Goal: Task Accomplishment & Management: Manage account settings

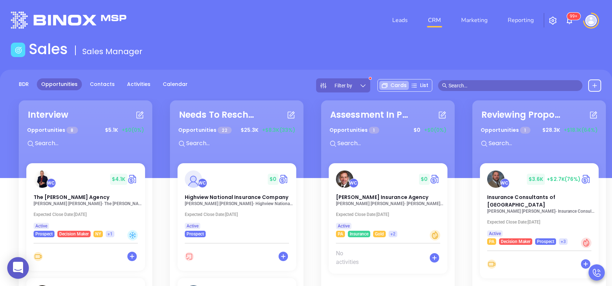
scroll to position [461, 0]
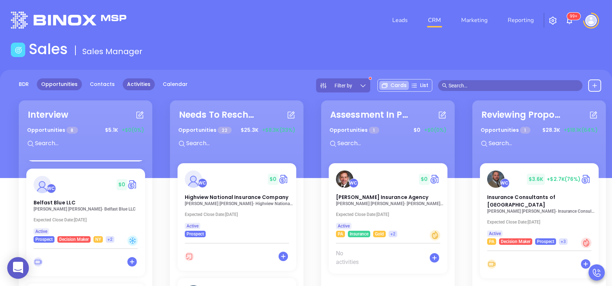
click at [131, 83] on link "Activities" at bounding box center [139, 84] width 32 height 12
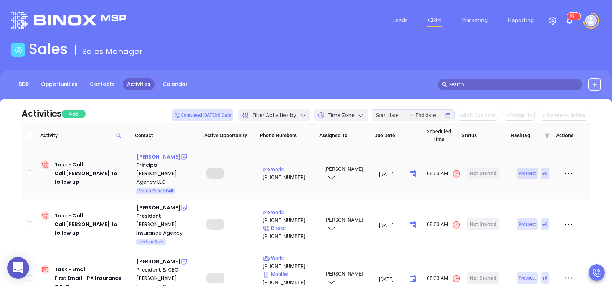
click at [156, 157] on div "[PERSON_NAME]" at bounding box center [158, 156] width 44 height 9
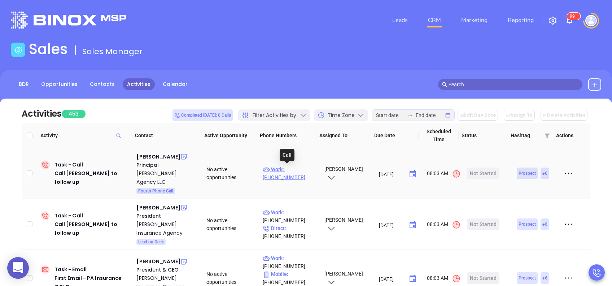
click at [301, 168] on p "Work : [PHONE_NUMBER]" at bounding box center [290, 173] width 55 height 16
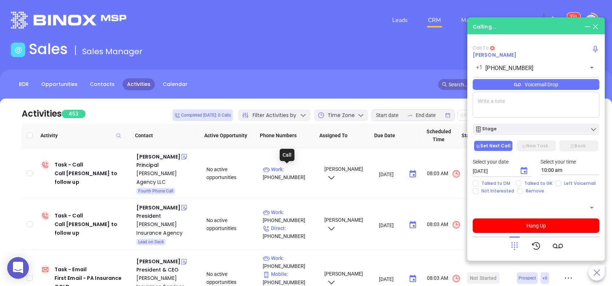
type input "[PHONE_NUMBER]"
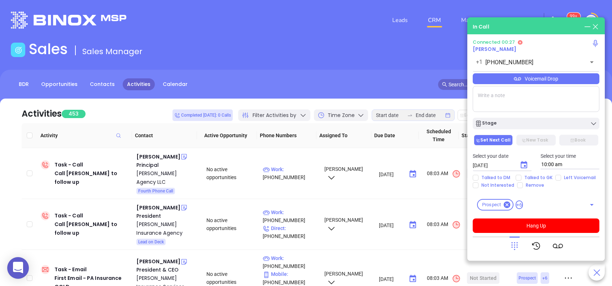
click at [516, 245] on icon at bounding box center [515, 246] width 10 height 10
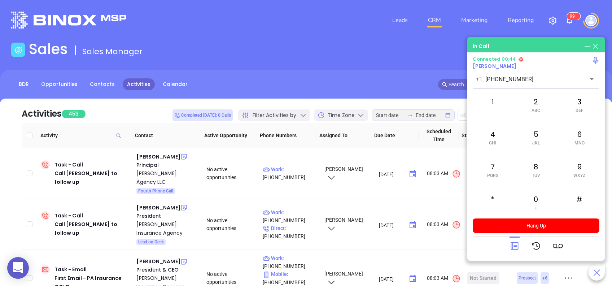
click at [513, 246] on icon at bounding box center [515, 246] width 10 height 10
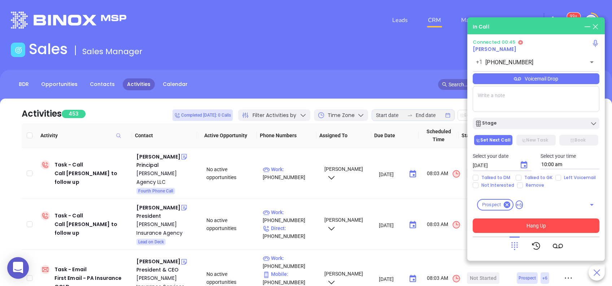
click at [536, 224] on button "Hang Up" at bounding box center [536, 225] width 127 height 14
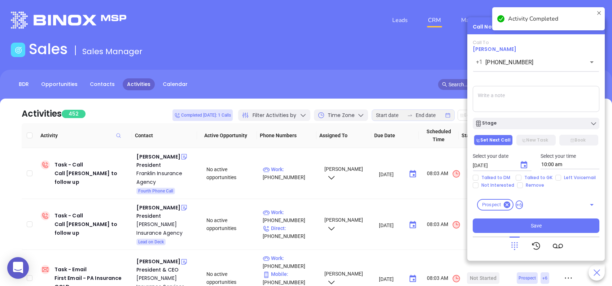
click at [499, 93] on textarea at bounding box center [536, 99] width 127 height 26
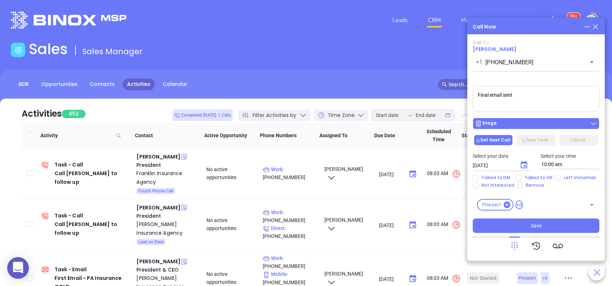
type textarea "Final email sent"
click at [524, 122] on div "Stage" at bounding box center [536, 123] width 122 height 7
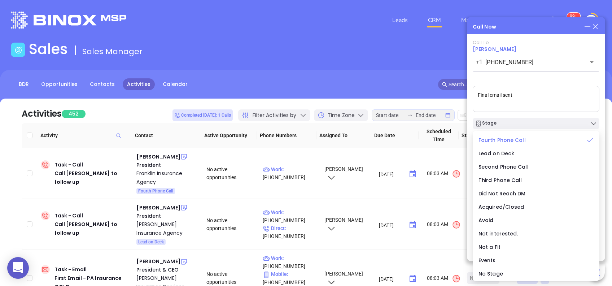
click at [517, 137] on span "Fourth Phone Call" at bounding box center [502, 139] width 47 height 7
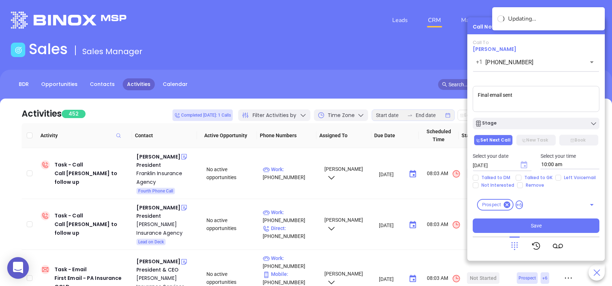
click at [526, 162] on icon "Choose date, selected date is Aug 13, 2025" at bounding box center [524, 164] width 6 height 7
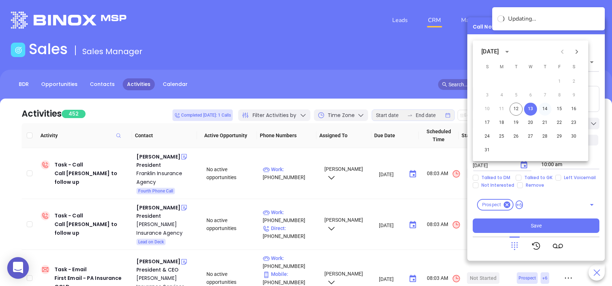
click at [550, 108] on button "14" at bounding box center [545, 109] width 13 height 13
type input "08/14/2025"
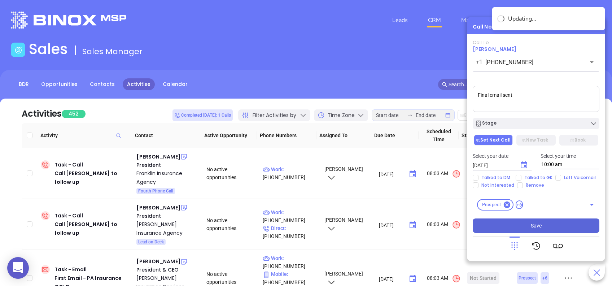
click at [551, 228] on button "Save" at bounding box center [536, 225] width 127 height 14
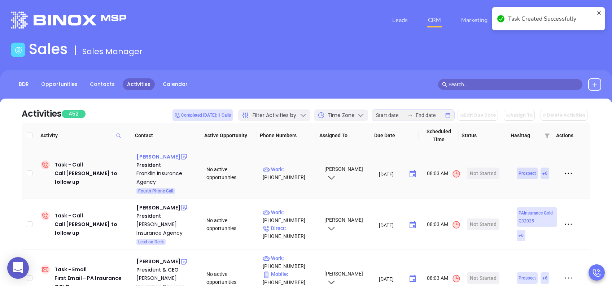
click at [156, 156] on div "Dave Ballard" at bounding box center [158, 156] width 44 height 9
click at [297, 173] on p "Work : (814) 432-4523" at bounding box center [290, 173] width 55 height 16
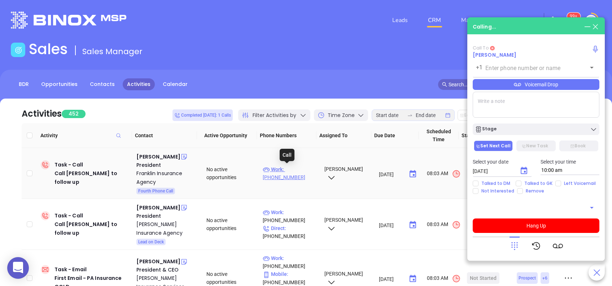
type input "(814) 432-4523"
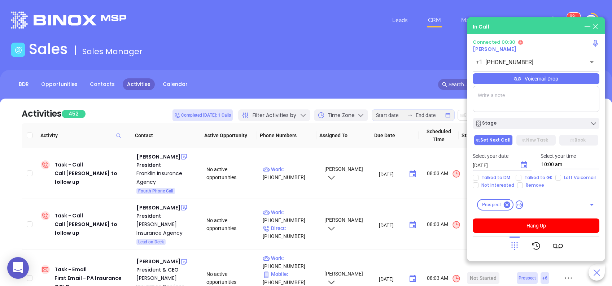
click at [535, 90] on textarea at bounding box center [536, 99] width 127 height 26
type textarea "Final email sent"
click at [518, 246] on icon at bounding box center [515, 246] width 10 height 10
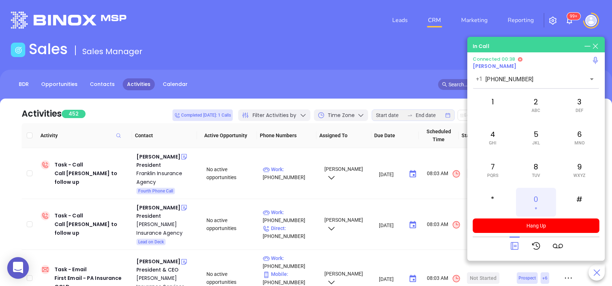
click at [539, 195] on div "0 +" at bounding box center [536, 202] width 40 height 29
click at [539, 101] on div "2 ABC" at bounding box center [536, 104] width 40 height 29
click at [532, 136] on div "5 JKL" at bounding box center [536, 137] width 40 height 29
click at [499, 101] on div "1" at bounding box center [493, 104] width 40 height 29
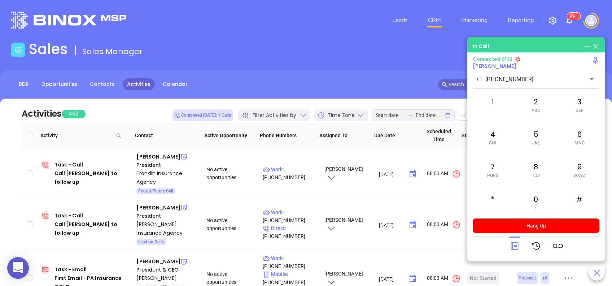
click at [514, 243] on icon at bounding box center [515, 246] width 10 height 10
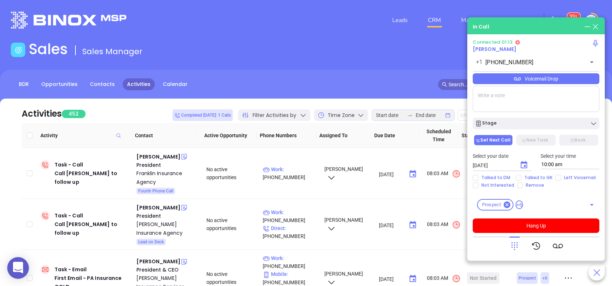
click at [537, 96] on textarea at bounding box center [536, 99] width 127 height 26
type textarea "Final email sent"
click at [540, 80] on div "Voicemail Drop" at bounding box center [536, 78] width 127 height 11
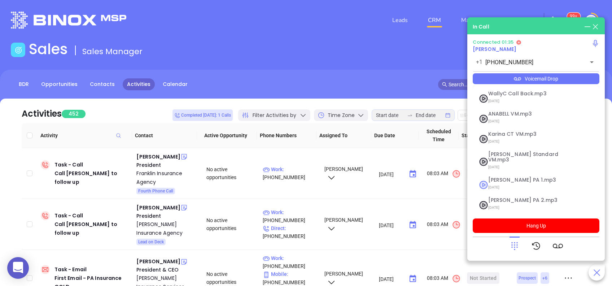
click at [528, 177] on span "Vicky PA 1.mp3" at bounding box center [527, 179] width 78 height 5
checkbox input "true"
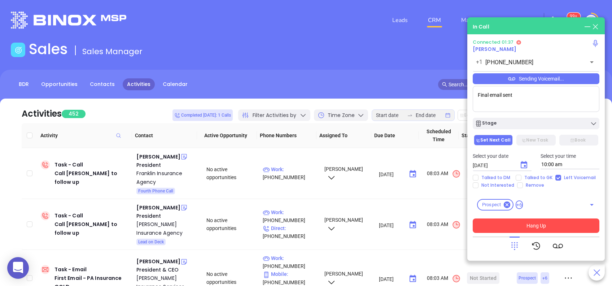
click at [525, 228] on button "Hang Up" at bounding box center [536, 225] width 127 height 14
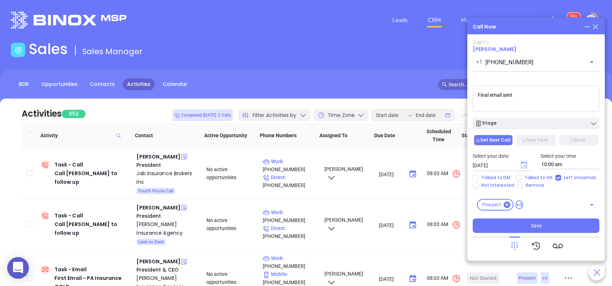
click at [525, 165] on icon "Choose date, selected date is Aug 13, 2025" at bounding box center [524, 164] width 6 height 7
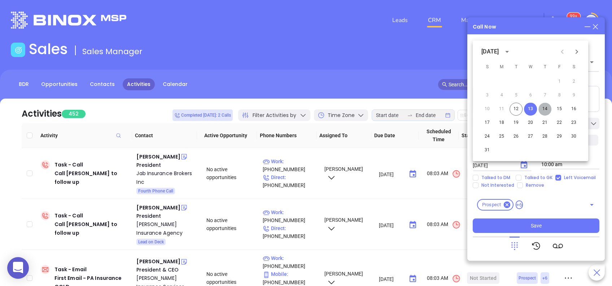
click at [546, 110] on button "14" at bounding box center [545, 109] width 13 height 13
type input "[DATE]"
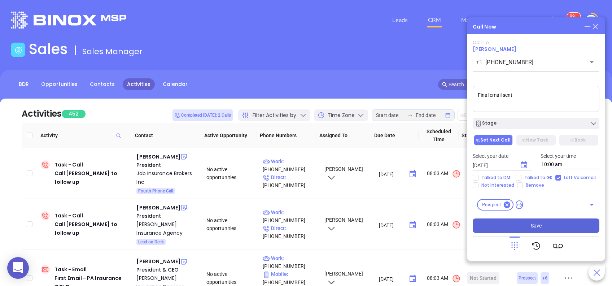
click at [559, 222] on button "Save" at bounding box center [536, 225] width 127 height 14
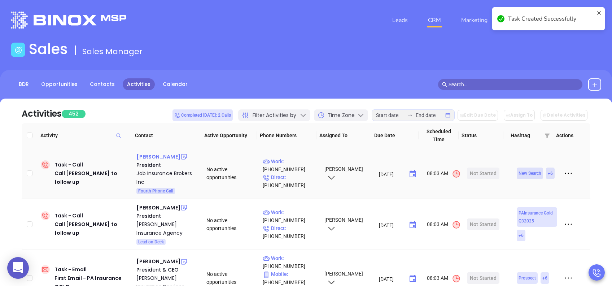
click at [164, 159] on div "John Bigham" at bounding box center [158, 156] width 44 height 9
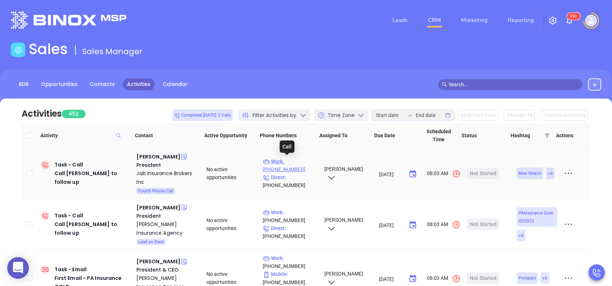
click at [300, 162] on p "Work : (484) 366-1281" at bounding box center [290, 165] width 55 height 16
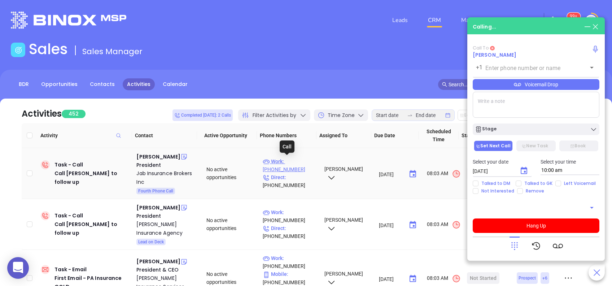
type input "(484) 366-1281"
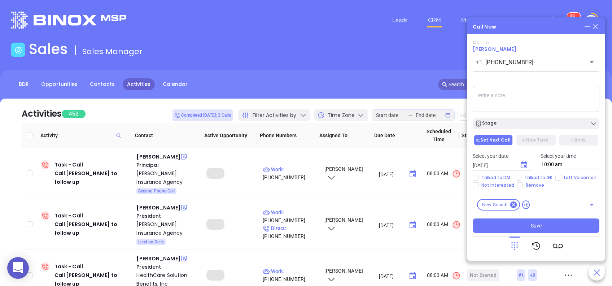
click at [530, 95] on textarea at bounding box center [536, 99] width 127 height 26
type textarea "Final email sent"
click at [525, 164] on icon "Choose date, selected date is Aug 13, 2025" at bounding box center [524, 164] width 6 height 7
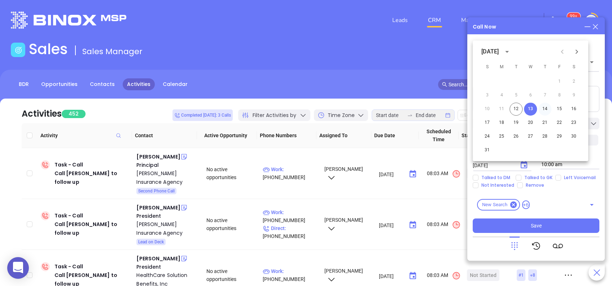
click at [546, 111] on button "14" at bounding box center [545, 109] width 13 height 13
type input "08/14/2025"
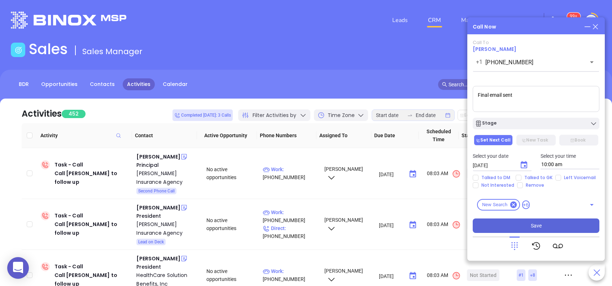
click at [530, 225] on button "Save" at bounding box center [536, 225] width 127 height 14
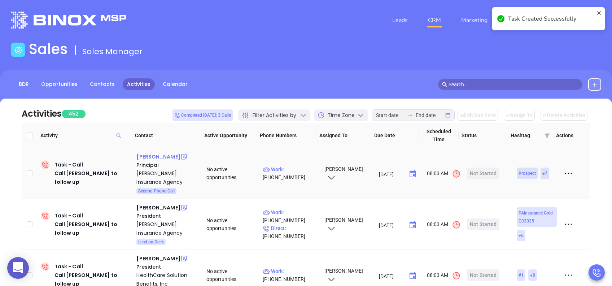
click at [167, 157] on div "Donald Snyder" at bounding box center [158, 156] width 44 height 9
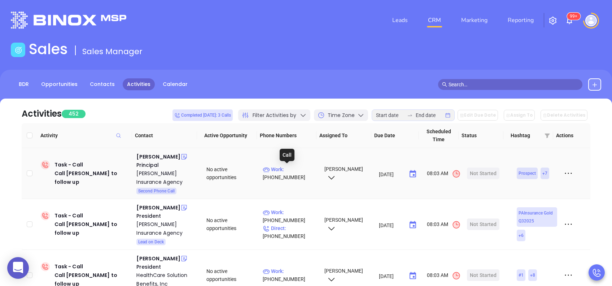
click at [303, 171] on p "Work : (724) 774-3584" at bounding box center [290, 173] width 55 height 16
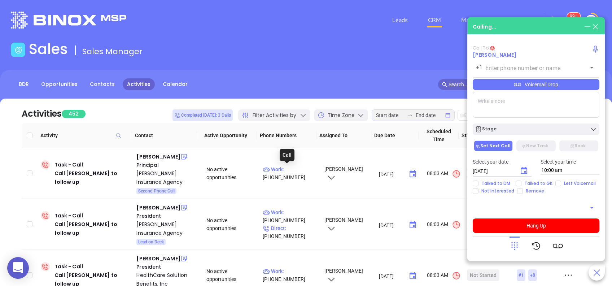
type input "(724) 774-3584"
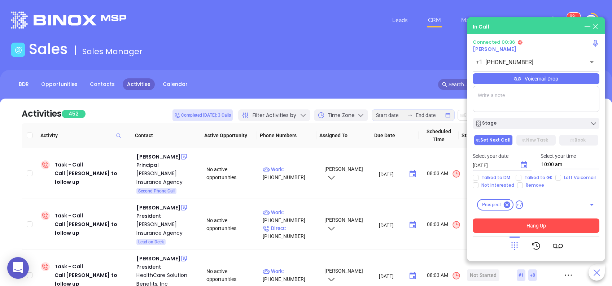
click at [534, 225] on button "Hang Up" at bounding box center [536, 225] width 127 height 14
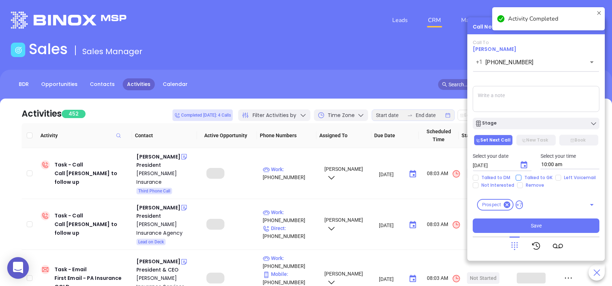
click at [518, 178] on input "Talked to GK" at bounding box center [519, 178] width 6 height 6
checkbox input "true"
click at [474, 184] on input "Not Interested" at bounding box center [476, 185] width 6 height 6
checkbox input "true"
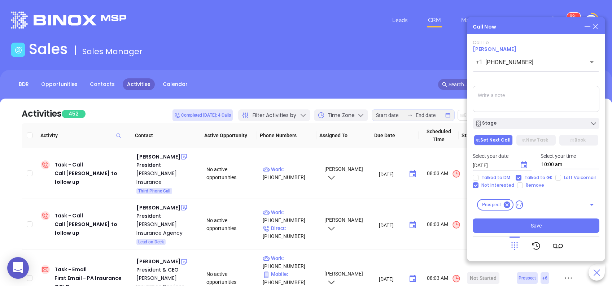
click at [555, 107] on textarea at bounding box center [536, 99] width 127 height 26
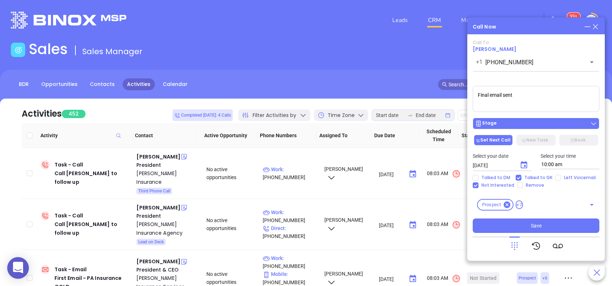
type textarea "Final email sent"
click at [543, 127] on div "Stage" at bounding box center [536, 123] width 122 height 7
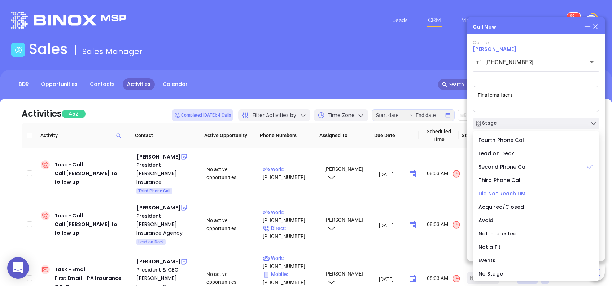
click at [504, 193] on span "Did Not Reach DM" at bounding box center [502, 193] width 47 height 7
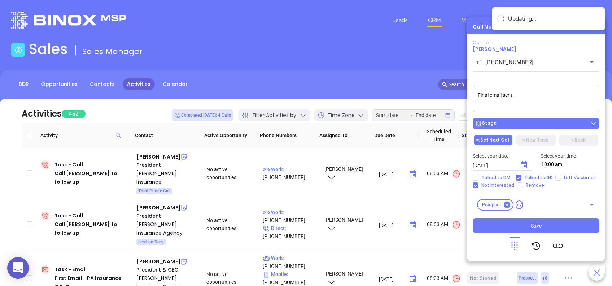
click at [514, 121] on div "Stage" at bounding box center [536, 123] width 122 height 7
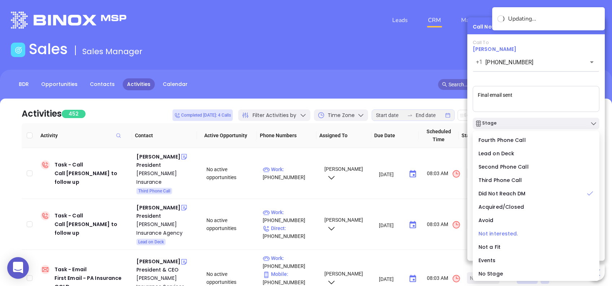
click at [500, 233] on span "Not interested." at bounding box center [499, 233] width 40 height 7
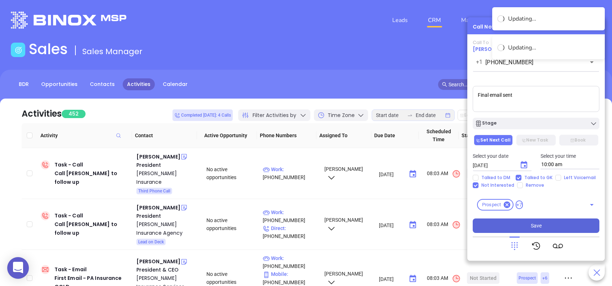
click at [555, 223] on button "Save" at bounding box center [536, 225] width 127 height 14
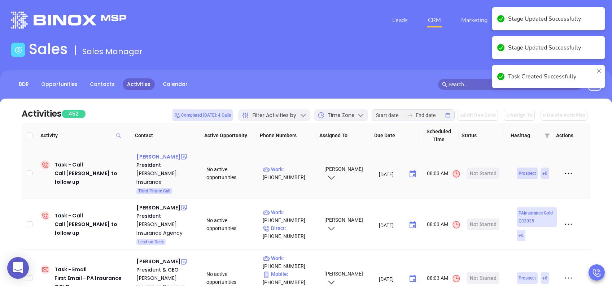
click at [169, 157] on div "Jason Morrissey" at bounding box center [158, 156] width 44 height 9
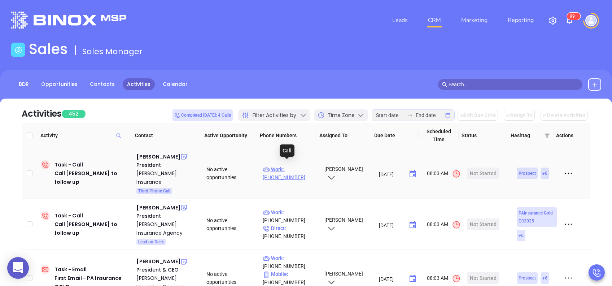
click at [300, 167] on p "Work : (800) 422-8335" at bounding box center [290, 173] width 55 height 16
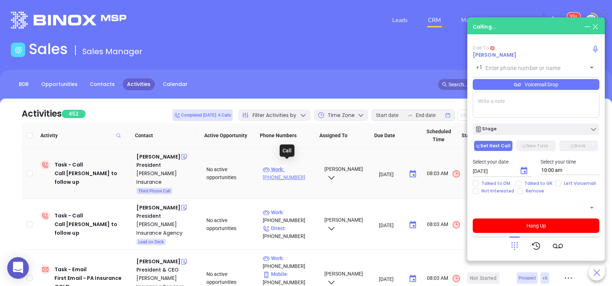
type input "(800) 422-8335"
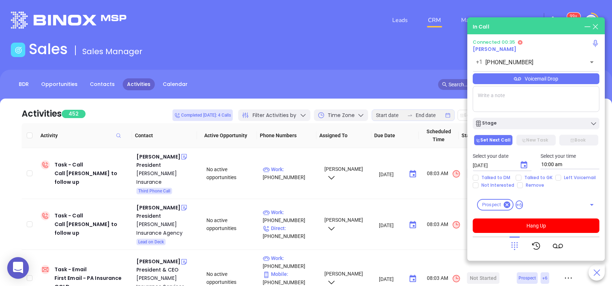
click at [559, 96] on textarea at bounding box center [536, 99] width 127 height 26
type textarea "Second email sent."
click at [551, 78] on div "Voicemail Drop" at bounding box center [536, 78] width 127 height 11
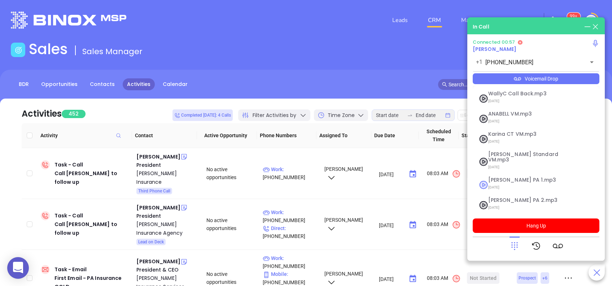
click at [512, 177] on span "Vicky PA 1.mp3" at bounding box center [527, 179] width 78 height 5
checkbox input "true"
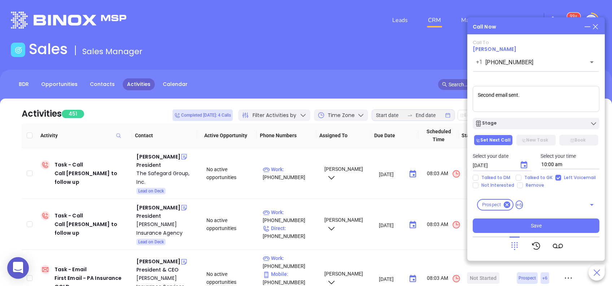
click at [523, 166] on icon "Choose date, selected date is Aug 13, 2025" at bounding box center [524, 165] width 9 height 9
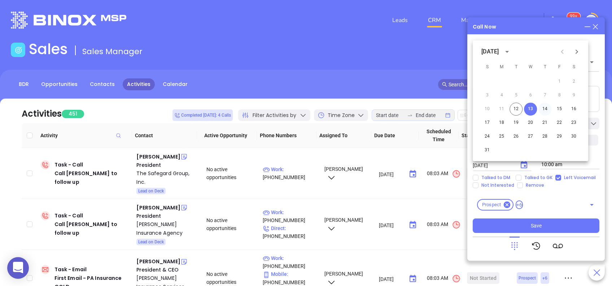
click at [545, 107] on button "14" at bounding box center [545, 109] width 13 height 13
type input "08/14/2025"
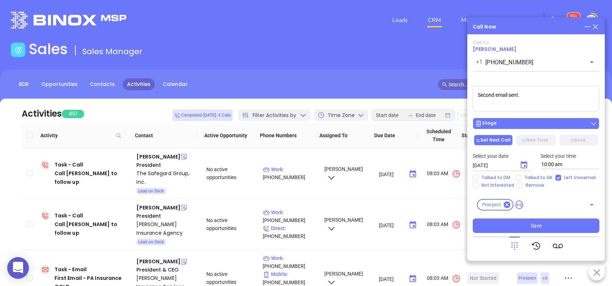
click at [540, 124] on div "Stage" at bounding box center [536, 123] width 122 height 7
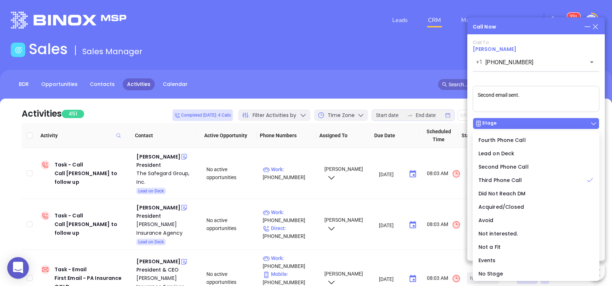
click at [540, 124] on div "Stage" at bounding box center [536, 123] width 122 height 7
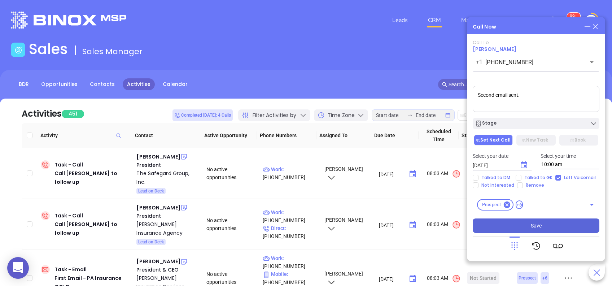
click at [552, 225] on button "Save" at bounding box center [536, 225] width 127 height 14
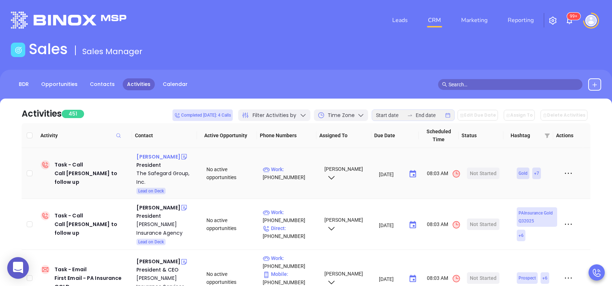
click at [173, 156] on div "William Calderaro" at bounding box center [158, 156] width 44 height 9
click at [295, 171] on p "Work : (888) 892-7688" at bounding box center [290, 173] width 55 height 16
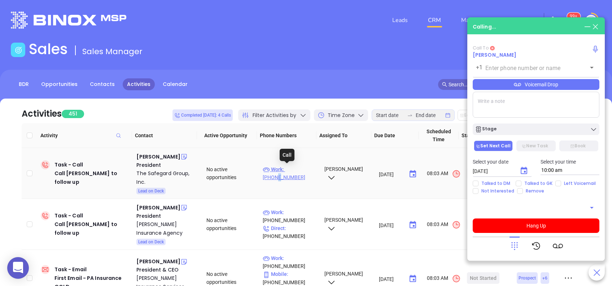
type input "(888) 892-7688"
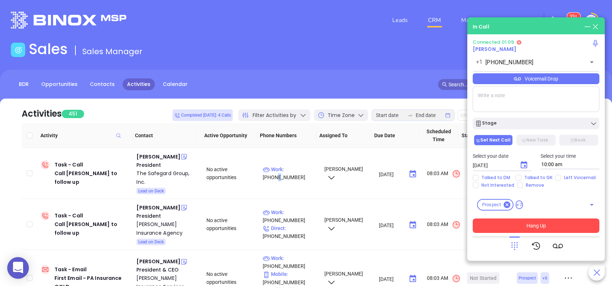
click at [557, 223] on button "Hang Up" at bounding box center [536, 225] width 127 height 14
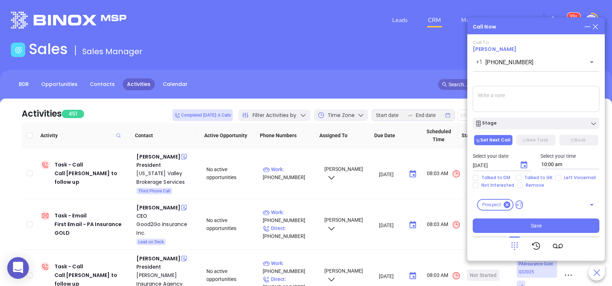
click at [583, 101] on textarea at bounding box center [536, 99] width 127 height 26
type textarea "Second email sent"
click at [522, 164] on icon "Choose date, selected date is Aug 13, 2025" at bounding box center [524, 165] width 9 height 9
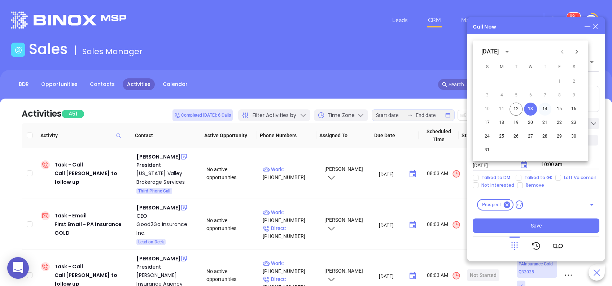
click at [543, 109] on button "14" at bounding box center [545, 109] width 13 height 13
type input "08/14/2025"
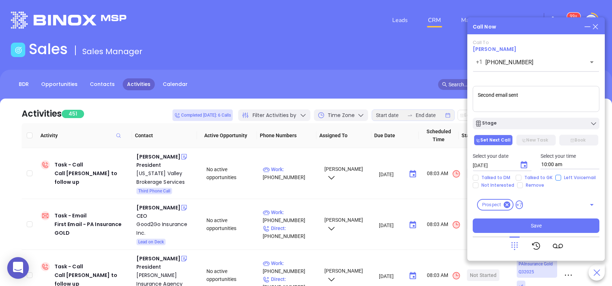
click at [556, 175] on input "Left Voicemail" at bounding box center [559, 178] width 6 height 6
checkbox input "true"
click at [542, 124] on div "Stage" at bounding box center [536, 123] width 122 height 7
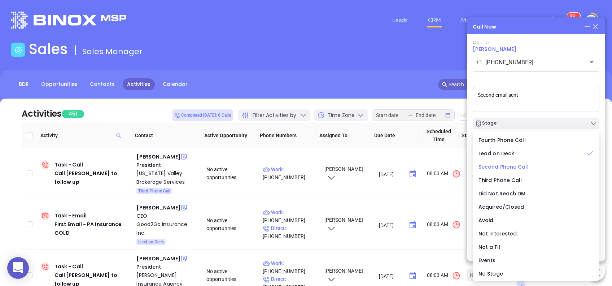
click at [520, 168] on span "Second Phone Call" at bounding box center [504, 166] width 50 height 7
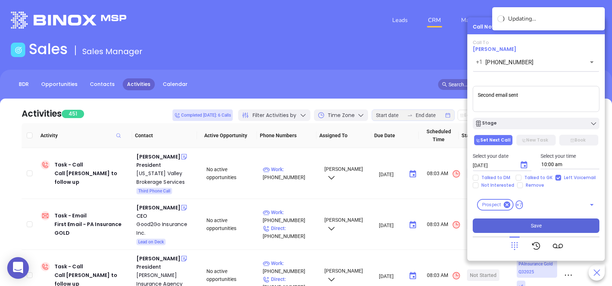
click at [542, 222] on button "Save" at bounding box center [536, 225] width 127 height 14
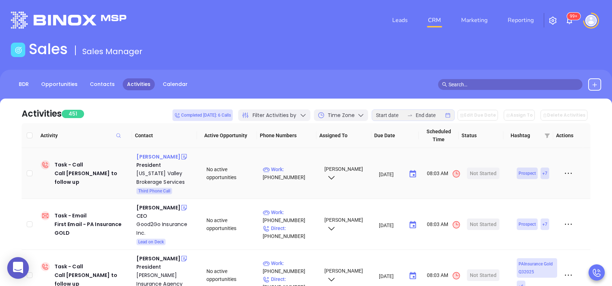
click at [150, 158] on div "Rick Mancuso" at bounding box center [158, 156] width 44 height 9
click at [292, 168] on p "Work : (215) 781-3570" at bounding box center [290, 173] width 55 height 16
type input "(215) 781-3570"
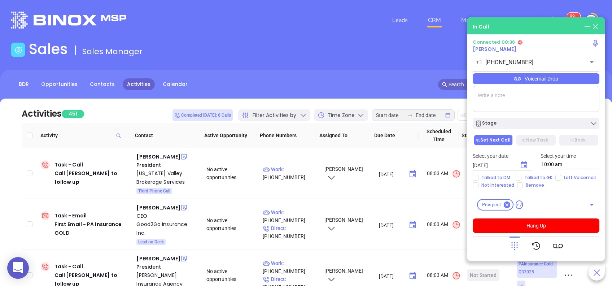
click at [556, 81] on div "Voicemail Drop" at bounding box center [536, 78] width 127 height 11
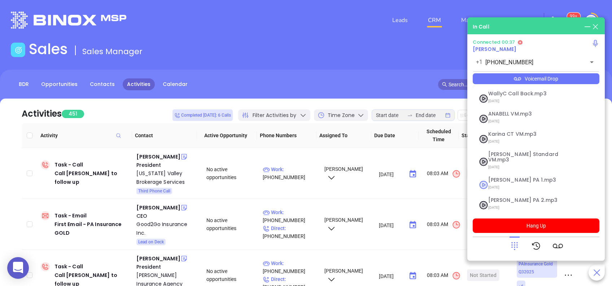
click at [511, 183] on span "07/18/2025" at bounding box center [527, 187] width 78 height 9
checkbox input "true"
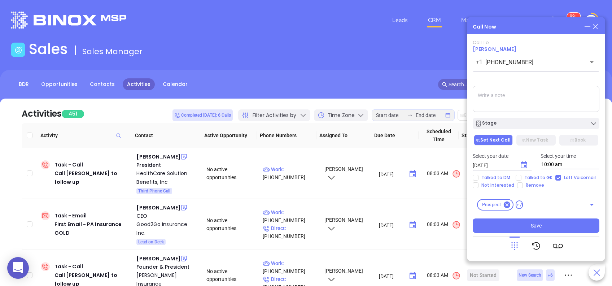
click at [525, 97] on textarea at bounding box center [536, 99] width 127 height 26
type textarea "Final email sent"
click at [524, 164] on icon "Choose date, selected date is Aug 13, 2025" at bounding box center [524, 165] width 9 height 9
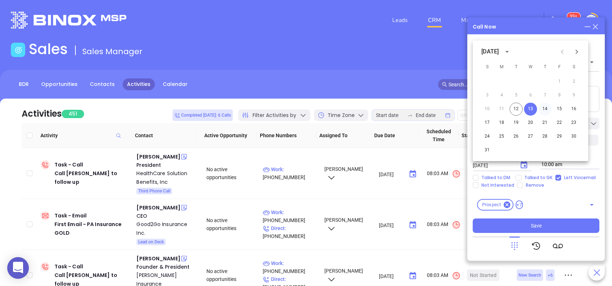
click at [549, 107] on button "14" at bounding box center [545, 109] width 13 height 13
type input "08/14/2025"
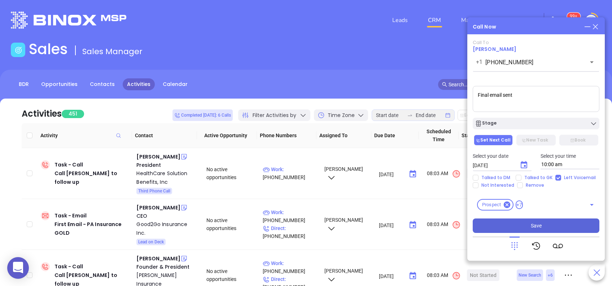
click at [550, 222] on button "Save" at bounding box center [536, 225] width 127 height 14
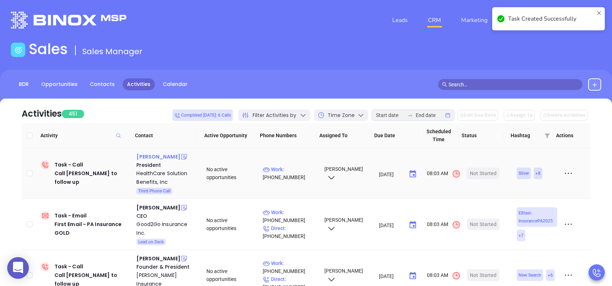
click at [149, 158] on div "Ann Miller" at bounding box center [158, 156] width 44 height 9
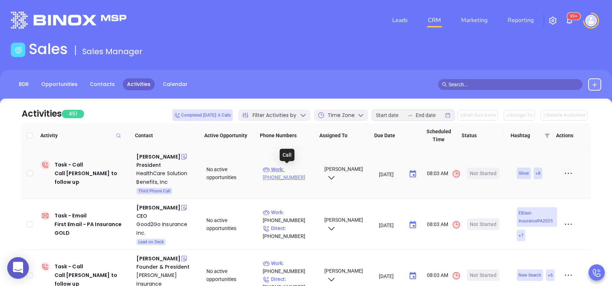
click at [305, 168] on p "Work : (610) 868-9299" at bounding box center [290, 173] width 55 height 16
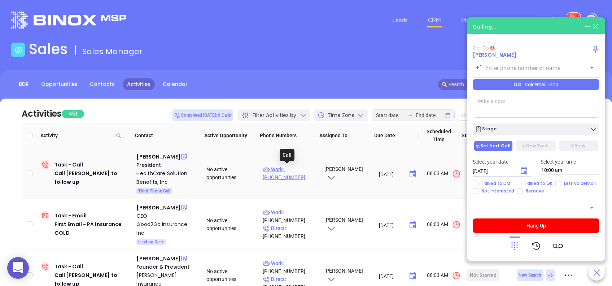
type input "(610) 868-9299"
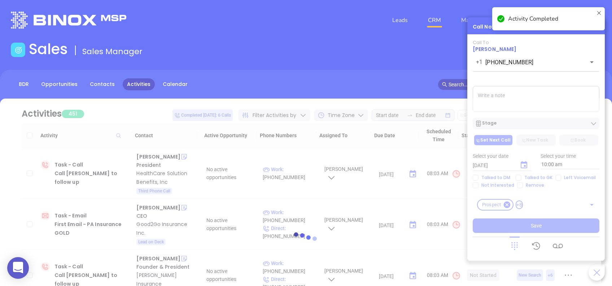
click at [516, 99] on div at bounding box center [306, 240] width 591 height 283
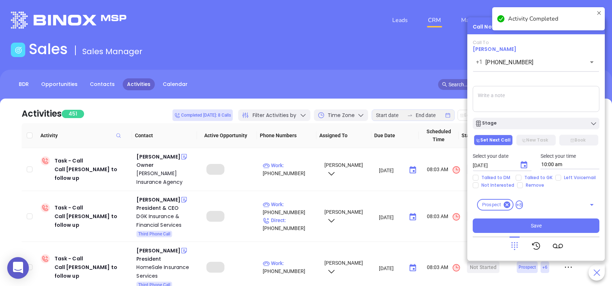
click at [510, 93] on textarea at bounding box center [536, 99] width 127 height 26
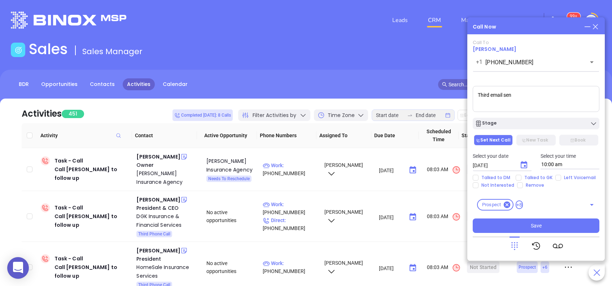
type textarea "Third email sent"
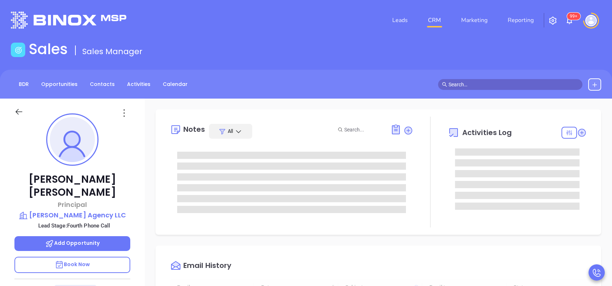
type input "[DATE]"
type input "[PERSON_NAME]"
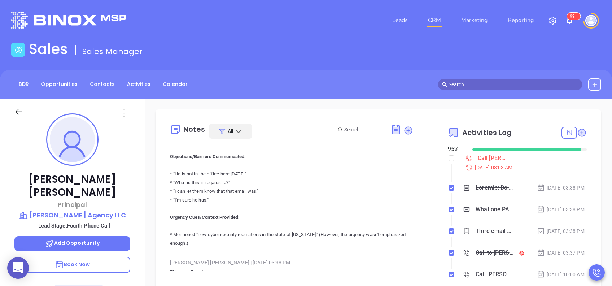
scroll to position [481, 0]
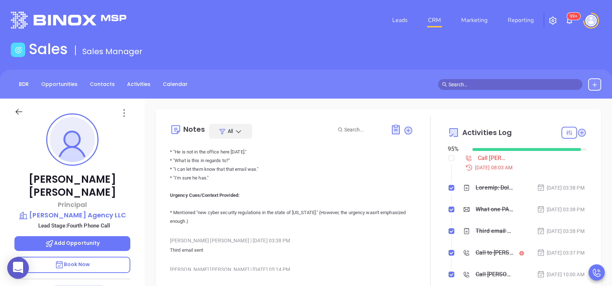
click at [431, 190] on div at bounding box center [430, 202] width 35 height 170
click at [424, 196] on div at bounding box center [430, 202] width 35 height 170
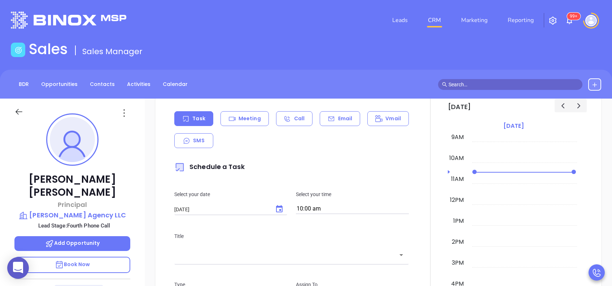
scroll to position [385, 0]
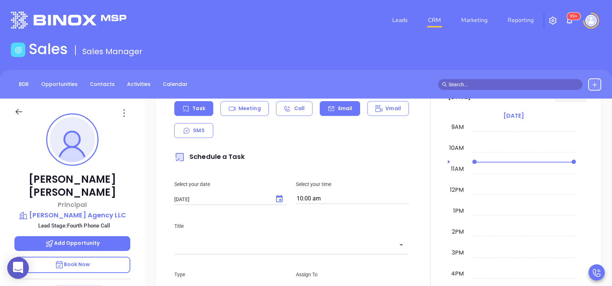
drag, startPoint x: 339, startPoint y: 98, endPoint x: 336, endPoint y: 103, distance: 5.0
click at [339, 98] on div "BDR Opportunities Contacts Activities Calendar" at bounding box center [306, 84] width 612 height 29
click at [338, 108] on p "Email" at bounding box center [345, 109] width 14 height 8
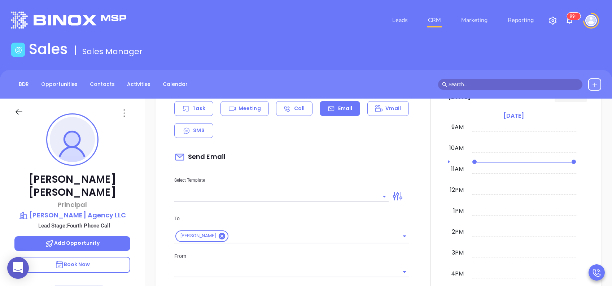
click at [302, 199] on input "text" at bounding box center [276, 196] width 204 height 10
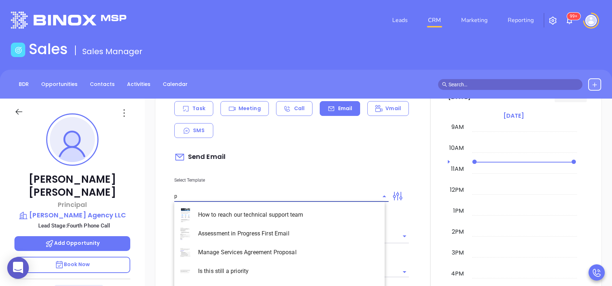
type input "pa"
type input "[PERSON_NAME]"
click at [281, 269] on li "PA Insurance 0625 - Email 4" at bounding box center [279, 271] width 210 height 19
type input "PA Insurance 0625 - Email 4"
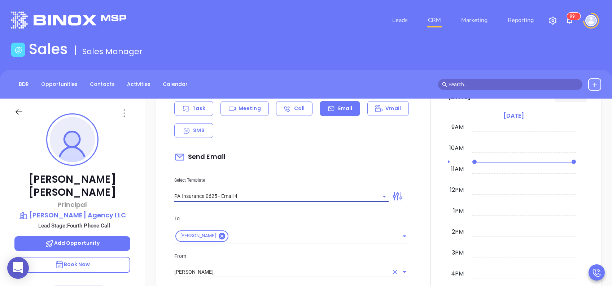
type input "Last attempt—are you still considering this?"
type input "PA Insurance 0625 - Email 4"
click at [272, 270] on input "[PERSON_NAME]" at bounding box center [281, 272] width 214 height 10
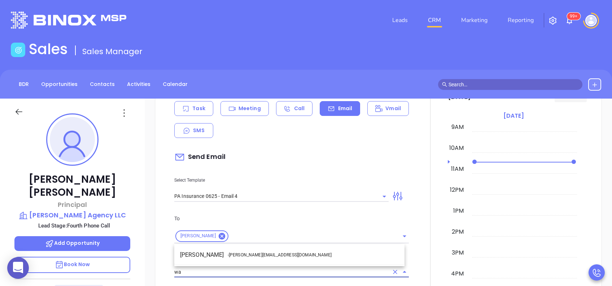
click at [273, 256] on li "Walter Contreras - walter@motiva.net" at bounding box center [289, 254] width 230 height 13
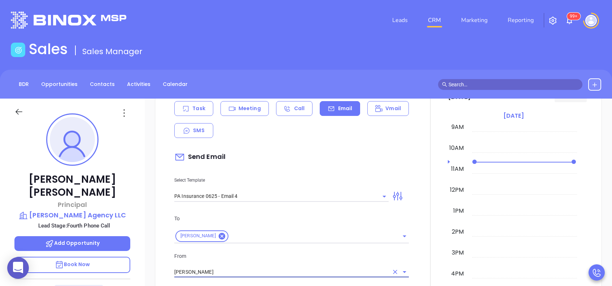
type input "[PERSON_NAME]"
click at [310, 255] on p "From" at bounding box center [291, 256] width 235 height 8
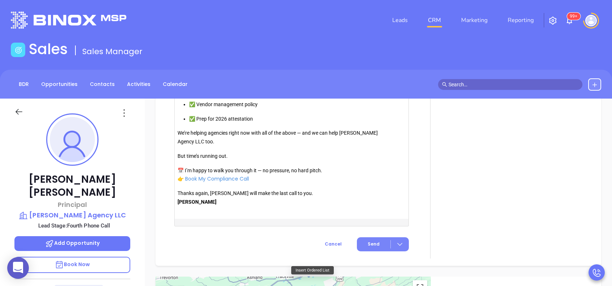
scroll to position [827, 0]
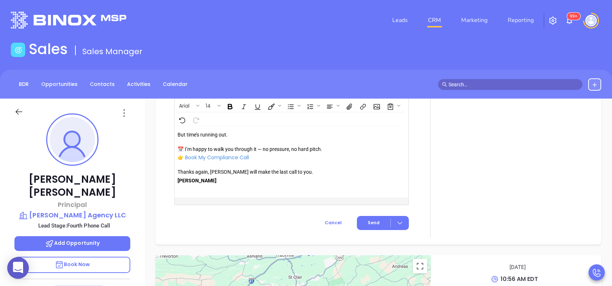
click at [375, 224] on span "Send" at bounding box center [374, 223] width 12 height 6
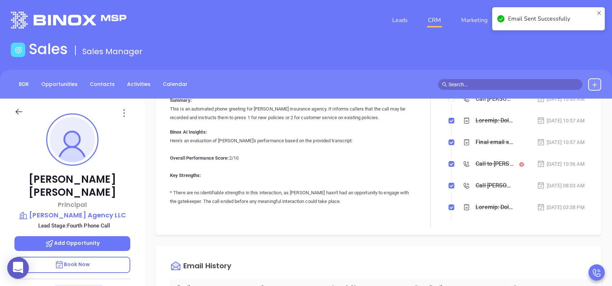
scroll to position [0, 0]
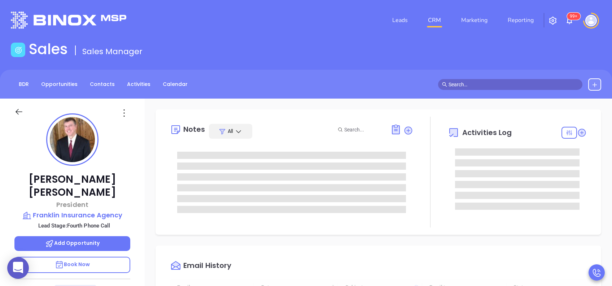
type input "[DATE]"
type input "[PERSON_NAME]"
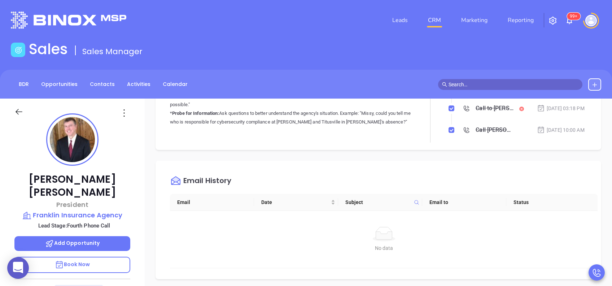
scroll to position [337, 0]
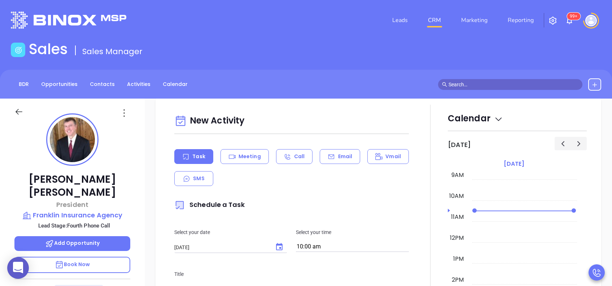
click at [339, 165] on div "Task Meeting Call Email Vmail SMS" at bounding box center [291, 167] width 235 height 37
click at [342, 157] on p "Email" at bounding box center [345, 157] width 14 height 8
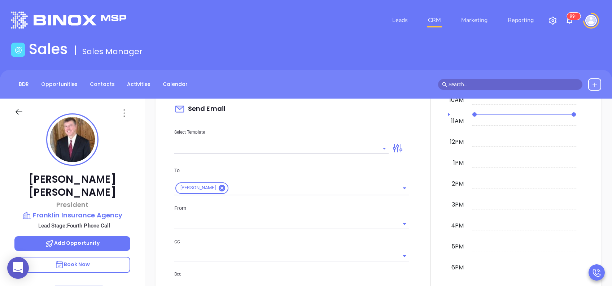
scroll to position [433, 0]
type input "[PERSON_NAME]"
click at [343, 151] on input "text" at bounding box center [276, 148] width 204 height 10
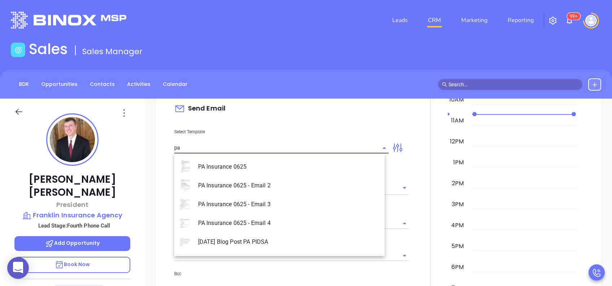
click at [301, 222] on li "PA Insurance 0625 - Email 4" at bounding box center [279, 223] width 210 height 19
type input "PA Insurance 0625 - Email 4"
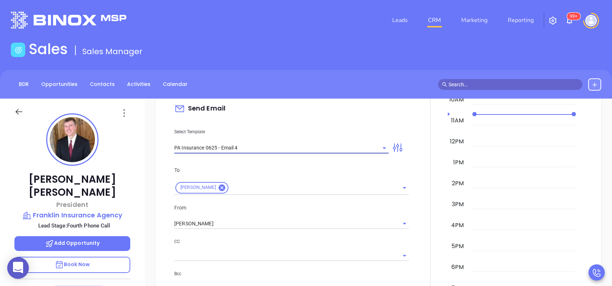
type input "Last attempt—are you still considering this?"
type input "PA Insurance 0625 - Email 4"
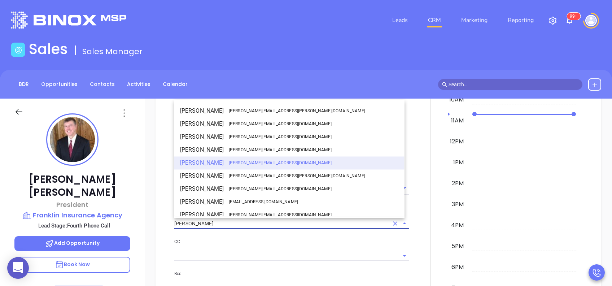
click at [213, 222] on input "[PERSON_NAME]" at bounding box center [281, 223] width 214 height 10
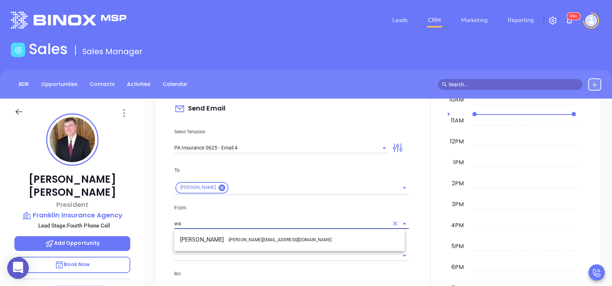
click at [232, 235] on li "Walter Contreras - walter@motiva.net" at bounding box center [289, 239] width 230 height 13
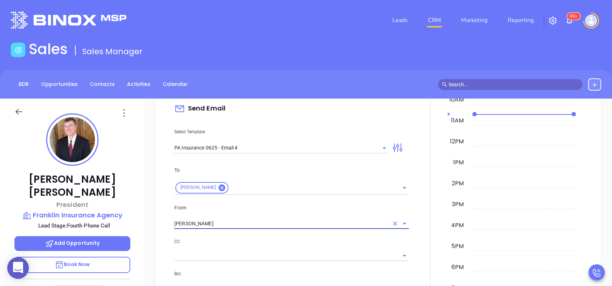
type input "[PERSON_NAME]"
click at [280, 240] on p "CC" at bounding box center [291, 242] width 235 height 8
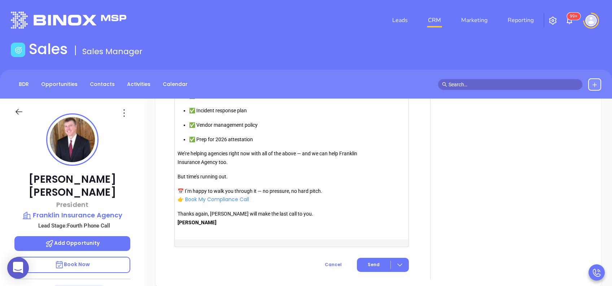
scroll to position [827, 0]
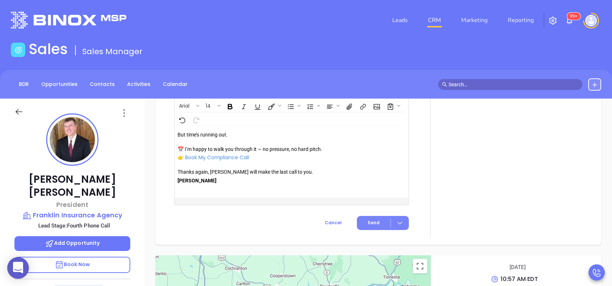
click at [375, 222] on span "Send" at bounding box center [374, 223] width 12 height 6
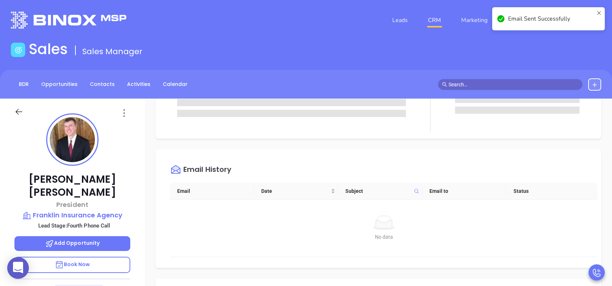
scroll to position [0, 0]
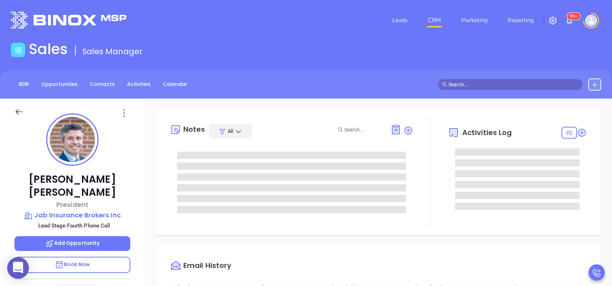
type input "[DATE]"
type input "[PERSON_NAME]"
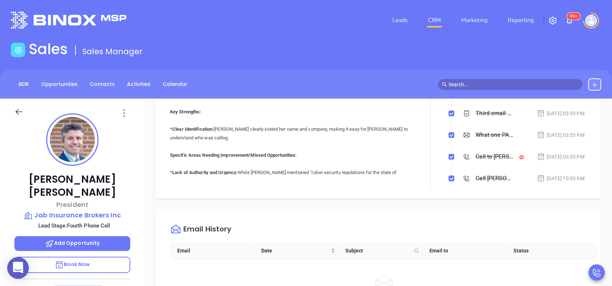
scroll to position [240, 0]
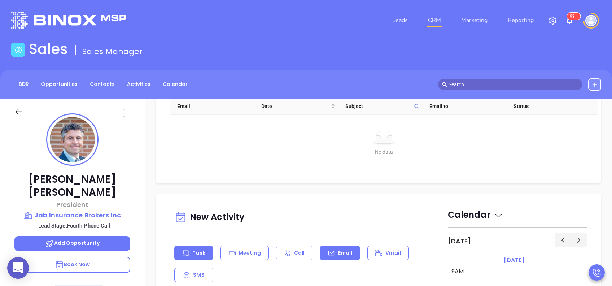
click at [333, 257] on div "Email" at bounding box center [340, 252] width 40 height 15
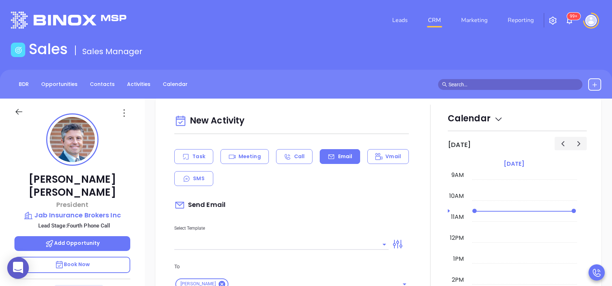
scroll to position [385, 0]
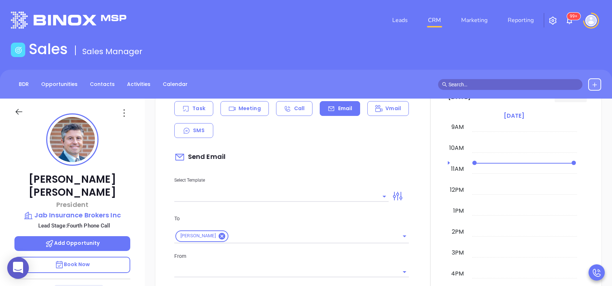
type input "[PERSON_NAME]"
click at [319, 198] on input "text" at bounding box center [276, 196] width 204 height 10
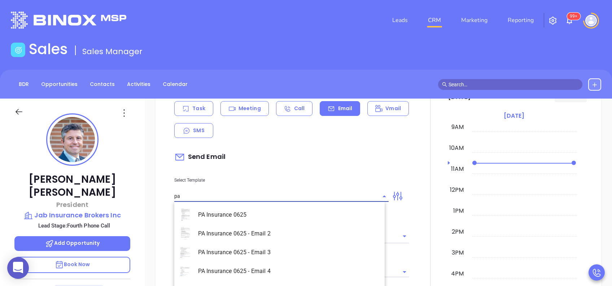
click at [283, 281] on li "July 11 Blog Post PA PIDSA" at bounding box center [279, 290] width 210 height 19
type input "July 11 Blog Post PA PIDSA"
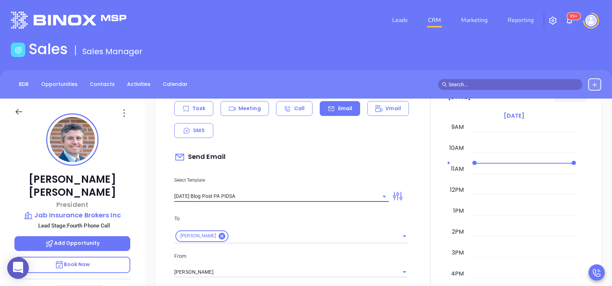
type input "John"
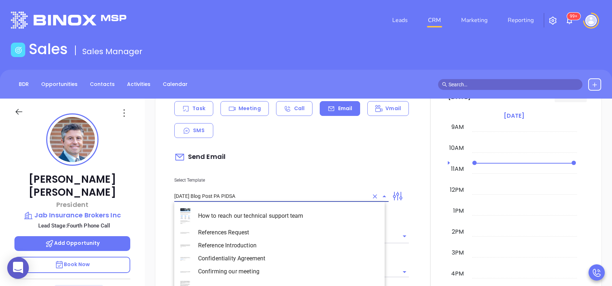
scroll to position [1117, 0]
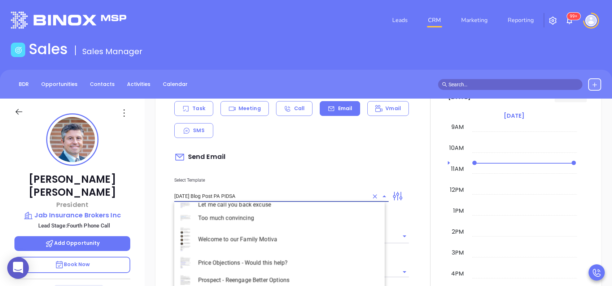
drag, startPoint x: 297, startPoint y: 195, endPoint x: 149, endPoint y: 198, distance: 147.7
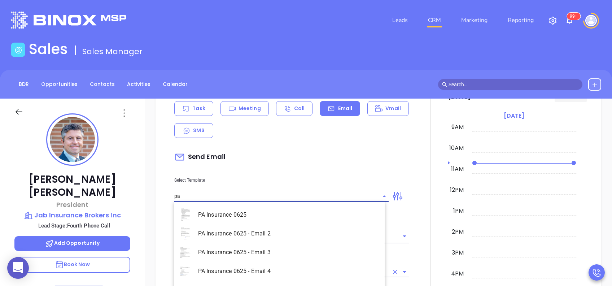
drag, startPoint x: 233, startPoint y: 265, endPoint x: 237, endPoint y: 265, distance: 4.0
click at [234, 265] on li "PA Insurance 0625 - Email 4" at bounding box center [279, 271] width 210 height 19
type input "PA Insurance 0625 - Email 4"
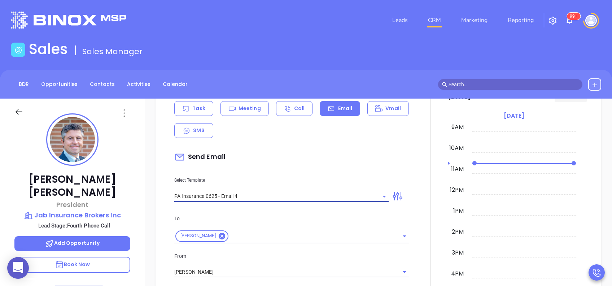
type input "Last attempt—are you still considering this?"
type input "PA Insurance 0625 - Email 4"
click at [252, 272] on input "[PERSON_NAME]" at bounding box center [281, 272] width 214 height 10
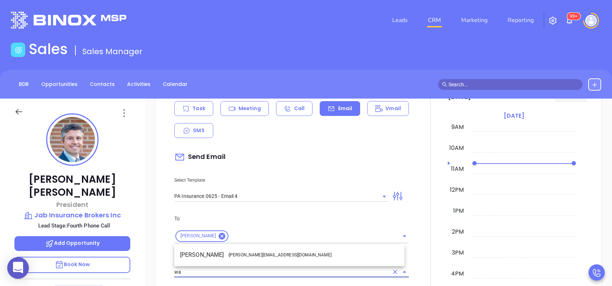
drag, startPoint x: 255, startPoint y: 260, endPoint x: 262, endPoint y: 257, distance: 7.4
click at [256, 259] on li "Walter Contreras - walter@motiva.net" at bounding box center [289, 254] width 230 height 13
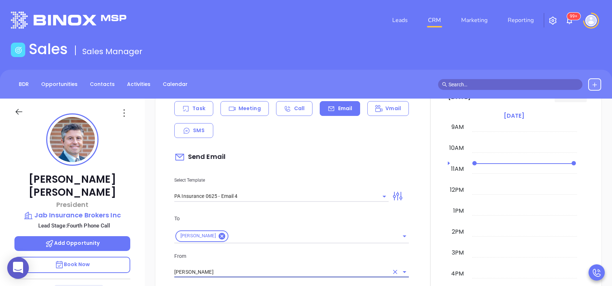
type input "[PERSON_NAME]"
click at [281, 255] on p "From" at bounding box center [291, 256] width 235 height 8
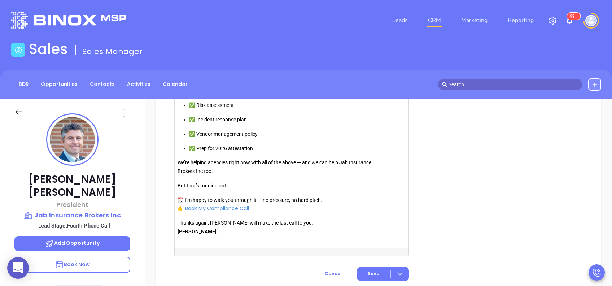
scroll to position [827, 0]
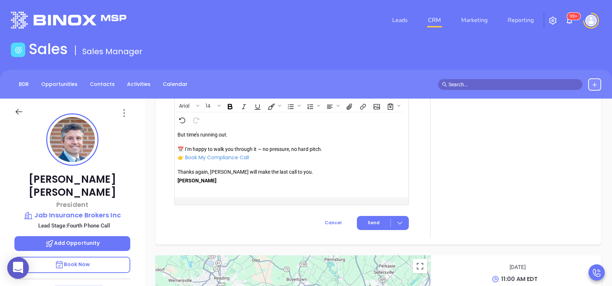
click at [369, 222] on span "Send" at bounding box center [374, 223] width 12 height 6
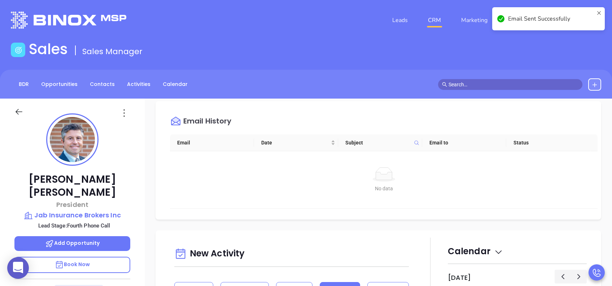
scroll to position [0, 0]
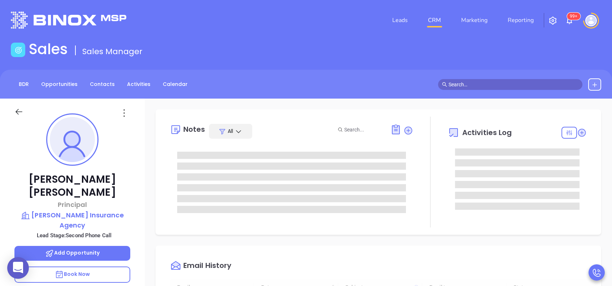
scroll to position [210, 0]
type input "[PERSON_NAME]"
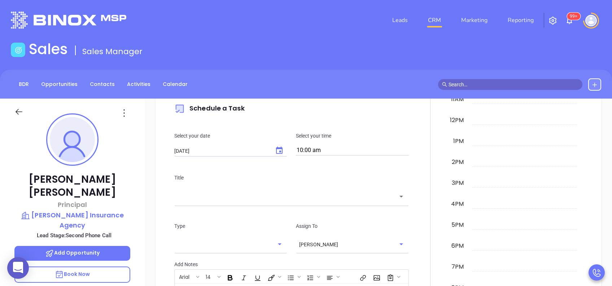
scroll to position [385, 0]
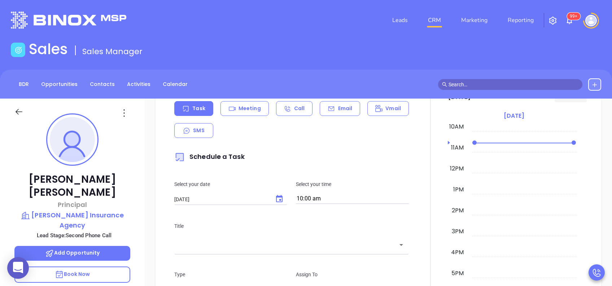
drag, startPoint x: 345, startPoint y: 105, endPoint x: 341, endPoint y: 120, distance: 15.9
click at [345, 105] on p "Email" at bounding box center [345, 109] width 14 height 8
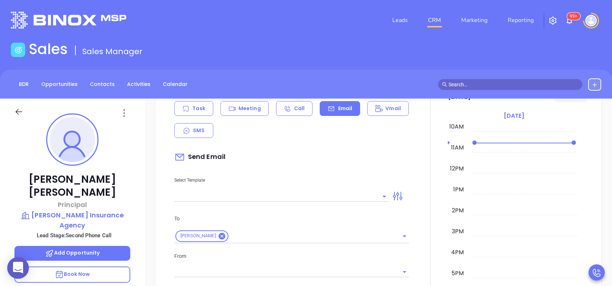
click at [319, 199] on input "text" at bounding box center [276, 196] width 204 height 10
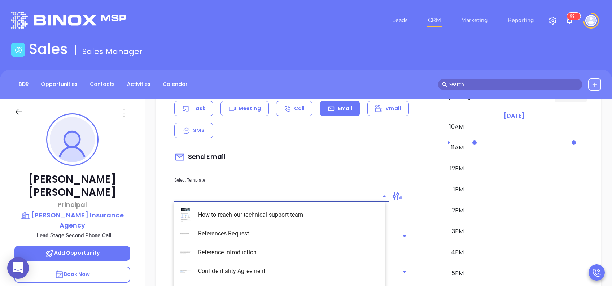
type input "[PERSON_NAME]"
click at [282, 264] on li "PA Insurance 0625 - Email 4" at bounding box center [279, 271] width 210 height 19
type input "PA Insurance 0625 - Email 4"
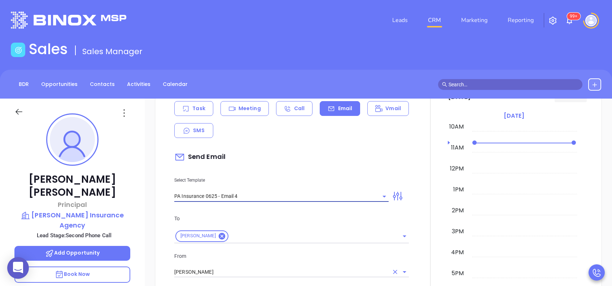
type input "Last attempt—are you still considering this?"
type input "PA Insurance 0625 - Email 4"
click at [270, 271] on input "[PERSON_NAME]" at bounding box center [281, 272] width 214 height 10
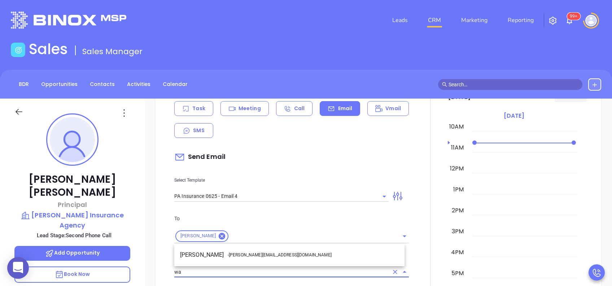
click at [264, 256] on span "- [PERSON_NAME][EMAIL_ADDRESS][DOMAIN_NAME]" at bounding box center [280, 255] width 104 height 6
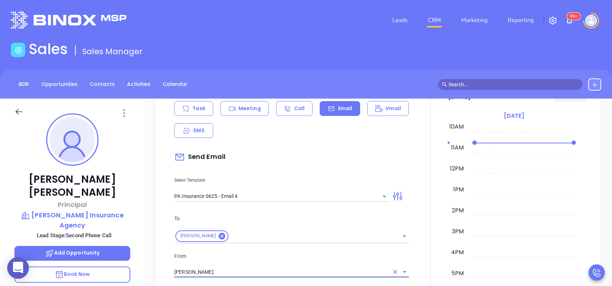
type input "[PERSON_NAME]"
click at [269, 253] on p "From" at bounding box center [291, 256] width 235 height 8
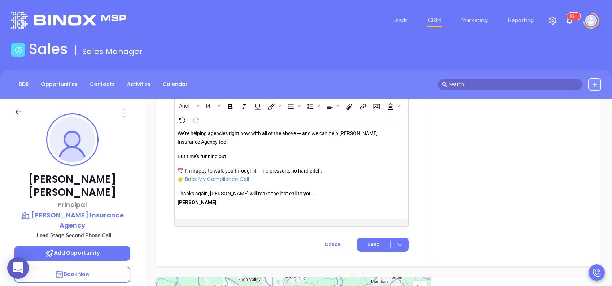
scroll to position [851, 0]
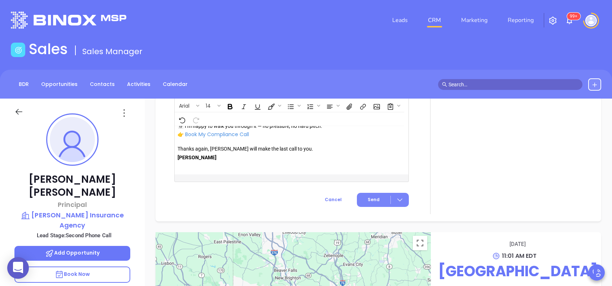
click at [374, 200] on span "Send" at bounding box center [374, 199] width 12 height 6
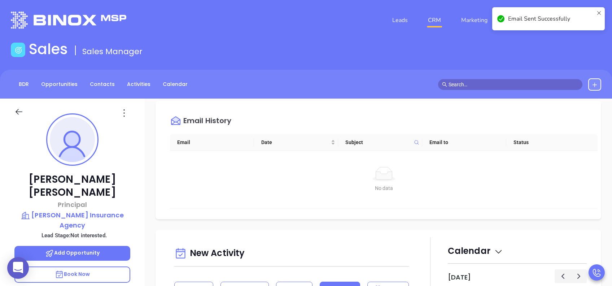
scroll to position [0, 0]
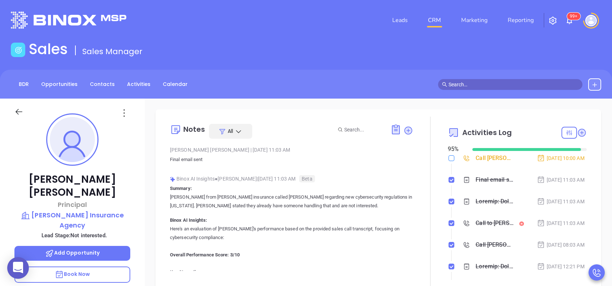
click at [449, 160] on input "checkbox" at bounding box center [452, 158] width 6 height 6
checkbox input "true"
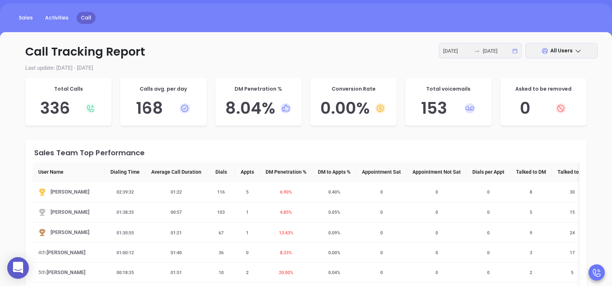
scroll to position [96, 0]
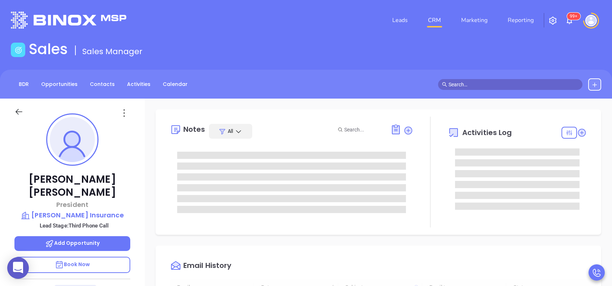
type input "[DATE]"
type input "[PERSON_NAME]"
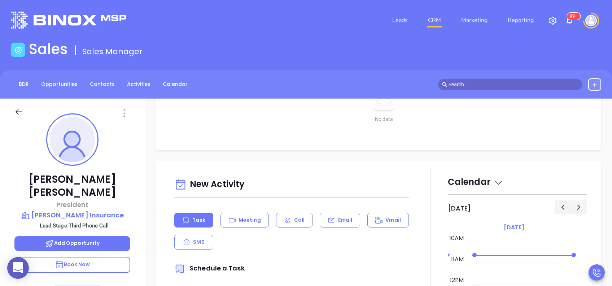
scroll to position [337, 0]
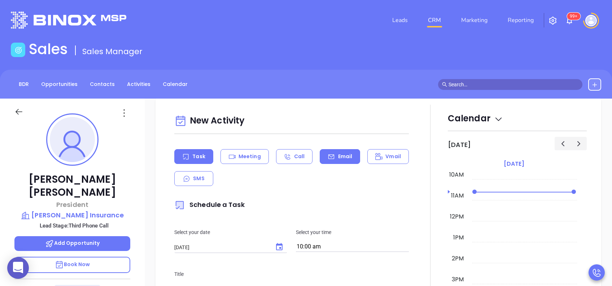
click at [342, 153] on p "Email" at bounding box center [345, 157] width 14 height 8
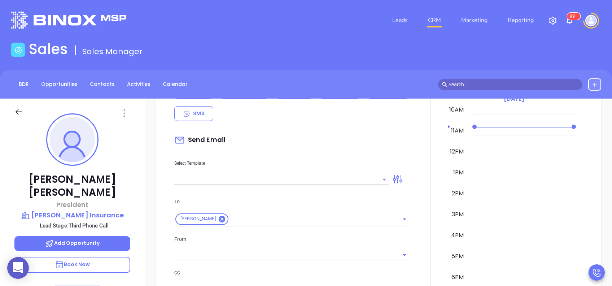
scroll to position [433, 0]
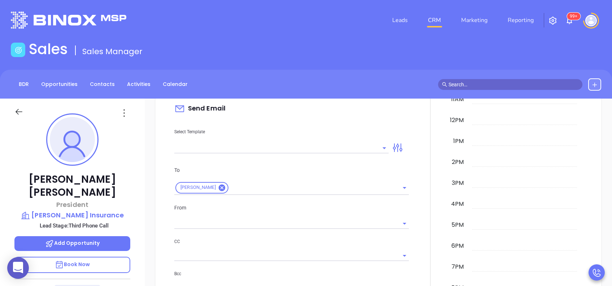
click at [342, 148] on input "text" at bounding box center [276, 148] width 204 height 10
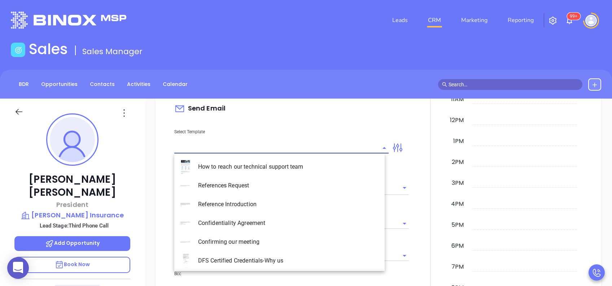
type input "[PERSON_NAME]"
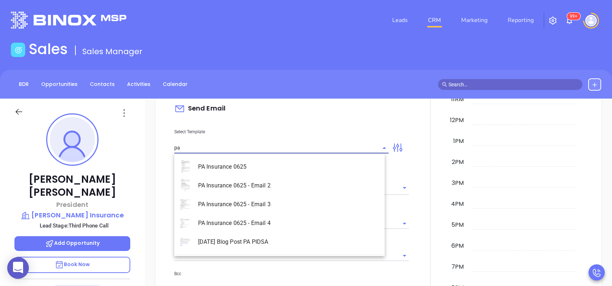
click at [275, 195] on li "PA Insurance 0625 - Email 3" at bounding box center [279, 204] width 210 height 19
type input "PA Insurance 0625 - Email 3"
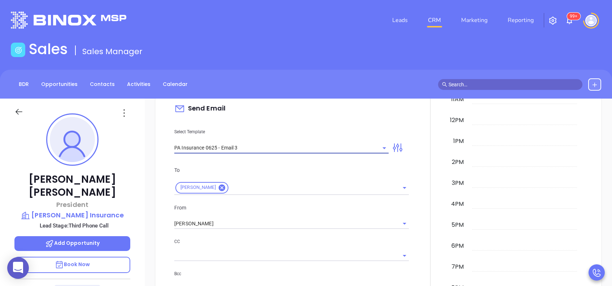
type input "What one PA agency discovered (and why it mattered)"
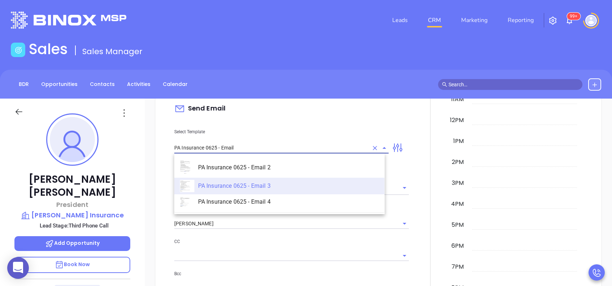
click at [286, 158] on li "PA Insurance 0625 - Email 2" at bounding box center [279, 167] width 210 height 20
type input "PA Insurance 0625 - Email 2"
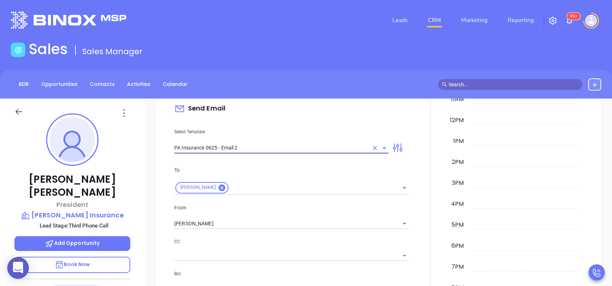
type input "Jason You’re not alone — most PA agencies haven’t done this yet"
type input "PA Insurance 0625 - Email 2"
click at [214, 230] on div "To Jason Morrissey From Vicky Mendoza CC Bcc Add a subject Jason You’re not alo…" at bounding box center [291, 246] width 243 height 179
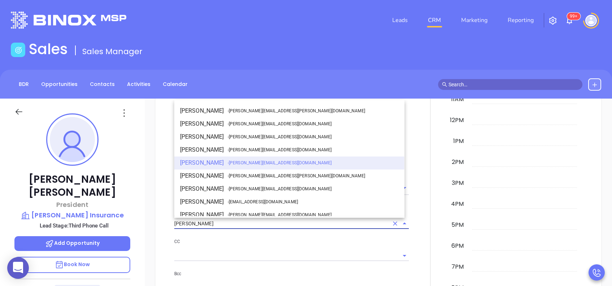
click at [215, 224] on input "[PERSON_NAME]" at bounding box center [281, 223] width 214 height 10
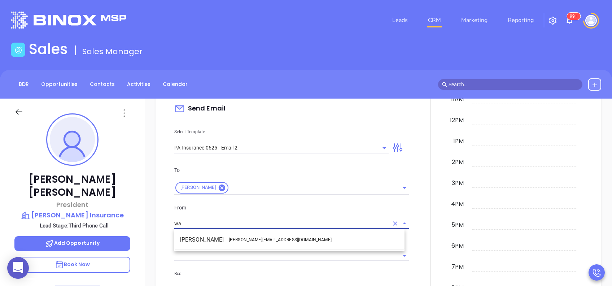
drag, startPoint x: 223, startPoint y: 234, endPoint x: 230, endPoint y: 235, distance: 7.0
click at [223, 234] on li "Walter Contreras - walter@motiva.net" at bounding box center [289, 239] width 230 height 13
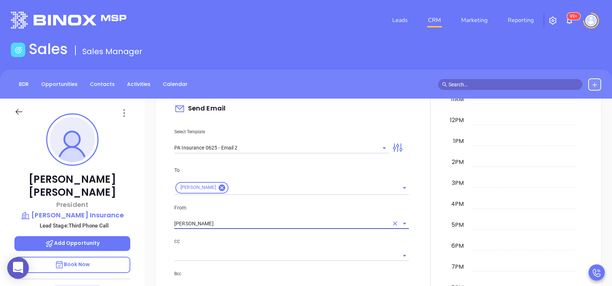
type input "[PERSON_NAME]"
click at [263, 240] on p "CC" at bounding box center [291, 242] width 235 height 8
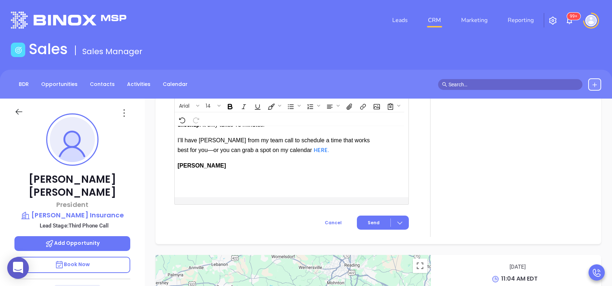
scroll to position [883, 0]
click at [360, 216] on button "Send" at bounding box center [383, 223] width 52 height 14
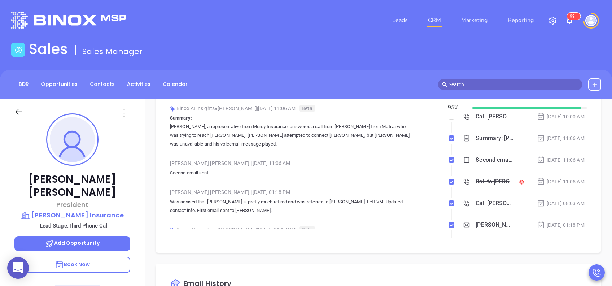
scroll to position [0, 0]
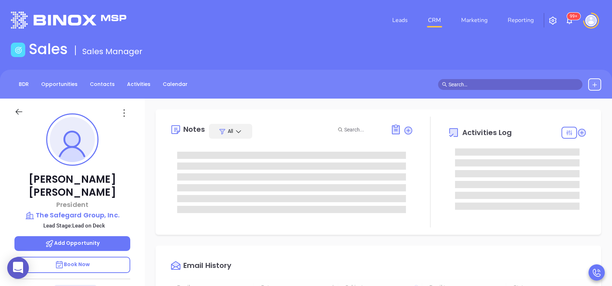
type input "[DATE]"
type input "[PERSON_NAME]"
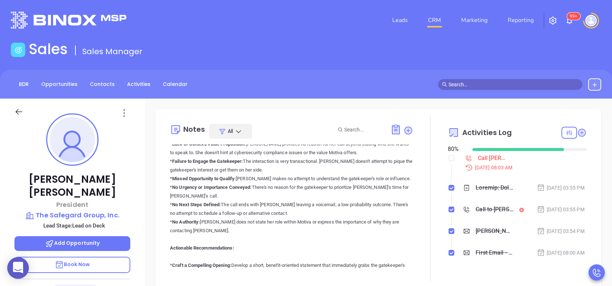
scroll to position [144, 0]
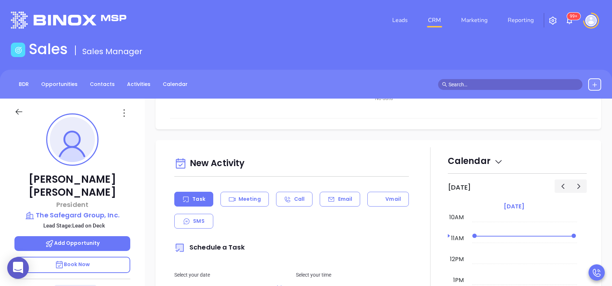
drag, startPoint x: 335, startPoint y: 209, endPoint x: 355, endPoint y: 214, distance: 20.0
click at [335, 207] on div "Email" at bounding box center [340, 199] width 40 height 15
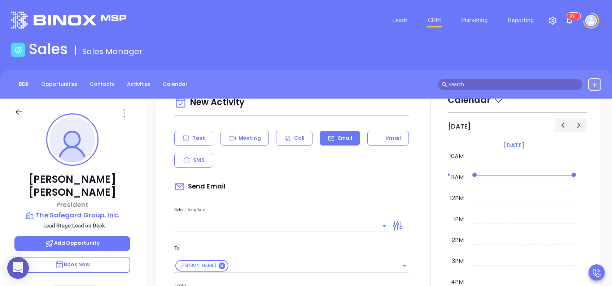
scroll to position [385, 0]
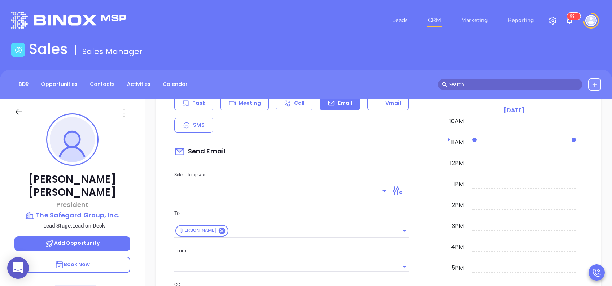
type input "[PERSON_NAME]"
click at [345, 192] on input "text" at bounding box center [276, 191] width 204 height 10
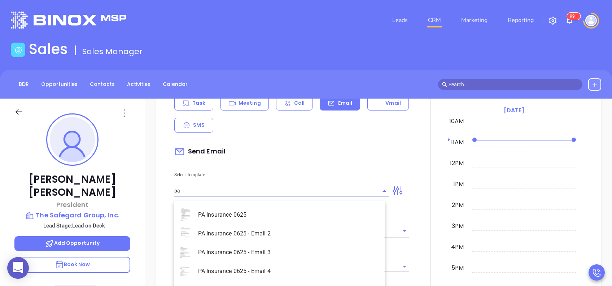
click at [304, 227] on li "PA Insurance 0625 - Email 2" at bounding box center [279, 233] width 210 height 19
type input "PA Insurance 0625 - Email 2"
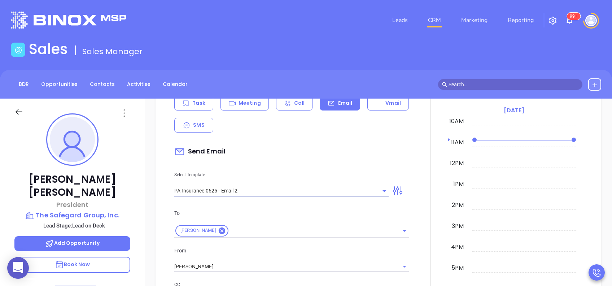
type input "[PERSON_NAME] You’re not alone — most PA agencies haven’t done this yet"
type input "PA Insurance 0625 - Email 2"
click at [233, 264] on div "From [PERSON_NAME]" at bounding box center [291, 260] width 243 height 26
click at [219, 272] on input "[PERSON_NAME]" at bounding box center [281, 266] width 214 height 10
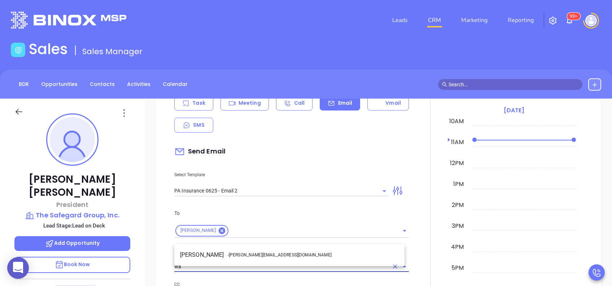
click at [245, 255] on span "- [PERSON_NAME][EMAIL_ADDRESS][DOMAIN_NAME]" at bounding box center [280, 255] width 104 height 6
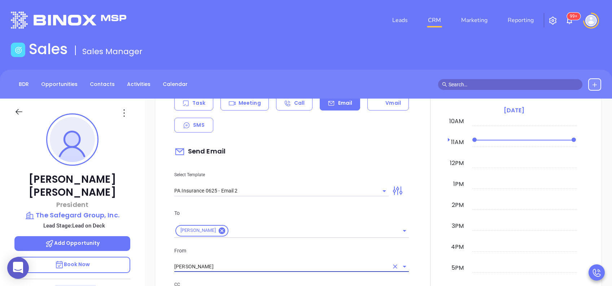
type input "[PERSON_NAME]"
click at [278, 255] on p "From" at bounding box center [291, 251] width 235 height 8
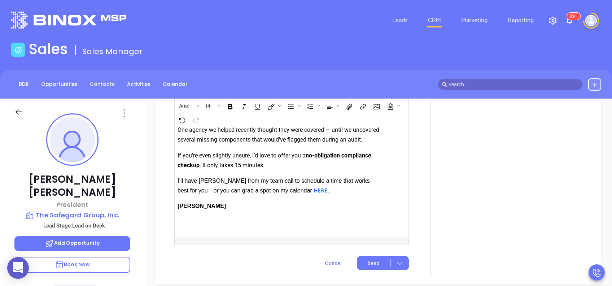
scroll to position [897, 0]
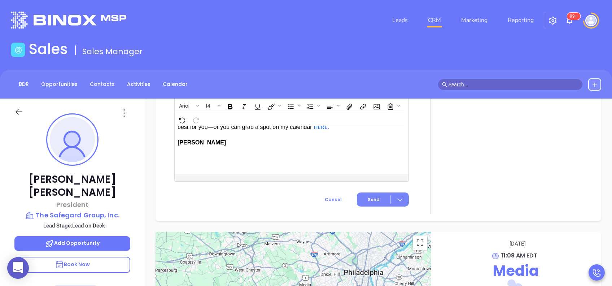
click at [374, 200] on span "Send" at bounding box center [374, 199] width 12 height 6
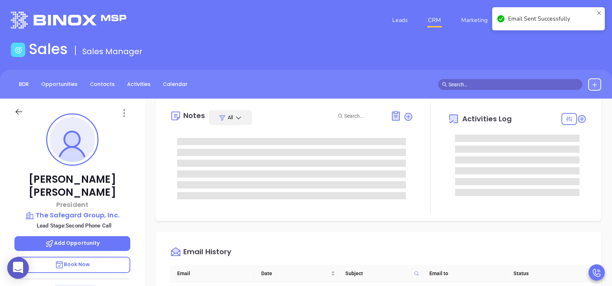
scroll to position [0, 0]
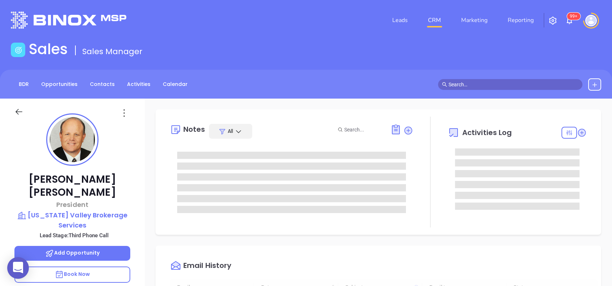
type input "[DATE]"
type input "[PERSON_NAME]"
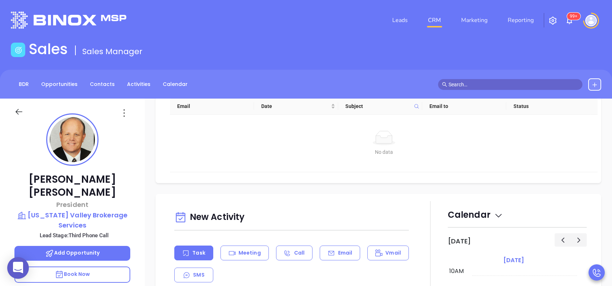
scroll to position [337, 0]
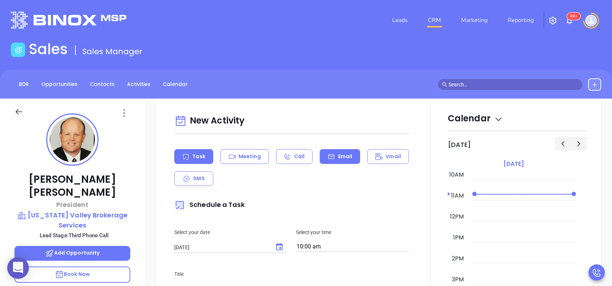
click at [342, 161] on div "Email" at bounding box center [340, 156] width 40 height 15
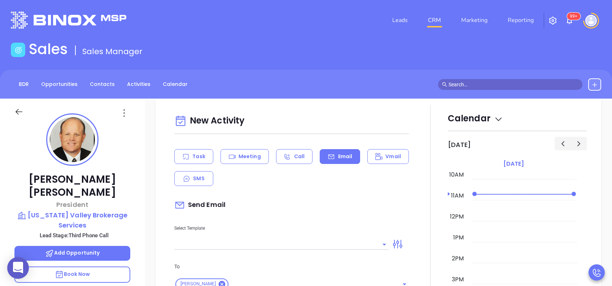
click at [350, 240] on input "text" at bounding box center [276, 244] width 204 height 10
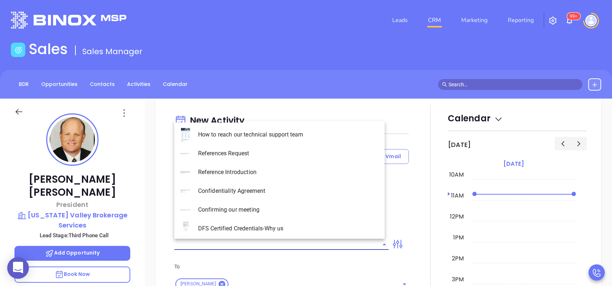
type input "[PERSON_NAME]"
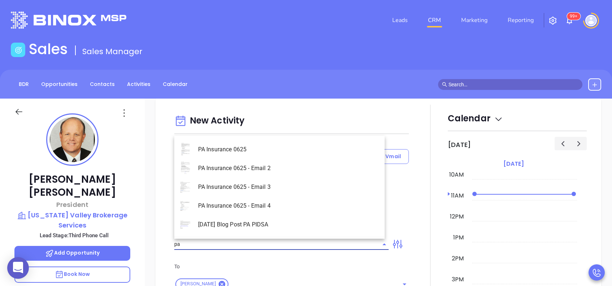
click at [301, 207] on li "PA Insurance 0625 - Email 4" at bounding box center [279, 205] width 210 height 19
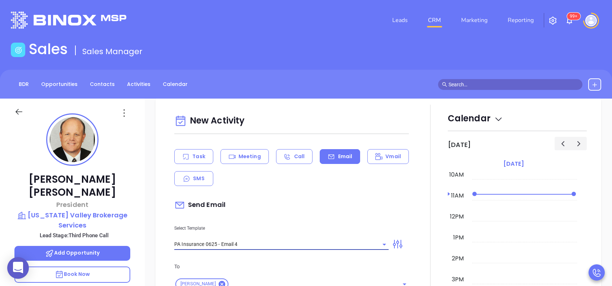
type input "PA Insurance 0625 - Email 4"
click at [303, 205] on div "Send Email" at bounding box center [291, 205] width 235 height 17
type input "Last attempt—are you still considering this?"
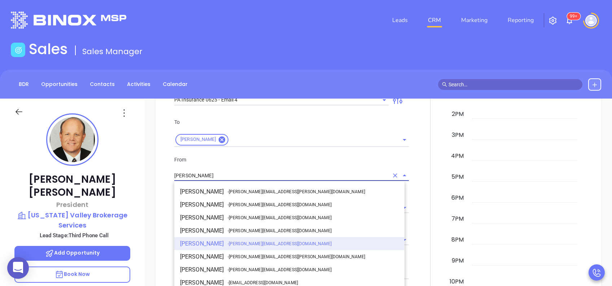
click at [231, 174] on input "[PERSON_NAME]" at bounding box center [281, 175] width 214 height 10
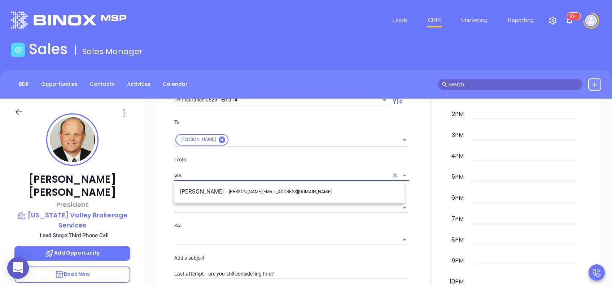
click at [231, 191] on span "- walter@motiva.net" at bounding box center [280, 191] width 104 height 6
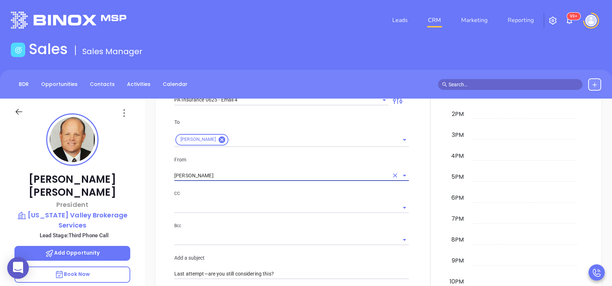
type input "[PERSON_NAME]"
click at [262, 197] on p "CC" at bounding box center [291, 194] width 235 height 8
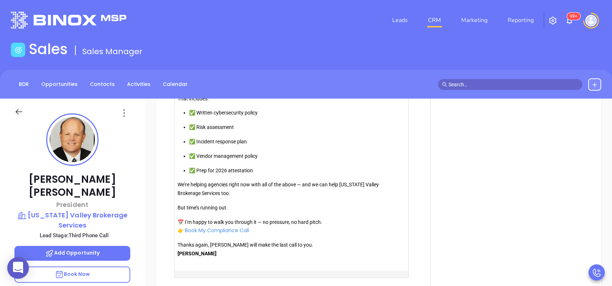
scroll to position [841, 0]
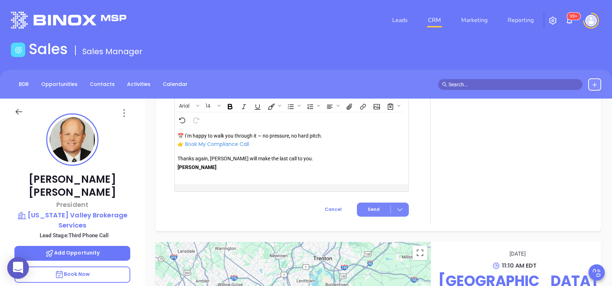
drag, startPoint x: 370, startPoint y: 200, endPoint x: 367, endPoint y: 210, distance: 10.5
click at [368, 210] on span "Send" at bounding box center [374, 209] width 12 height 6
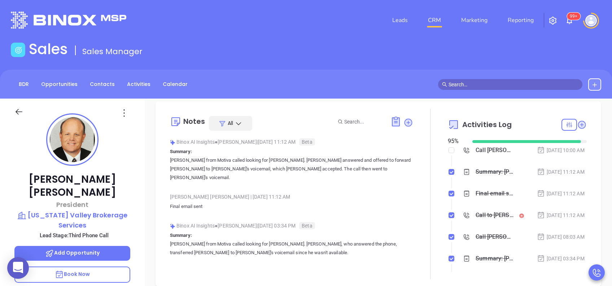
scroll to position [0, 0]
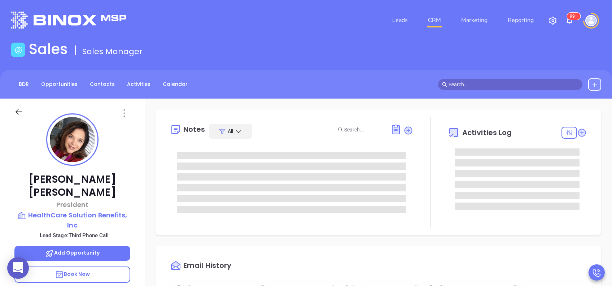
type input "[DATE]"
type input "[PERSON_NAME]"
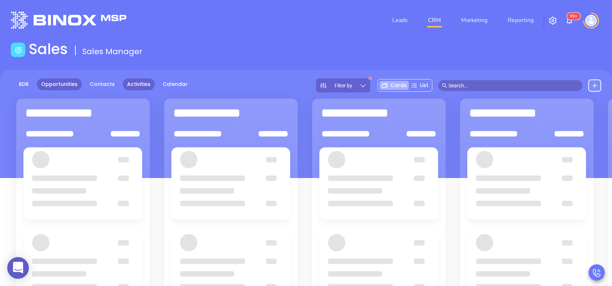
click at [135, 86] on link "Activities" at bounding box center [139, 84] width 32 height 12
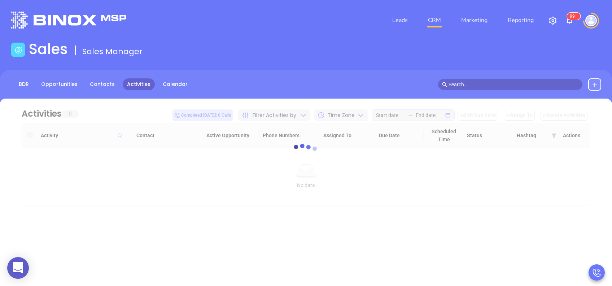
click at [570, 19] on sup "99+" at bounding box center [573, 16] width 13 height 7
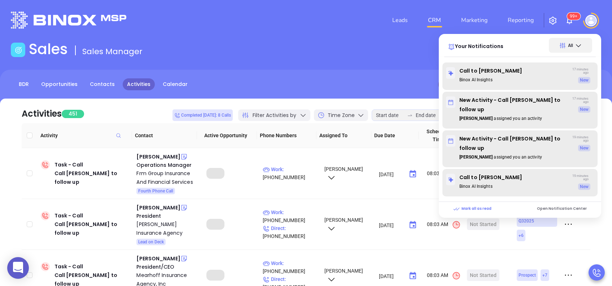
click at [571, 18] on sup "99+" at bounding box center [573, 16] width 13 height 7
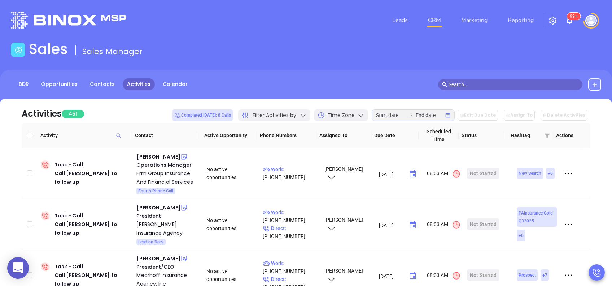
click at [458, 84] on input "text" at bounding box center [514, 85] width 130 height 8
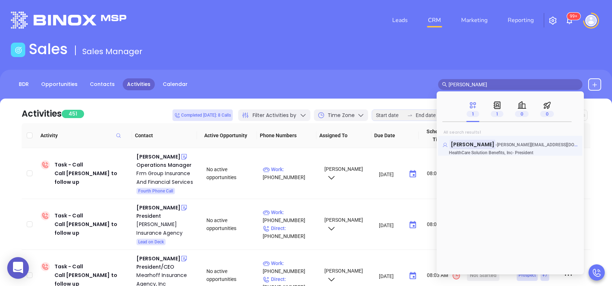
type input "ann miller"
drag, startPoint x: 492, startPoint y: 84, endPoint x: 443, endPoint y: 84, distance: 48.7
click at [443, 83] on span "ann miller" at bounding box center [510, 84] width 144 height 11
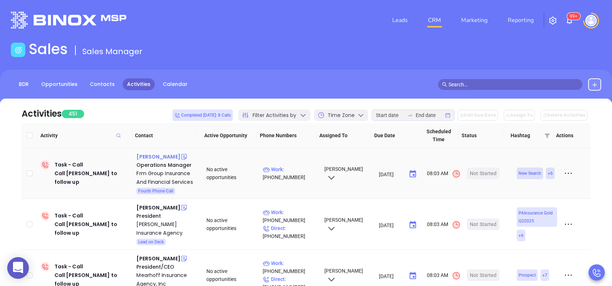
click at [158, 155] on div "Jessica Martinez" at bounding box center [158, 156] width 44 height 9
click at [297, 168] on p "Work : (570) 421-7447" at bounding box center [290, 173] width 55 height 16
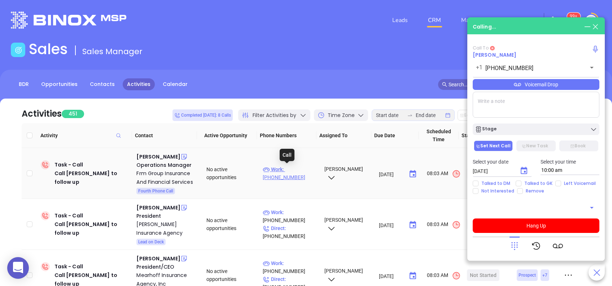
type input "(570) 421-7447"
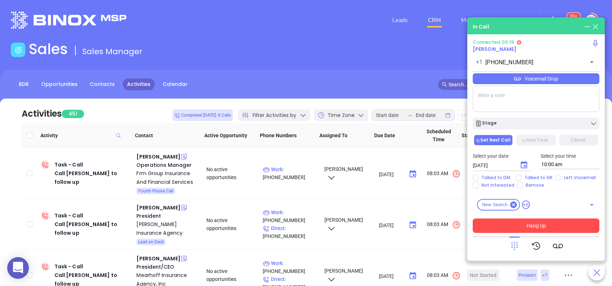
click at [527, 228] on button "Hang Up" at bounding box center [536, 225] width 127 height 14
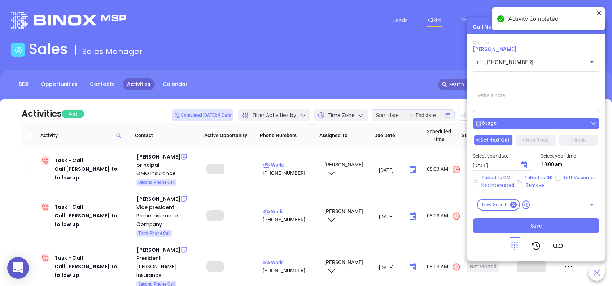
click at [522, 123] on div "Stage" at bounding box center [536, 123] width 122 height 7
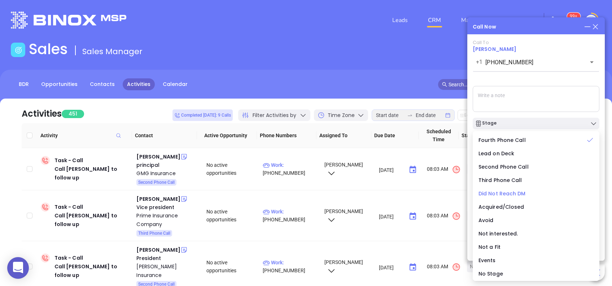
click at [518, 191] on span "Did Not Reach DM" at bounding box center [502, 193] width 47 height 7
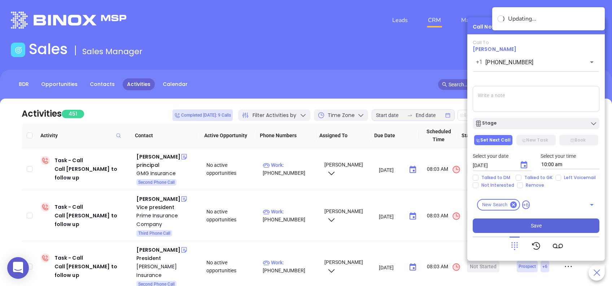
click at [526, 226] on button "Save" at bounding box center [536, 225] width 127 height 14
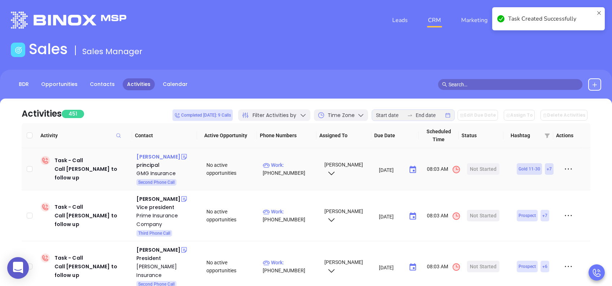
click at [171, 157] on div "Charles Thomas" at bounding box center [158, 156] width 44 height 9
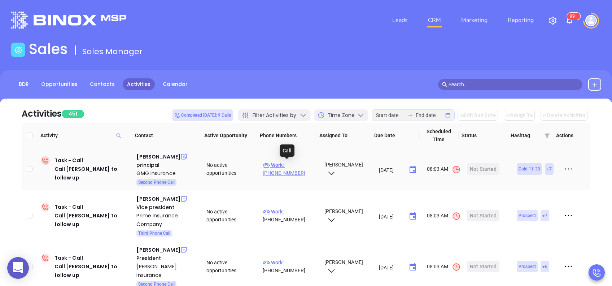
click at [296, 164] on p "Work : (800) 540-7900" at bounding box center [290, 169] width 55 height 16
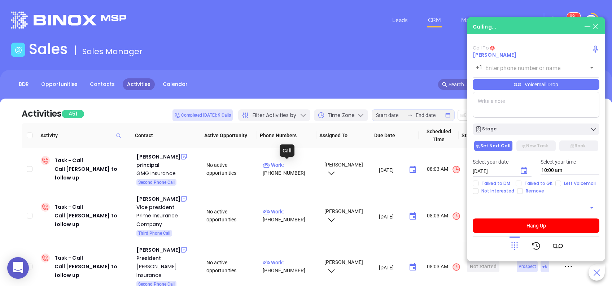
type input "(800) 540-7900"
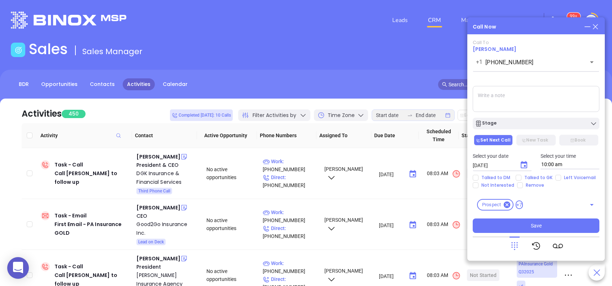
click at [499, 88] on textarea at bounding box center [536, 99] width 127 height 26
type textarea "second email sent"
click at [523, 164] on icon "Choose date, selected date is Aug 13, 2025" at bounding box center [524, 165] width 9 height 9
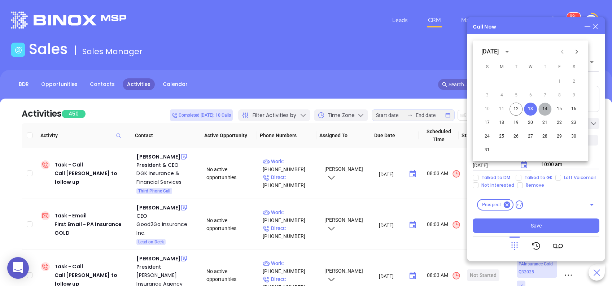
click at [549, 108] on button "14" at bounding box center [545, 109] width 13 height 13
type input "08/14/2025"
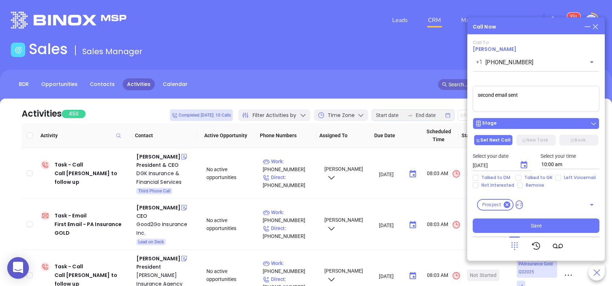
click at [529, 122] on div "Stage" at bounding box center [536, 123] width 122 height 7
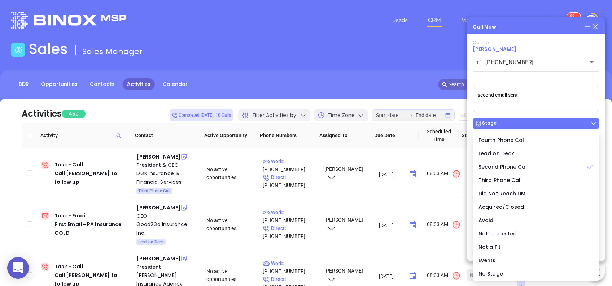
click at [530, 127] on div "Stage" at bounding box center [536, 123] width 122 height 7
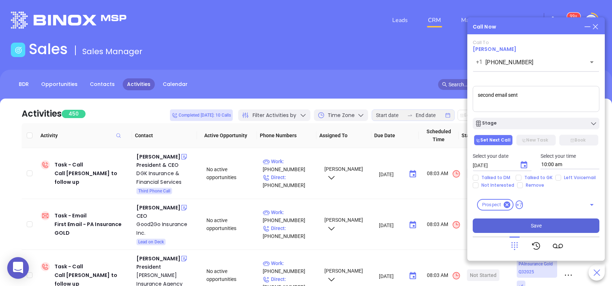
click at [552, 226] on button "Save" at bounding box center [536, 225] width 127 height 14
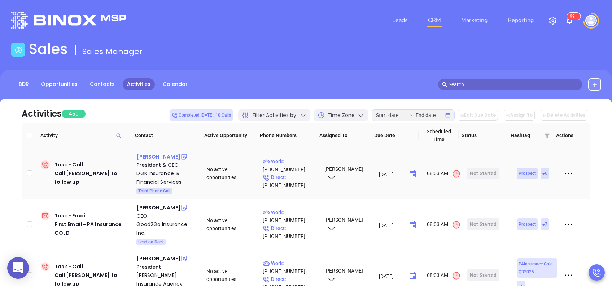
click at [168, 156] on div "James B Davis" at bounding box center [158, 156] width 44 height 9
click at [303, 161] on p "Work : (800) 242-4337" at bounding box center [290, 165] width 55 height 16
type input "(800) 242-4337"
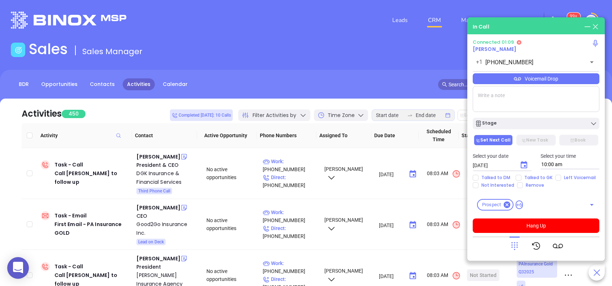
click at [500, 76] on div "Voicemail Drop" at bounding box center [536, 78] width 127 height 11
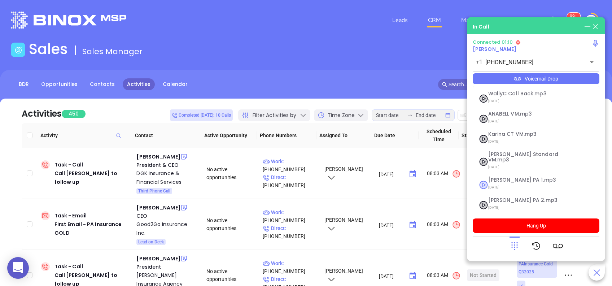
click at [537, 183] on span "07/18/2025" at bounding box center [527, 187] width 78 height 9
checkbox input "true"
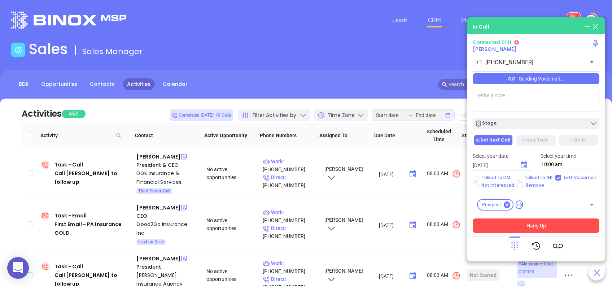
click at [541, 230] on button "Hang Up" at bounding box center [536, 225] width 127 height 14
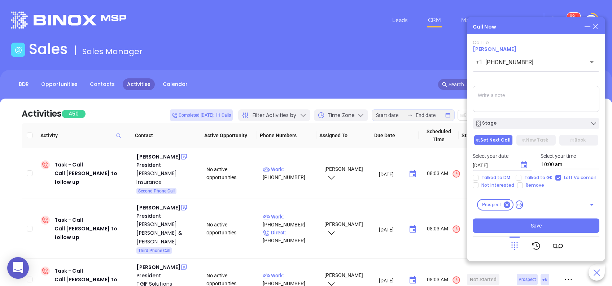
click at [518, 107] on textarea at bounding box center [536, 99] width 127 height 26
type textarea "final email sent"
click at [525, 167] on icon "Choose date, selected date is Aug 13, 2025" at bounding box center [524, 165] width 9 height 9
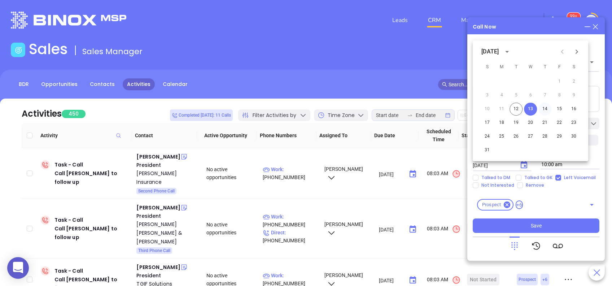
click at [548, 109] on button "14" at bounding box center [545, 109] width 13 height 13
type input "08/14/2025"
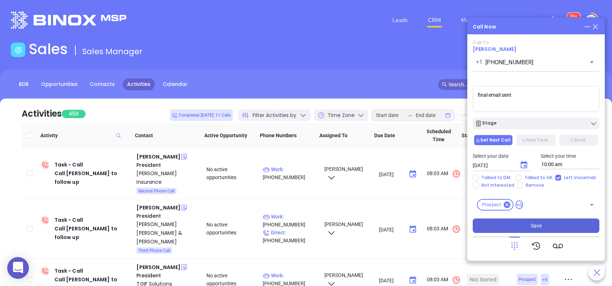
click at [542, 228] on button "Save" at bounding box center [536, 225] width 127 height 14
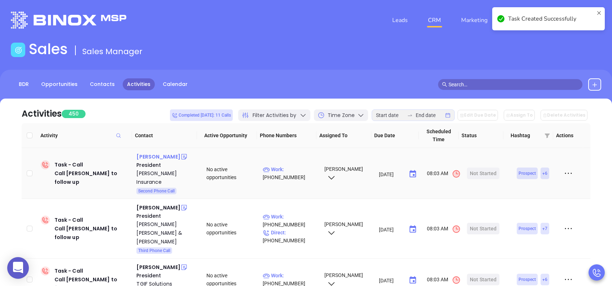
click at [157, 156] on div "Patrick Freer Jr" at bounding box center [158, 156] width 44 height 9
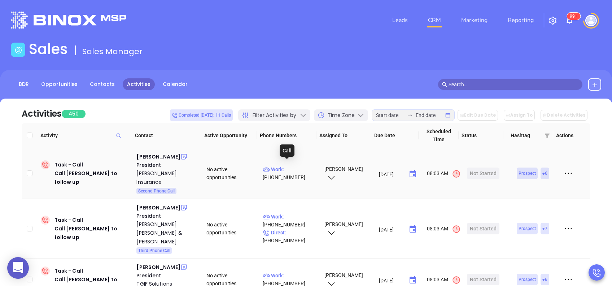
drag, startPoint x: 286, startPoint y: 167, endPoint x: 239, endPoint y: 54, distance: 122.2
click at [286, 167] on p "Work : (844) 655-7480" at bounding box center [290, 173] width 55 height 16
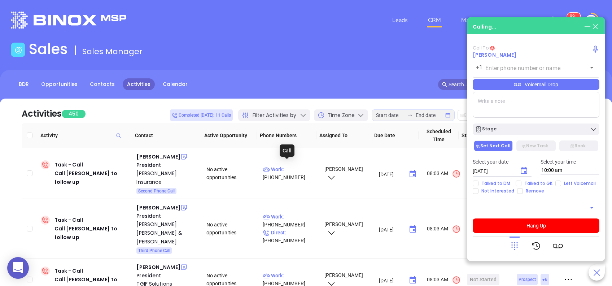
type input "(844) 655-7480"
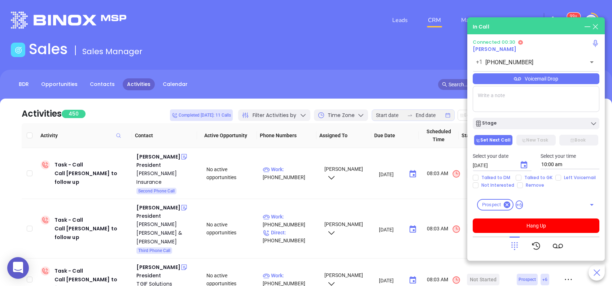
click at [544, 78] on div "Voicemail Drop" at bounding box center [536, 78] width 127 height 11
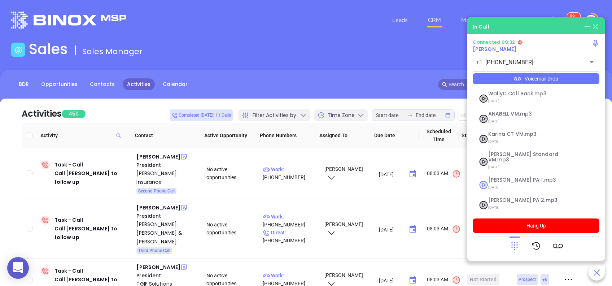
click at [508, 177] on span "[PERSON_NAME] PA 1.mp3" at bounding box center [527, 179] width 78 height 5
checkbox input "true"
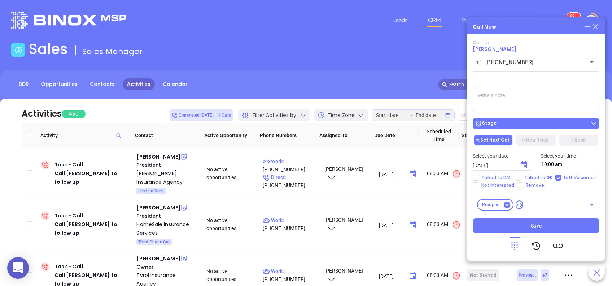
click at [538, 119] on button "Stage" at bounding box center [536, 124] width 127 height 12
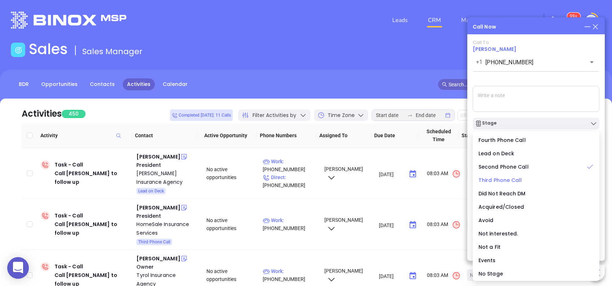
click at [507, 178] on span "Third Phone Call" at bounding box center [501, 180] width 44 height 7
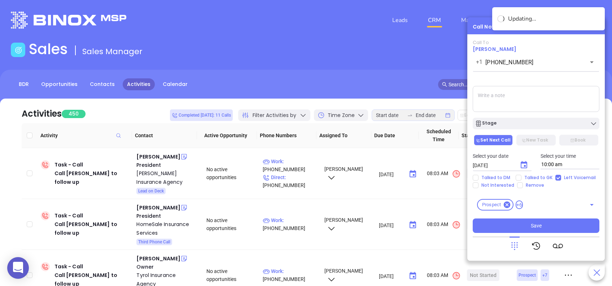
click at [525, 107] on textarea at bounding box center [536, 99] width 127 height 26
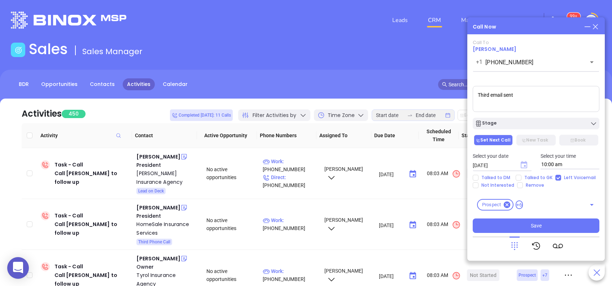
type textarea "Third email sent"
click at [526, 166] on icon "Choose date, selected date is Aug 13, 2025" at bounding box center [524, 164] width 6 height 7
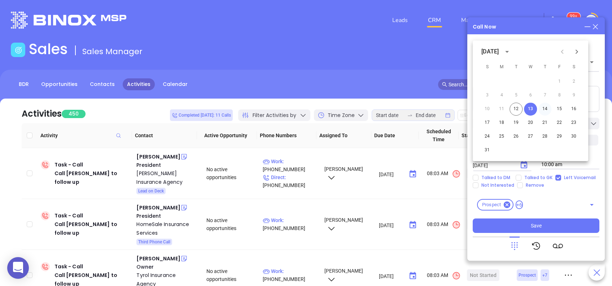
click at [547, 109] on button "14" at bounding box center [545, 109] width 13 height 13
type input "08/14/2025"
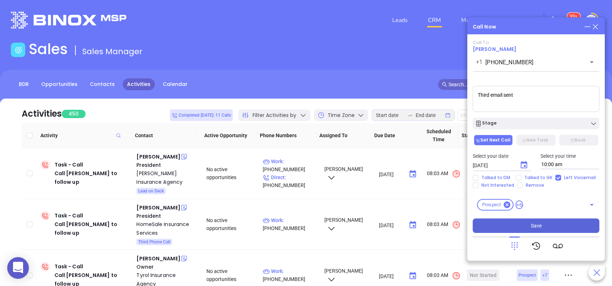
click at [552, 224] on button "Save" at bounding box center [536, 225] width 127 height 14
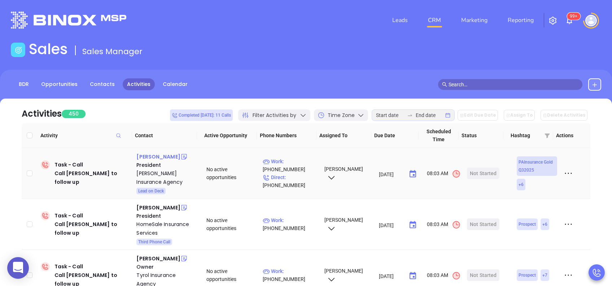
click at [158, 157] on div "Chris Bailey" at bounding box center [158, 156] width 44 height 9
click at [295, 158] on p "Work : (570) 523-3251" at bounding box center [290, 165] width 55 height 16
type input "(570) 523-3251"
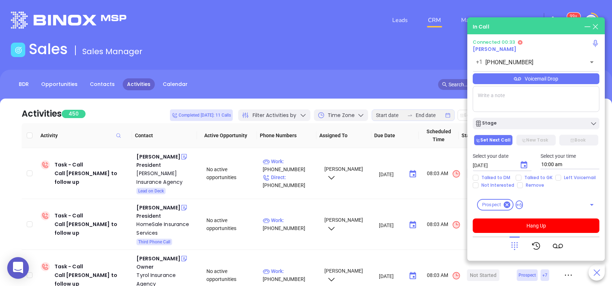
click at [513, 245] on icon at bounding box center [515, 246] width 10 height 10
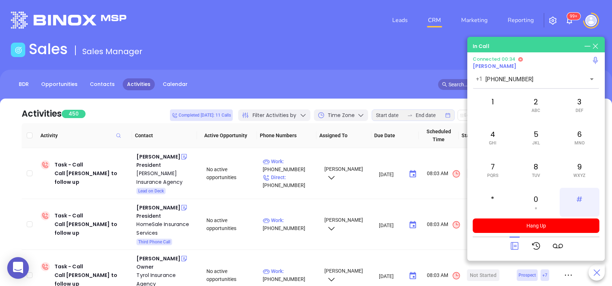
click at [586, 191] on div "#" at bounding box center [580, 202] width 40 height 29
click at [496, 102] on div "1" at bounding box center [493, 104] width 40 height 29
click at [539, 104] on div "2 ABC" at bounding box center [536, 104] width 40 height 29
click at [494, 137] on div "4 GHI" at bounding box center [493, 137] width 40 height 29
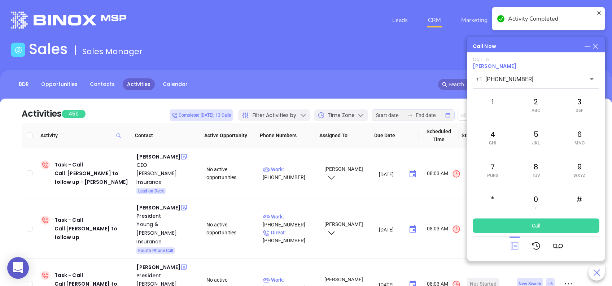
click at [512, 243] on icon at bounding box center [515, 246] width 10 height 10
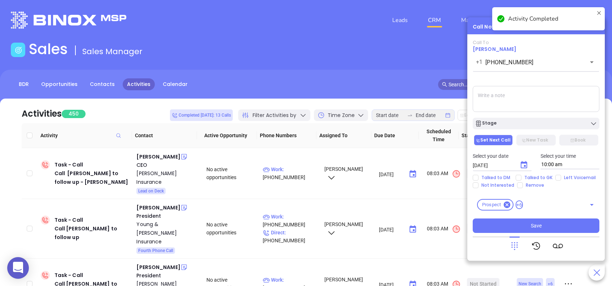
click at [514, 96] on textarea at bounding box center [536, 99] width 127 height 26
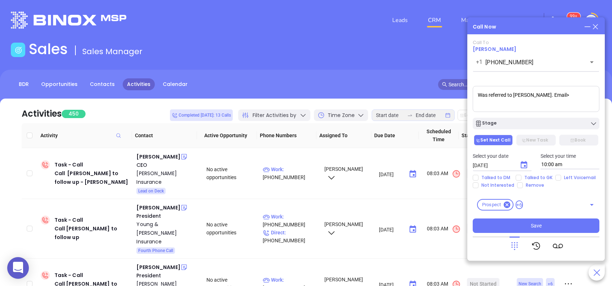
paste textarea "jtroup@sholleyagency.com"
type textarea "Was referred to Joshua Troup. Email> jtroup@sholleyagency.com"
click at [505, 176] on span "Talked to DM" at bounding box center [496, 178] width 35 height 6
click at [479, 176] on input "Talked to DM" at bounding box center [476, 178] width 6 height 6
checkbox input "true"
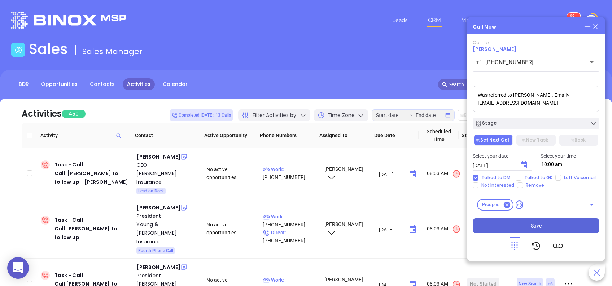
click at [552, 226] on button "Save" at bounding box center [536, 225] width 127 height 14
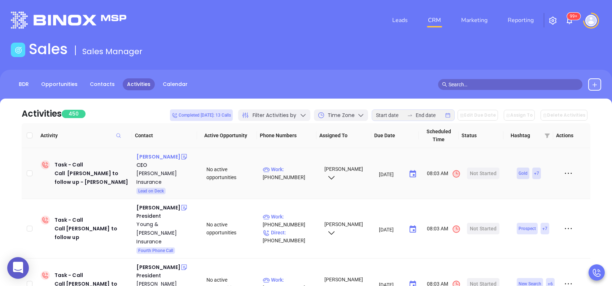
click at [161, 158] on div "Jeff Wilson" at bounding box center [158, 156] width 44 height 9
click at [297, 166] on p "Work : (800) 981-5474" at bounding box center [290, 173] width 55 height 16
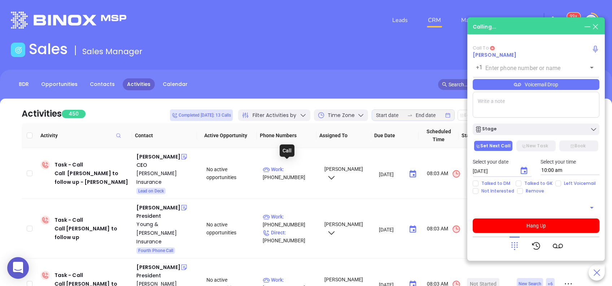
type input "(800) 981-5474"
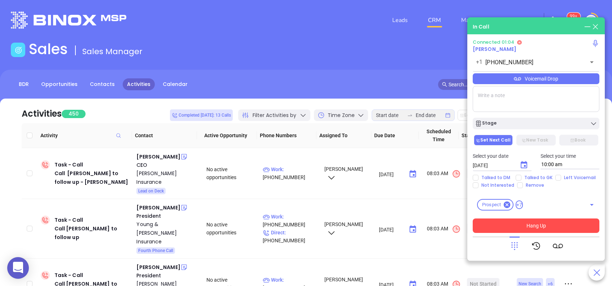
click at [524, 225] on button "Hang Up" at bounding box center [536, 225] width 127 height 14
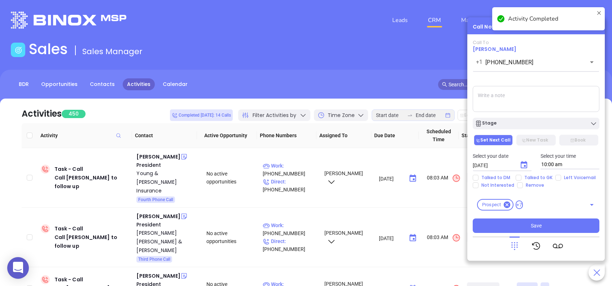
click at [521, 102] on textarea at bounding box center [536, 99] width 127 height 26
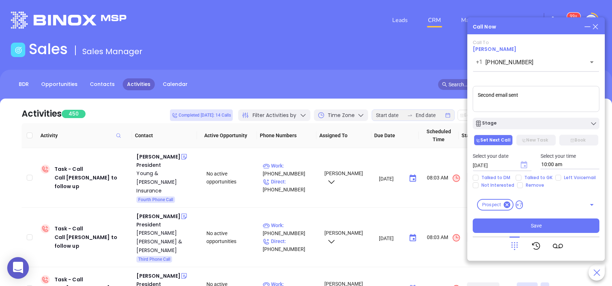
type textarea "Second email sent"
click at [522, 168] on icon "Choose date, selected date is Aug 13, 2025" at bounding box center [524, 164] width 6 height 7
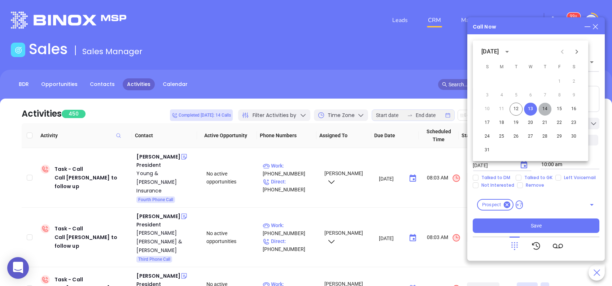
click at [547, 107] on button "14" at bounding box center [545, 109] width 13 height 13
type input "08/14/2025"
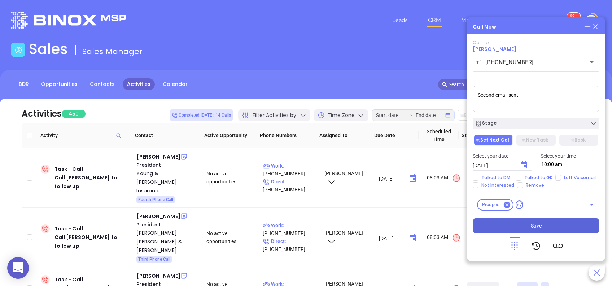
click at [561, 221] on button "Save" at bounding box center [536, 225] width 127 height 14
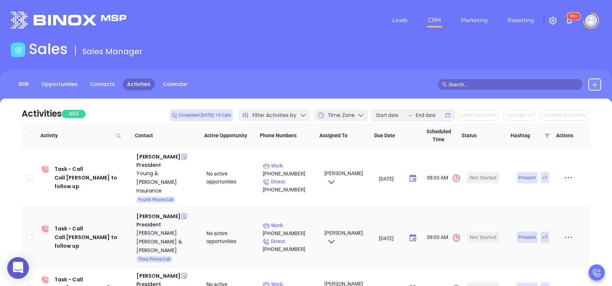
click at [170, 221] on div "President" at bounding box center [166, 225] width 60 height 8
click at [152, 155] on div "Mark Young" at bounding box center [158, 156] width 44 height 9
click at [284, 162] on p "Work : (570) 346-7021" at bounding box center [290, 170] width 55 height 16
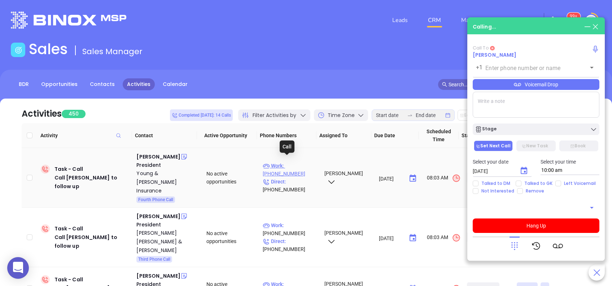
type input "(570) 346-7021"
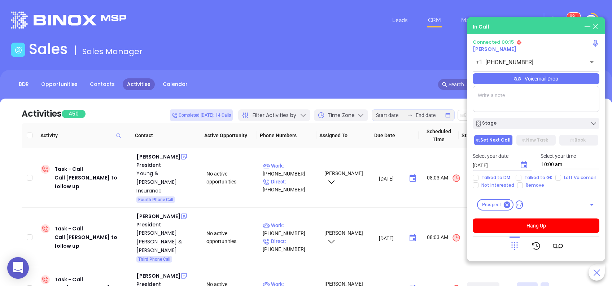
click at [516, 244] on icon at bounding box center [515, 246] width 10 height 10
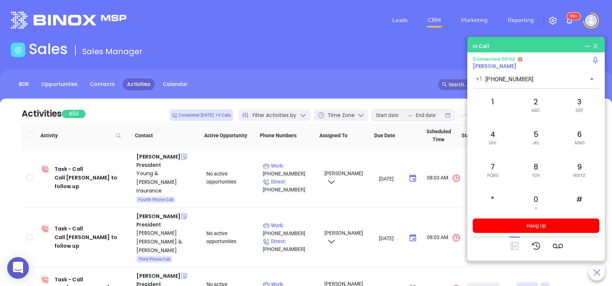
click at [517, 245] on icon at bounding box center [515, 246] width 8 height 8
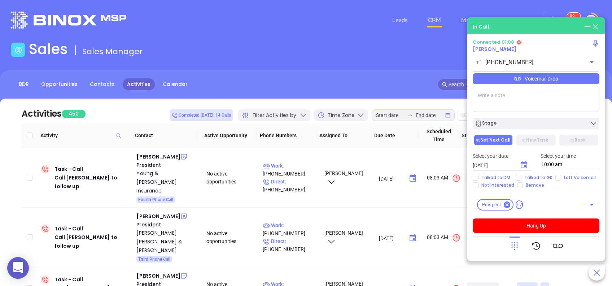
click at [506, 76] on div "Voicemail Drop" at bounding box center [536, 78] width 127 height 11
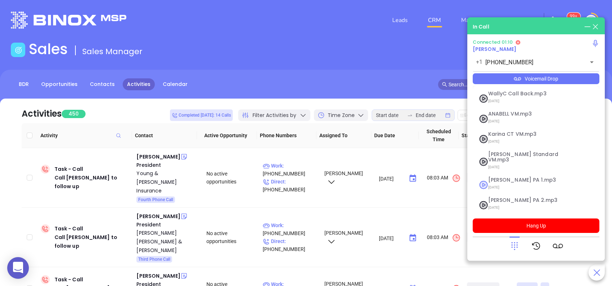
click at [497, 177] on span "Vicky PA 1.mp3" at bounding box center [527, 179] width 78 height 5
checkbox input "true"
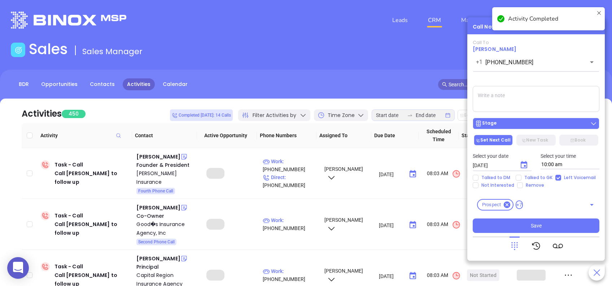
click at [523, 122] on div "Stage" at bounding box center [536, 123] width 122 height 7
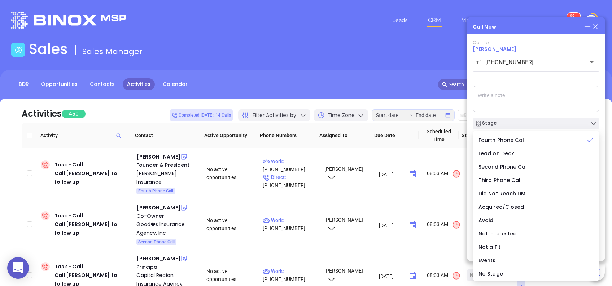
click at [509, 103] on textarea at bounding box center [536, 99] width 127 height 26
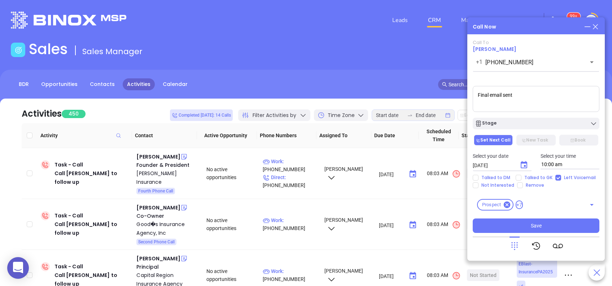
type textarea "Final email sent"
click at [524, 164] on icon "Choose date, selected date is Aug 13, 2025" at bounding box center [524, 165] width 9 height 9
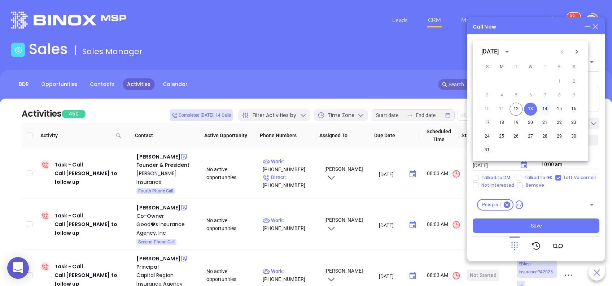
click at [545, 107] on button "14" at bounding box center [545, 109] width 13 height 13
type input "08/14/2025"
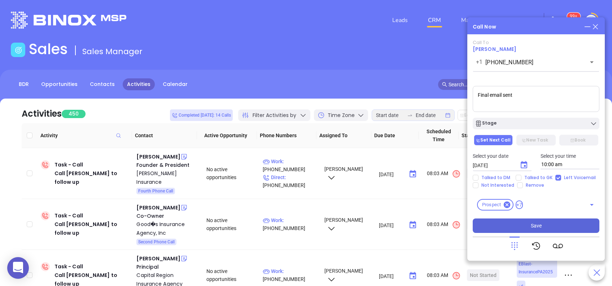
click at [529, 225] on button "Save" at bounding box center [536, 225] width 127 height 14
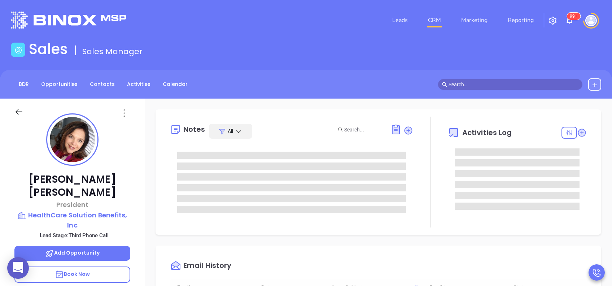
type input "[DATE]"
type input "[PERSON_NAME]"
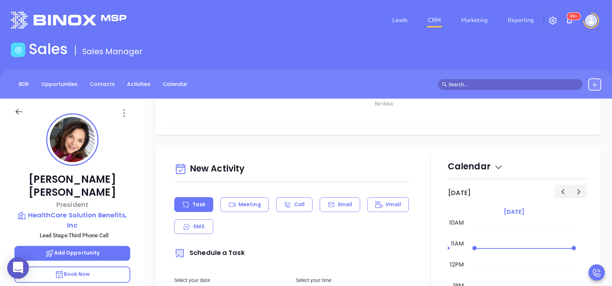
scroll to position [337, 0]
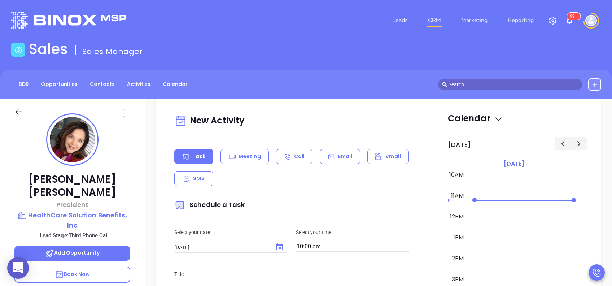
click at [341, 164] on div "Task Meeting Call Email Vmail SMS" at bounding box center [291, 167] width 235 height 37
click at [339, 152] on div "Email" at bounding box center [340, 156] width 40 height 15
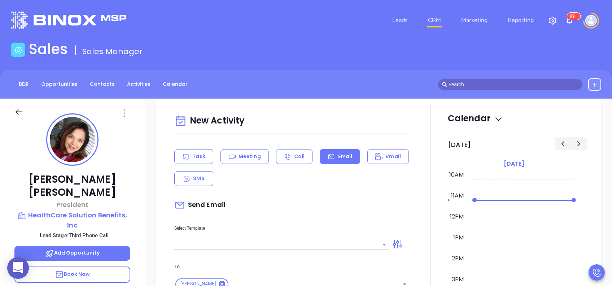
type input "[PERSON_NAME]"
click at [316, 242] on input "text" at bounding box center [276, 244] width 204 height 10
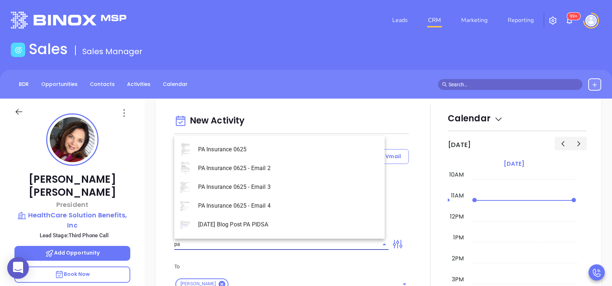
click at [295, 190] on li "PA Insurance 0625 - Email 3" at bounding box center [279, 187] width 210 height 19
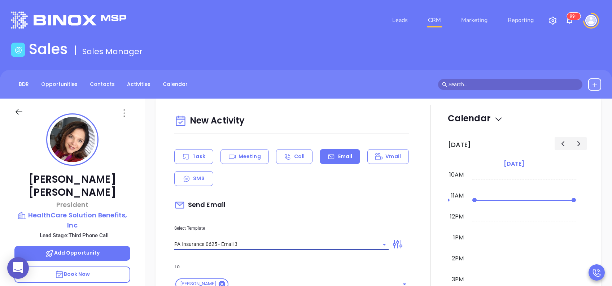
type input "PA Insurance 0625 - Email 3"
click at [314, 197] on div "Send Email" at bounding box center [291, 205] width 235 height 17
type input "What one PA agency discovered (and why it mattered)"
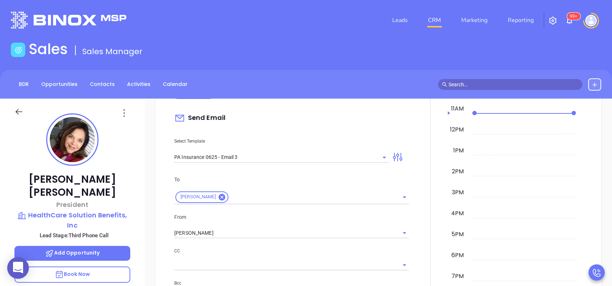
scroll to position [433, 0]
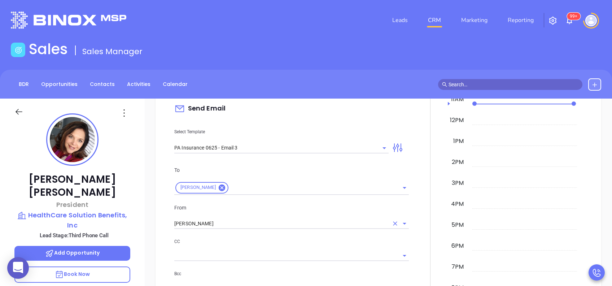
click at [239, 223] on input "[PERSON_NAME]" at bounding box center [281, 223] width 214 height 10
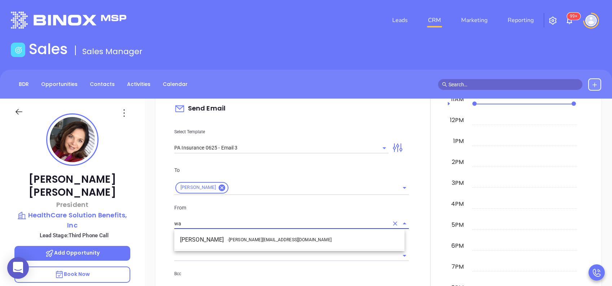
click at [240, 243] on li "Walter Contreras - walter@motiva.net" at bounding box center [289, 239] width 230 height 13
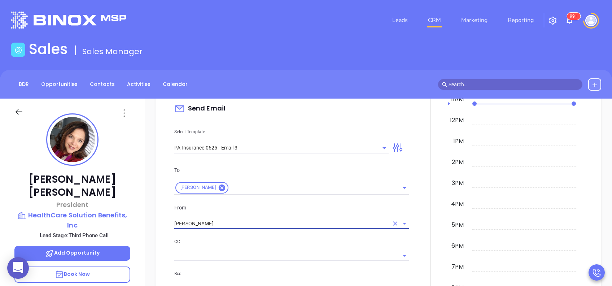
click at [261, 249] on div at bounding box center [291, 255] width 235 height 12
type input "Walter Contreras"
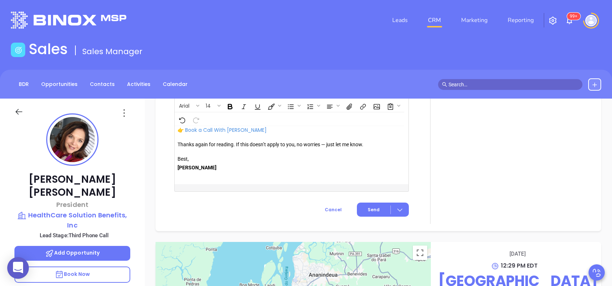
scroll to position [864, 0]
click at [372, 205] on button "Send" at bounding box center [383, 209] width 52 height 14
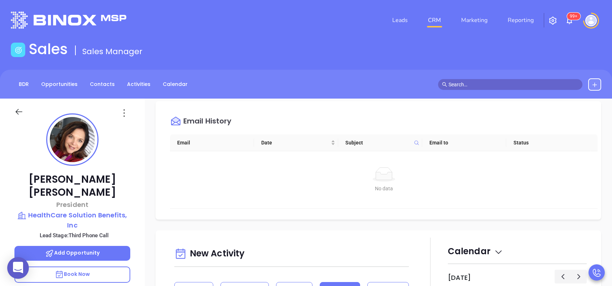
scroll to position [240, 0]
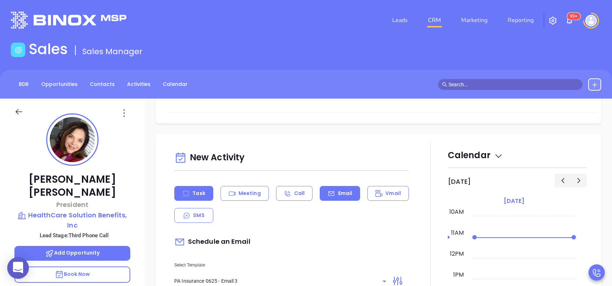
click at [185, 191] on icon at bounding box center [185, 193] width 5 height 5
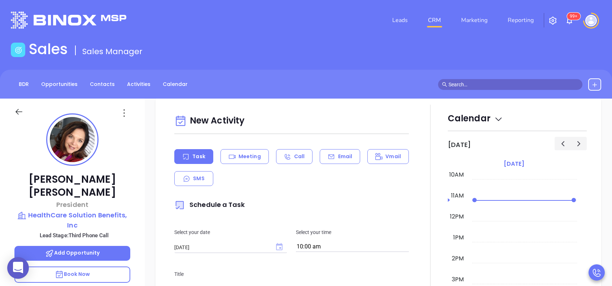
scroll to position [396, 0]
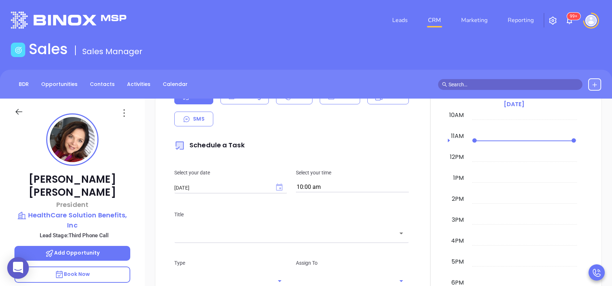
type input "[PERSON_NAME]"
click at [277, 187] on icon "Choose date, selected date is Aug 13, 2025" at bounding box center [279, 186] width 6 height 7
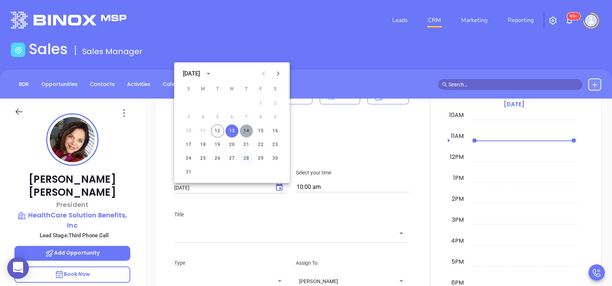
drag, startPoint x: 247, startPoint y: 134, endPoint x: 248, endPoint y: 157, distance: 22.8
click at [247, 134] on button "14" at bounding box center [246, 131] width 13 height 13
type input "08/14/2025"
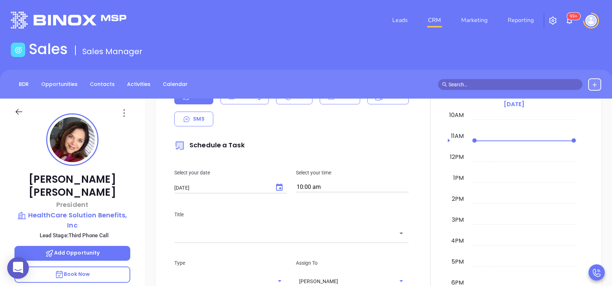
click at [250, 235] on input "text" at bounding box center [286, 233] width 217 height 8
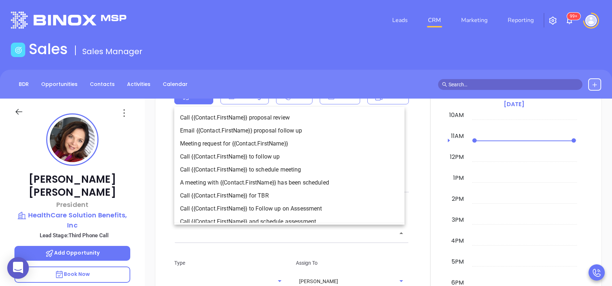
click at [271, 158] on li "Call {{Contact.FirstName}} to follow up" at bounding box center [289, 156] width 230 height 13
type input "Call Ann to follow up"
type input "Call"
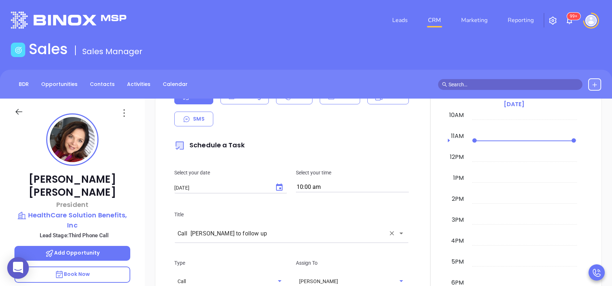
click at [309, 209] on div "Title Call Ann to follow up ​" at bounding box center [291, 225] width 243 height 48
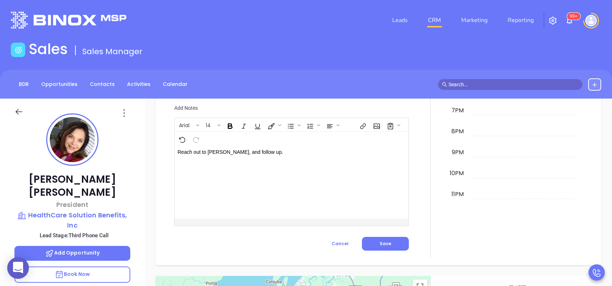
scroll to position [623, 0]
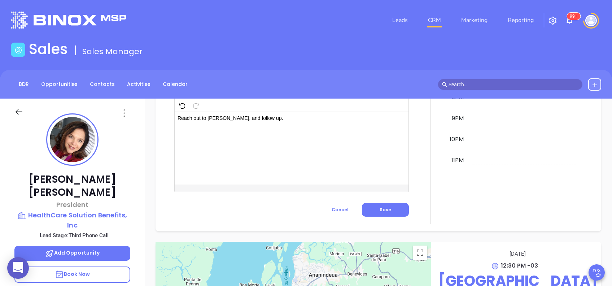
drag, startPoint x: 179, startPoint y: 118, endPoint x: 198, endPoint y: 117, distance: 19.2
click at [179, 117] on p "Reach out to Ann, and follow up." at bounding box center [284, 118] width 212 height 8
click at [396, 210] on button "Save" at bounding box center [385, 210] width 47 height 14
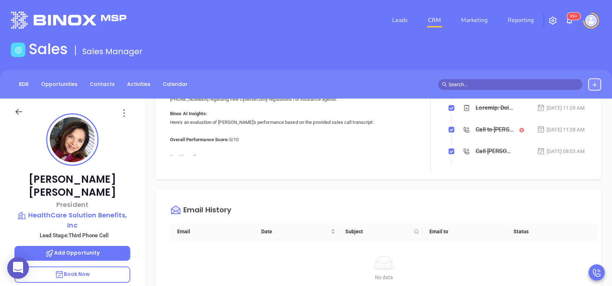
scroll to position [0, 0]
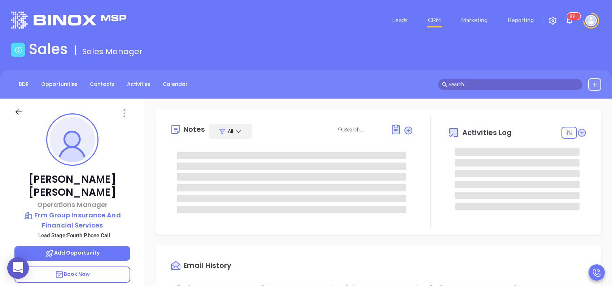
type input "[DATE]"
type input "[PERSON_NAME]"
type input "[DATE]"
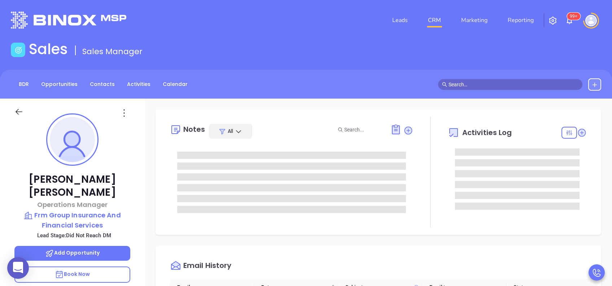
type input "[PERSON_NAME]"
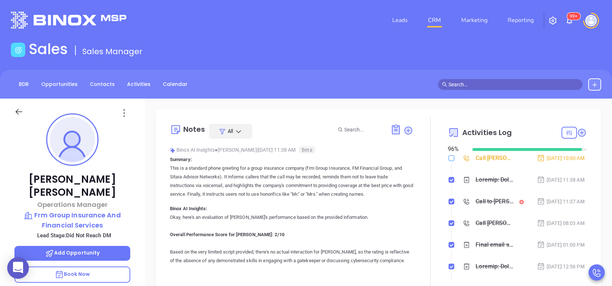
click at [449, 158] on input "checkbox" at bounding box center [452, 158] width 6 height 6
checkbox input "true"
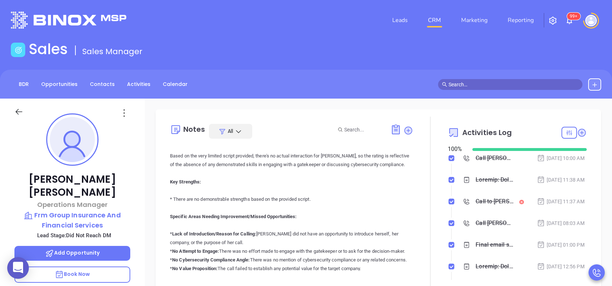
scroll to position [0, 0]
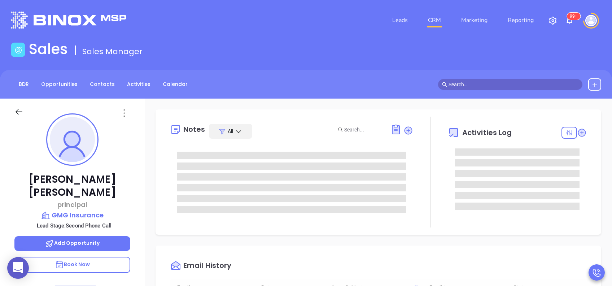
type input "[DATE]"
type input "[PERSON_NAME]"
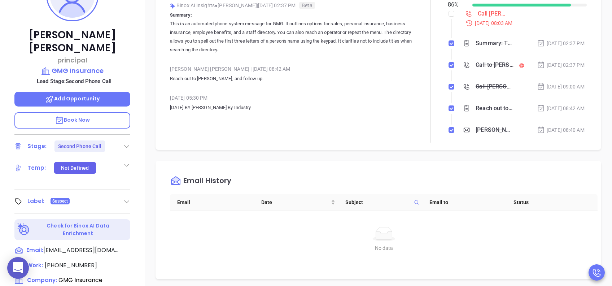
scroll to position [0, 0]
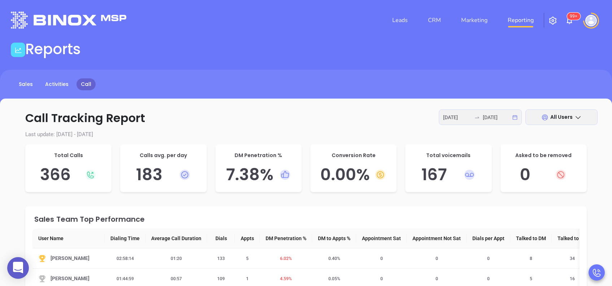
scroll to position [48, 0]
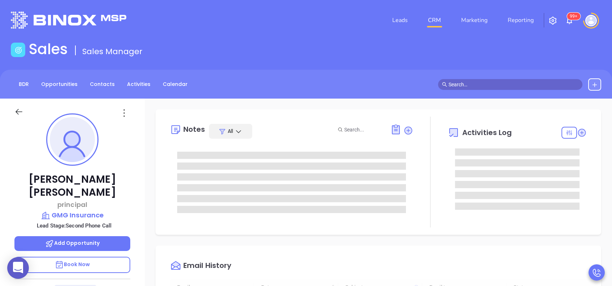
type input "[DATE]"
type input "[PERSON_NAME]"
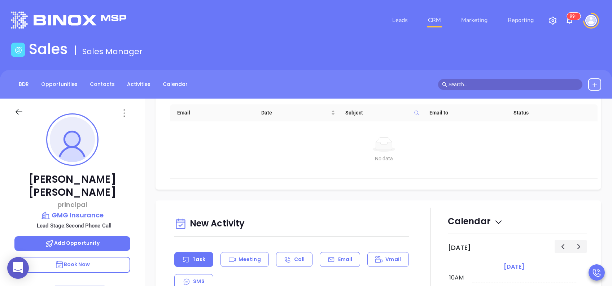
scroll to position [289, 0]
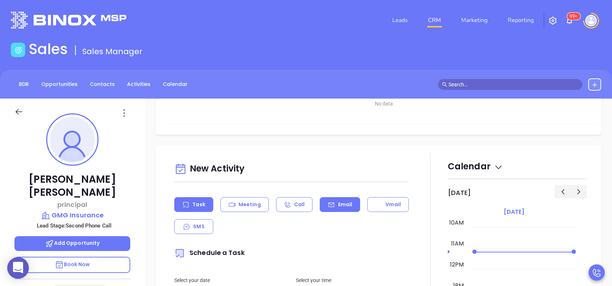
click at [351, 204] on div "Email" at bounding box center [340, 204] width 40 height 15
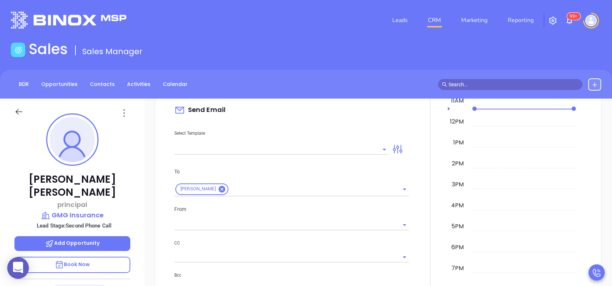
scroll to position [433, 0]
type input "[PERSON_NAME]"
click at [353, 149] on input "text" at bounding box center [276, 148] width 204 height 10
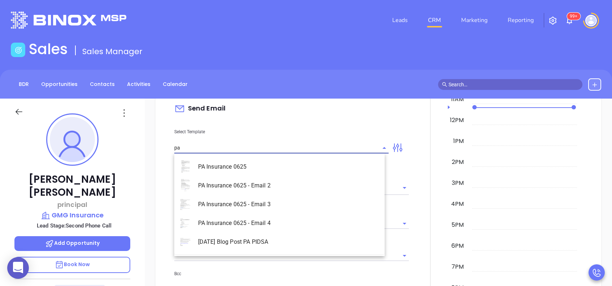
click at [322, 182] on li "PA Insurance 0625 - Email 2" at bounding box center [279, 185] width 210 height 19
type input "PA Insurance 0625 - Email 2"
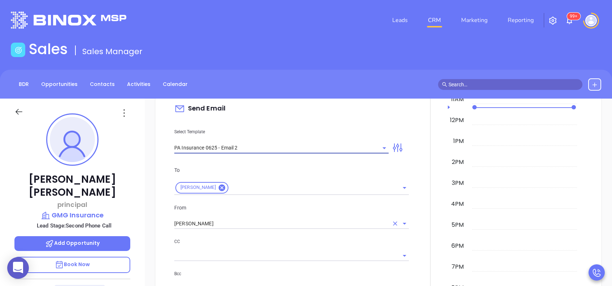
type input "[PERSON_NAME] You’re not alone — most PA agencies haven’t done this yet"
type input "PA Insurance 0625 - Email 2"
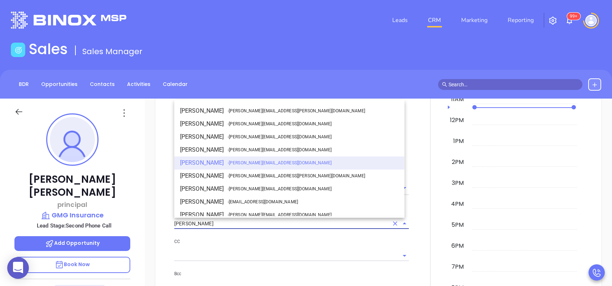
click at [236, 223] on input "[PERSON_NAME]" at bounding box center [281, 223] width 214 height 10
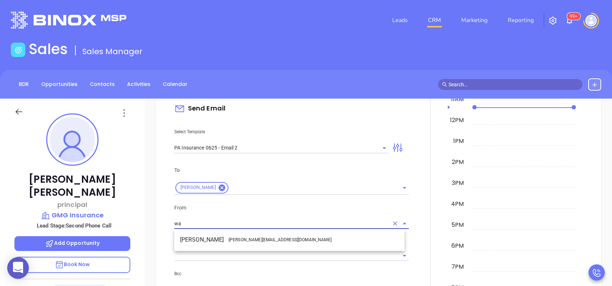
click at [228, 241] on span "- [PERSON_NAME][EMAIL_ADDRESS][DOMAIN_NAME]" at bounding box center [280, 239] width 104 height 6
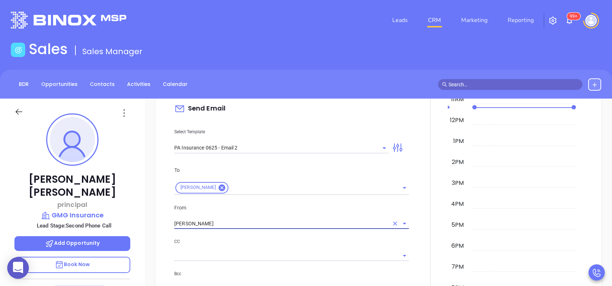
type input "[PERSON_NAME]"
drag, startPoint x: 258, startPoint y: 244, endPoint x: 261, endPoint y: 246, distance: 3.7
click at [259, 244] on p "CC" at bounding box center [291, 242] width 235 height 8
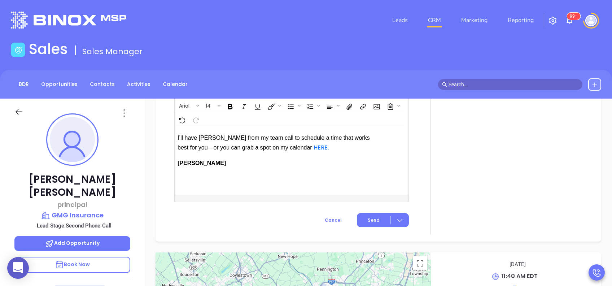
scroll to position [897, 0]
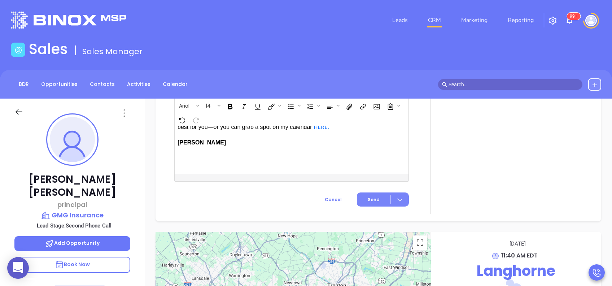
click at [370, 203] on button "Send" at bounding box center [383, 199] width 52 height 14
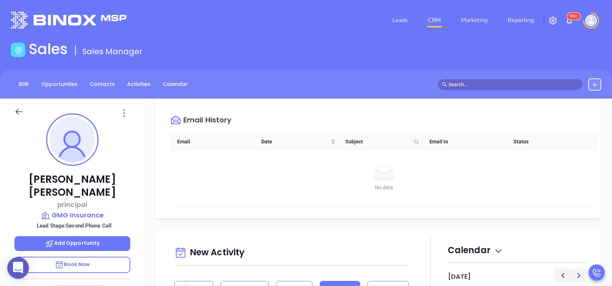
scroll to position [179, 0]
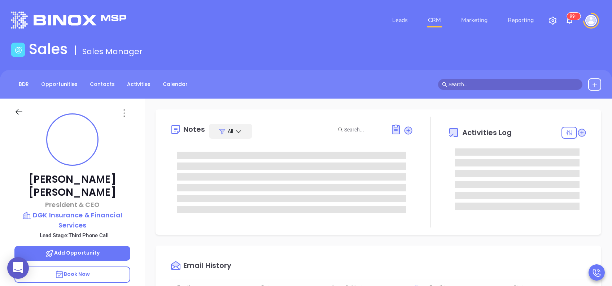
type input "[DATE]"
type input "[PERSON_NAME]"
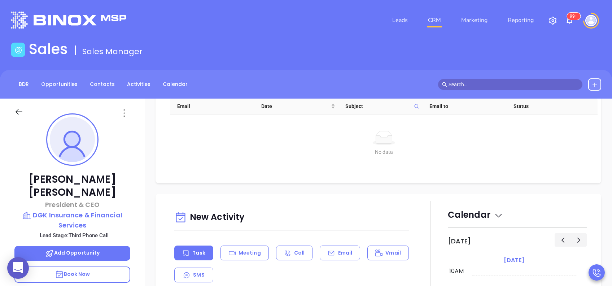
scroll to position [289, 0]
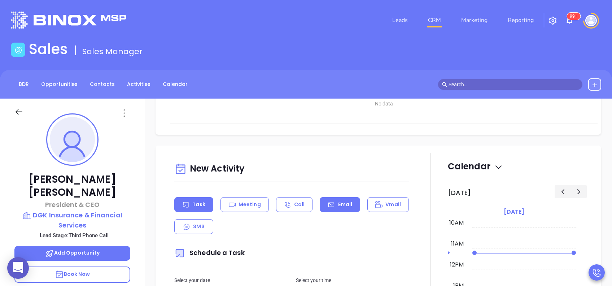
click at [353, 206] on div "Email" at bounding box center [340, 204] width 40 height 15
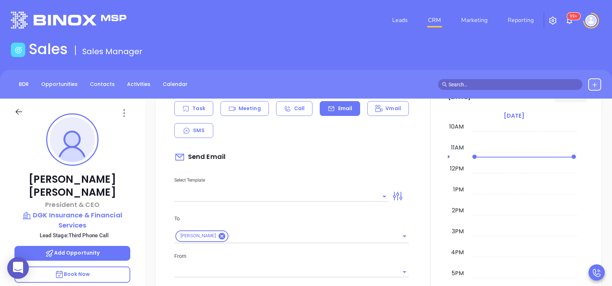
type input "[PERSON_NAME]"
click at [348, 196] on input "text" at bounding box center [276, 196] width 204 height 10
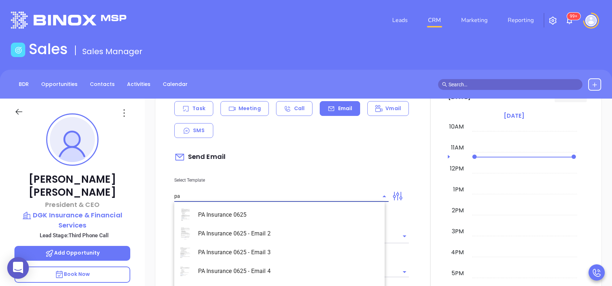
click at [301, 276] on li "PA Insurance 0625 - Email 4" at bounding box center [279, 271] width 210 height 19
type input "PA Insurance 0625 - Email 4"
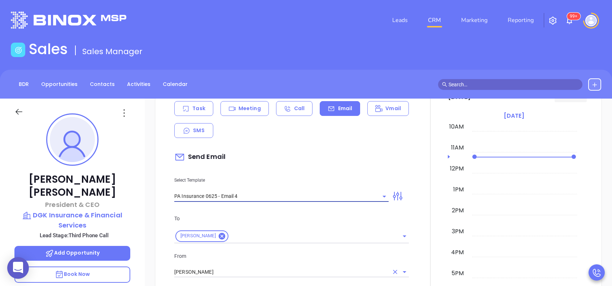
type input "Last attempt—are you still considering this?"
type input "PA Insurance 0625 - Email 4"
click at [268, 274] on input "[PERSON_NAME]" at bounding box center [281, 272] width 214 height 10
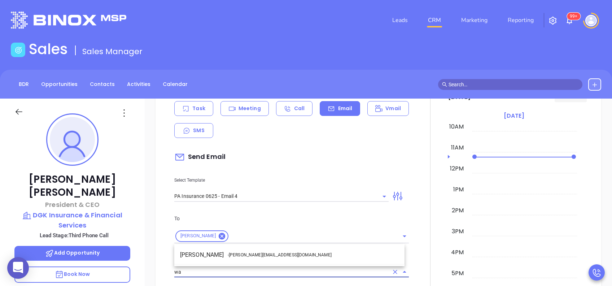
click at [259, 254] on span "- walter@motiva.net" at bounding box center [280, 255] width 104 height 6
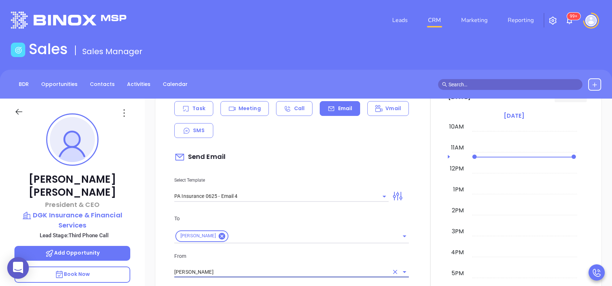
type input "Walter Contreras"
click at [295, 253] on p "From" at bounding box center [291, 256] width 235 height 8
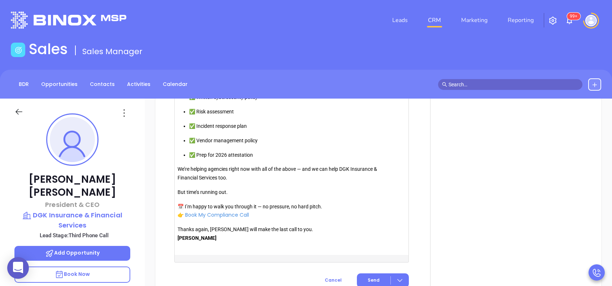
scroll to position [818, 0]
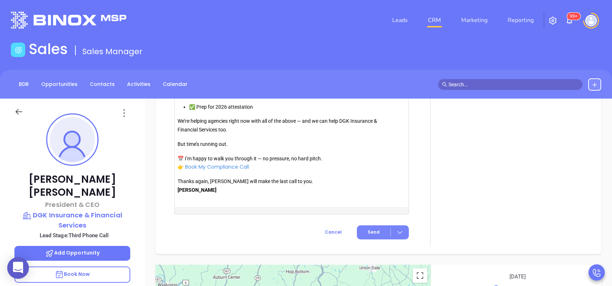
click at [375, 234] on button "Send" at bounding box center [383, 232] width 52 height 14
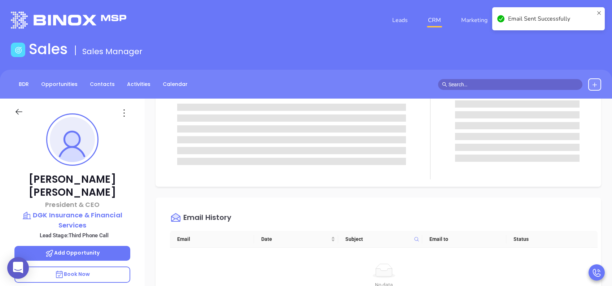
scroll to position [0, 0]
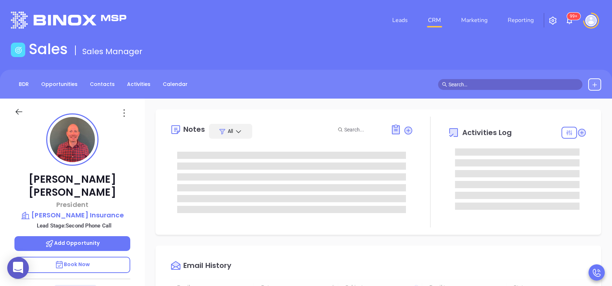
type input "[DATE]"
type input "[PERSON_NAME]"
type input "[DATE]"
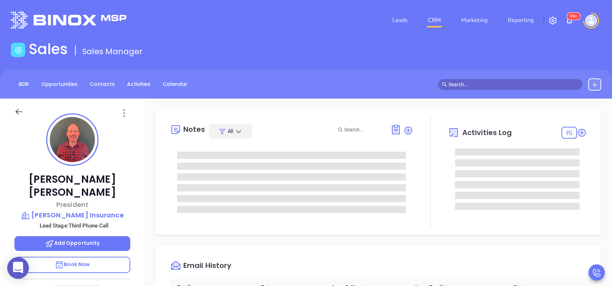
type input "[PERSON_NAME]"
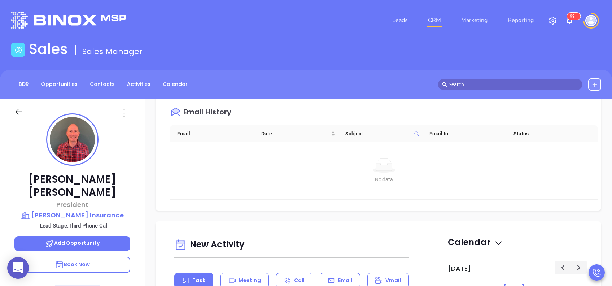
scroll to position [289, 0]
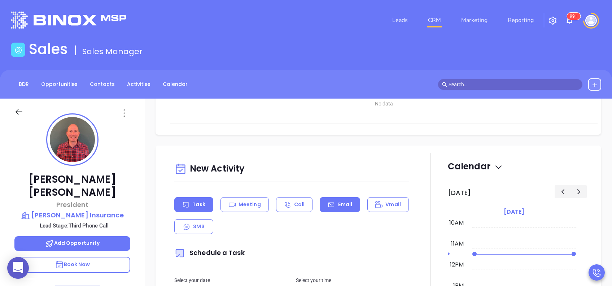
click at [343, 208] on div "Email" at bounding box center [340, 204] width 40 height 15
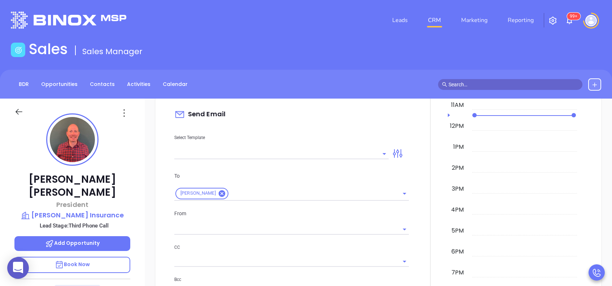
scroll to position [433, 0]
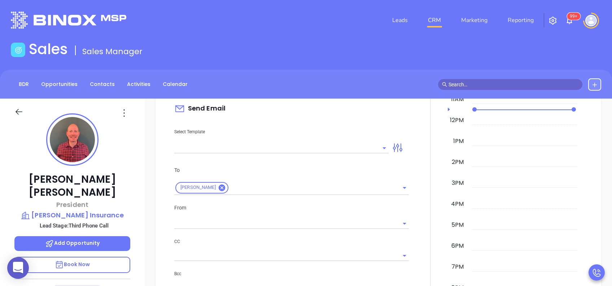
type input "[PERSON_NAME]"
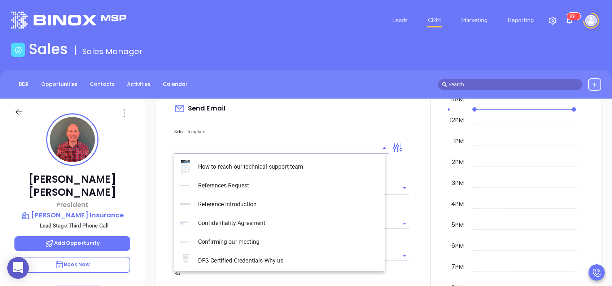
click at [349, 146] on input "text" at bounding box center [276, 148] width 204 height 10
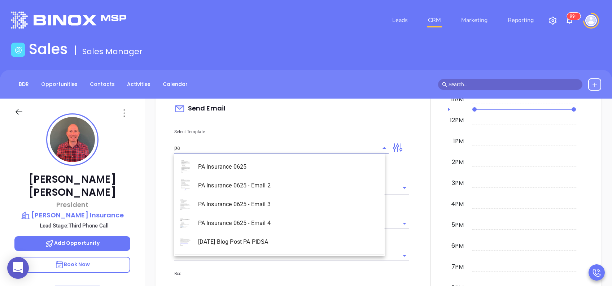
click at [314, 206] on li "PA Insurance 0625 - Email 3" at bounding box center [279, 204] width 210 height 19
type input "PA Insurance 0625 - Email 3"
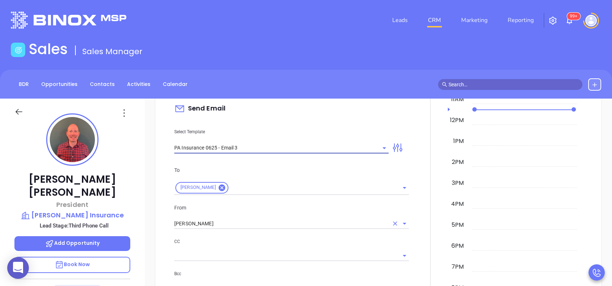
type input "What one PA agency discovered (and why it mattered)"
type input "PA Insurance 0625 - Email 3"
click at [281, 227] on input "[PERSON_NAME]" at bounding box center [281, 223] width 214 height 10
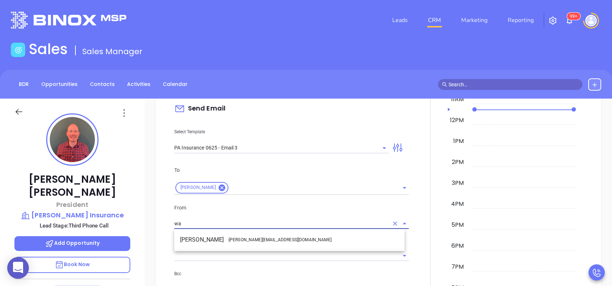
click at [263, 235] on li "Walter Contreras - walter@motiva.net" at bounding box center [289, 239] width 230 height 13
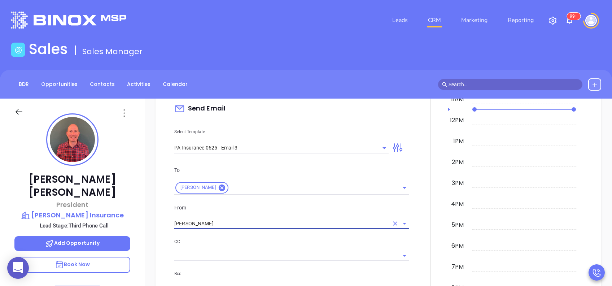
type input "[PERSON_NAME]"
click at [277, 238] on p "CC" at bounding box center [291, 242] width 235 height 8
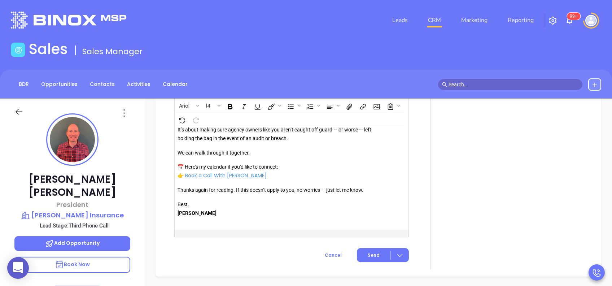
scroll to position [850, 0]
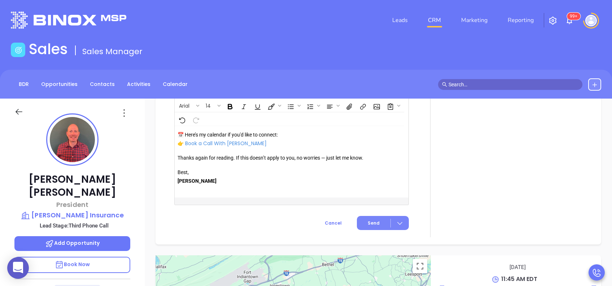
click at [368, 220] on span "Send" at bounding box center [374, 223] width 12 height 6
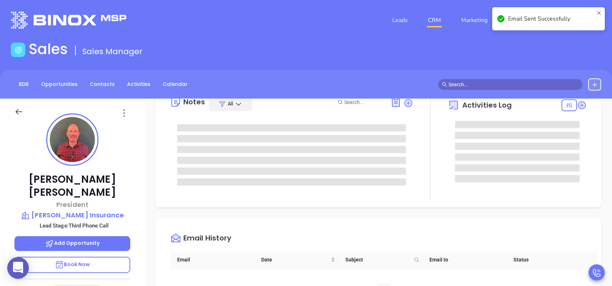
scroll to position [0, 0]
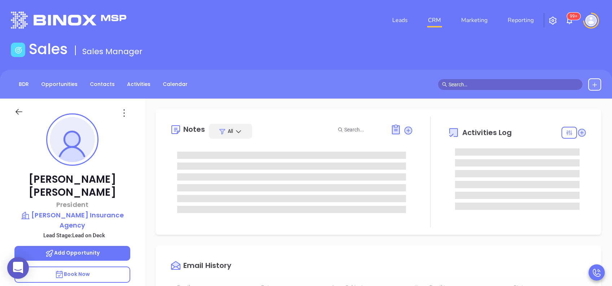
type input "[DATE]"
type input "[PERSON_NAME]"
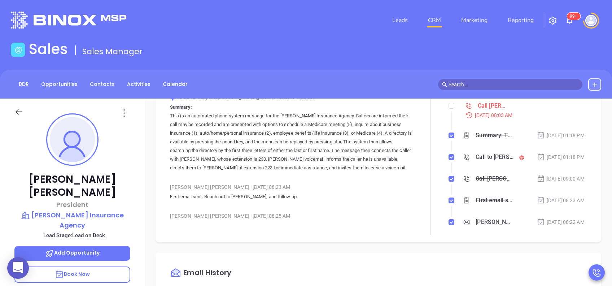
scroll to position [0, 0]
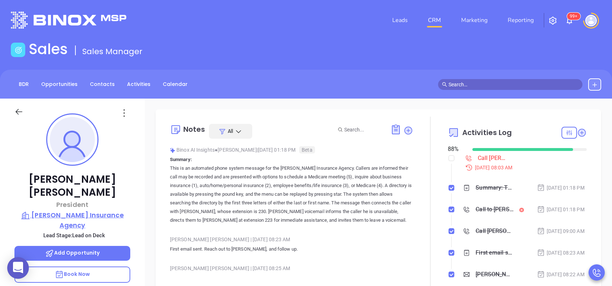
drag, startPoint x: 92, startPoint y: 202, endPoint x: 81, endPoint y: 203, distance: 11.9
click at [81, 210] on p "[PERSON_NAME] Insurance Agency" at bounding box center [72, 220] width 116 height 20
click at [125, 113] on icon at bounding box center [124, 113] width 12 height 12
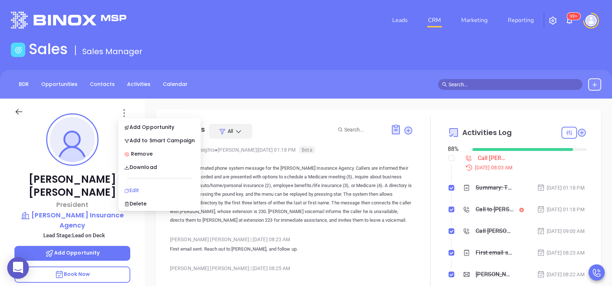
click at [150, 189] on div "Edit" at bounding box center [159, 190] width 71 height 8
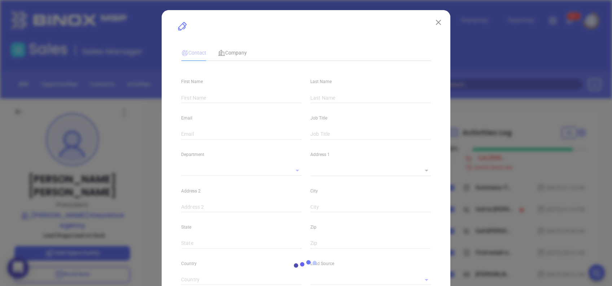
type input "Chris"
type input "Bailey"
type input "[EMAIL_ADDRESS][DOMAIN_NAME]"
type input "President"
type input "1"
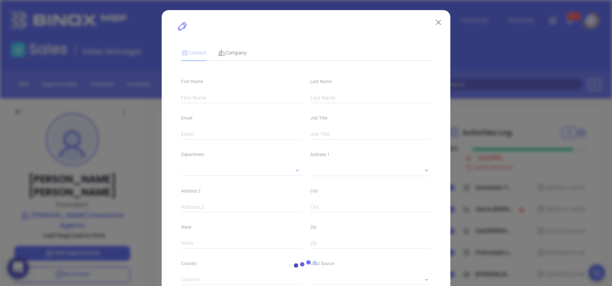
type input "www.linkedin.com/in/chris-bailey-9853bb60"
type input "Marketing"
type input "Other"
type input "[PERSON_NAME]"
type input "Lead on Deck"
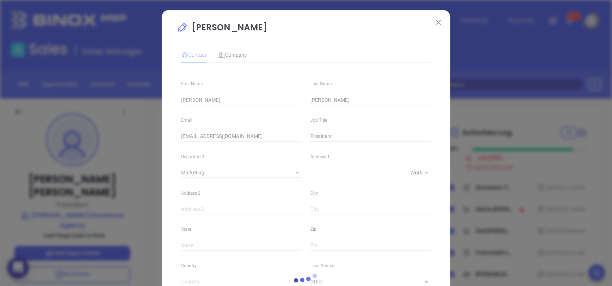
type input "1"
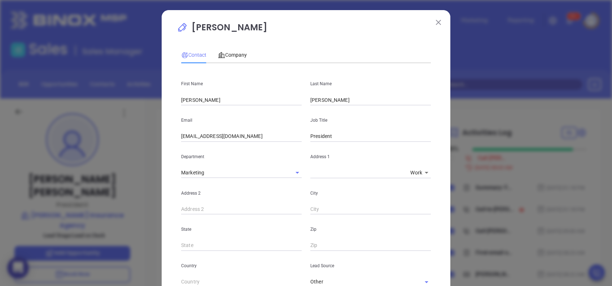
click at [251, 103] on input "Chris" at bounding box center [241, 100] width 121 height 11
type input "C"
type input "Joshua"
type input "Troup"
drag, startPoint x: 192, startPoint y: 136, endPoint x: 178, endPoint y: 140, distance: 14.6
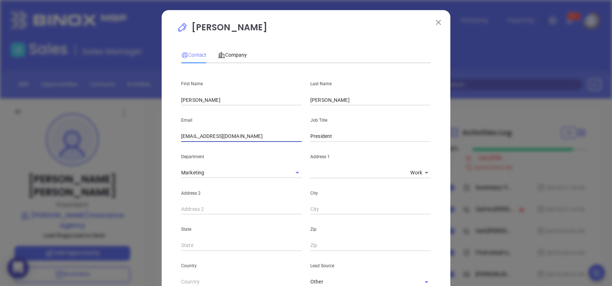
click at [181, 140] on input "cbailey@sholleyagency.com" at bounding box center [241, 136] width 121 height 11
paste input "jtroup"
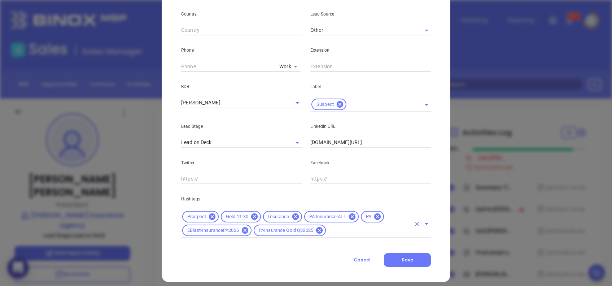
scroll to position [258, 0]
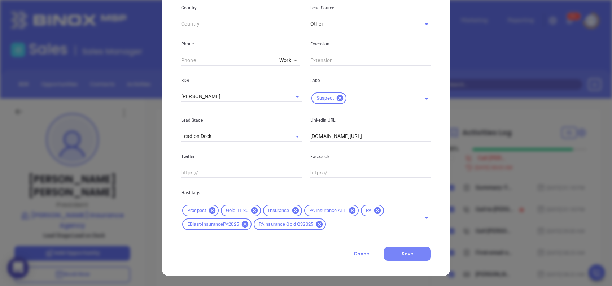
type input "jtroup@sholleyagency.com"
click at [395, 248] on button "Save" at bounding box center [407, 254] width 47 height 14
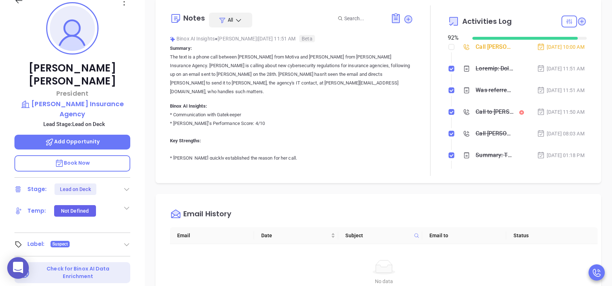
scroll to position [96, 0]
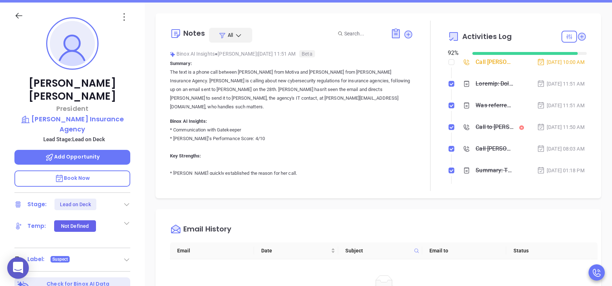
click at [483, 132] on div "Call to Chris Bailey" at bounding box center [495, 127] width 38 height 11
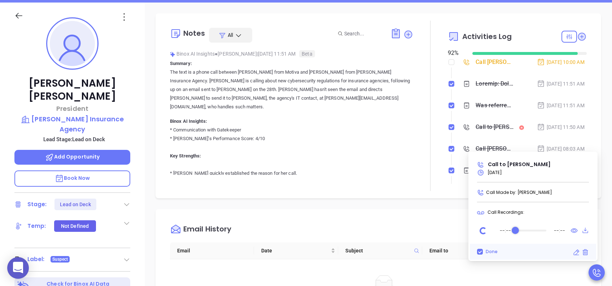
click at [531, 227] on div "Audio progress control" at bounding box center [531, 230] width 31 height 7
click at [482, 229] on icon "Play" at bounding box center [482, 230] width 9 height 9
click at [535, 230] on div "Audio progress control" at bounding box center [530, 231] width 29 height 2
click at [538, 228] on div "Audio progress control" at bounding box center [537, 230] width 7 height 7
click at [481, 227] on icon "Pause" at bounding box center [482, 230] width 9 height 9
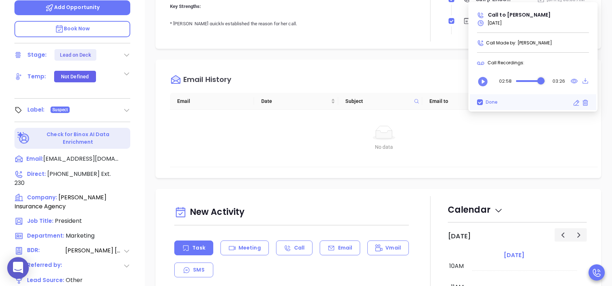
scroll to position [289, 0]
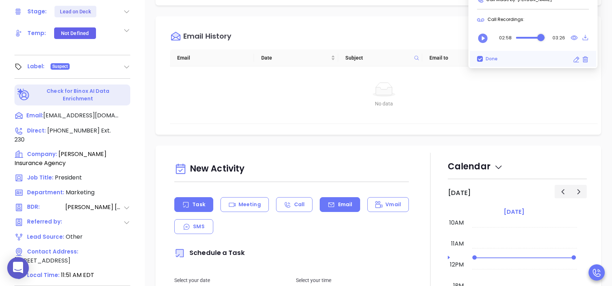
click at [343, 205] on p "Email" at bounding box center [345, 205] width 14 height 8
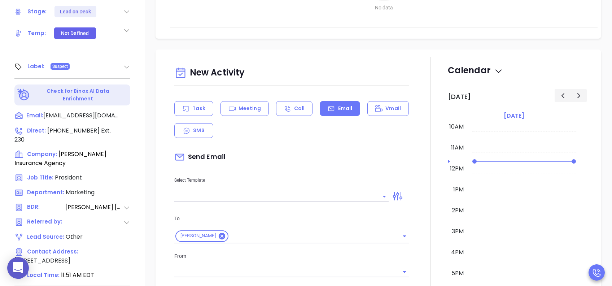
scroll to position [144, 0]
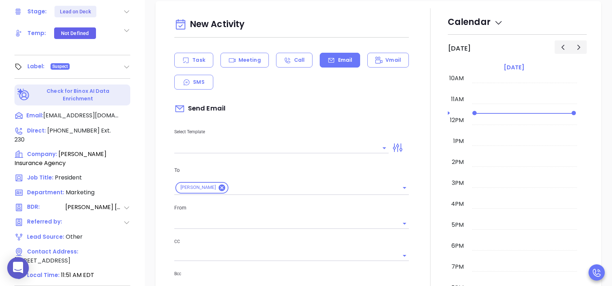
type input "[PERSON_NAME]"
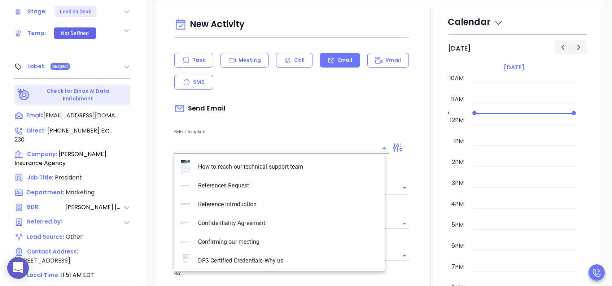
click at [265, 150] on input "text" at bounding box center [276, 148] width 204 height 10
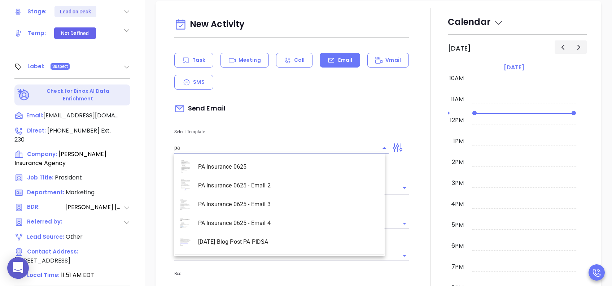
click at [279, 165] on li "PA Insurance 0625" at bounding box center [279, 166] width 210 height 19
type input "PA Insurance 0625"
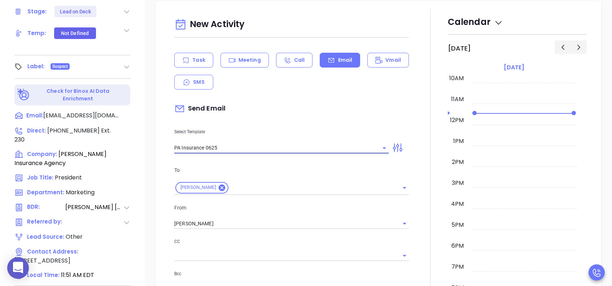
type input "Joshua, PA’s New Cybersecurity Law: Are You Prepared?"
type input "PA Insurance 0625"
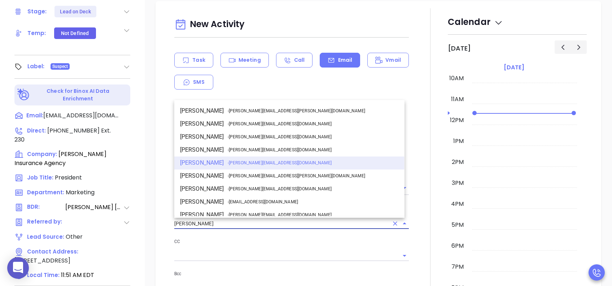
click at [218, 221] on input "[PERSON_NAME]" at bounding box center [281, 223] width 214 height 10
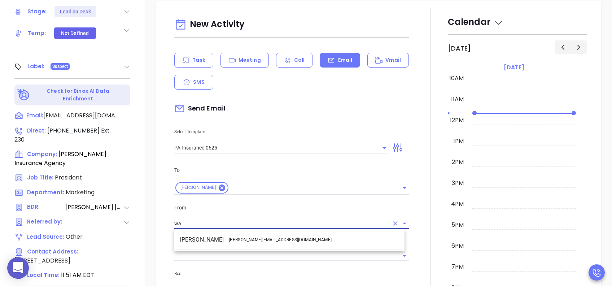
drag, startPoint x: 237, startPoint y: 238, endPoint x: 258, endPoint y: 212, distance: 33.8
click at [237, 238] on span "- walter@motiva.net" at bounding box center [280, 239] width 104 height 6
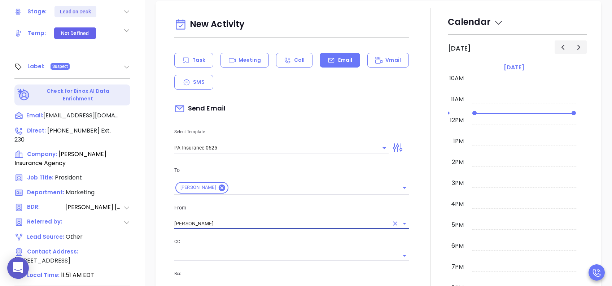
type input "Walter Contreras"
click at [264, 201] on div "To Joshua Troup From Walter Contreras CC Bcc Add a subject Joshua, PA’s New Cyb…" at bounding box center [291, 246] width 243 height 179
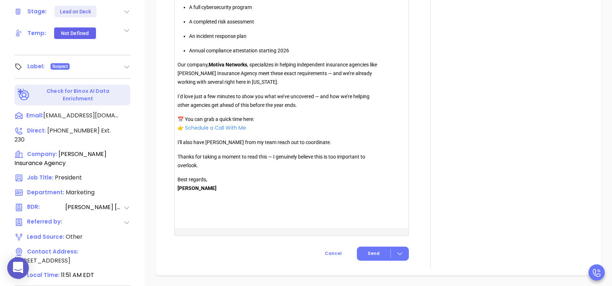
scroll to position [674, 0]
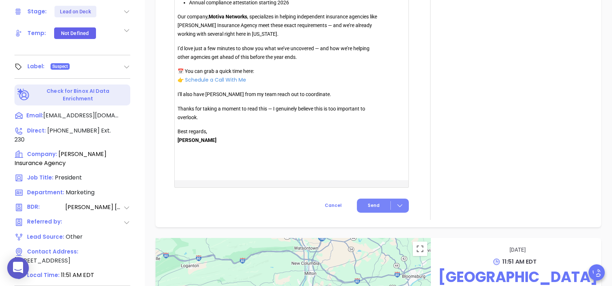
click at [377, 205] on button "Send" at bounding box center [383, 206] width 52 height 14
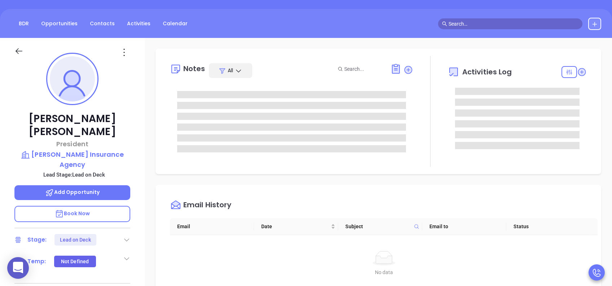
scroll to position [0, 0]
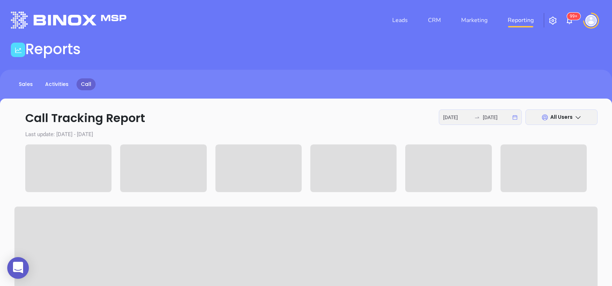
scroll to position [48, 0]
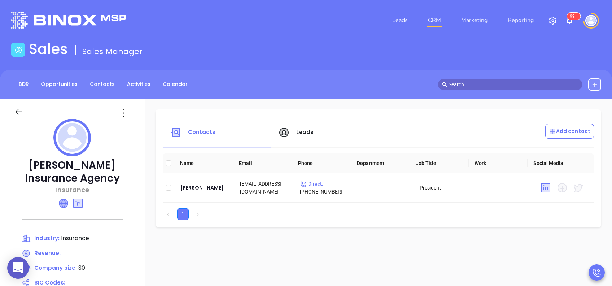
click at [64, 202] on icon at bounding box center [63, 203] width 9 height 9
click at [303, 132] on span "Leads" at bounding box center [305, 132] width 18 height 8
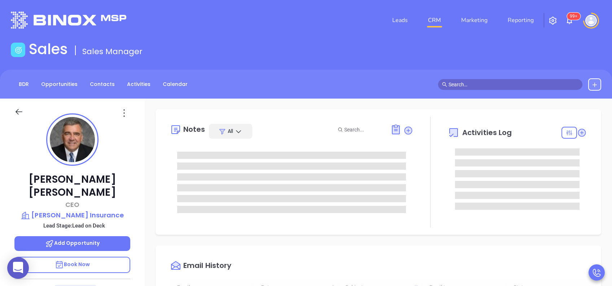
type input "[DATE]"
type input "[PERSON_NAME]"
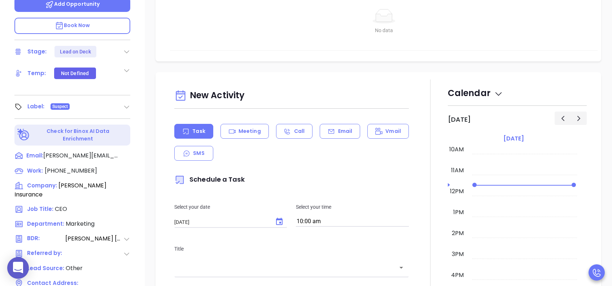
scroll to position [240, 0]
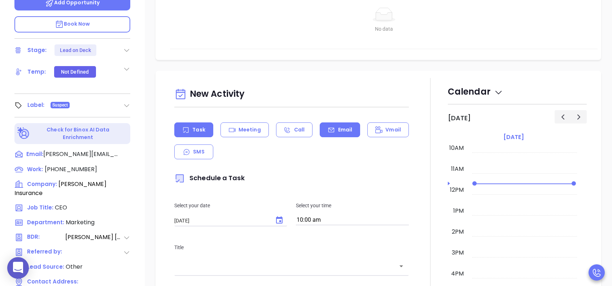
click at [336, 134] on div "Email" at bounding box center [340, 129] width 40 height 15
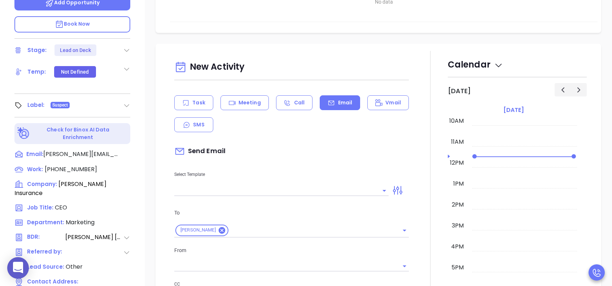
scroll to position [144, 0]
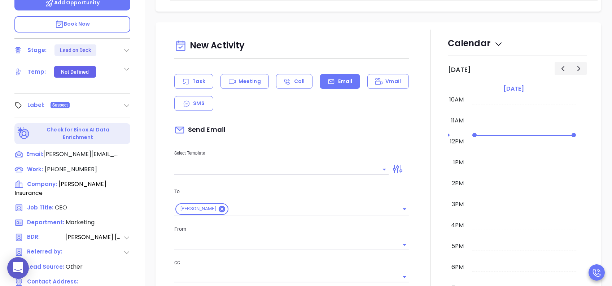
click at [318, 174] on input "text" at bounding box center [276, 169] width 204 height 10
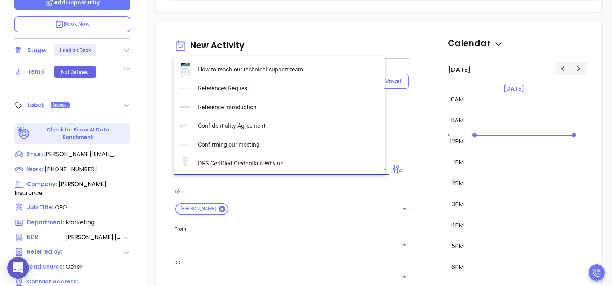
type input "[PERSON_NAME]"
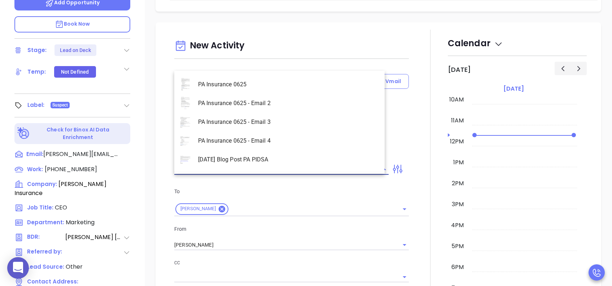
click at [301, 106] on li "PA Insurance 0625 - Email 2" at bounding box center [279, 103] width 210 height 19
type input "PA Insurance 0625 - Email 2"
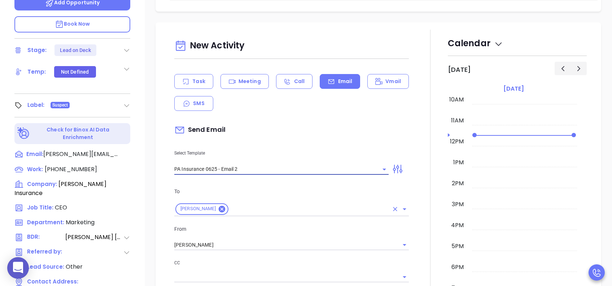
type input "[PERSON_NAME] You’re not alone — most PA agencies haven’t done this yet"
type input "PA Insurance 0625 - Email 2"
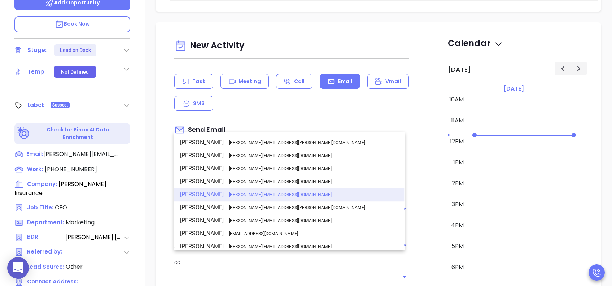
click at [237, 250] on input "[PERSON_NAME]" at bounding box center [281, 245] width 214 height 10
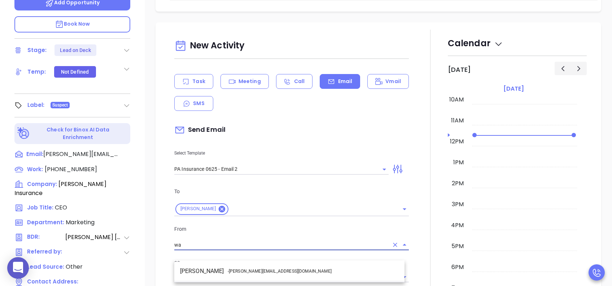
click at [257, 273] on span "- walter@motiva.net" at bounding box center [280, 271] width 104 height 6
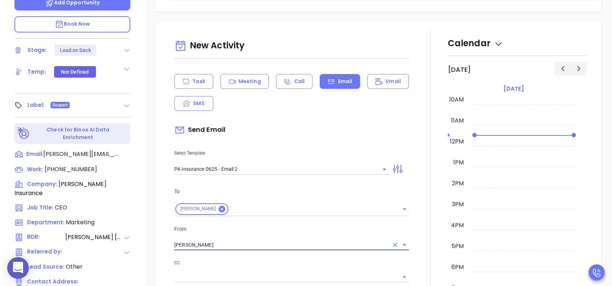
type input "[PERSON_NAME]"
click at [280, 243] on div "From Walter Contreras" at bounding box center [291, 238] width 243 height 26
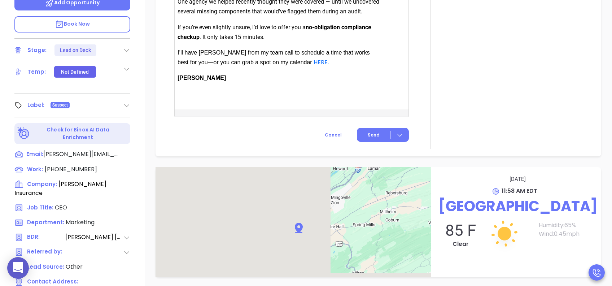
scroll to position [722, 0]
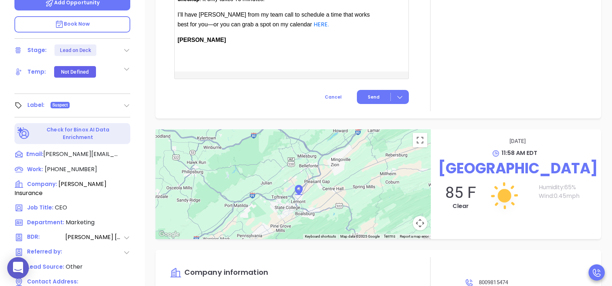
drag, startPoint x: 381, startPoint y: 115, endPoint x: 341, endPoint y: 148, distance: 51.6
click at [381, 104] on button "Send" at bounding box center [383, 97] width 52 height 14
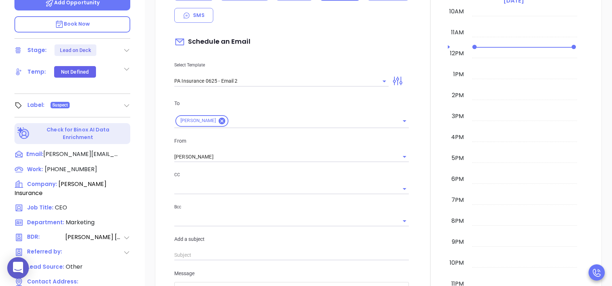
scroll to position [306, 0]
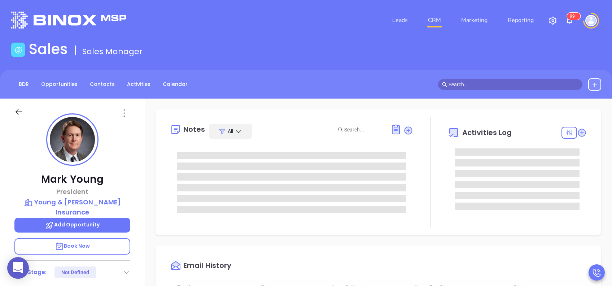
type input "[DATE]"
type input "[PERSON_NAME]"
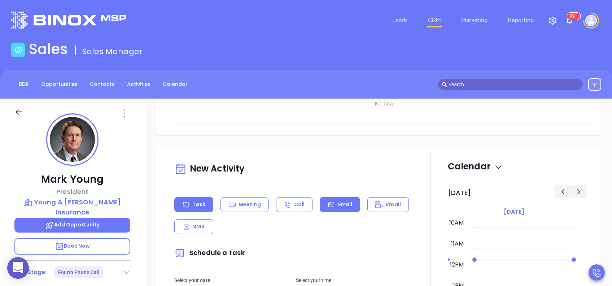
click at [329, 208] on div "Email" at bounding box center [340, 204] width 40 height 15
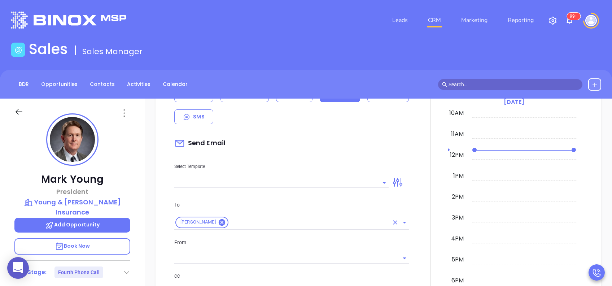
scroll to position [433, 0]
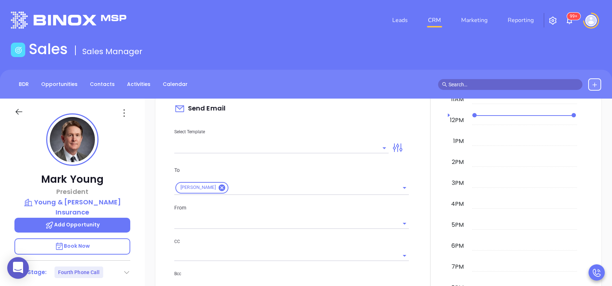
type input "[PERSON_NAME]"
click at [338, 148] on input "text" at bounding box center [276, 148] width 204 height 10
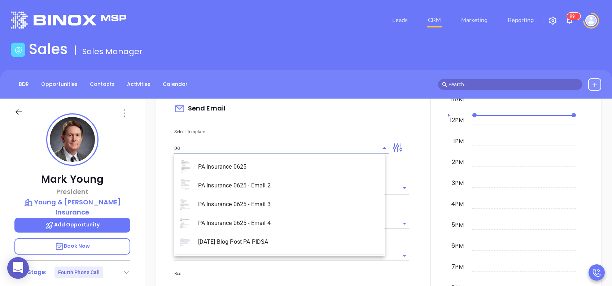
click at [296, 221] on li "PA Insurance 0625 - Email 4" at bounding box center [279, 223] width 210 height 19
type input "PA Insurance 0625 - Email 4"
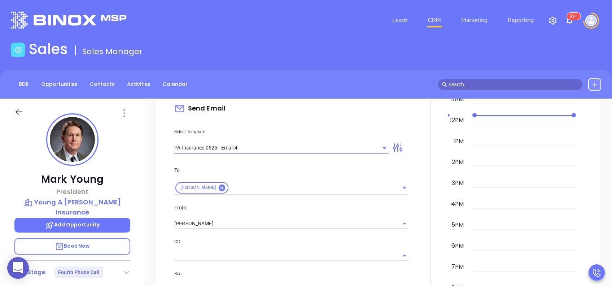
type input "Last attempt—are you still considering this?"
type input "PA Insurance 0625 - Email 4"
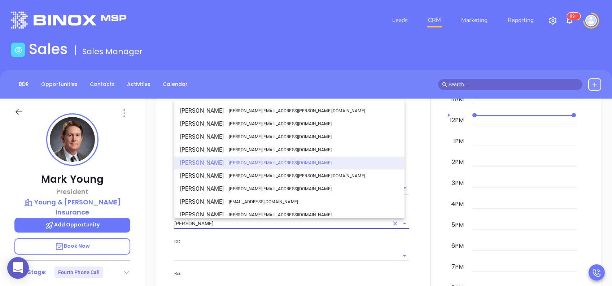
click at [262, 226] on input "[PERSON_NAME]" at bounding box center [281, 223] width 214 height 10
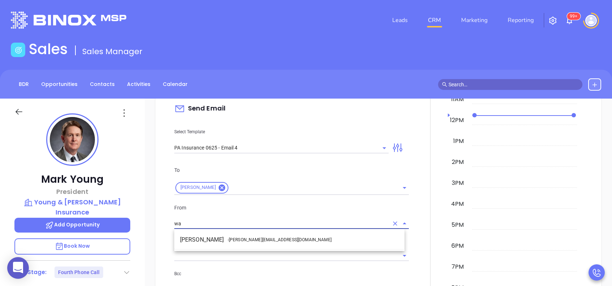
drag, startPoint x: 260, startPoint y: 232, endPoint x: 262, endPoint y: 239, distance: 7.3
click at [258, 232] on ul "Walter Contreras - walter@motiva.net" at bounding box center [289, 239] width 230 height 19
click at [269, 241] on li "Walter Contreras - walter@motiva.net" at bounding box center [289, 239] width 230 height 13
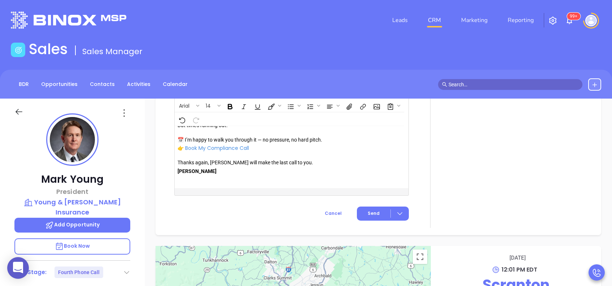
scroll to position [96, 0]
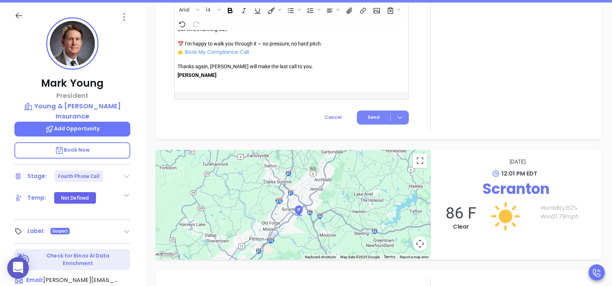
type input "Walter Contreras"
click at [371, 121] on button "Send" at bounding box center [383, 117] width 52 height 14
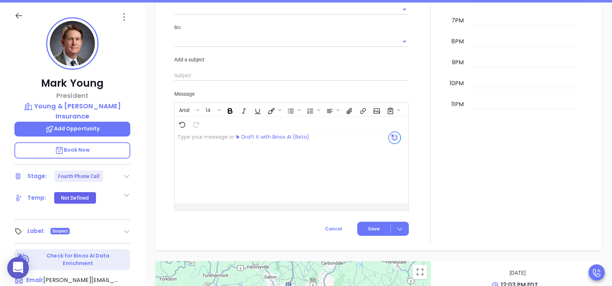
scroll to position [674, 0]
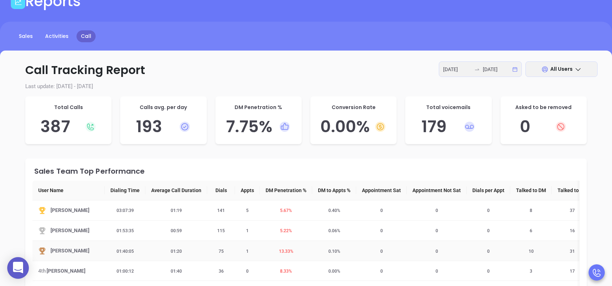
scroll to position [96, 0]
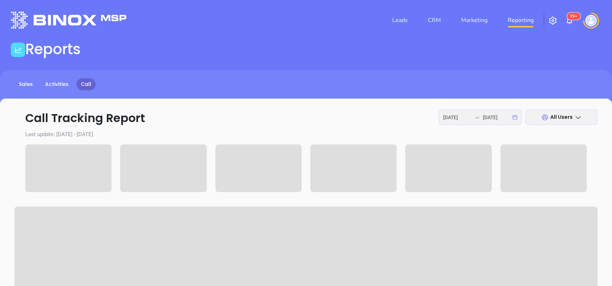
scroll to position [96, 0]
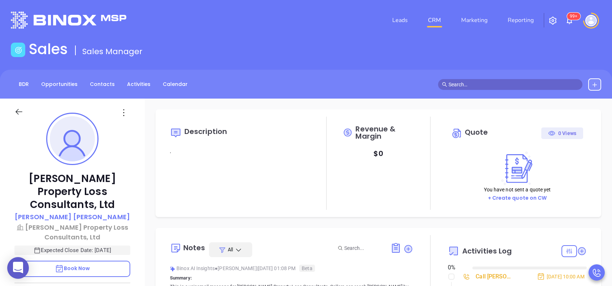
type input "[DATE]"
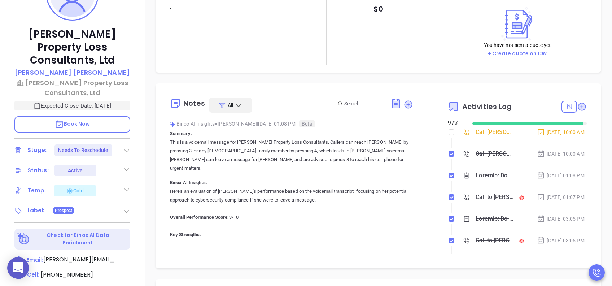
type input "[PERSON_NAME]"
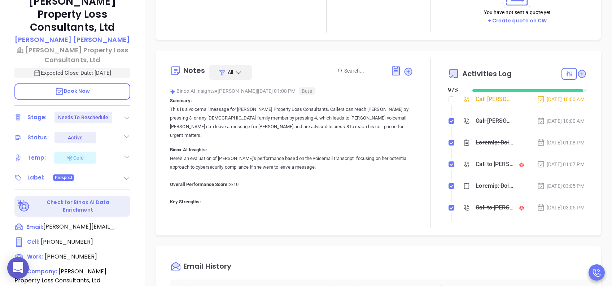
scroll to position [192, 0]
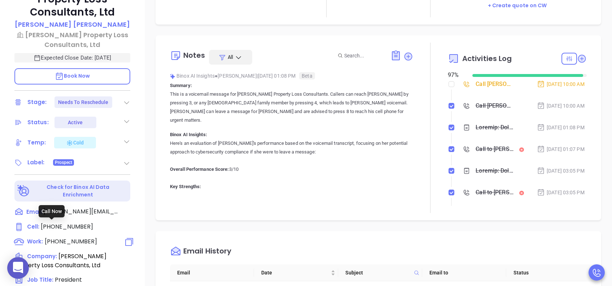
click at [80, 237] on span "[PHONE_NUMBER]" at bounding box center [71, 241] width 52 height 8
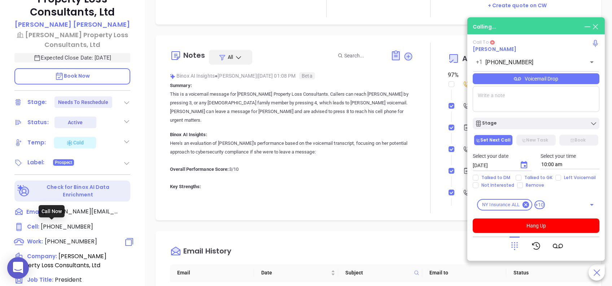
type input "[PHONE_NUMBER]"
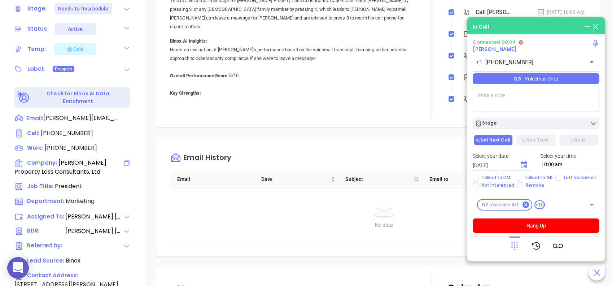
scroll to position [271, 0]
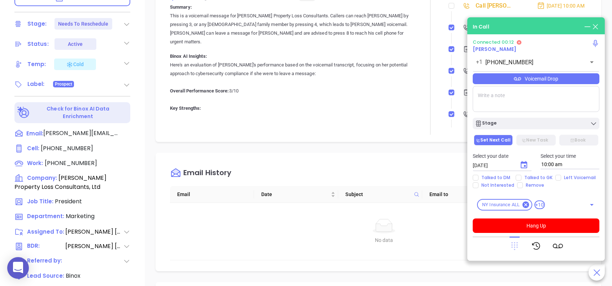
click at [517, 245] on icon at bounding box center [515, 246] width 6 height 8
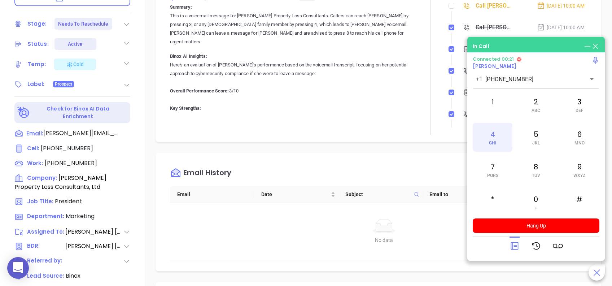
click at [493, 136] on div "4 GHI" at bounding box center [493, 137] width 40 height 29
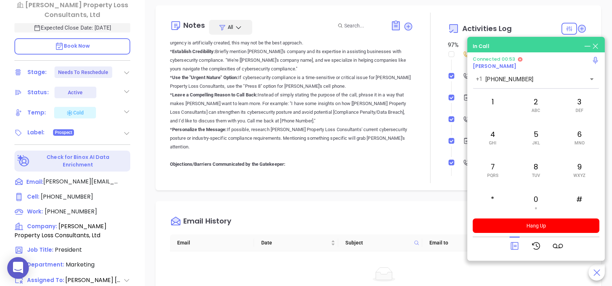
scroll to position [192, 0]
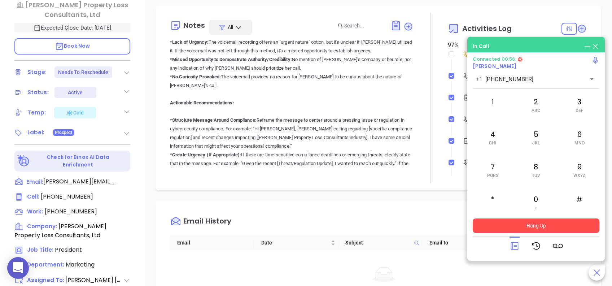
click at [563, 227] on button "Hang Up" at bounding box center [536, 225] width 127 height 14
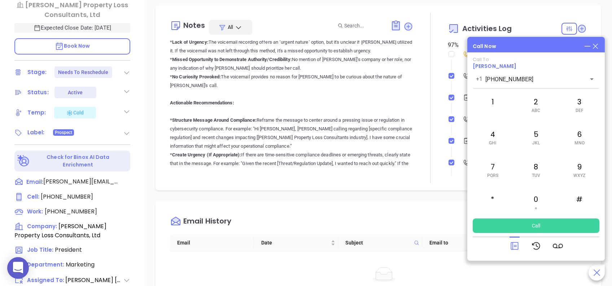
click at [595, 44] on icon at bounding box center [596, 46] width 8 height 8
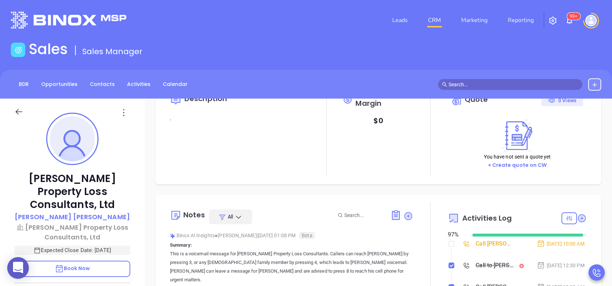
scroll to position [48, 0]
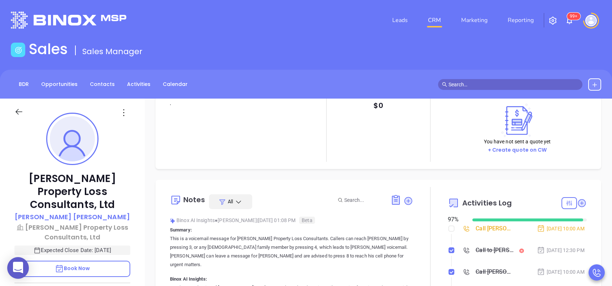
type input "[PERSON_NAME]"
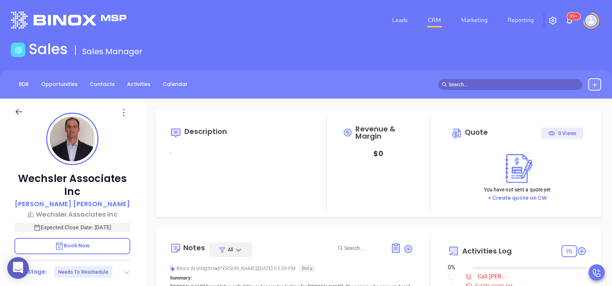
type input "[DATE]"
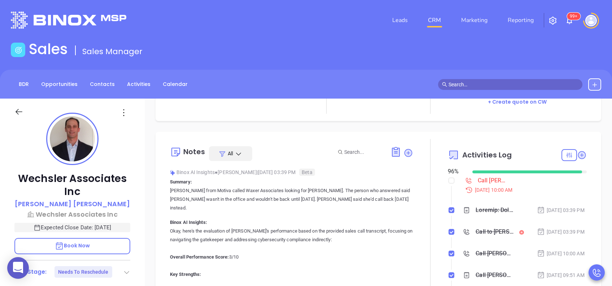
type input "[PERSON_NAME]"
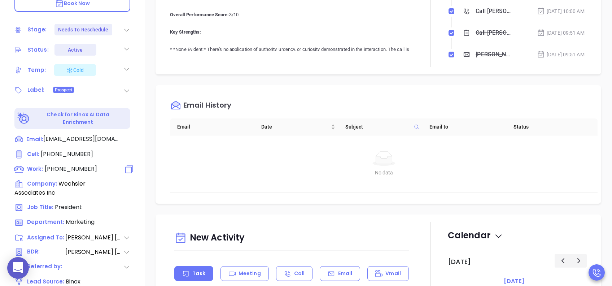
scroll to position [289, 0]
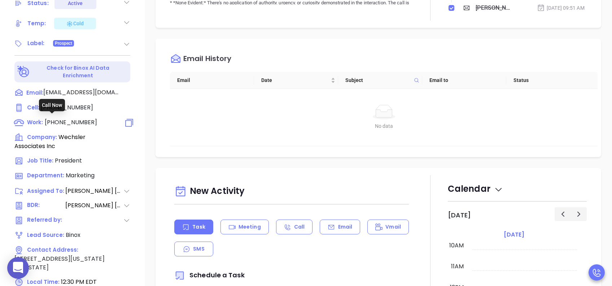
click at [66, 118] on span "[PHONE_NUMBER]" at bounding box center [71, 122] width 52 height 8
type input "[PHONE_NUMBER]"
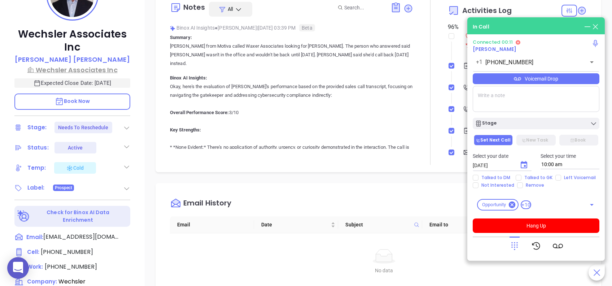
scroll to position [192, 0]
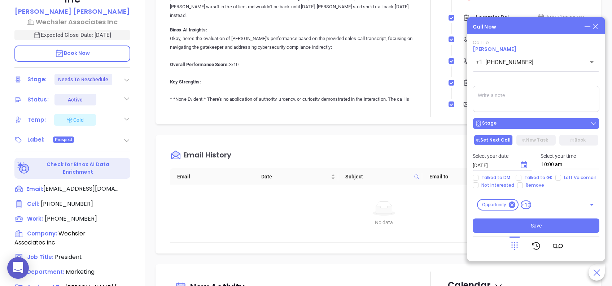
click at [531, 125] on div "Stage" at bounding box center [536, 123] width 122 height 7
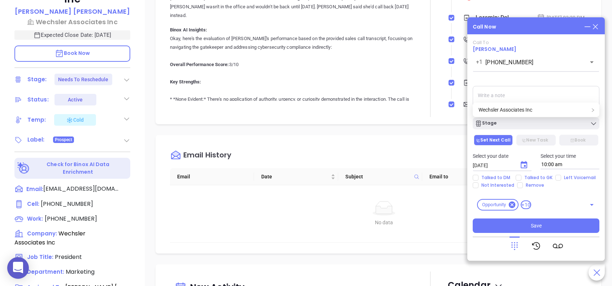
click at [595, 27] on icon at bounding box center [596, 27] width 8 height 8
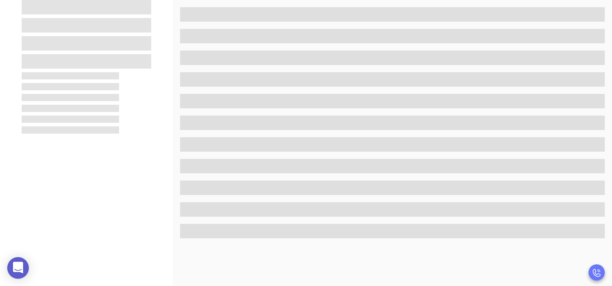
scroll to position [0, 0]
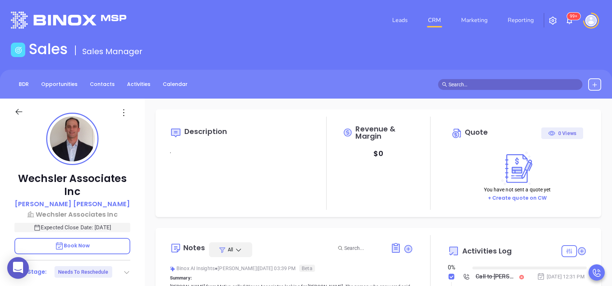
type input "[DATE]"
type input "[PERSON_NAME]"
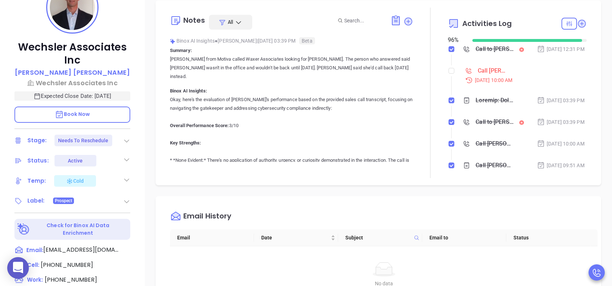
scroll to position [144, 0]
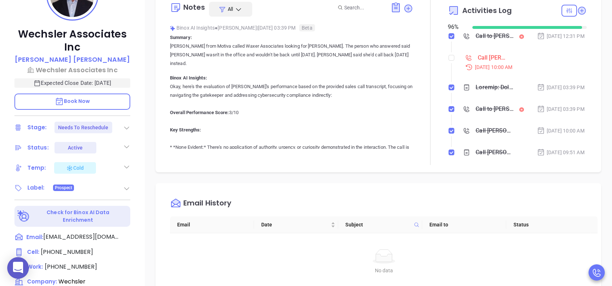
click at [124, 126] on icon at bounding box center [126, 127] width 7 height 7
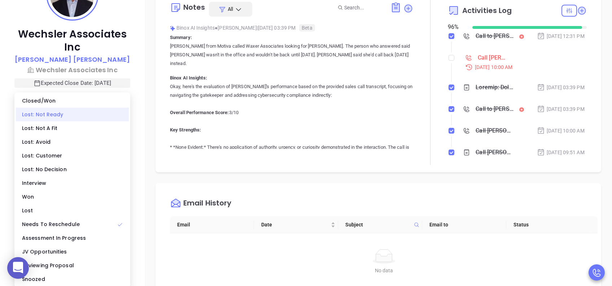
click at [89, 115] on div "Lost: Not Ready" at bounding box center [72, 115] width 113 height 14
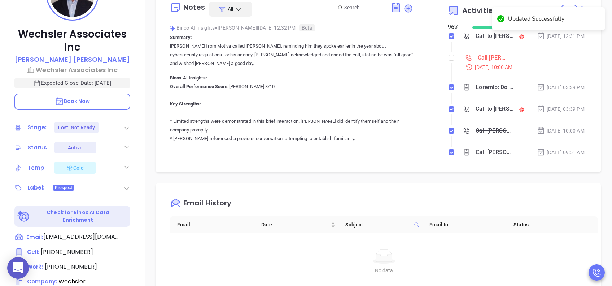
checkbox input "true"
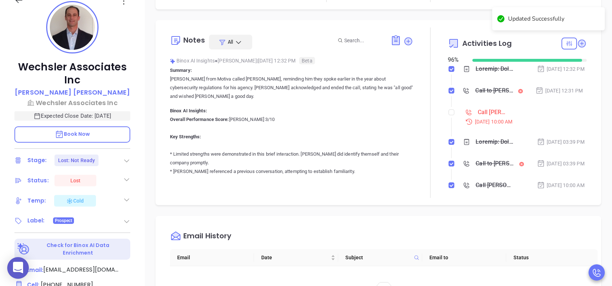
scroll to position [0, 0]
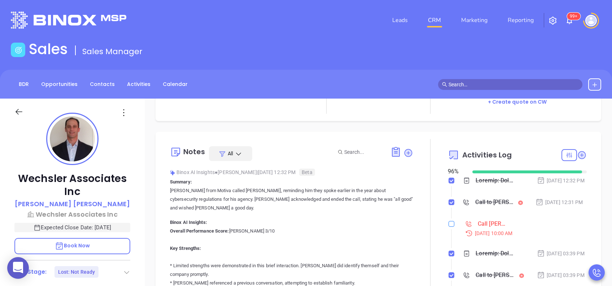
click at [449, 227] on input "checkbox" at bounding box center [452, 224] width 6 height 6
checkbox input "true"
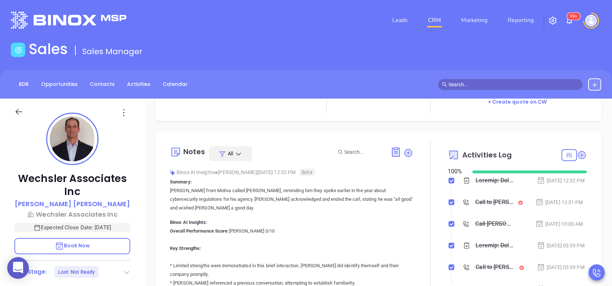
click at [463, 249] on icon at bounding box center [466, 245] width 7 height 7
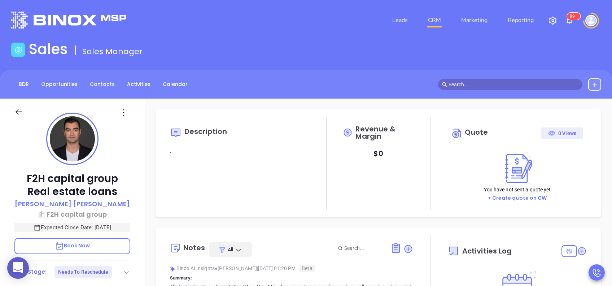
type input "[DATE]"
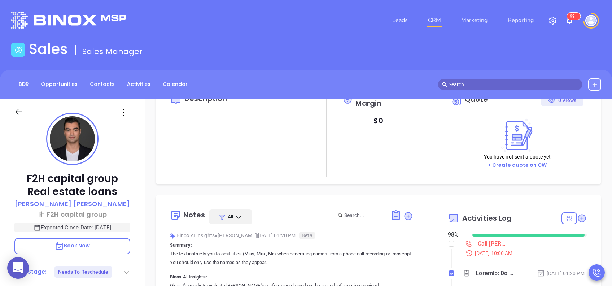
scroll to position [48, 0]
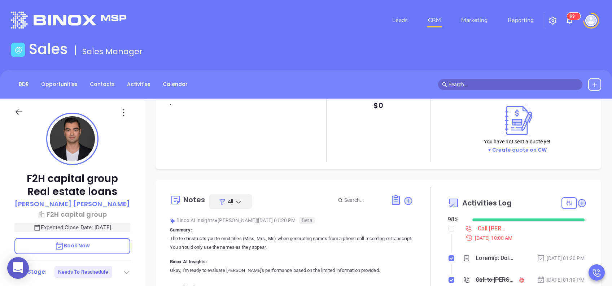
type input "[PERSON_NAME]"
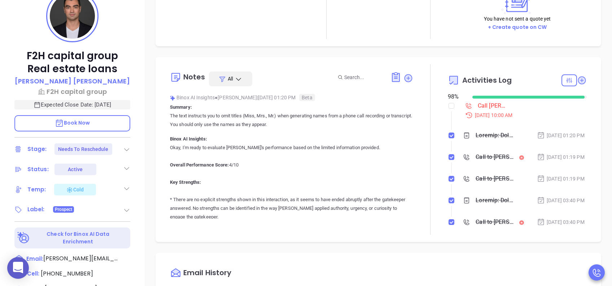
scroll to position [144, 0]
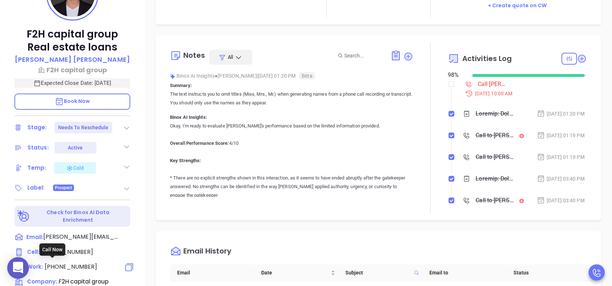
click at [82, 265] on span "[PHONE_NUMBER]" at bounding box center [71, 266] width 52 height 8
type input "[PHONE_NUMBER]"
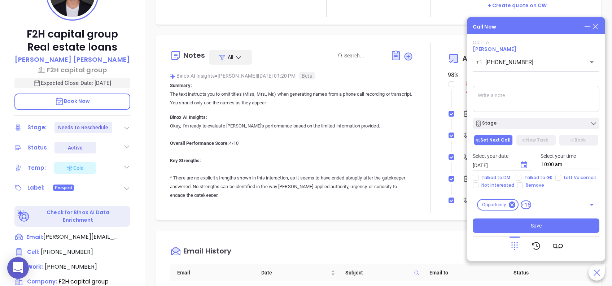
click at [596, 26] on icon at bounding box center [596, 27] width 8 height 8
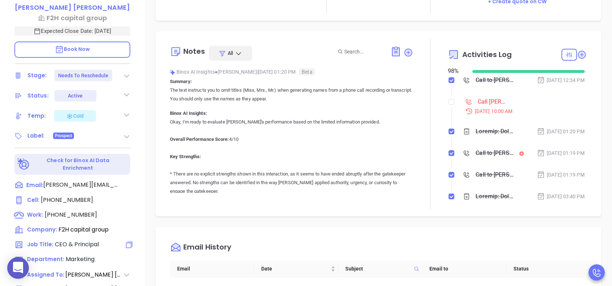
scroll to position [240, 0]
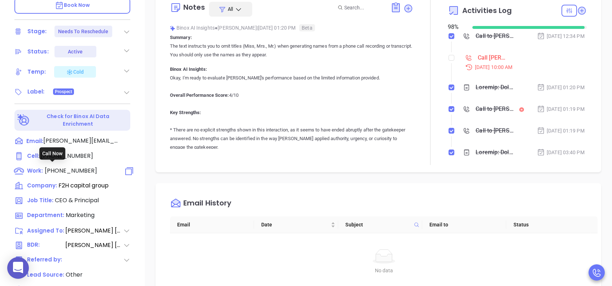
type input "[PERSON_NAME]"
click at [81, 167] on span "[PHONE_NUMBER]" at bounding box center [71, 170] width 52 height 8
type input "[PHONE_NUMBER]"
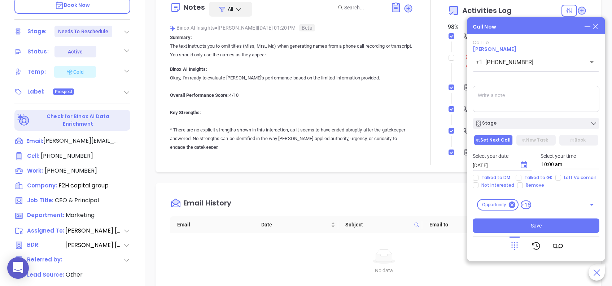
click at [598, 23] on icon at bounding box center [596, 27] width 8 height 8
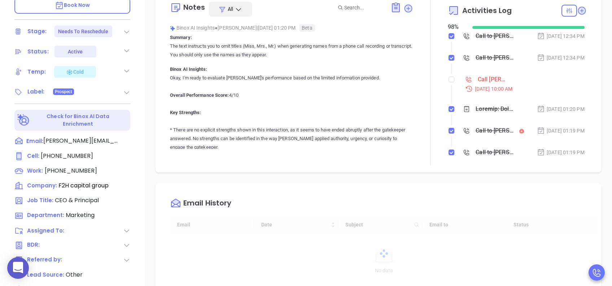
type input "[DATE]"
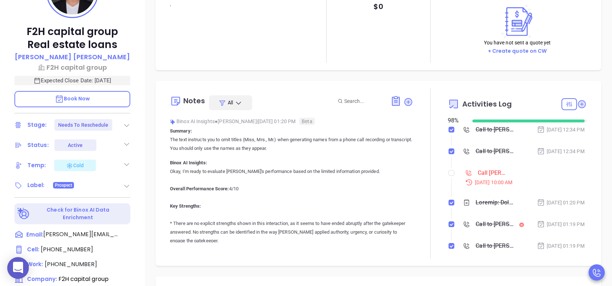
scroll to position [192, 0]
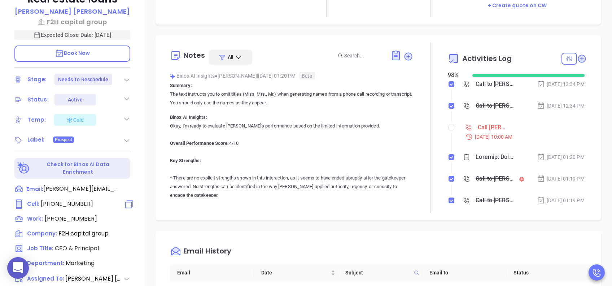
click at [83, 201] on span "[PHONE_NUMBER]" at bounding box center [67, 204] width 52 height 8
type input "[PHONE_NUMBER]"
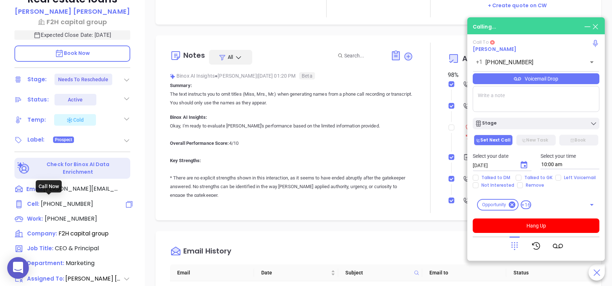
type input "[PERSON_NAME]"
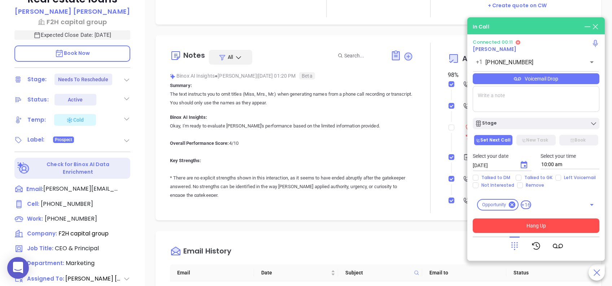
click at [535, 226] on button "Hang Up" at bounding box center [536, 225] width 127 height 14
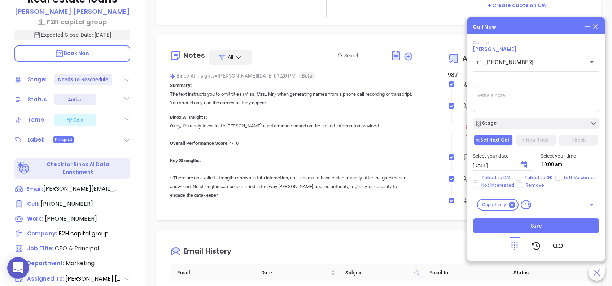
click at [595, 26] on icon at bounding box center [596, 27] width 8 height 8
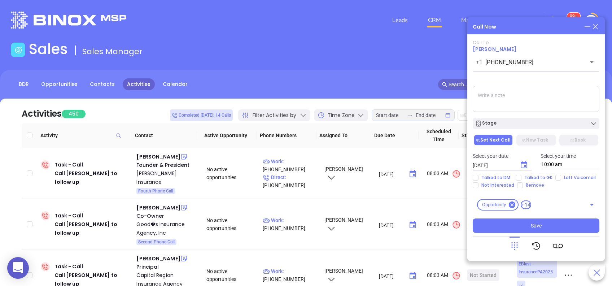
click at [517, 249] on icon at bounding box center [515, 246] width 10 height 10
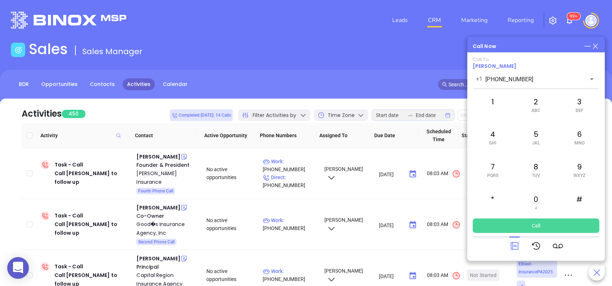
click at [519, 226] on button "Call" at bounding box center [536, 225] width 127 height 14
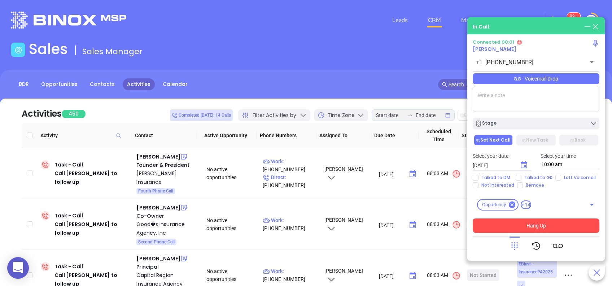
click at [543, 227] on button "Hang Up" at bounding box center [536, 225] width 127 height 14
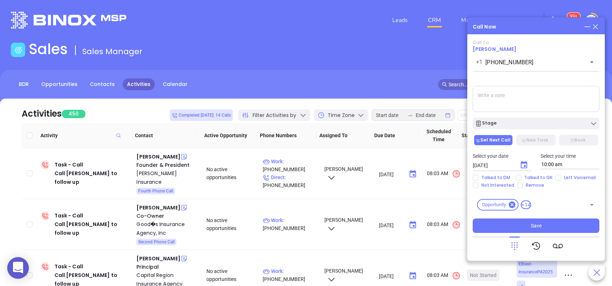
click at [595, 25] on icon at bounding box center [596, 27] width 8 height 8
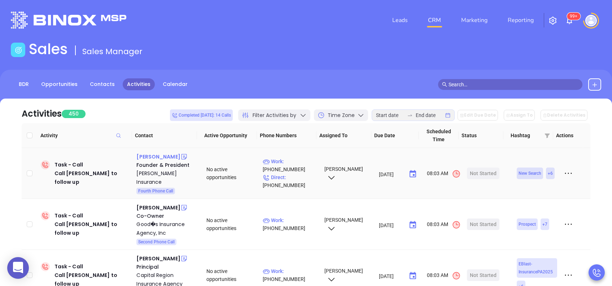
click at [158, 156] on div "Joseph Rueter" at bounding box center [158, 156] width 44 height 9
click at [295, 157] on p "Work : (215) 637-8225" at bounding box center [290, 165] width 55 height 16
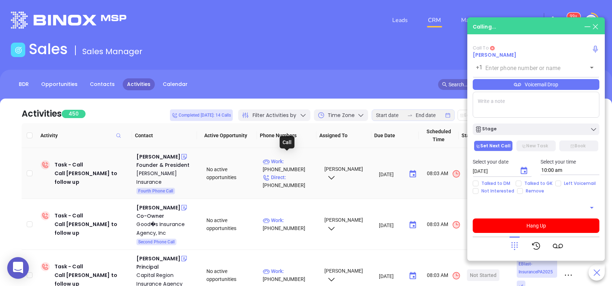
type input "(215) 637-8225"
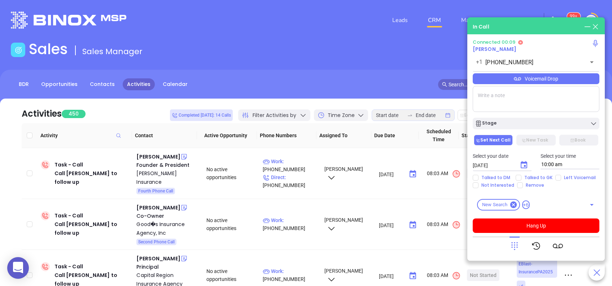
click at [542, 80] on div "Voicemail Drop" at bounding box center [536, 78] width 127 height 11
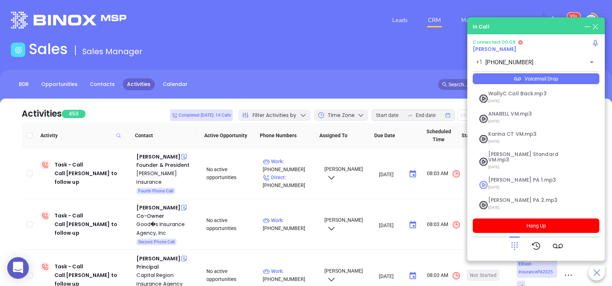
click at [504, 177] on span "Vicky PA 1.mp3" at bounding box center [527, 179] width 78 height 5
checkbox input "true"
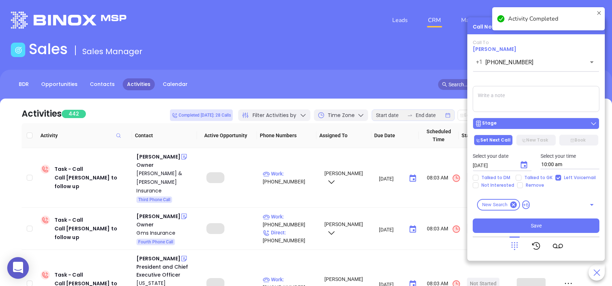
click at [521, 124] on div "Stage" at bounding box center [536, 123] width 122 height 7
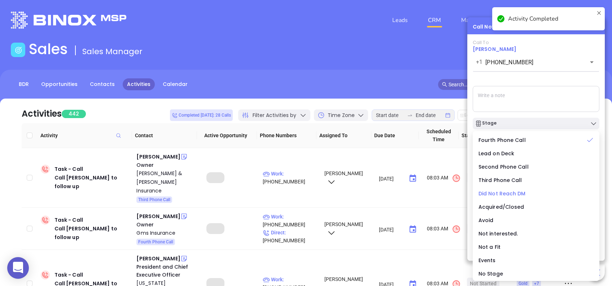
click at [513, 194] on span "Did Not Reach DM" at bounding box center [502, 193] width 47 height 7
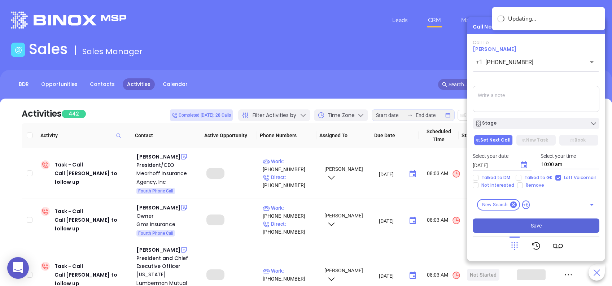
click at [535, 225] on span "Save" at bounding box center [536, 226] width 11 height 8
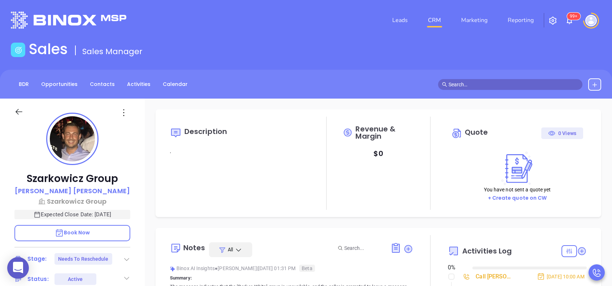
type input "[DATE]"
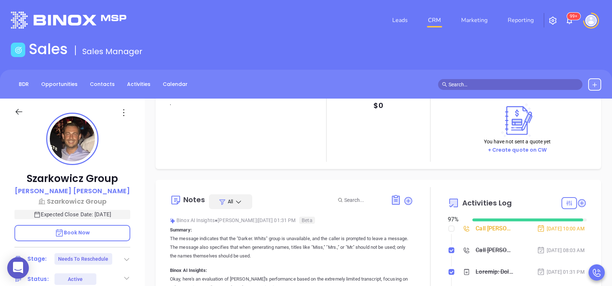
type input "[PERSON_NAME]"
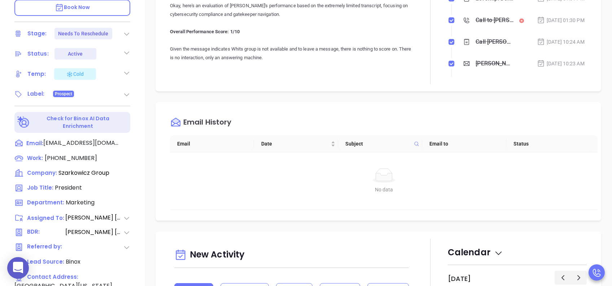
scroll to position [240, 0]
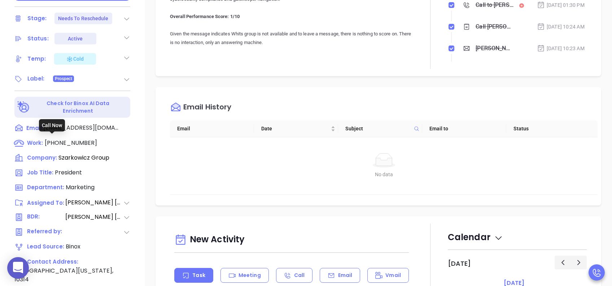
click at [67, 139] on span "(718) 389-0646" at bounding box center [71, 143] width 52 height 8
type input "(718) 389-0646"
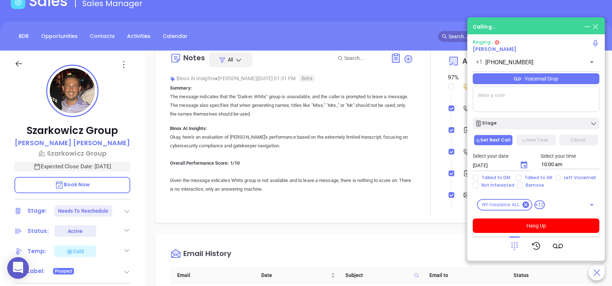
scroll to position [144, 0]
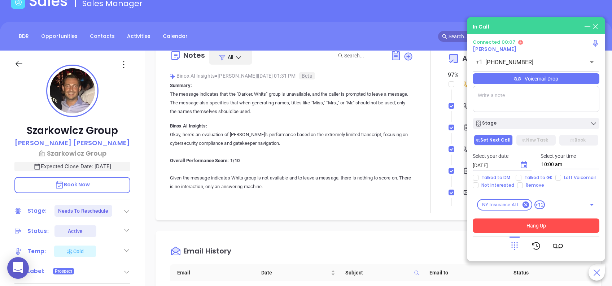
click at [526, 229] on button "Hang Up" at bounding box center [536, 225] width 127 height 14
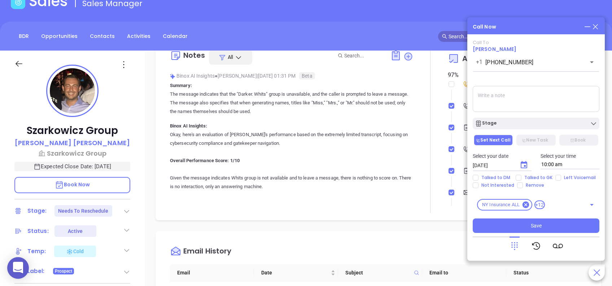
click at [596, 25] on icon at bounding box center [596, 27] width 8 height 8
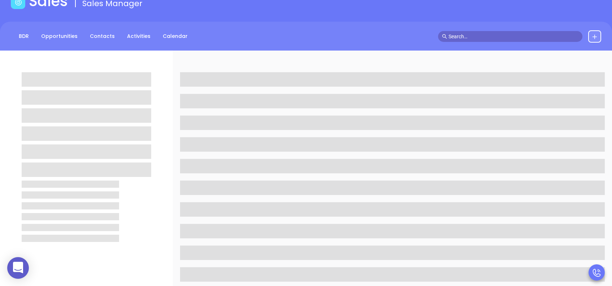
scroll to position [0, 0]
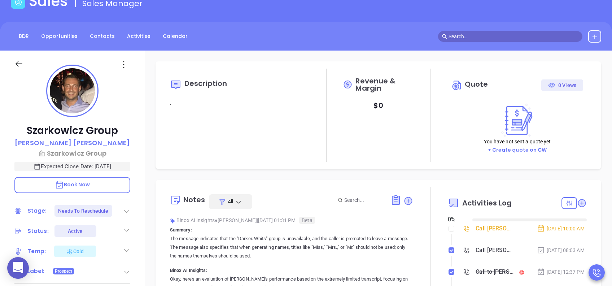
type input "[DATE]"
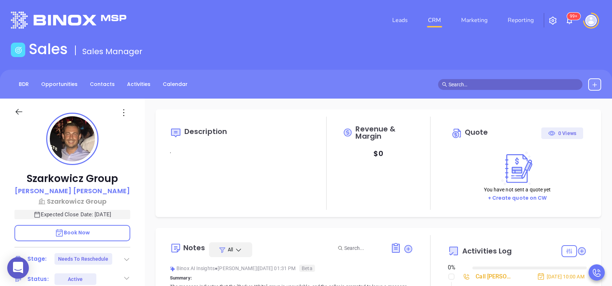
scroll to position [210, 0]
type input "[PERSON_NAME]"
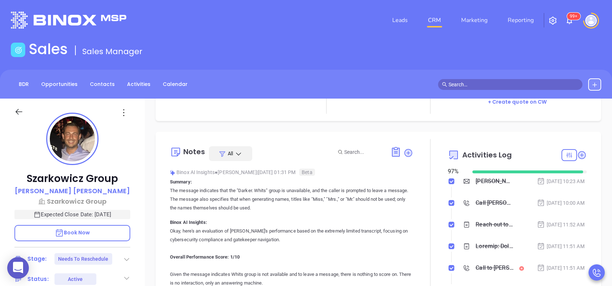
scroll to position [144, 0]
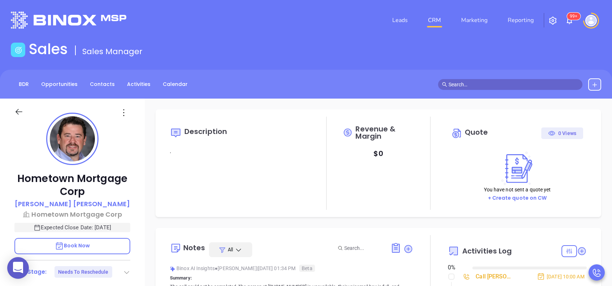
type input "[DATE]"
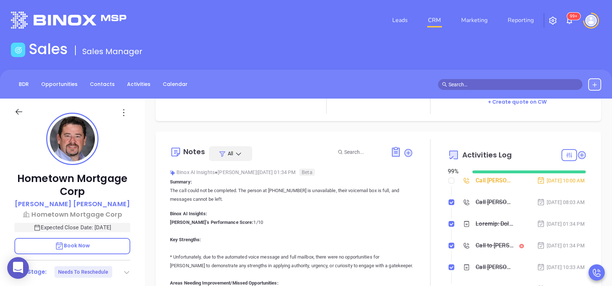
type input "[PERSON_NAME]"
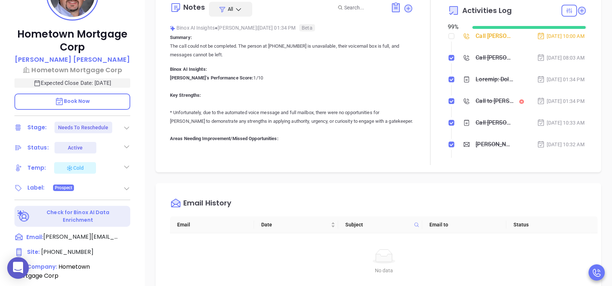
scroll to position [192, 0]
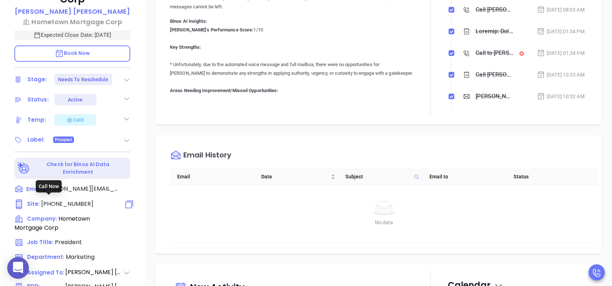
click at [66, 200] on span "[PHONE_NUMBER]" at bounding box center [67, 204] width 52 height 8
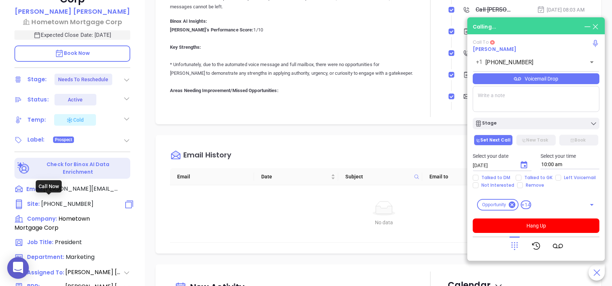
type input "[PHONE_NUMBER]"
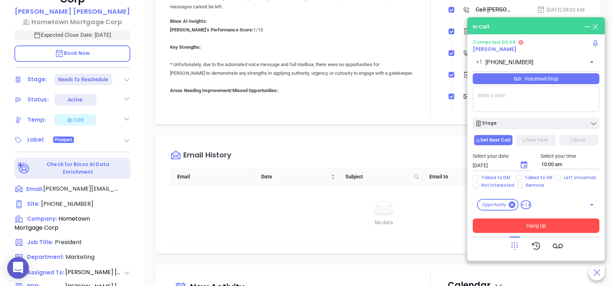
click at [559, 225] on button "Hang Up" at bounding box center [536, 225] width 127 height 14
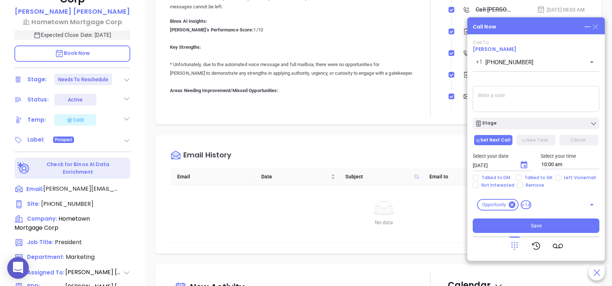
click at [596, 26] on icon at bounding box center [595, 26] width 5 height 5
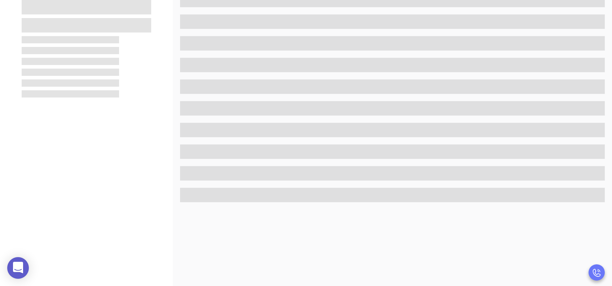
scroll to position [0, 0]
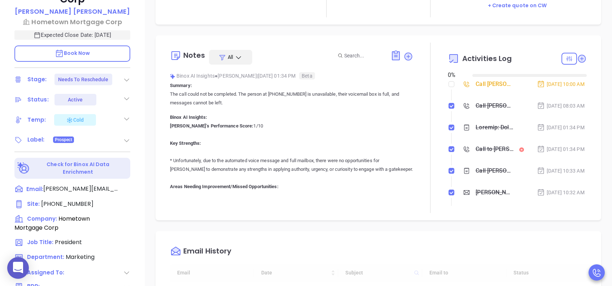
type input "08/13/2025"
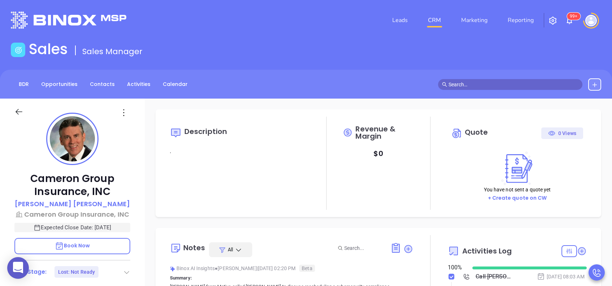
type input "[DATE]"
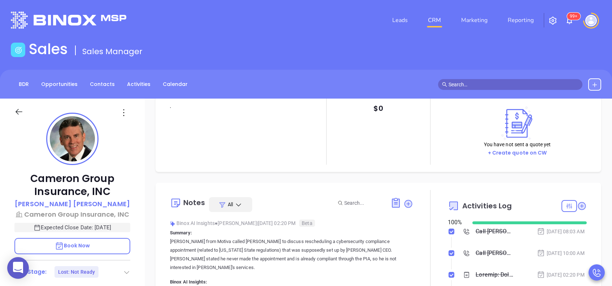
scroll to position [96, 0]
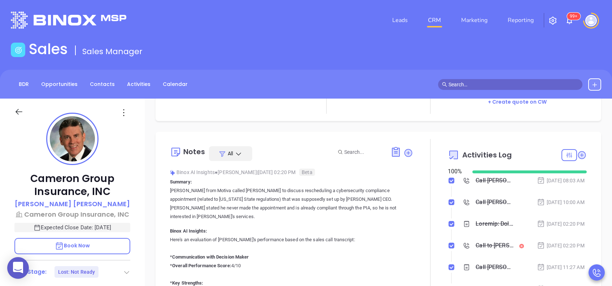
type input "[PERSON_NAME]"
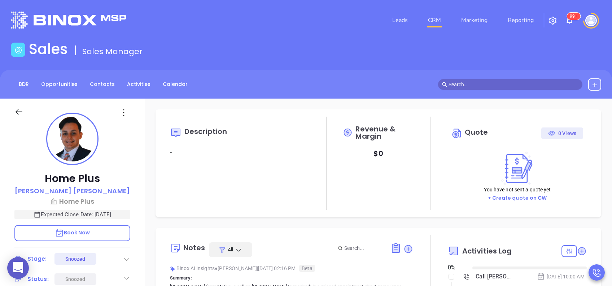
type input "[DATE]"
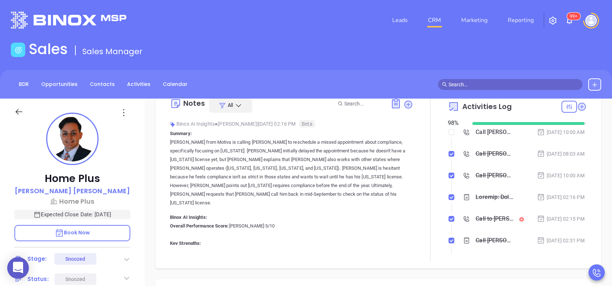
type input "[PERSON_NAME]"
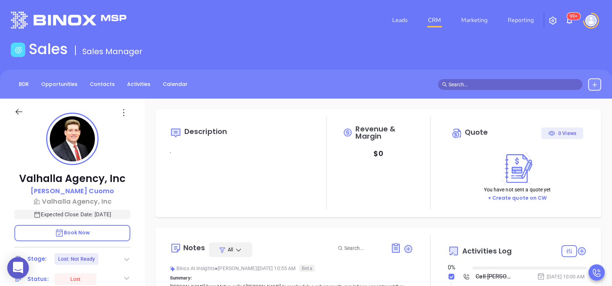
type input "[DATE]"
type input "[PERSON_NAME]"
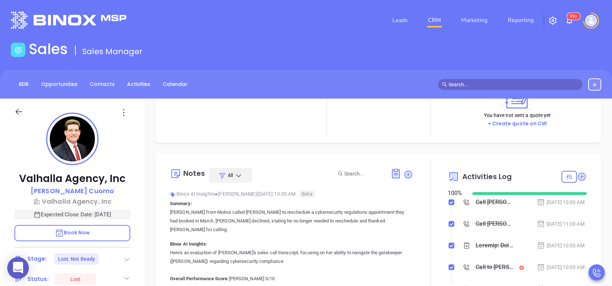
scroll to position [96, 0]
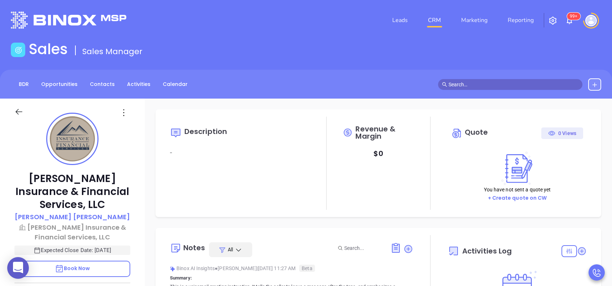
type input "[DATE]"
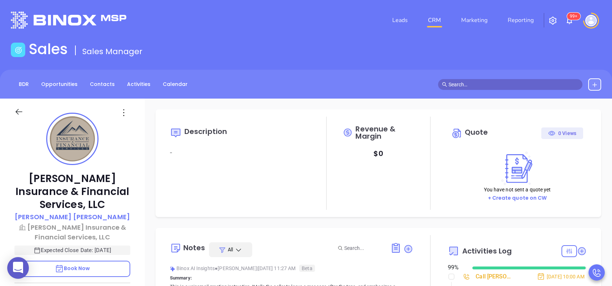
scroll to position [48, 0]
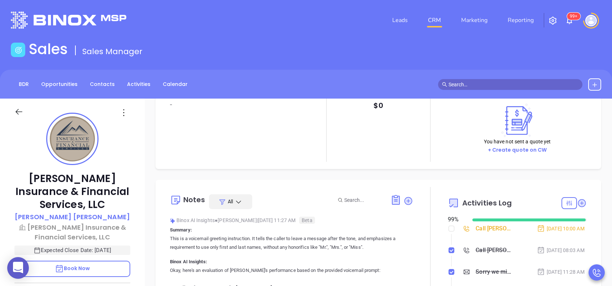
type input "[PERSON_NAME]"
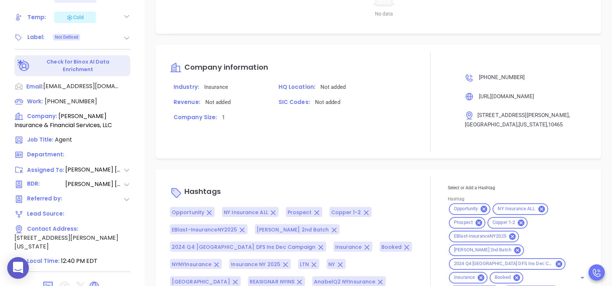
scroll to position [866, 0]
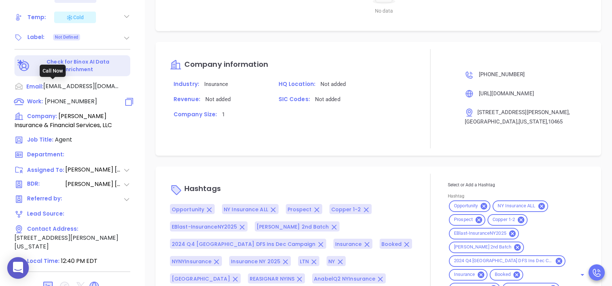
click at [73, 97] on span "(347) 263-9403" at bounding box center [71, 101] width 52 height 8
type input "(347) 263-9403"
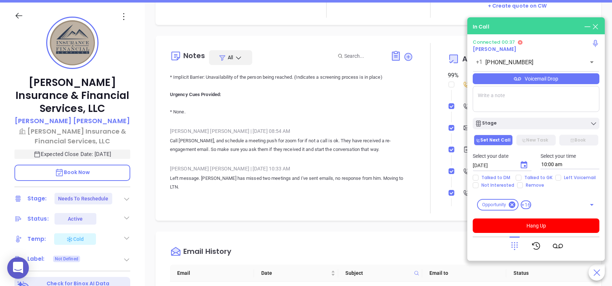
scroll to position [962, 0]
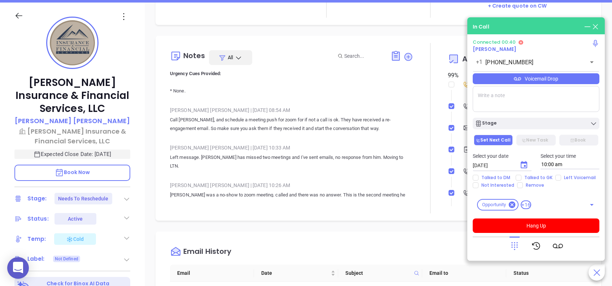
click at [77, 169] on span "Book Now" at bounding box center [72, 172] width 35 height 7
click at [508, 105] on textarea at bounding box center [536, 99] width 127 height 26
paste textarea "Wednesday, August 20, 2025 10:00 AM - 10:30 AM"
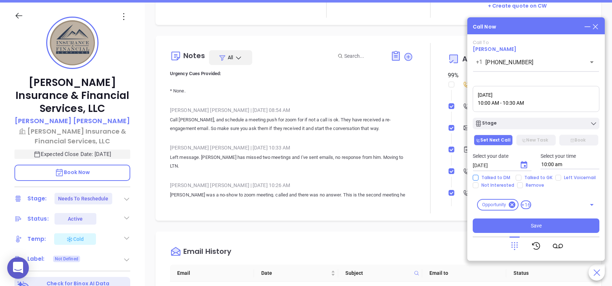
type textarea "Wednesday, August 20, 2025 10:00 AM - 10:30 AM"
click at [495, 175] on span "Talked to DM" at bounding box center [496, 178] width 35 height 6
click at [479, 175] on input "Talked to DM" at bounding box center [476, 178] width 6 height 6
checkbox input "true"
click at [543, 226] on button "Save" at bounding box center [536, 225] width 127 height 14
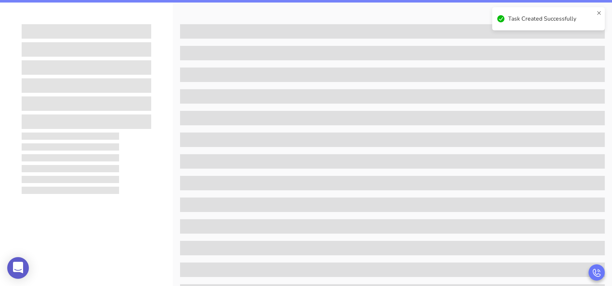
scroll to position [0, 0]
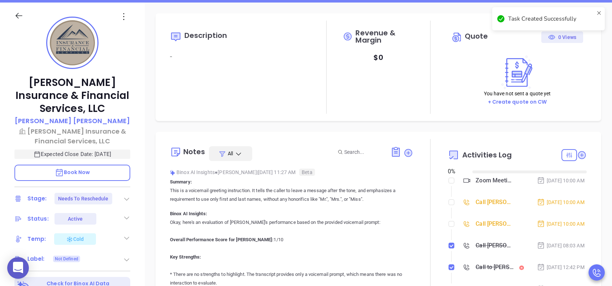
type input "[DATE]"
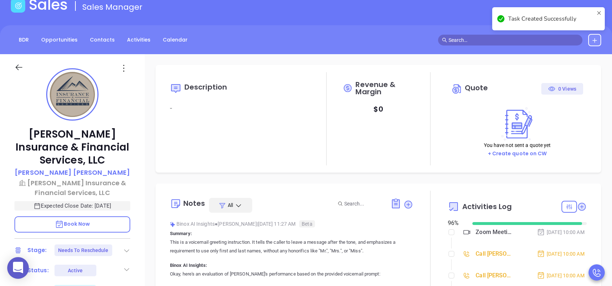
scroll to position [144, 0]
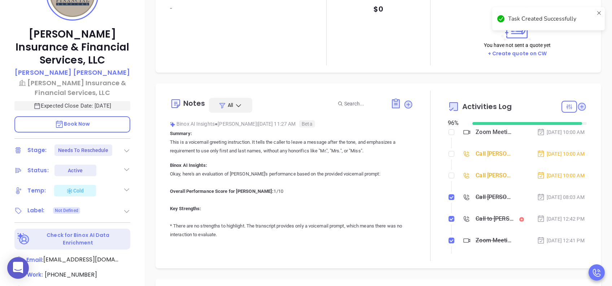
type input "[PERSON_NAME]"
click at [125, 186] on icon at bounding box center [126, 189] width 7 height 7
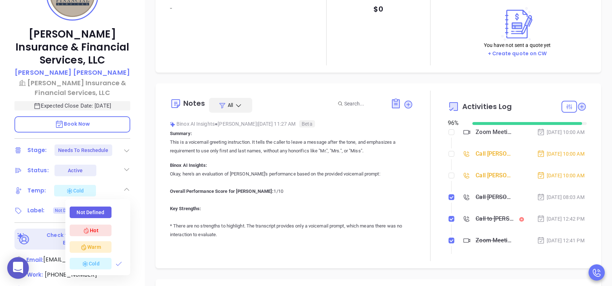
click at [104, 241] on div "Warm" at bounding box center [91, 247] width 42 height 12
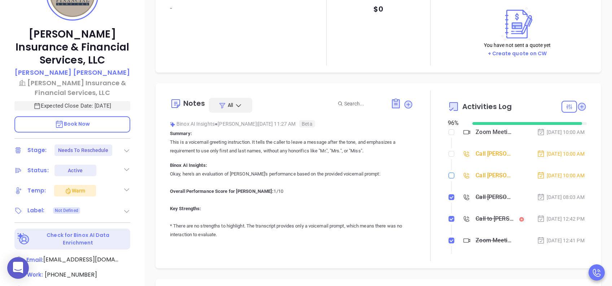
click at [449, 178] on input "checkbox" at bounding box center [452, 176] width 6 height 6
checkbox input "true"
click at [449, 157] on input "checkbox" at bounding box center [452, 154] width 6 height 6
checkbox input "true"
drag, startPoint x: 382, startPoint y: 207, endPoint x: 374, endPoint y: 208, distance: 7.7
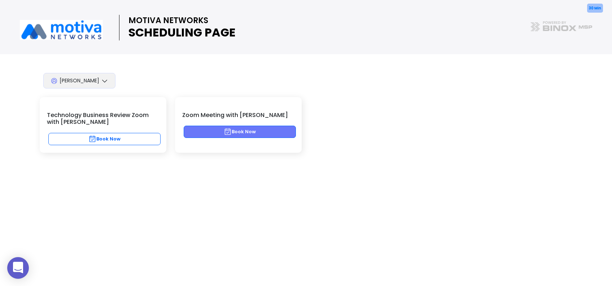
click at [248, 128] on button "Book Now" at bounding box center [240, 132] width 112 height 12
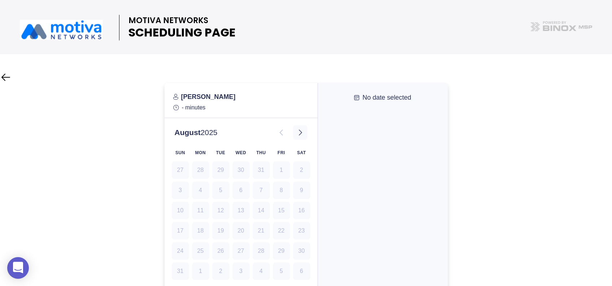
click at [301, 132] on icon at bounding box center [300, 132] width 9 height 9
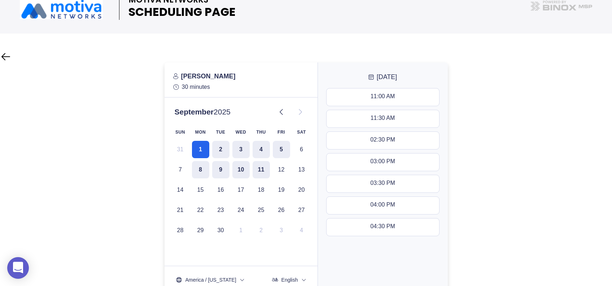
scroll to position [0, 0]
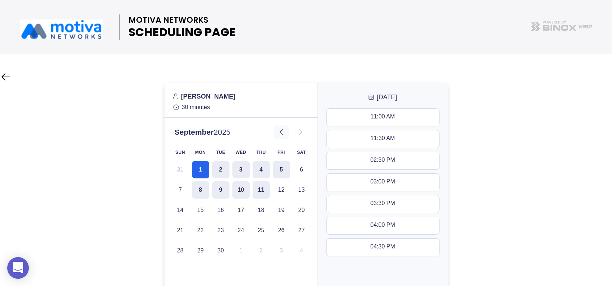
click at [283, 135] on icon at bounding box center [281, 132] width 9 height 9
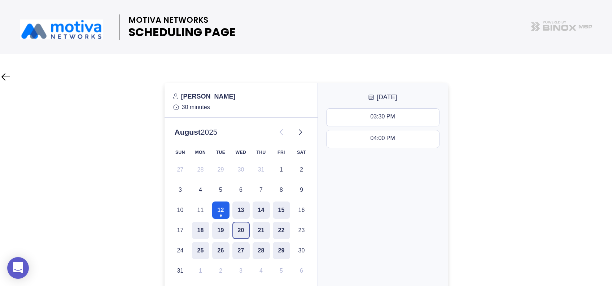
click at [238, 227] on button "20" at bounding box center [240, 230] width 17 height 17
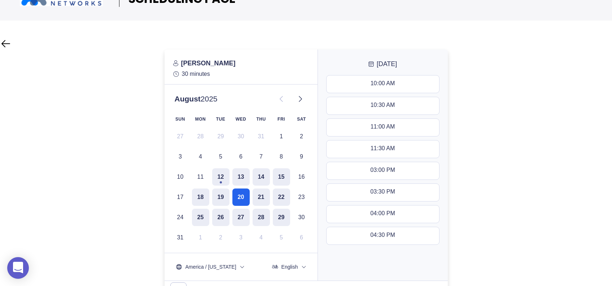
scroll to position [49, 0]
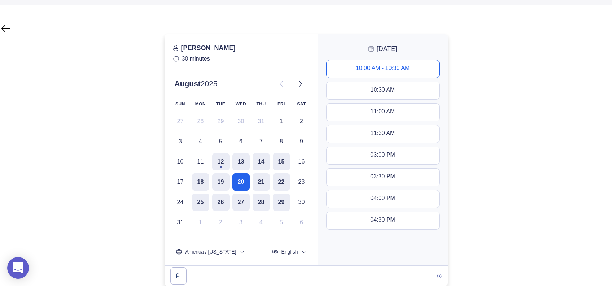
click at [392, 69] on div "10:00 AM - 10:30 AM" at bounding box center [383, 69] width 54 height 8
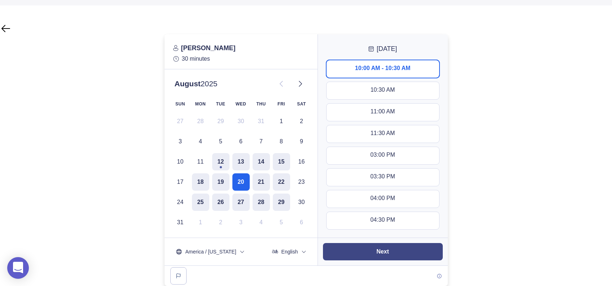
click at [397, 249] on button "Next" at bounding box center [383, 251] width 120 height 17
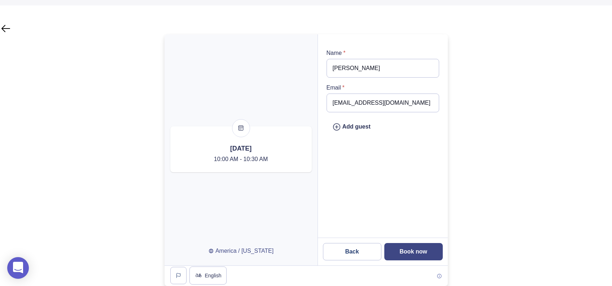
click at [0, 0] on slot "Book now" at bounding box center [0, 0] width 0 height 0
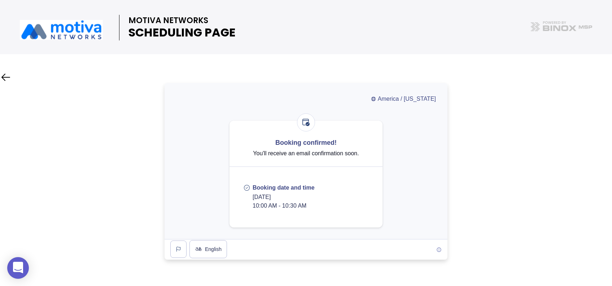
drag, startPoint x: 321, startPoint y: 208, endPoint x: 252, endPoint y: 199, distance: 69.1
click at [252, 199] on div "Booking date and time Wednesday, August 20, 2025 10:00 AM - 10:30 AM" at bounding box center [284, 197] width 74 height 26
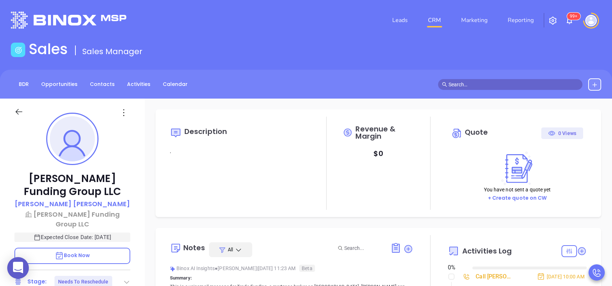
type input "[DATE]"
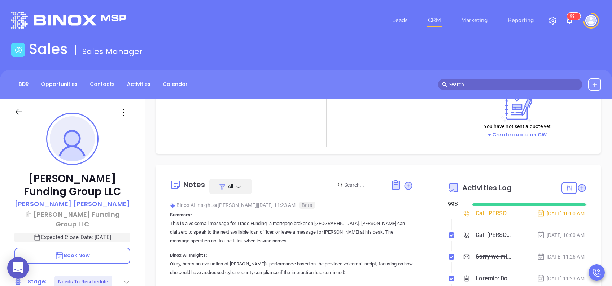
scroll to position [96, 0]
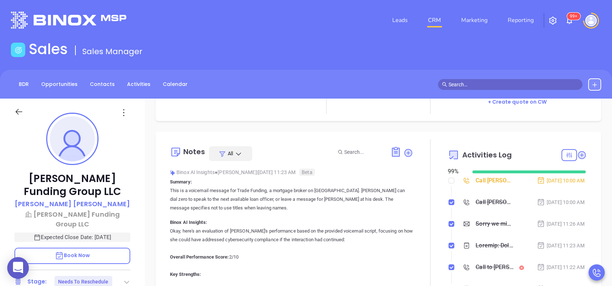
type input "[PERSON_NAME]"
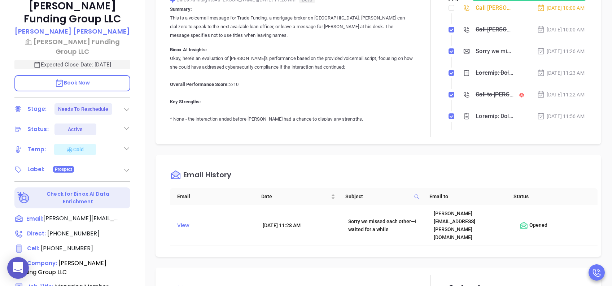
scroll to position [192, 0]
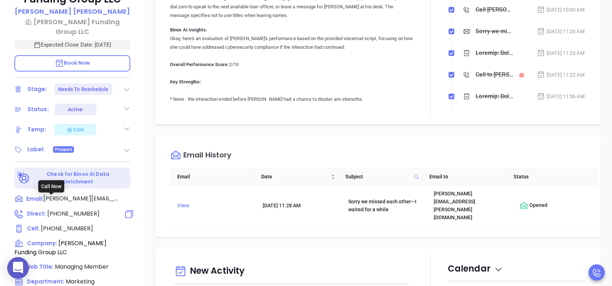
click at [78, 209] on span "(631) 851-4420" at bounding box center [73, 213] width 52 height 8
type input "(631) 851-4420"
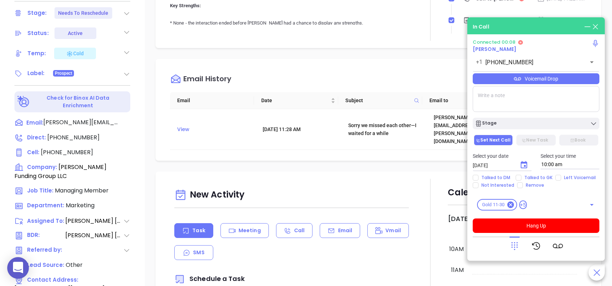
scroll to position [289, 0]
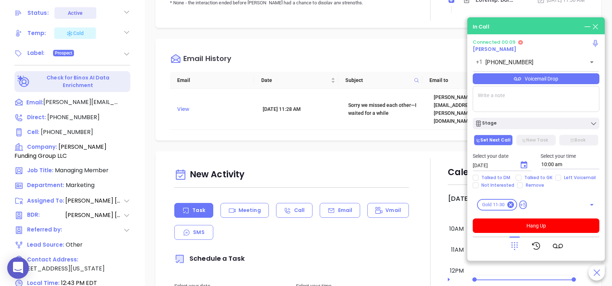
click at [515, 249] on icon at bounding box center [515, 246] width 10 height 10
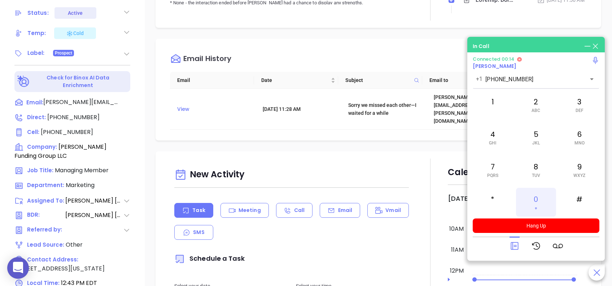
click at [544, 204] on div "0 +" at bounding box center [536, 202] width 40 height 29
drag, startPoint x: 571, startPoint y: 41, endPoint x: 560, endPoint y: 45, distance: 11.8
click at [560, 45] on div "In Call Connected 00:22 Thomas Russo +1 (631) 851-4420 ​ 1 2 ABC 3 DEF 4 GHI 5 …" at bounding box center [537, 149] width 138 height 224
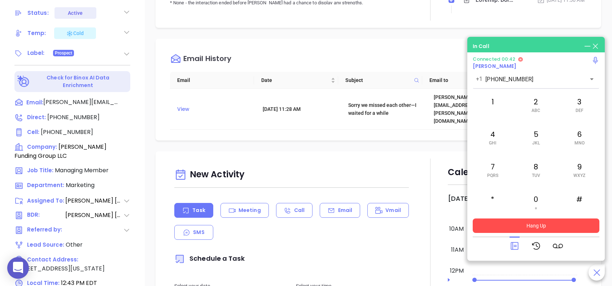
click at [546, 231] on button "Hang Up" at bounding box center [536, 225] width 127 height 14
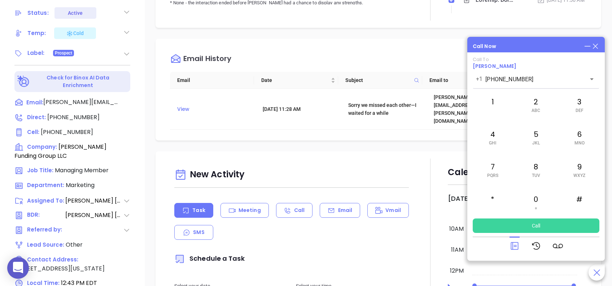
click at [598, 45] on icon at bounding box center [596, 46] width 8 height 8
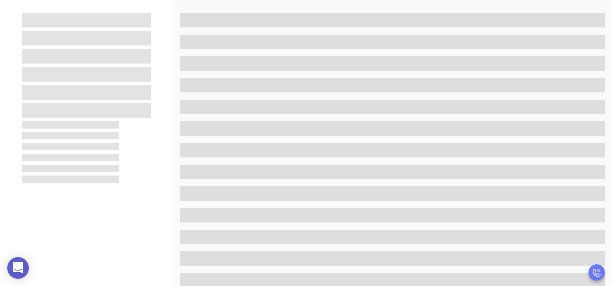
scroll to position [96, 0]
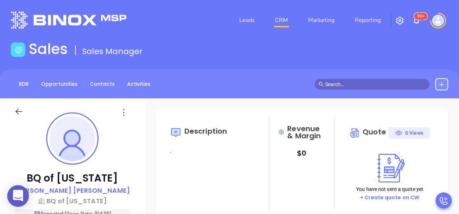
type input "[PERSON_NAME]"
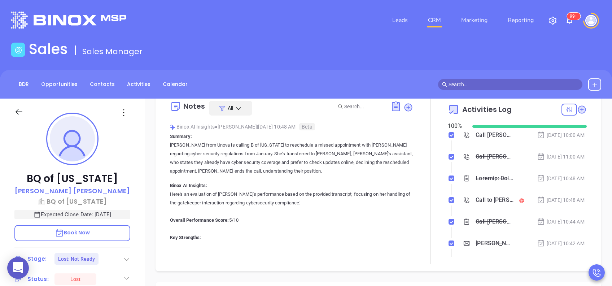
scroll to position [144, 0]
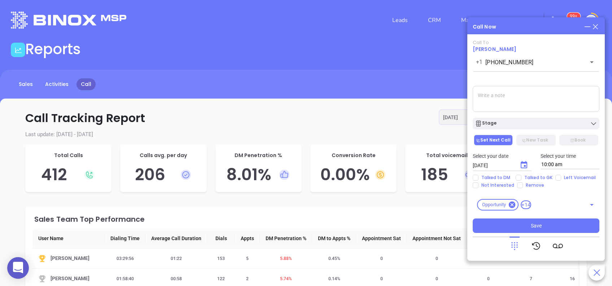
click at [597, 27] on icon at bounding box center [596, 27] width 8 height 8
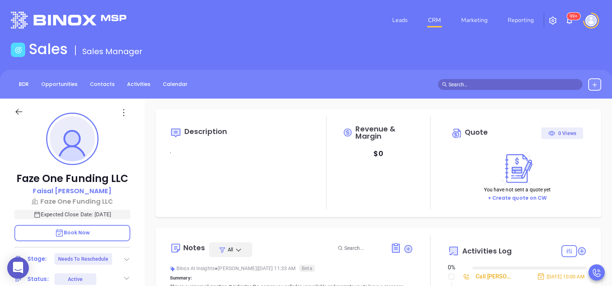
type input "[DATE]"
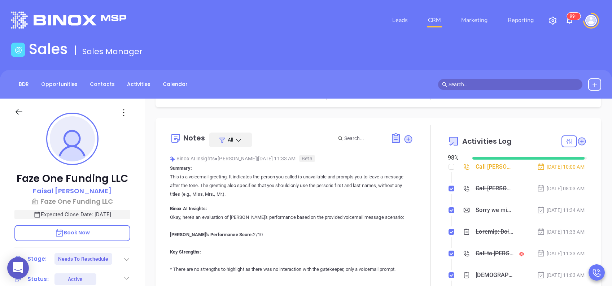
type input "[PERSON_NAME]"
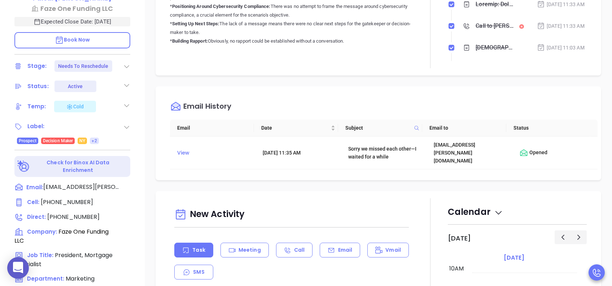
scroll to position [240, 0]
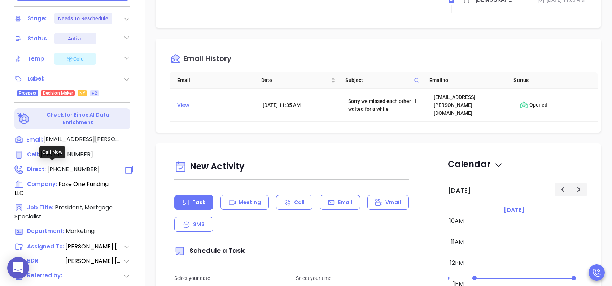
click at [73, 165] on span "[PHONE_NUMBER]" at bounding box center [73, 169] width 52 height 8
type input "(914) 358-9300"
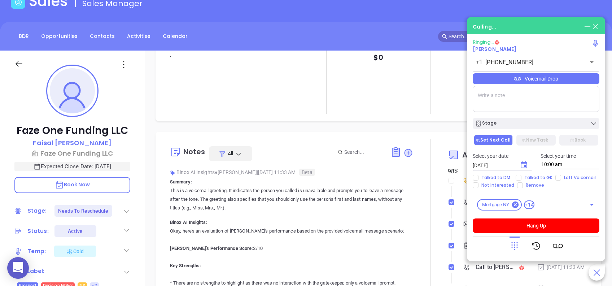
scroll to position [96, 0]
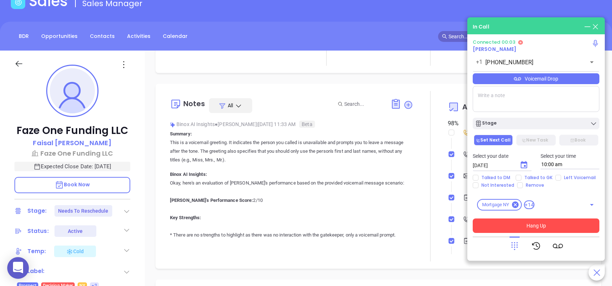
click at [544, 227] on button "Hang Up" at bounding box center [536, 225] width 127 height 14
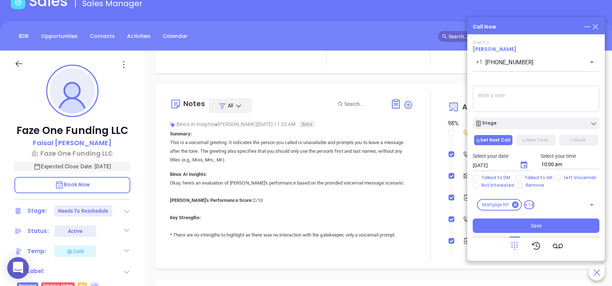
click at [597, 24] on icon at bounding box center [596, 27] width 8 height 8
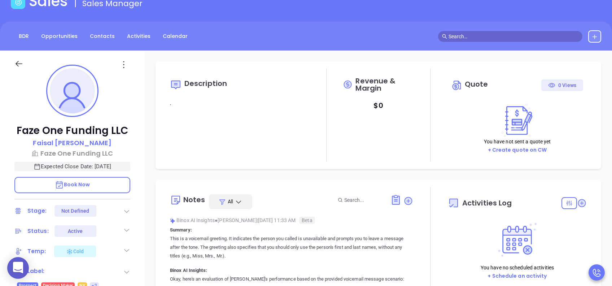
type input "10:00 am"
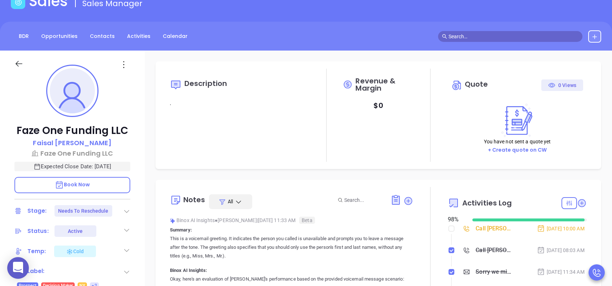
type input "[DATE]"
type input "[PERSON_NAME]"
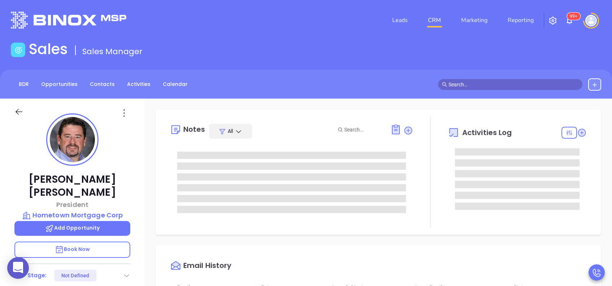
type input "[DATE]"
type input "[PERSON_NAME]"
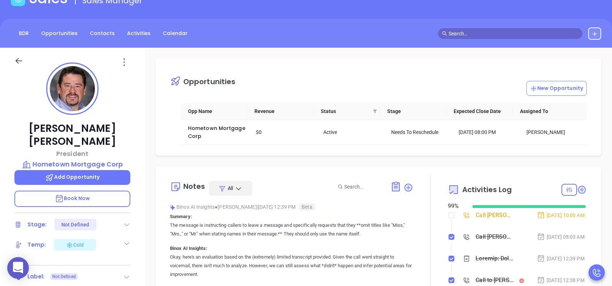
scroll to position [48, 0]
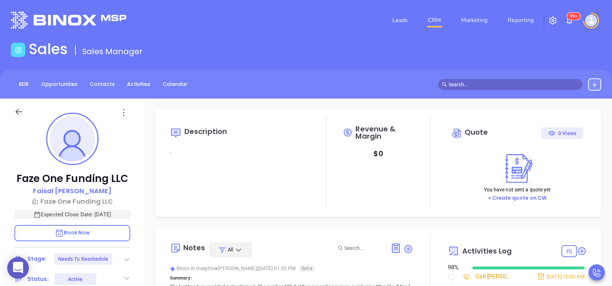
type input "[DATE]"
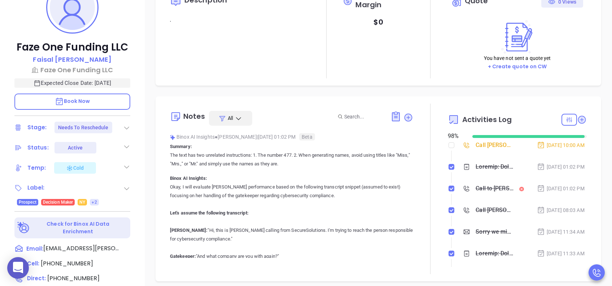
scroll to position [144, 0]
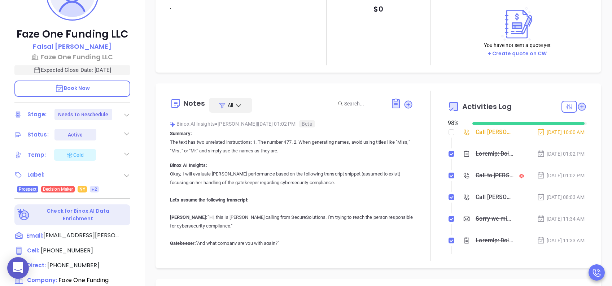
type input "[PERSON_NAME]"
click at [122, 116] on div "Stage: Needs To Reschedule" at bounding box center [72, 115] width 116 height 12
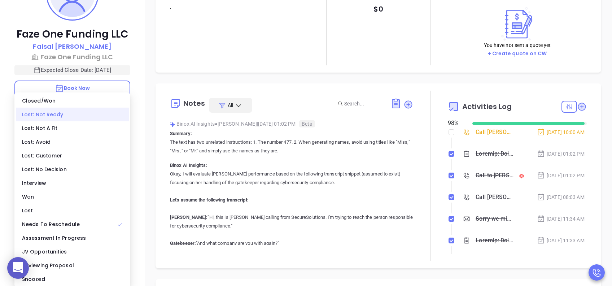
click at [71, 116] on div "Lost: Not Ready" at bounding box center [72, 115] width 113 height 14
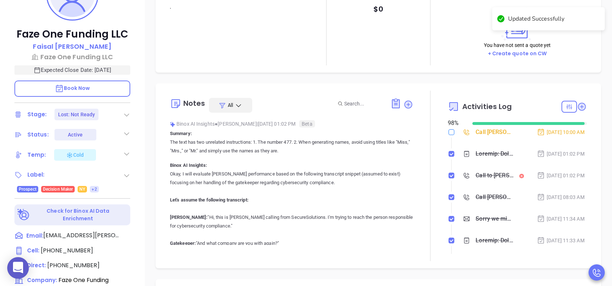
click at [449, 133] on input "checkbox" at bounding box center [452, 132] width 6 height 6
checkbox input "true"
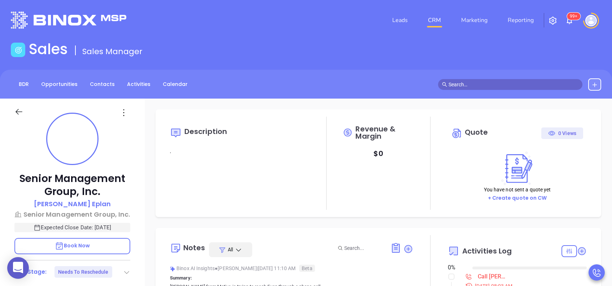
type input "[DATE]"
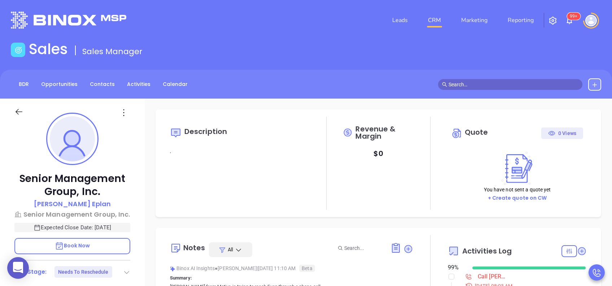
scroll to position [96, 0]
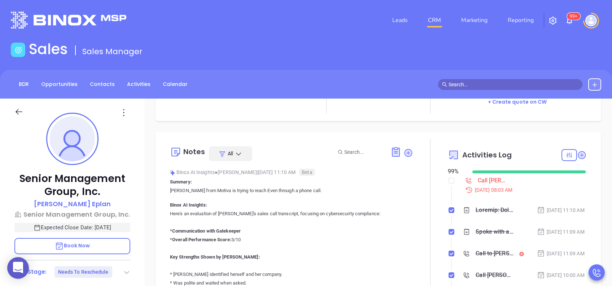
type input "[PERSON_NAME]"
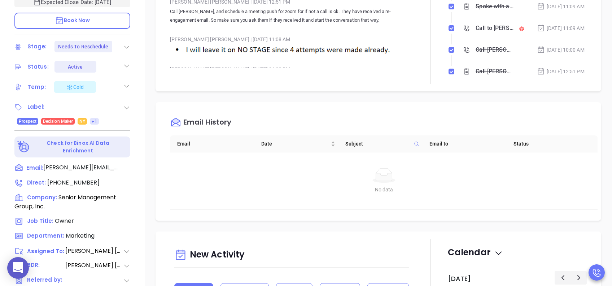
scroll to position [240, 0]
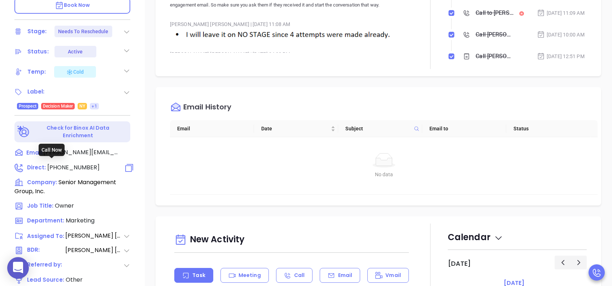
click at [78, 163] on span "(516) 900-1500" at bounding box center [73, 167] width 52 height 8
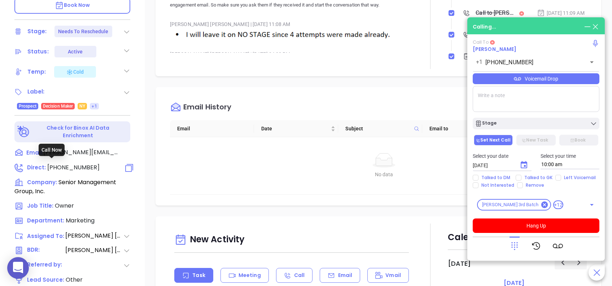
type input "(516) 900-1500"
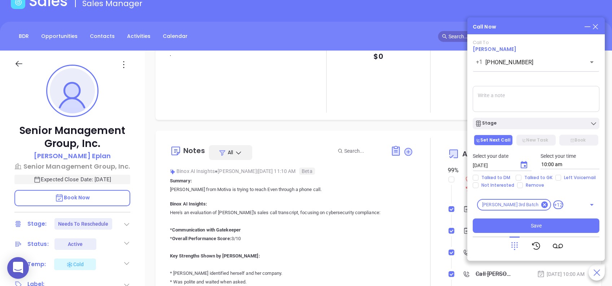
scroll to position [48, 0]
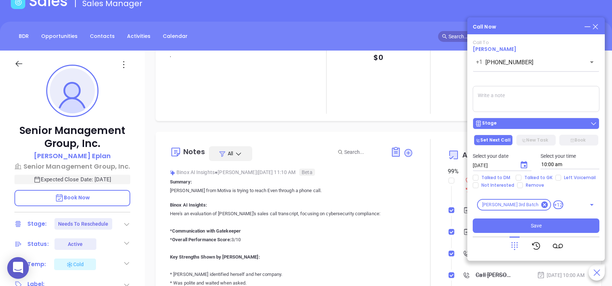
click at [530, 125] on div "Stage" at bounding box center [536, 123] width 122 height 7
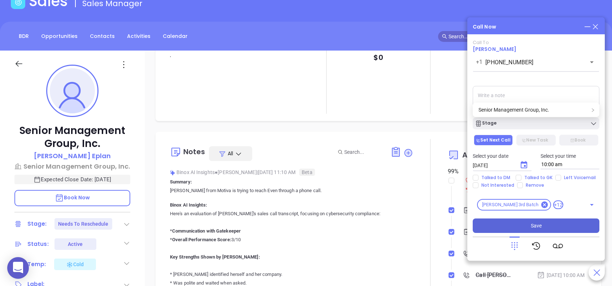
click at [534, 228] on span "Save" at bounding box center [536, 226] width 11 height 8
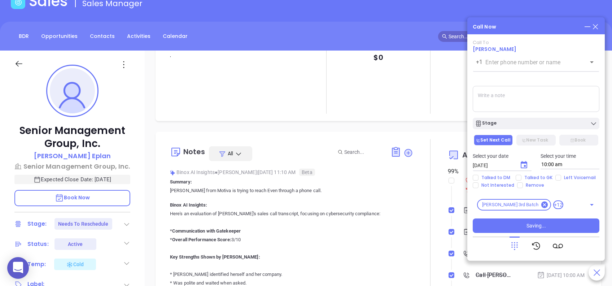
scroll to position [0, 0]
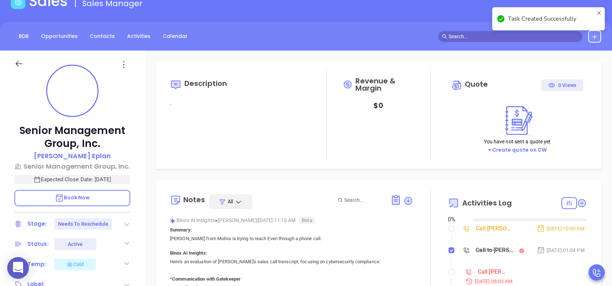
type input "[DATE]"
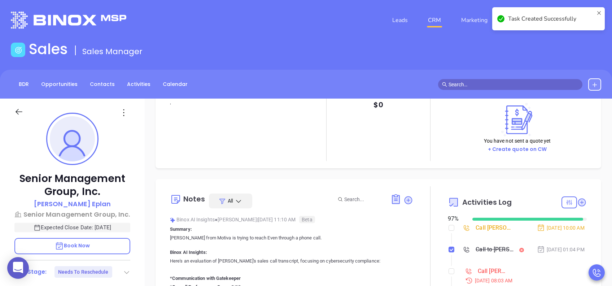
scroll to position [96, 0]
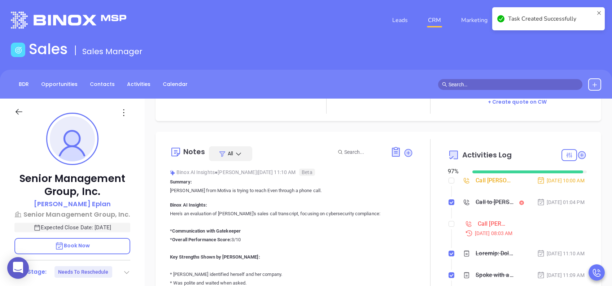
type input "[PERSON_NAME]"
click at [449, 178] on input "checkbox" at bounding box center [452, 181] width 6 height 6
checkbox input "true"
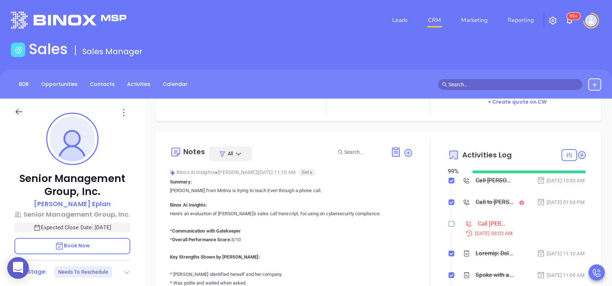
click at [449, 227] on input "checkbox" at bounding box center [452, 224] width 6 height 6
checkbox input "true"
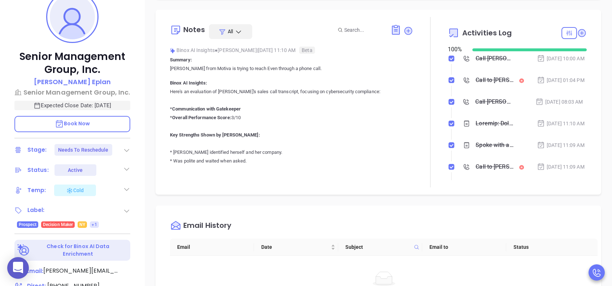
scroll to position [144, 0]
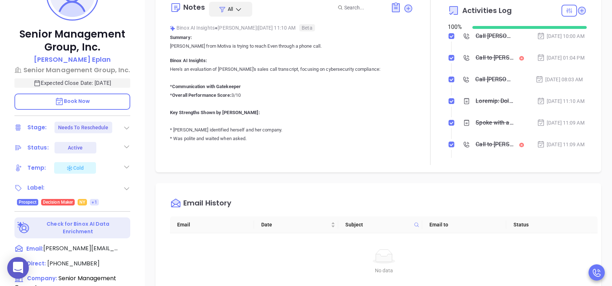
click at [127, 126] on icon at bounding box center [126, 127] width 7 height 7
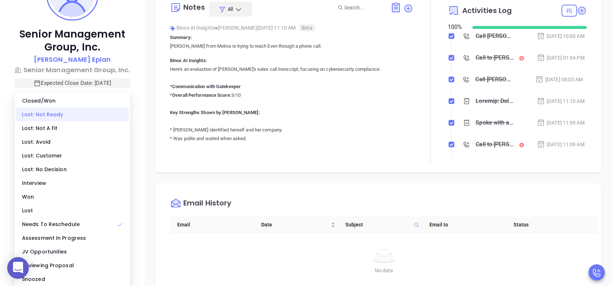
click at [102, 114] on div "Lost: Not Ready" at bounding box center [72, 115] width 113 height 14
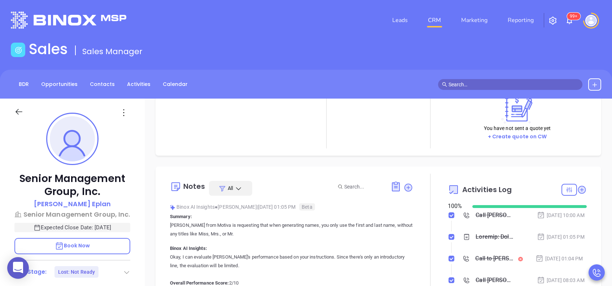
scroll to position [0, 0]
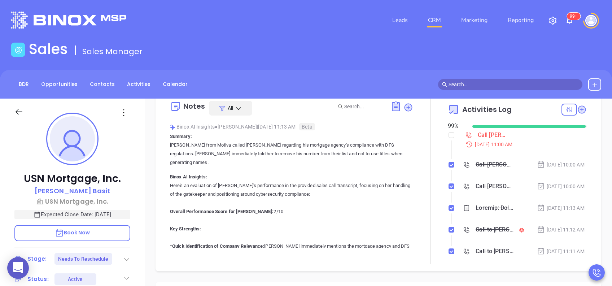
scroll to position [144, 0]
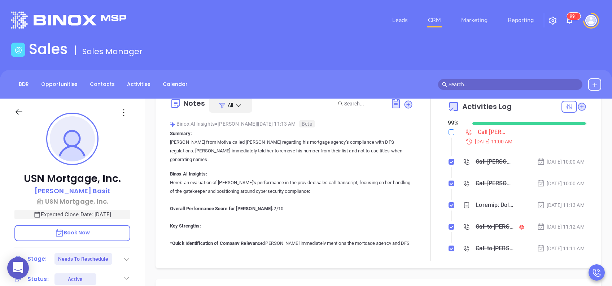
click at [449, 132] on input "checkbox" at bounding box center [452, 132] width 6 height 6
checkbox input "true"
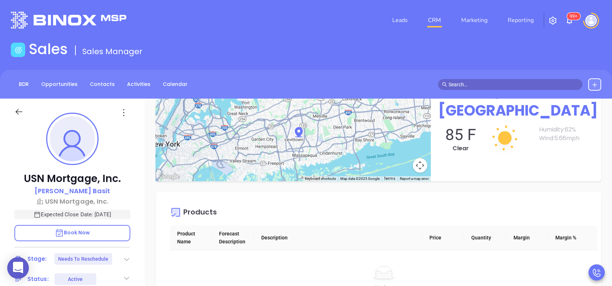
scroll to position [529, 0]
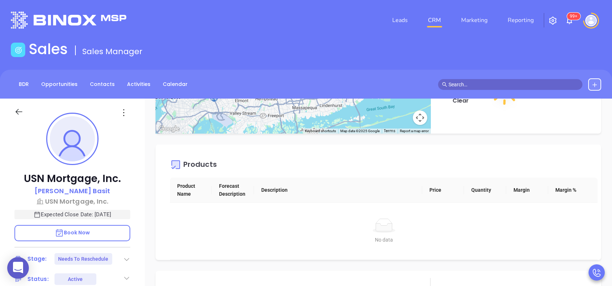
click at [127, 257] on icon at bounding box center [126, 259] width 7 height 7
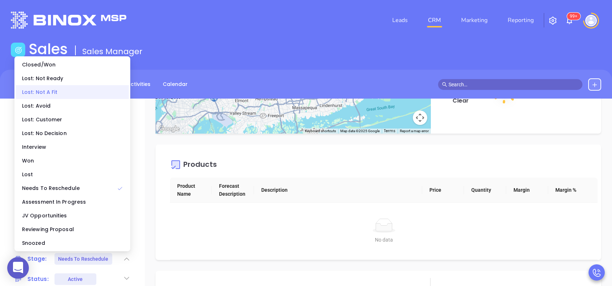
click at [73, 94] on div "Lost: Not A Fit" at bounding box center [72, 92] width 113 height 14
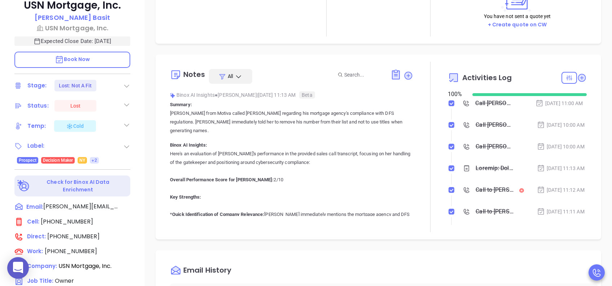
scroll to position [77, 0]
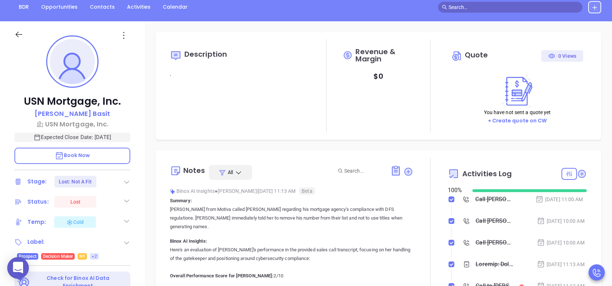
click at [129, 182] on icon at bounding box center [126, 181] width 7 height 7
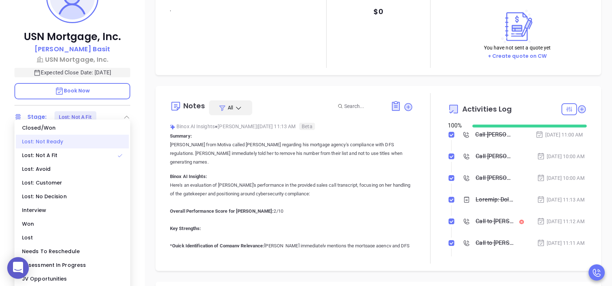
scroll to position [173, 0]
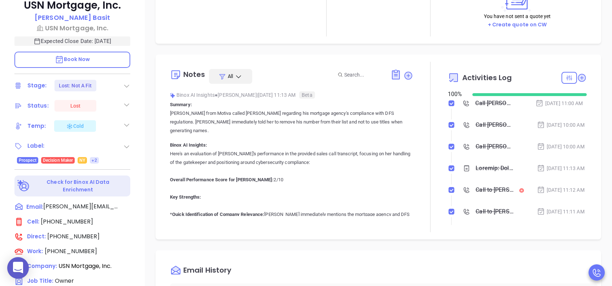
click at [142, 66] on div "USN Mortgage, Inc. [PERSON_NAME] USN Mortgage, Inc. Expected Close Date: [DATE]…" at bounding box center [72, 103] width 145 height 357
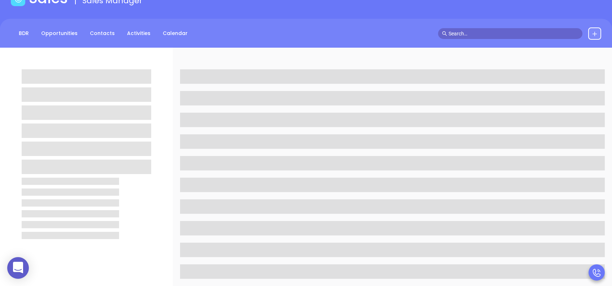
scroll to position [96, 0]
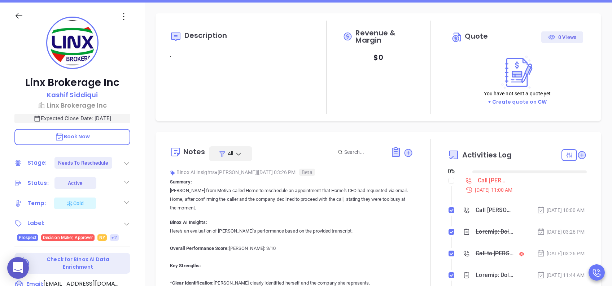
type input "[DATE]"
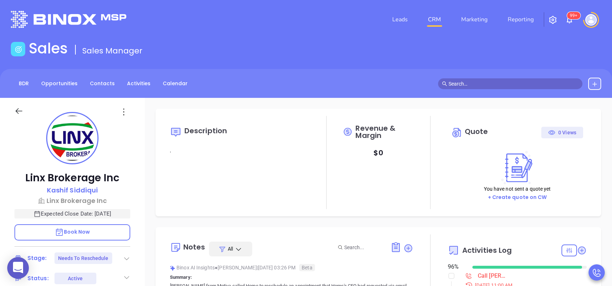
scroll to position [0, 0]
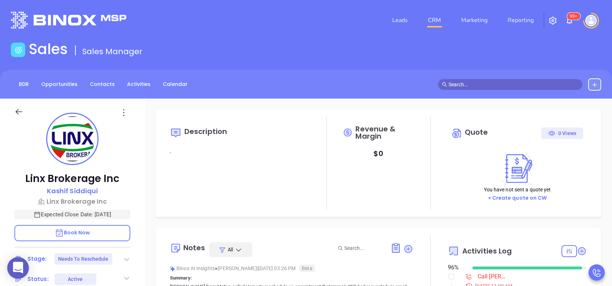
type input "[PERSON_NAME]"
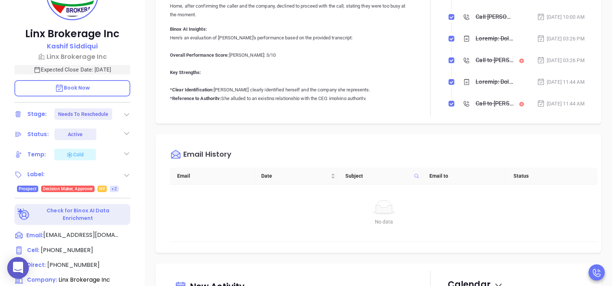
scroll to position [192, 0]
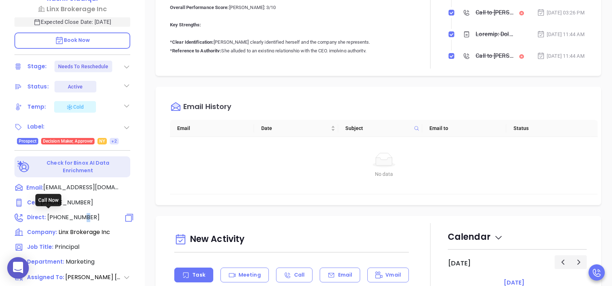
click at [76, 217] on span "[PHONE_NUMBER]" at bounding box center [73, 217] width 52 height 8
type input "[PHONE_NUMBER]"
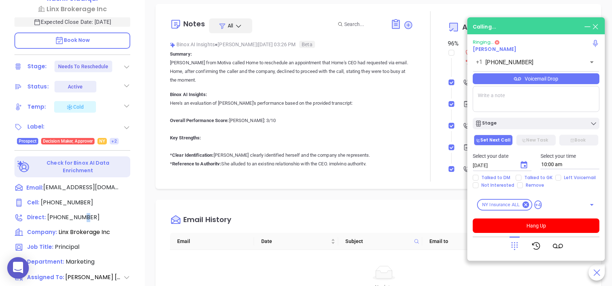
scroll to position [0, 0]
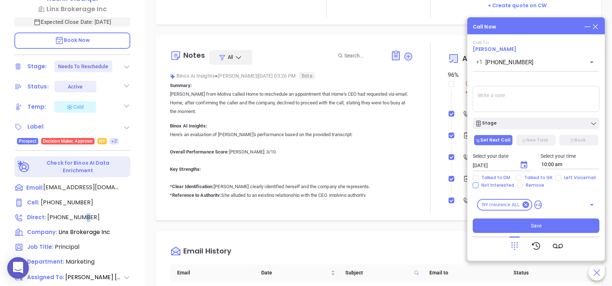
click at [475, 185] on input "Not Interested" at bounding box center [476, 185] width 6 height 6
checkbox input "true"
click at [534, 226] on span "Save" at bounding box center [536, 226] width 11 height 8
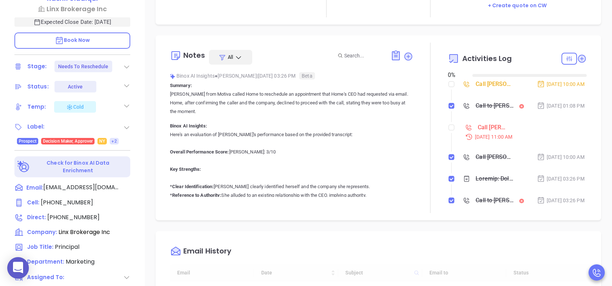
type input "[DATE]"
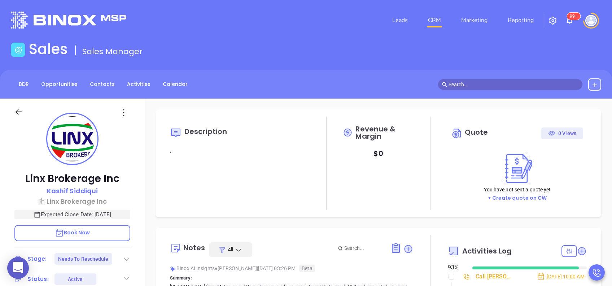
type input "[PERSON_NAME]"
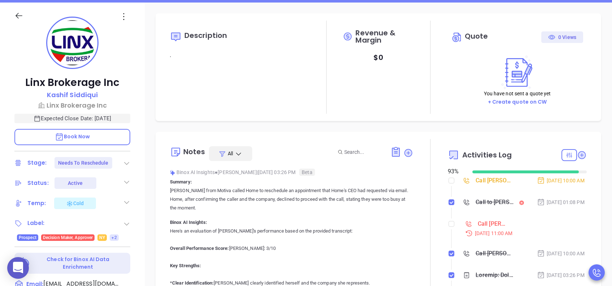
scroll to position [144, 0]
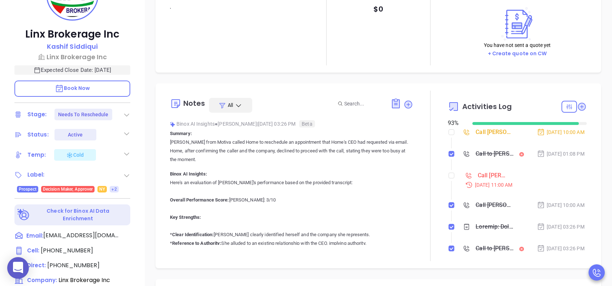
click at [132, 109] on div "Linx Brokerage Inc [PERSON_NAME] Linx Brokerage Inc Expected Close Date: [DATE]…" at bounding box center [72, 132] width 145 height 357
click at [124, 114] on icon at bounding box center [126, 114] width 7 height 7
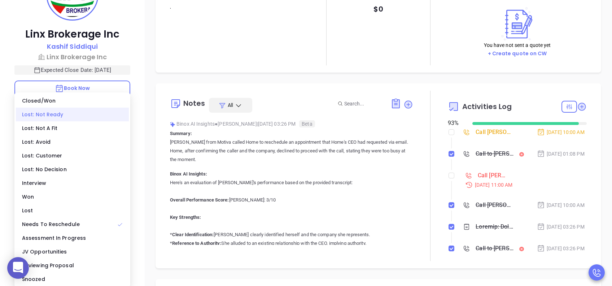
click at [94, 115] on div "Lost: Not Ready" at bounding box center [72, 115] width 113 height 14
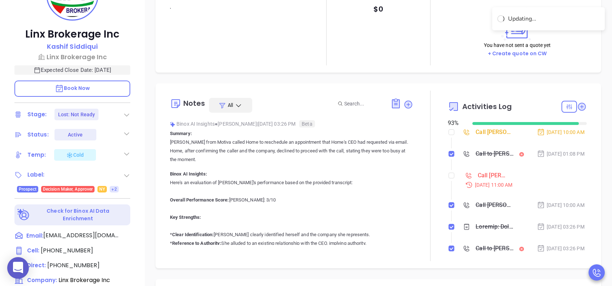
drag, startPoint x: 449, startPoint y: 184, endPoint x: 448, endPoint y: 180, distance: 4.1
click at [449, 178] on input "checkbox" at bounding box center [452, 176] width 6 height 6
checkbox input "true"
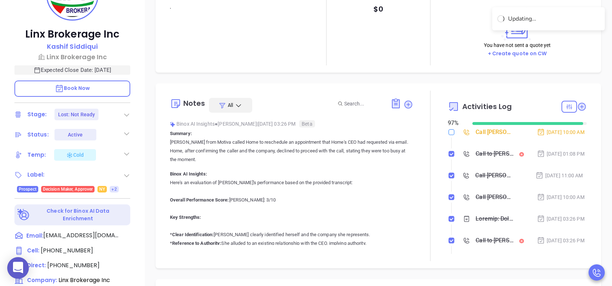
click at [449, 133] on input "checkbox" at bounding box center [452, 132] width 6 height 6
checkbox input "true"
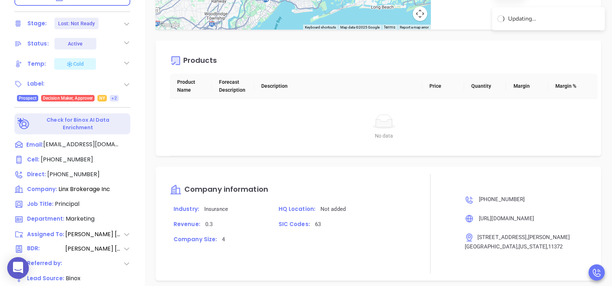
scroll to position [318, 0]
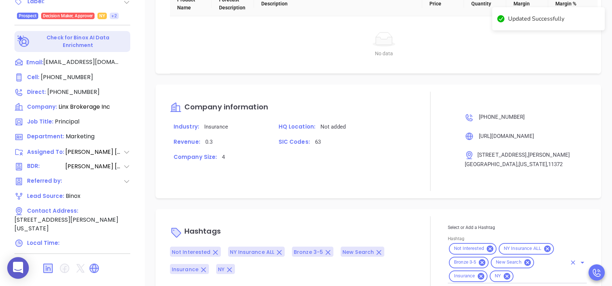
click at [522, 271] on input "Hashtag" at bounding box center [541, 275] width 52 height 9
type input "LTN"
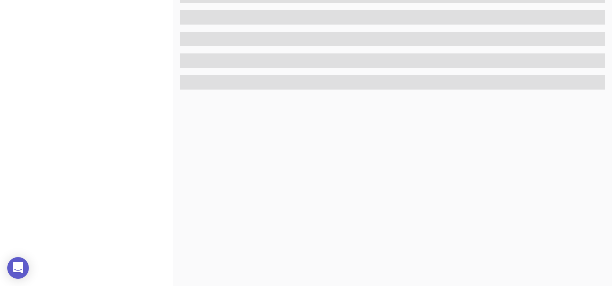
scroll to position [318, 0]
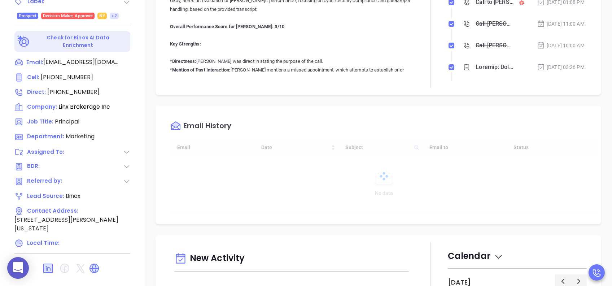
type input "[DATE]"
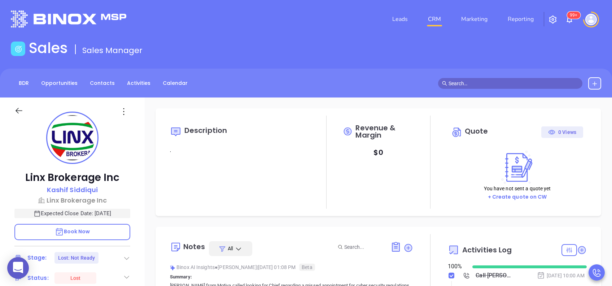
scroll to position [0, 0]
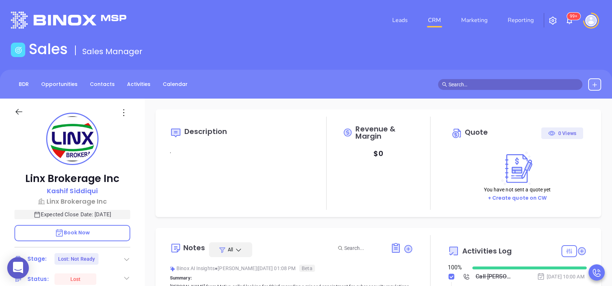
type input "[PERSON_NAME]"
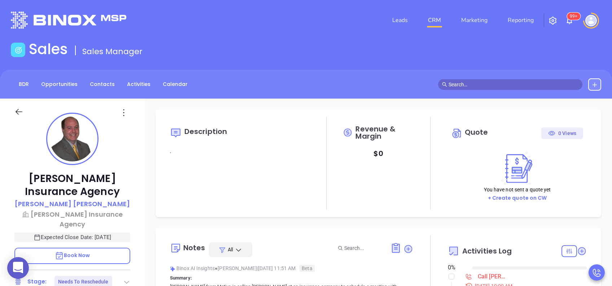
type input "[DATE]"
type input "[PERSON_NAME]"
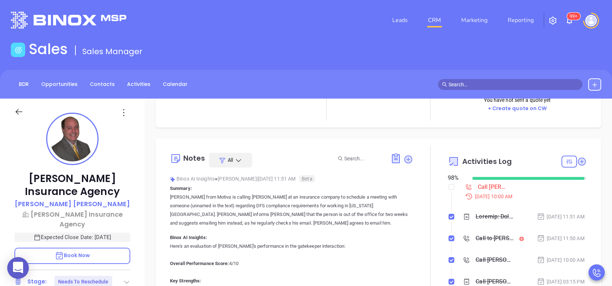
scroll to position [96, 0]
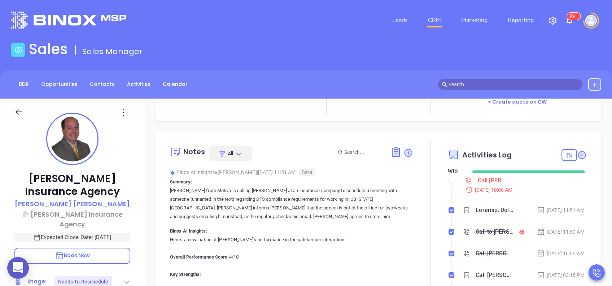
click at [420, 202] on div at bounding box center [430, 224] width 35 height 170
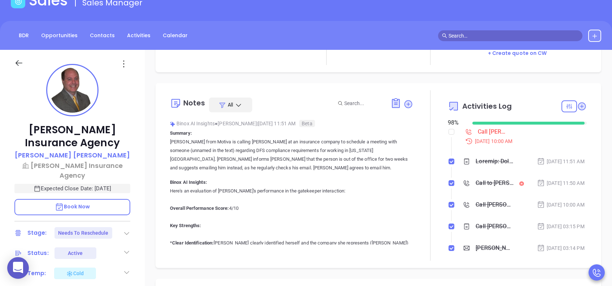
scroll to position [144, 0]
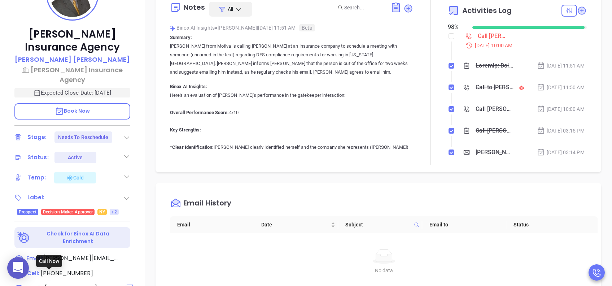
click at [80, 284] on span "[PHONE_NUMBER]" at bounding box center [71, 288] width 52 height 8
type input "[PHONE_NUMBER]"
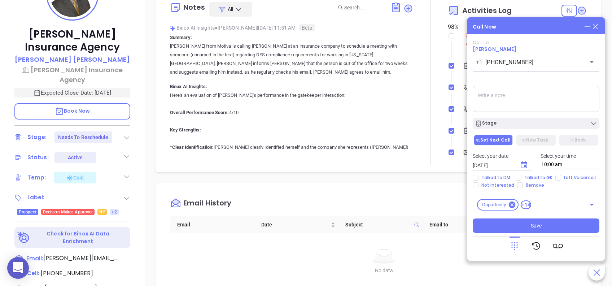
click at [597, 28] on icon at bounding box center [595, 26] width 5 height 5
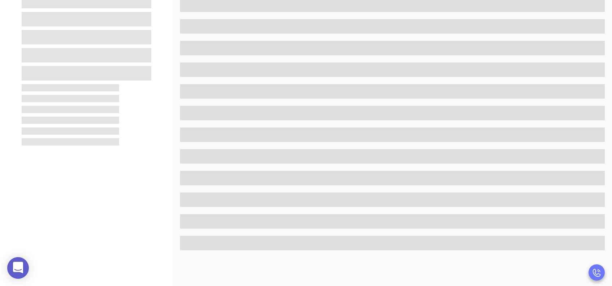
scroll to position [0, 0]
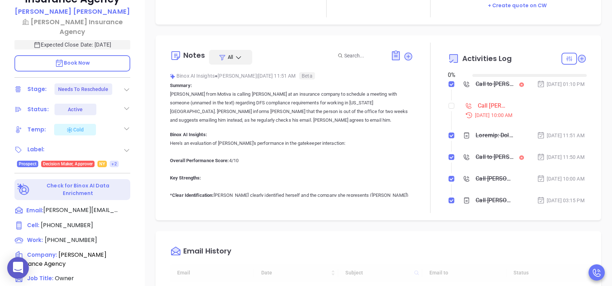
type input "[DATE]"
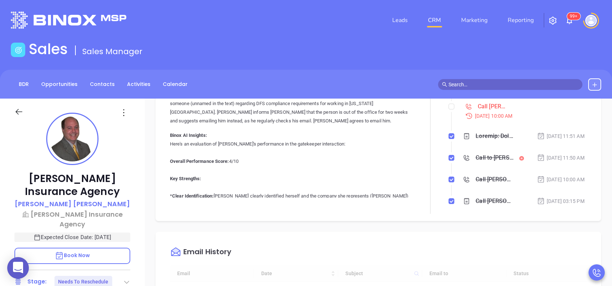
scroll to position [192, 0]
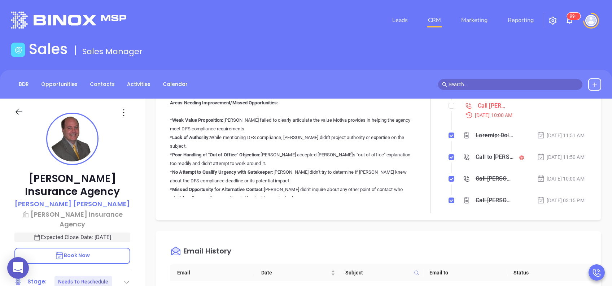
type input "[PERSON_NAME]"
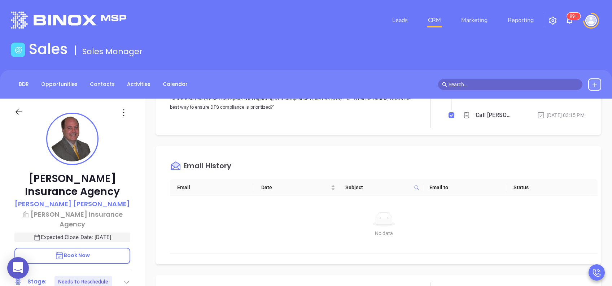
scroll to position [337, 0]
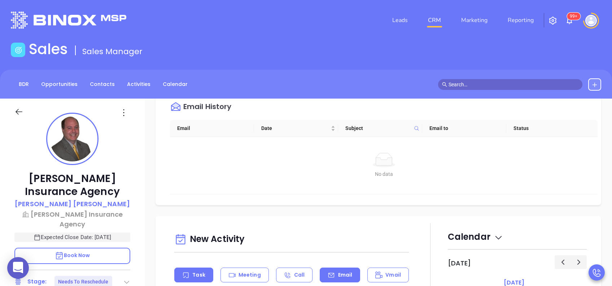
click at [334, 276] on div "Email" at bounding box center [340, 275] width 40 height 15
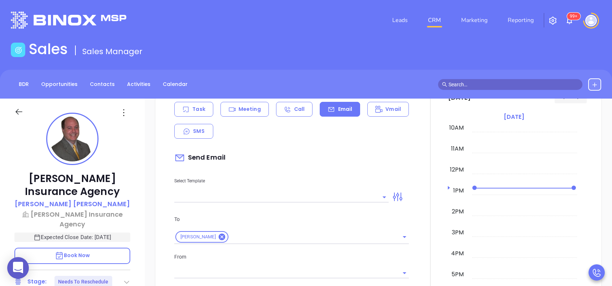
scroll to position [529, 0]
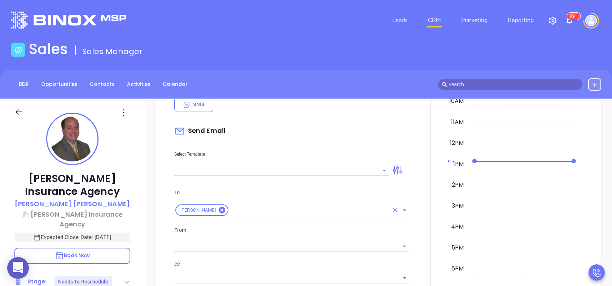
type input "[PERSON_NAME]"
click at [335, 174] on input "text" at bounding box center [276, 170] width 204 height 10
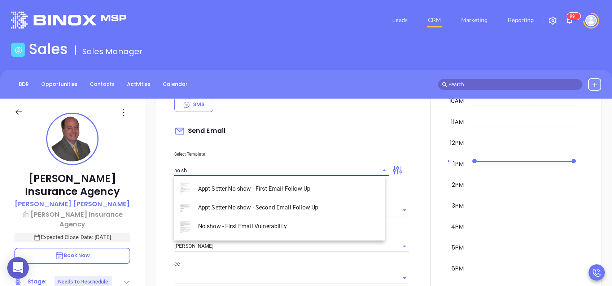
click at [338, 203] on li "Appt Setter No show - Second Email Follow Up" at bounding box center [279, 207] width 210 height 19
type input "Appt Setter No show - Second Email Follow Up"
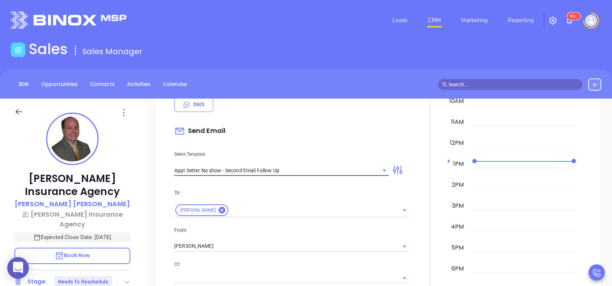
type input "Have you decided this isn’t a priority?"
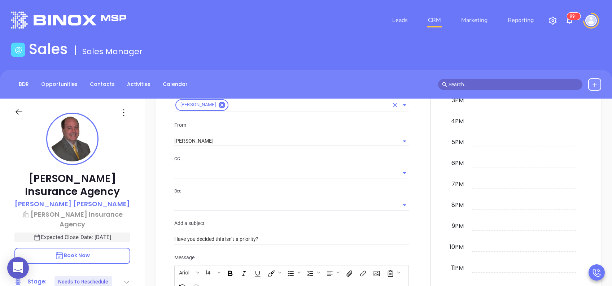
scroll to position [674, 0]
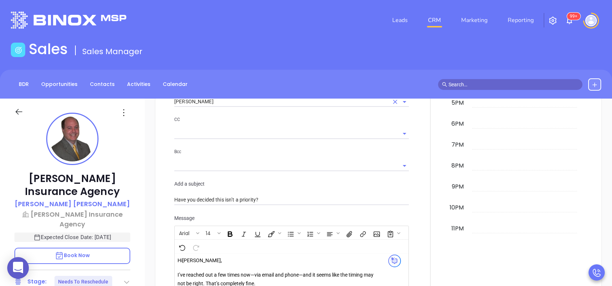
type input "Appt Setter No show - Second Email Follow Up"
click at [248, 104] on input "[PERSON_NAME]" at bounding box center [281, 101] width 214 height 10
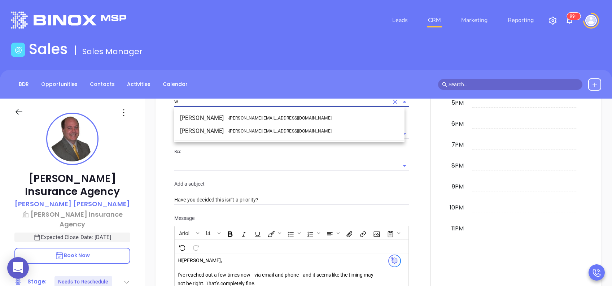
scroll to position [673, 0]
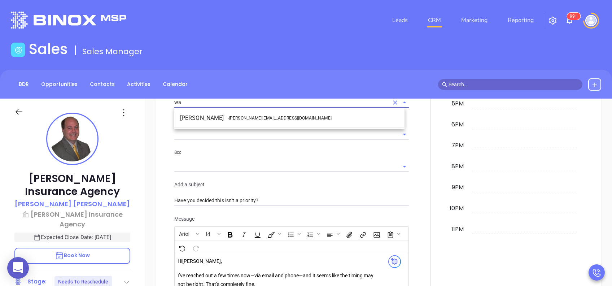
click at [245, 116] on span "- [PERSON_NAME][EMAIL_ADDRESS][DOMAIN_NAME]" at bounding box center [280, 118] width 104 height 6
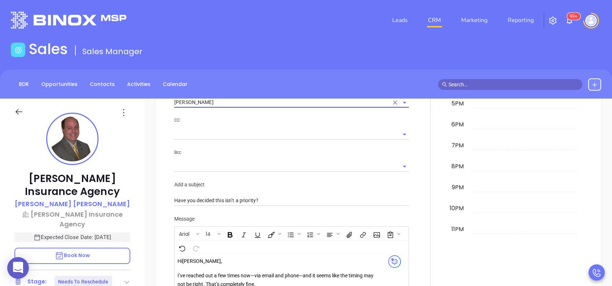
type input "[PERSON_NAME]"
click at [338, 139] on input "text" at bounding box center [286, 134] width 224 height 10
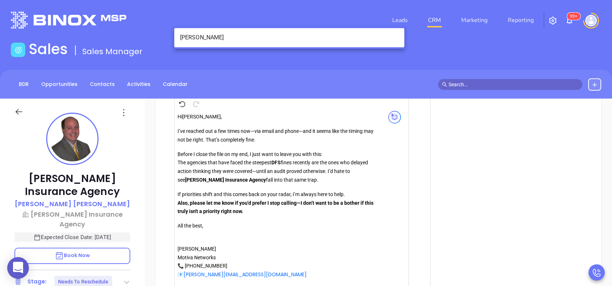
scroll to position [866, 0]
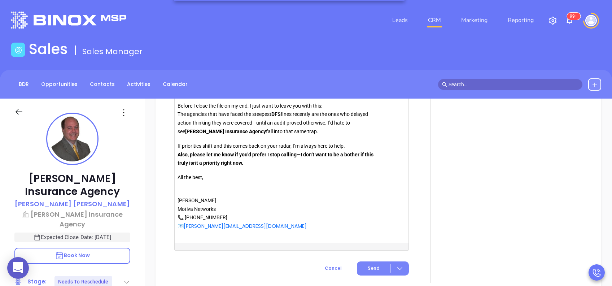
click at [375, 268] on span "Send" at bounding box center [374, 268] width 12 height 6
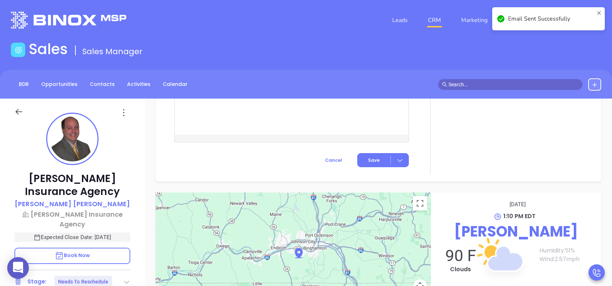
scroll to position [783, 0]
checkbox input "true"
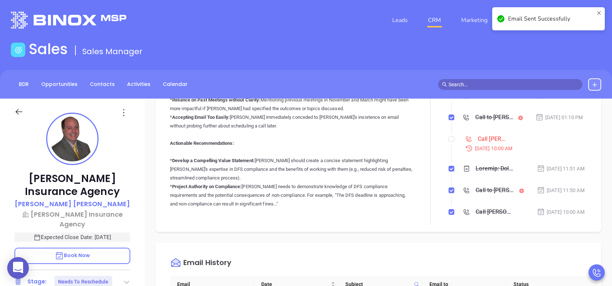
scroll to position [144, 0]
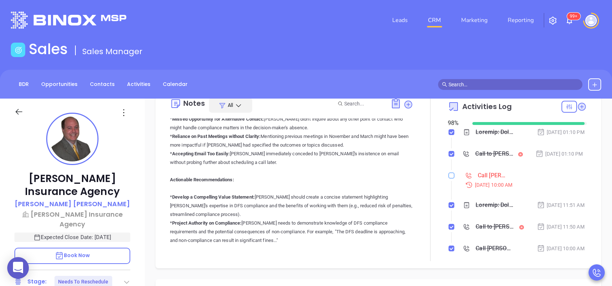
click at [449, 178] on input "checkbox" at bounding box center [452, 176] width 6 height 6
checkbox input "true"
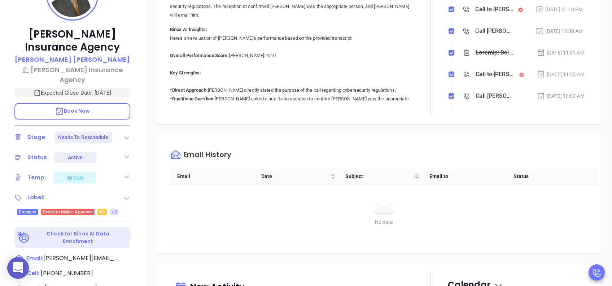
click at [128, 134] on icon at bounding box center [126, 137] width 7 height 7
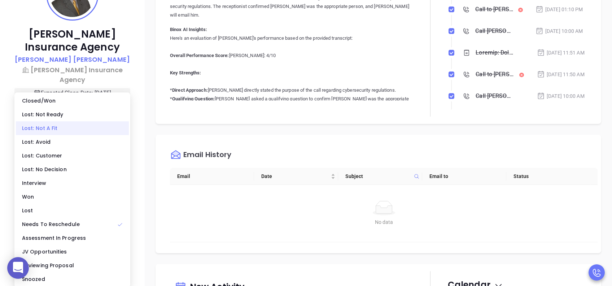
click at [79, 127] on div "Lost: Not A Fit" at bounding box center [72, 128] width 113 height 14
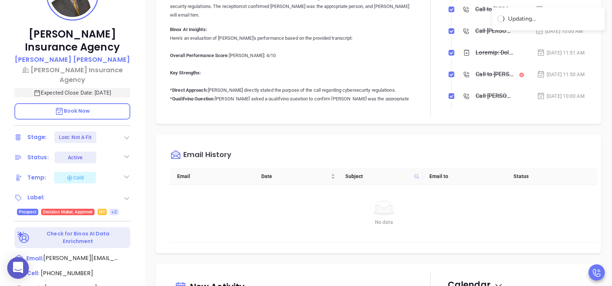
click at [127, 134] on icon at bounding box center [126, 137] width 7 height 7
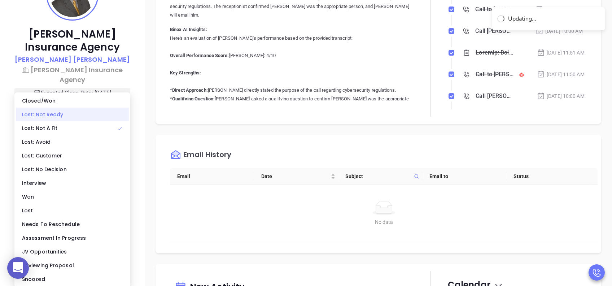
click at [91, 117] on div "Lost: Not Ready" at bounding box center [72, 115] width 113 height 14
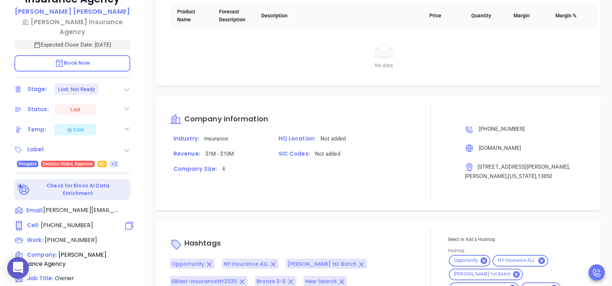
scroll to position [321, 0]
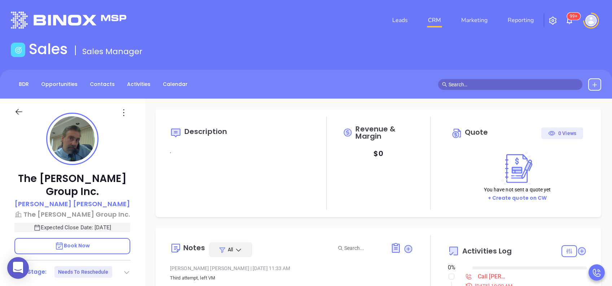
type input "[DATE]"
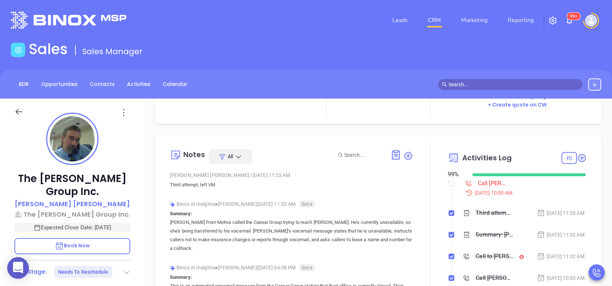
scroll to position [96, 0]
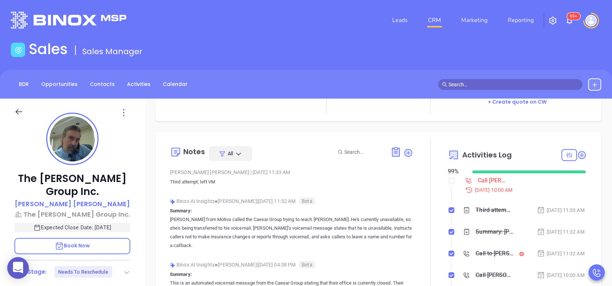
type input "[PERSON_NAME]"
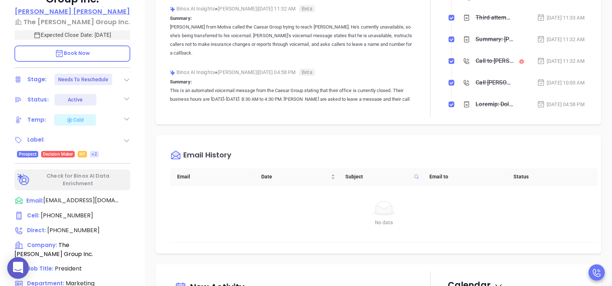
scroll to position [240, 0]
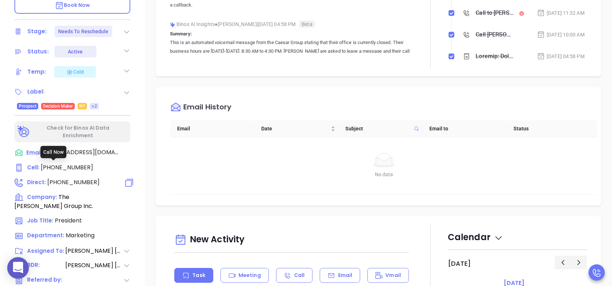
click at [79, 178] on span "[PHONE_NUMBER]" at bounding box center [73, 182] width 52 height 8
type input "(800) 888-6662"
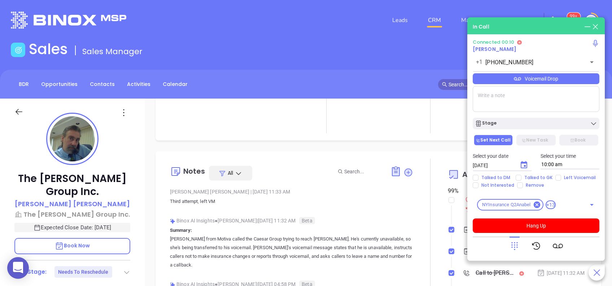
scroll to position [96, 0]
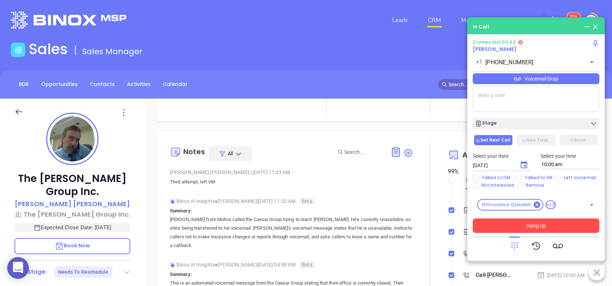
click at [560, 225] on button "Hang Up" at bounding box center [536, 225] width 127 height 14
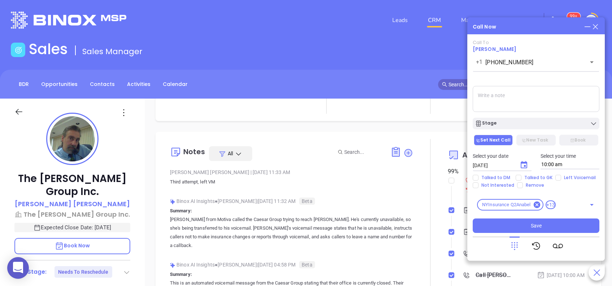
click at [594, 26] on icon at bounding box center [596, 27] width 8 height 8
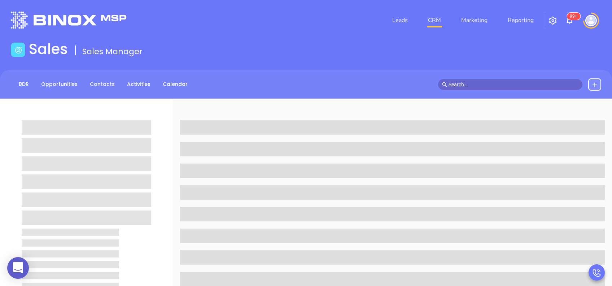
scroll to position [0, 0]
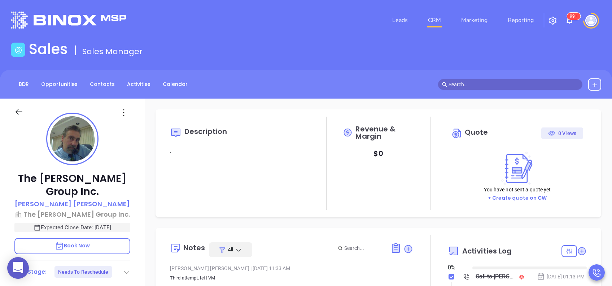
type input "08/13/2025"
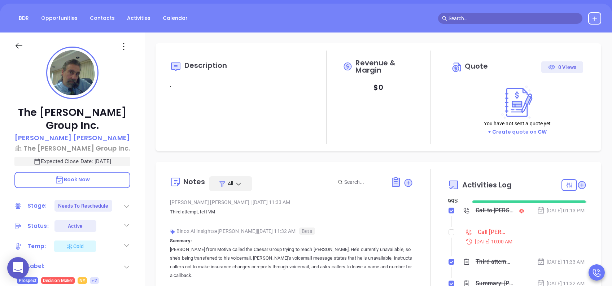
scroll to position [96, 0]
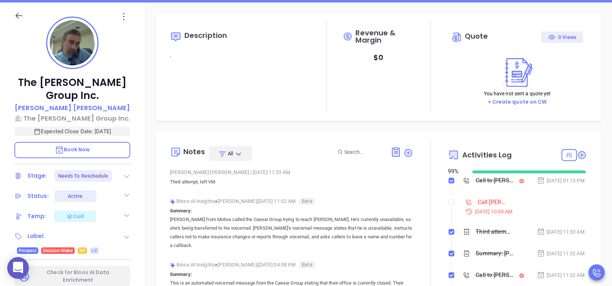
type input "[PERSON_NAME]"
click at [125, 173] on icon at bounding box center [126, 176] width 7 height 7
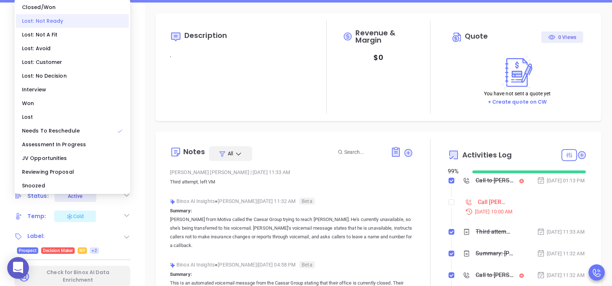
click at [76, 24] on div "Lost: Not Ready" at bounding box center [72, 21] width 113 height 14
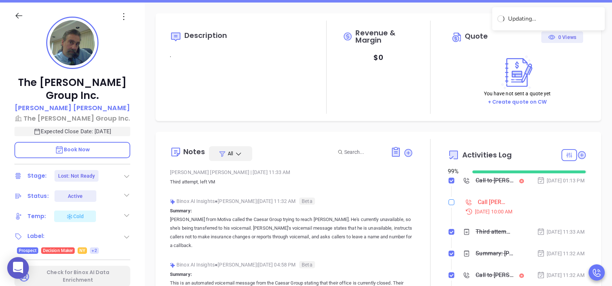
click at [449, 204] on label at bounding box center [452, 202] width 6 height 8
click at [449, 204] on input "checkbox" at bounding box center [452, 202] width 6 height 6
checkbox input "true"
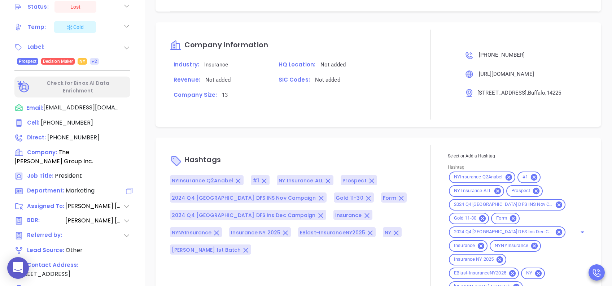
scroll to position [318, 0]
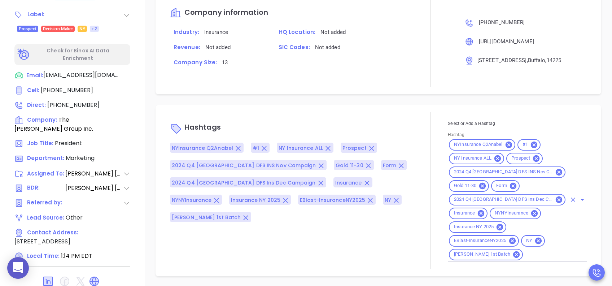
click at [524, 255] on input "Hashtag" at bounding box center [545, 254] width 43 height 9
type input "ltn"
click at [471, 280] on li "LTN" at bounding box center [516, 285] width 136 height 13
click at [422, 260] on div at bounding box center [430, 190] width 35 height 157
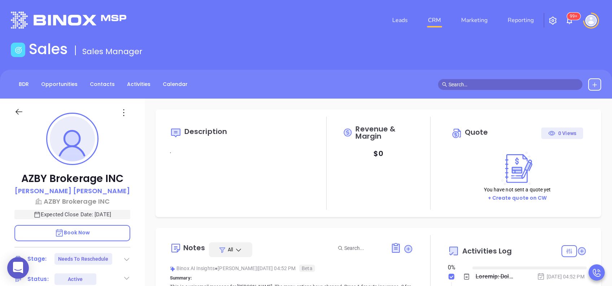
type input "[DATE]"
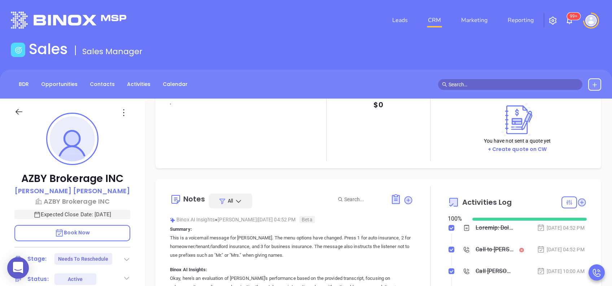
scroll to position [96, 0]
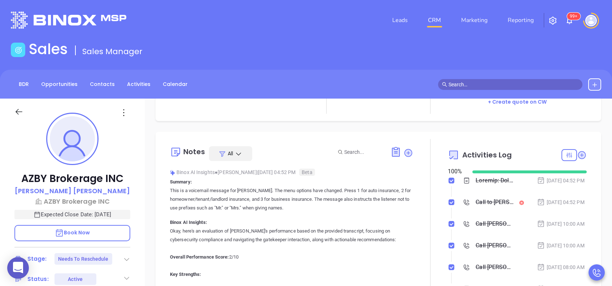
type input "[PERSON_NAME]"
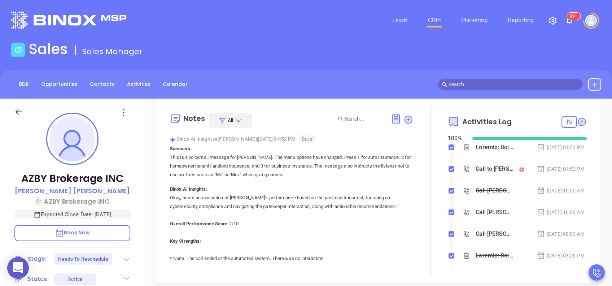
scroll to position [144, 0]
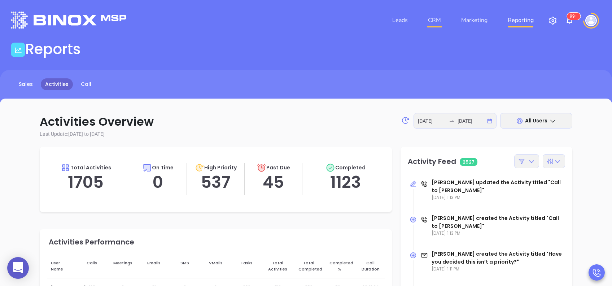
click at [433, 17] on link "CRM" at bounding box center [434, 20] width 19 height 14
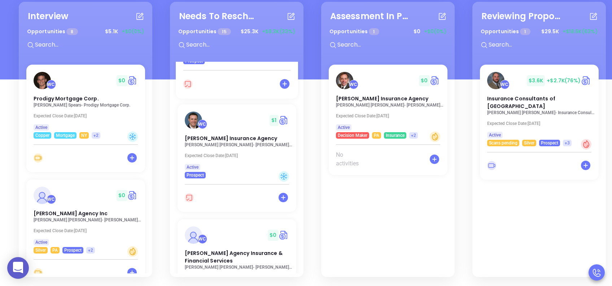
scroll to position [96, 0]
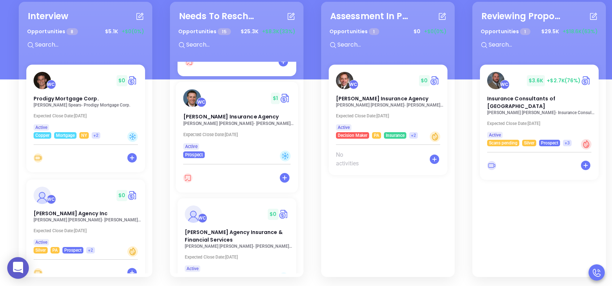
click at [201, 121] on p "[PERSON_NAME] Insurance Agency" at bounding box center [239, 123] width 112 height 5
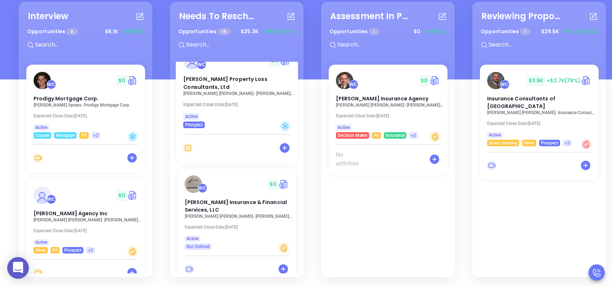
scroll to position [1334, 0]
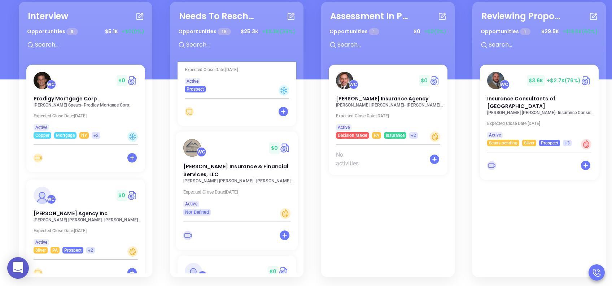
click at [194, 178] on p "Daniel Lopez - L M Insurance & Financial Services, LLC" at bounding box center [239, 180] width 112 height 5
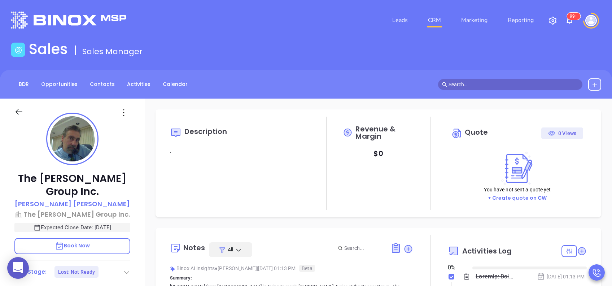
type input "[DATE]"
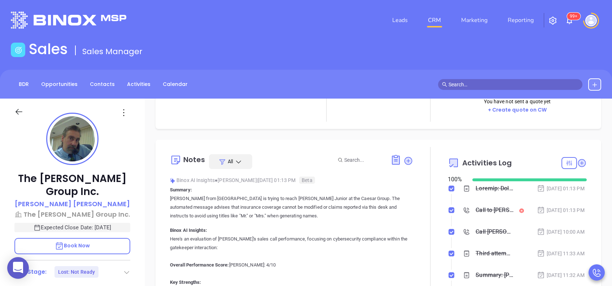
scroll to position [96, 0]
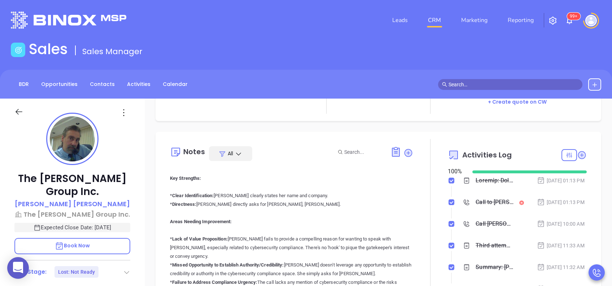
type input "[PERSON_NAME]"
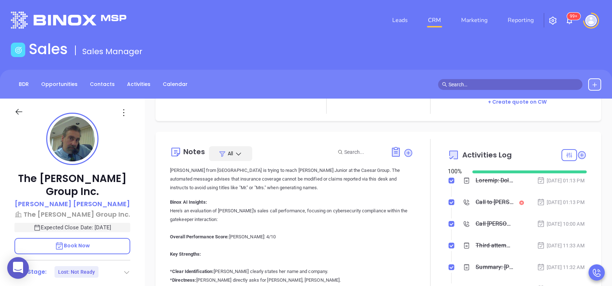
scroll to position [0, 0]
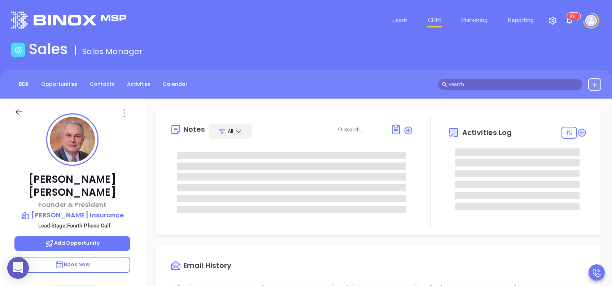
type input "[DATE]"
type input "[PERSON_NAME]"
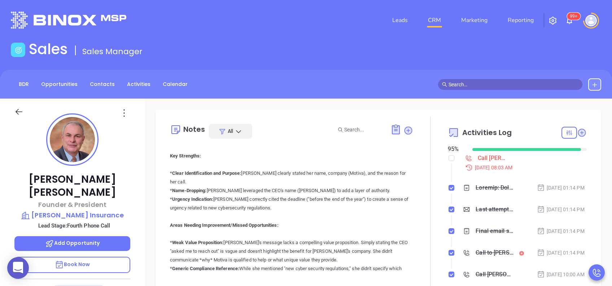
scroll to position [0, 0]
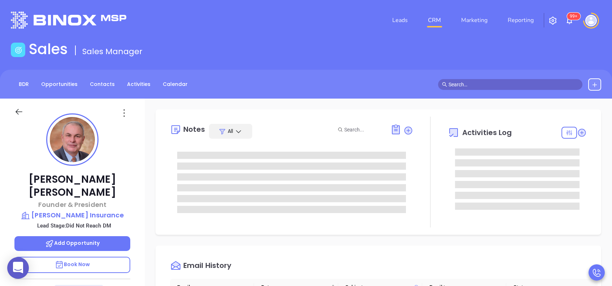
type input "[PERSON_NAME]"
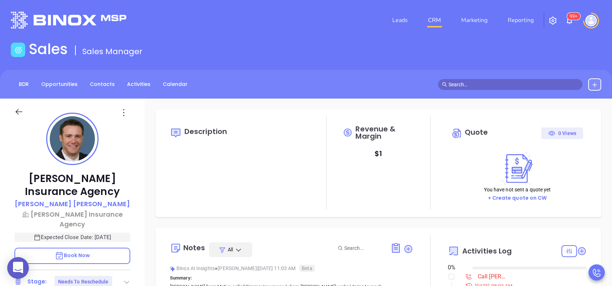
type input "[DATE]"
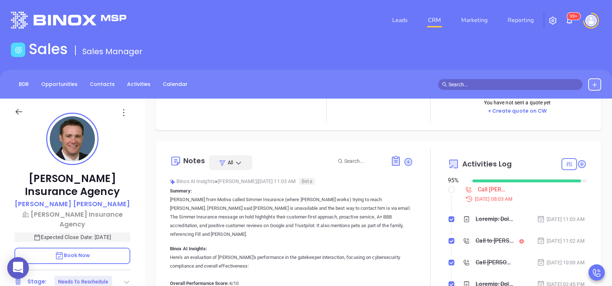
scroll to position [96, 0]
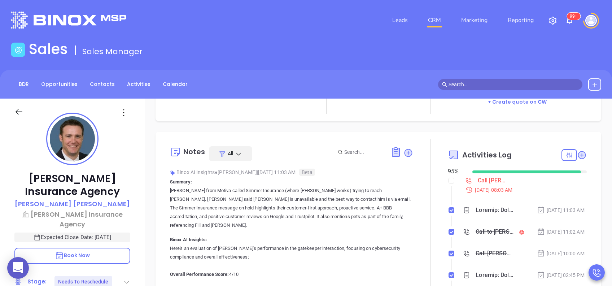
type input "[PERSON_NAME]"
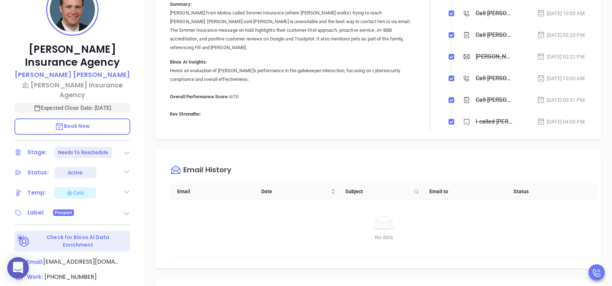
scroll to position [144, 0]
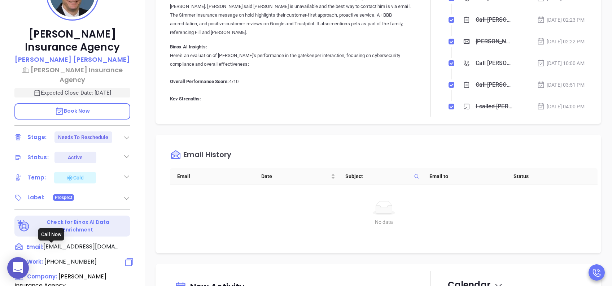
click at [83, 257] on span "(301) 386-0900" at bounding box center [70, 261] width 52 height 8
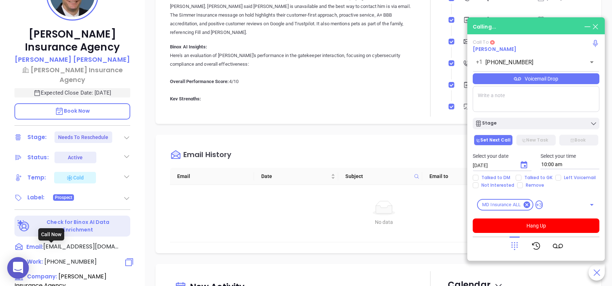
type input "(301) 386-0900"
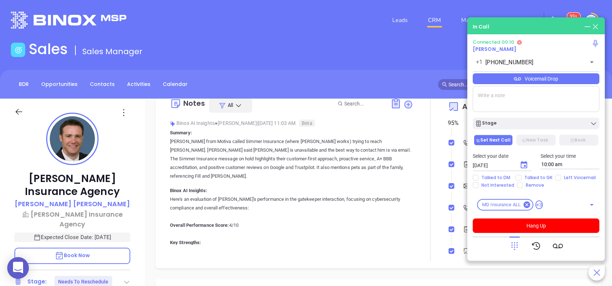
scroll to position [0, 0]
click at [551, 225] on button "Hang Up" at bounding box center [536, 225] width 127 height 14
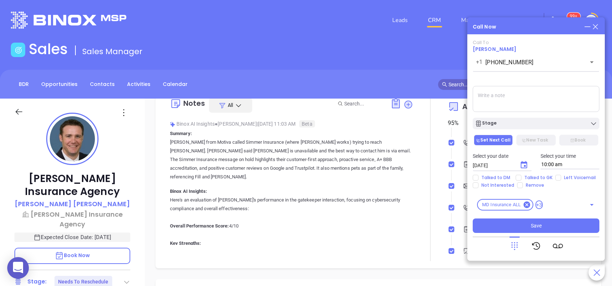
click at [595, 28] on icon at bounding box center [596, 27] width 8 height 8
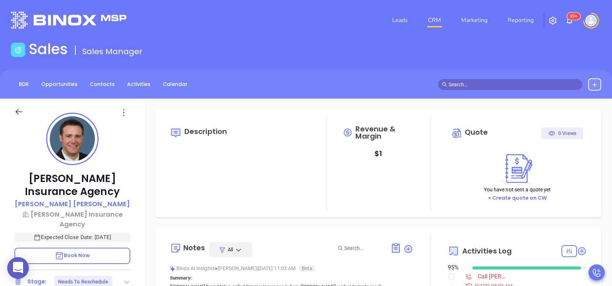
type input "[DATE]"
type input "[PERSON_NAME]"
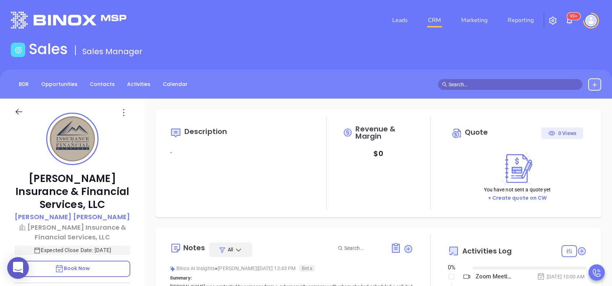
type input "[DATE]"
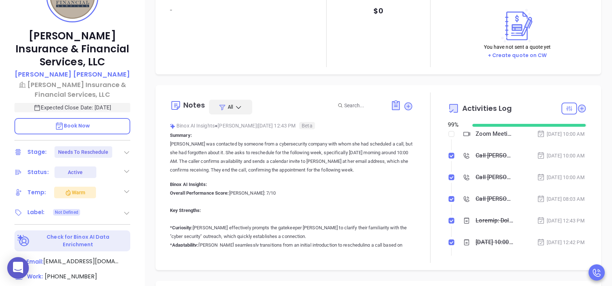
scroll to position [144, 0]
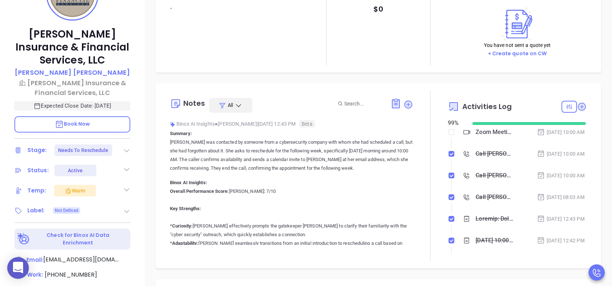
click at [127, 147] on icon at bounding box center [126, 150] width 7 height 7
type input "[PERSON_NAME]"
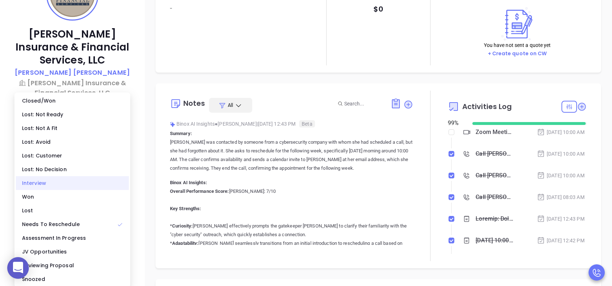
click at [72, 185] on div "Interview" at bounding box center [72, 183] width 113 height 14
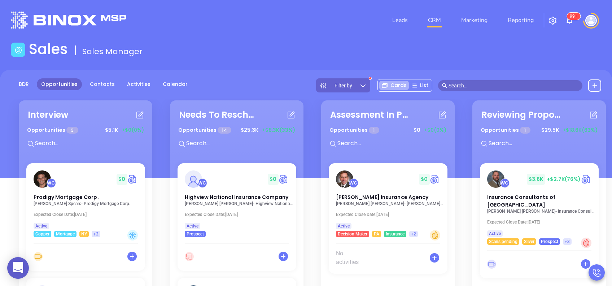
scroll to position [48, 0]
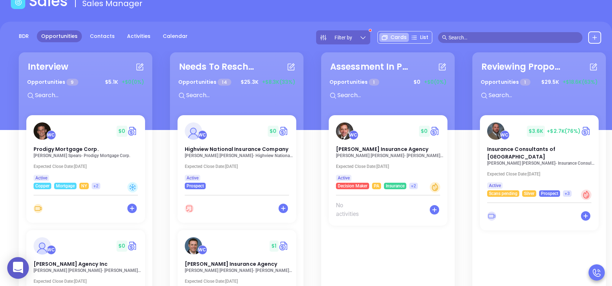
click at [294, 36] on div "BDR Opportunities Contacts Activities Calendar Filter by Cards List" at bounding box center [306, 37] width 612 height 14
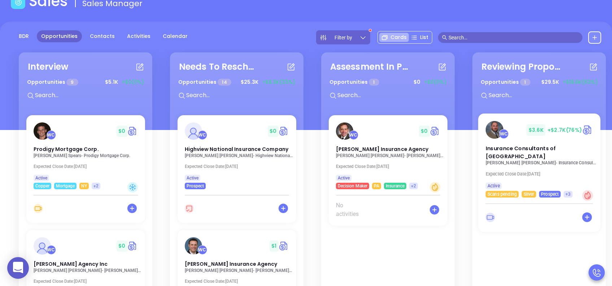
click at [526, 160] on p "Matt Straley - Insurance Consultants of Pittsburgh" at bounding box center [542, 162] width 112 height 5
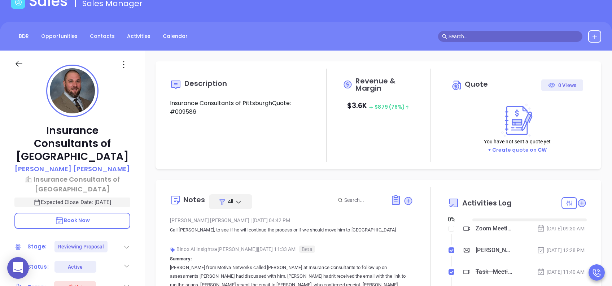
type input "[DATE]"
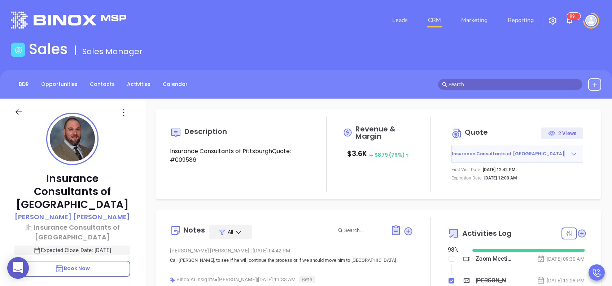
type input "[PERSON_NAME]"
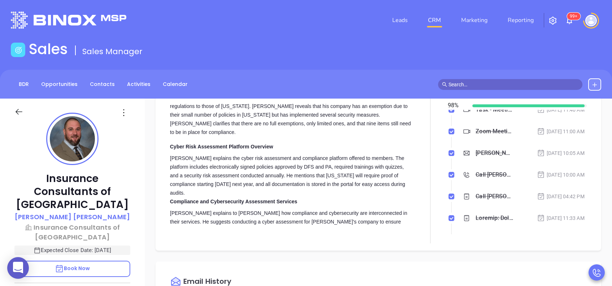
scroll to position [818, 0]
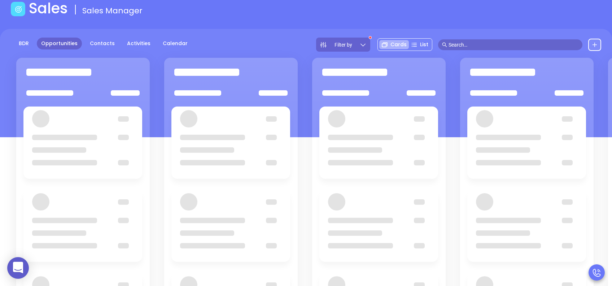
scroll to position [48, 0]
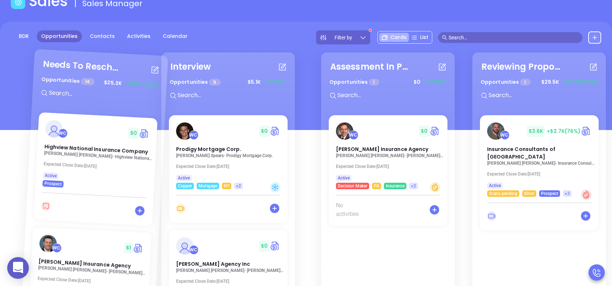
drag, startPoint x: 232, startPoint y: 55, endPoint x: 84, endPoint y: 59, distance: 148.4
click at [84, 59] on div "Interview Opportunities 9 $ 5.1K +$0 (0%) WC $ 0 Prodigy Mortgage Corp. Rick Sp…" at bounding box center [467, 190] width 908 height 279
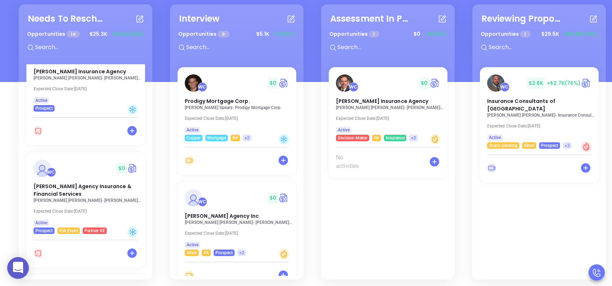
scroll to position [192, 0]
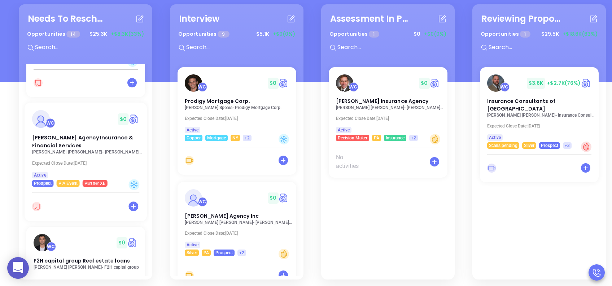
click at [48, 153] on p "Matthew Malloy - Malloy Agency Insurance & Financial Services" at bounding box center [88, 151] width 112 height 5
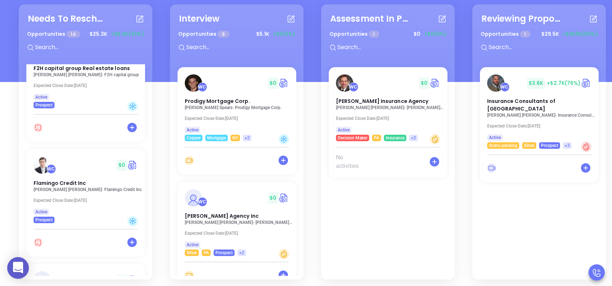
scroll to position [433, 0]
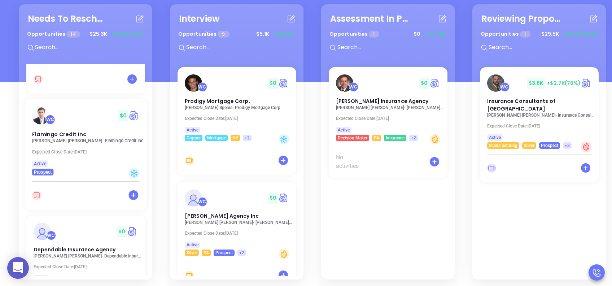
click at [80, 142] on p "Yan Genkin - Flamingo Credit Inc" at bounding box center [88, 140] width 112 height 5
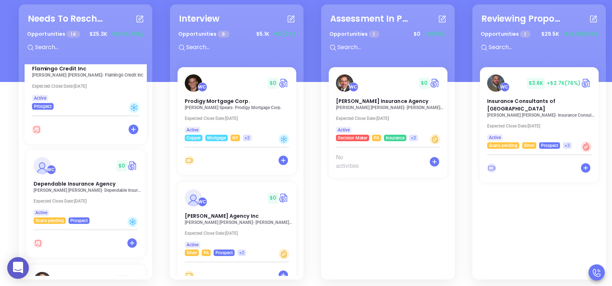
scroll to position [529, 0]
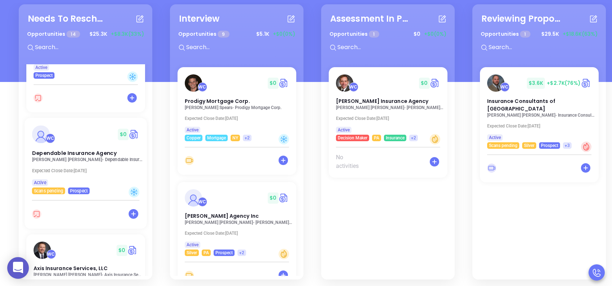
click at [70, 161] on p "Patrick Nelson - Dependable Insurance Agency" at bounding box center [88, 159] width 112 height 5
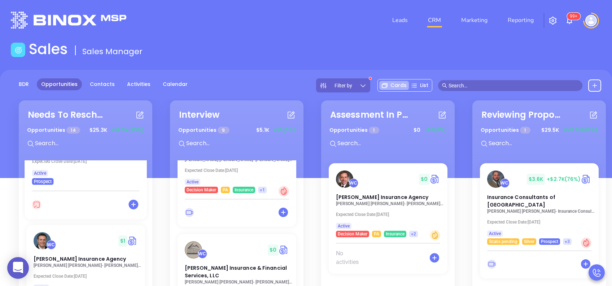
scroll to position [0, 0]
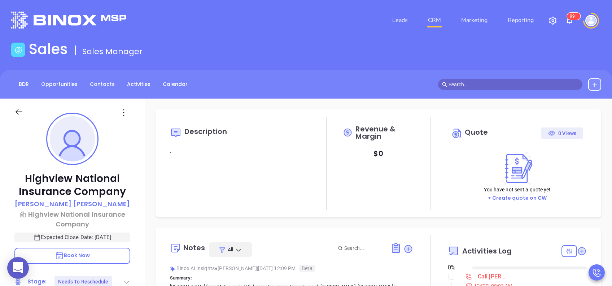
type input "[DATE]"
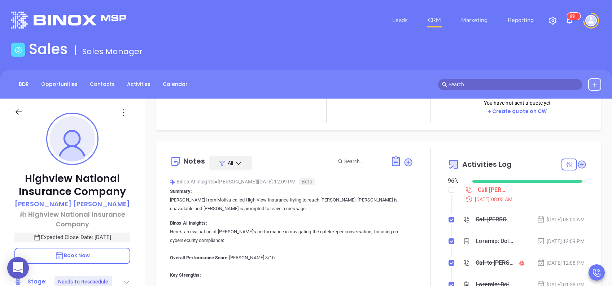
scroll to position [96, 0]
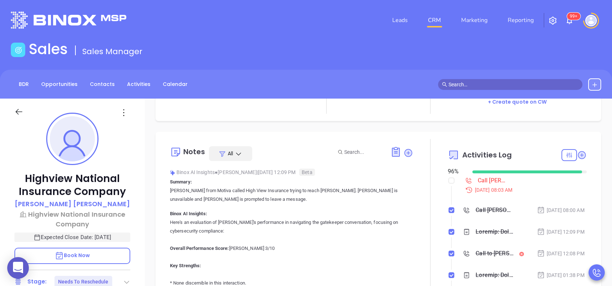
type input "[PERSON_NAME]"
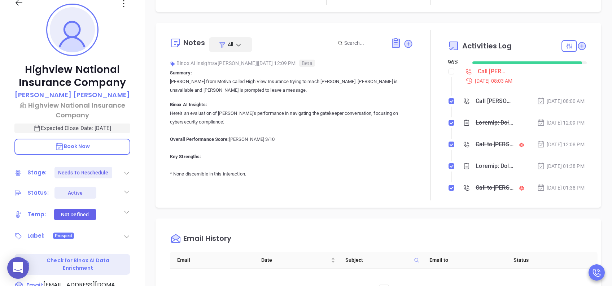
scroll to position [192, 0]
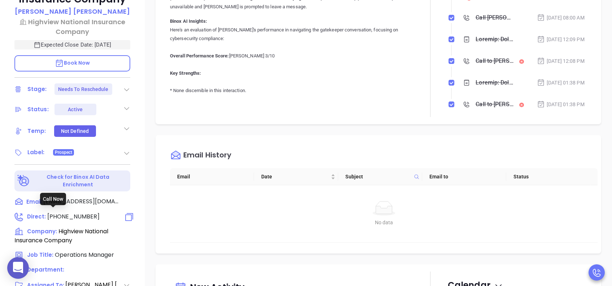
click at [86, 214] on span "[PHONE_NUMBER]" at bounding box center [73, 216] width 52 height 8
type input "[PHONE_NUMBER]"
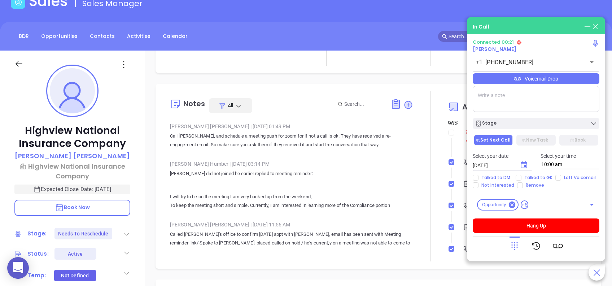
scroll to position [1059, 0]
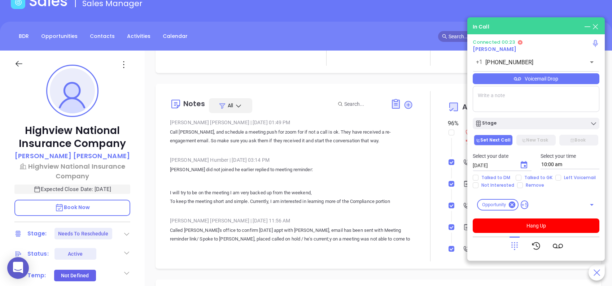
click at [518, 245] on icon at bounding box center [515, 246] width 10 height 10
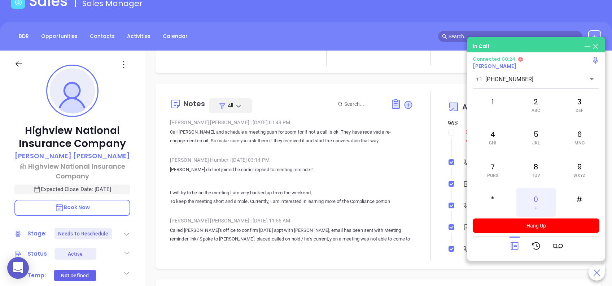
click at [535, 200] on div "0 +" at bounding box center [536, 202] width 40 height 29
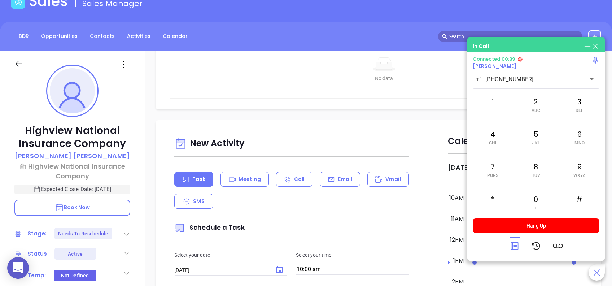
scroll to position [385, 0]
click at [338, 179] on p "Email" at bounding box center [345, 179] width 14 height 8
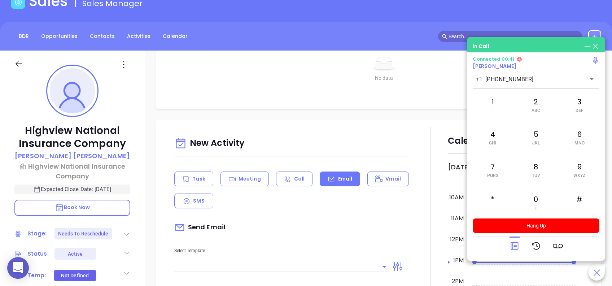
scroll to position [481, 0]
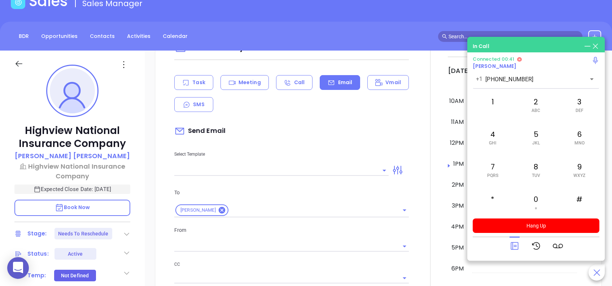
type input "[PERSON_NAME]"
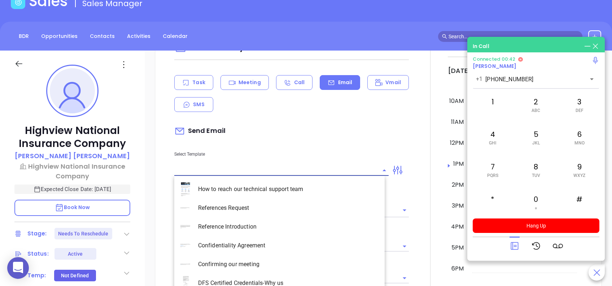
click at [327, 169] on input "text" at bounding box center [276, 170] width 204 height 10
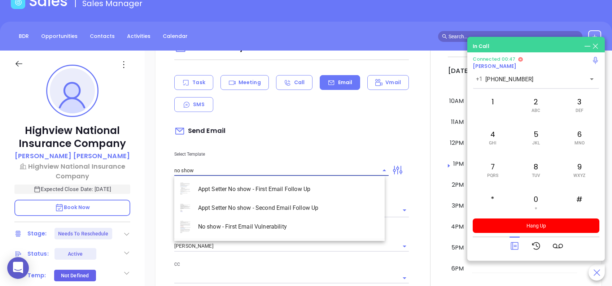
click at [274, 204] on li "Appt Setter No show - Second Email Follow Up" at bounding box center [279, 208] width 210 height 19
type input "Appt Setter No show - Second Email Follow Up"
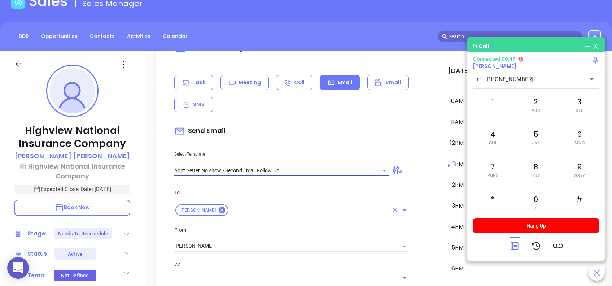
type input "Have you decided this isn’t a priority?"
type input "Appt Setter No show - Second Email Follow Up"
click at [203, 245] on input "[PERSON_NAME]" at bounding box center [281, 246] width 214 height 10
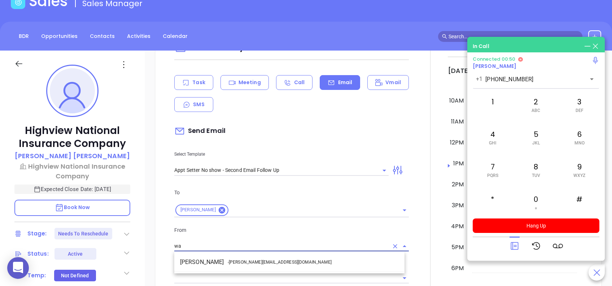
click at [226, 262] on li "Walter Contreras - walter@motiva.net" at bounding box center [289, 262] width 230 height 13
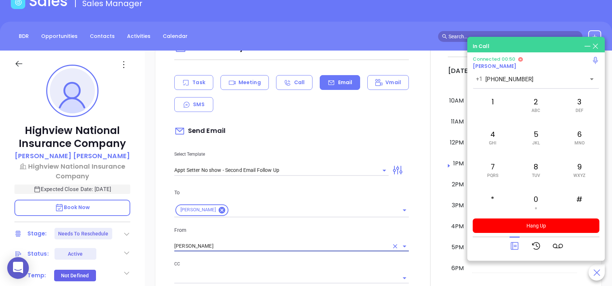
type input "[PERSON_NAME]"
click at [393, 228] on p "From" at bounding box center [291, 230] width 235 height 8
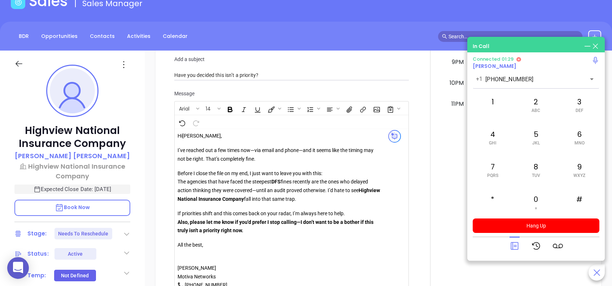
scroll to position [818, 0]
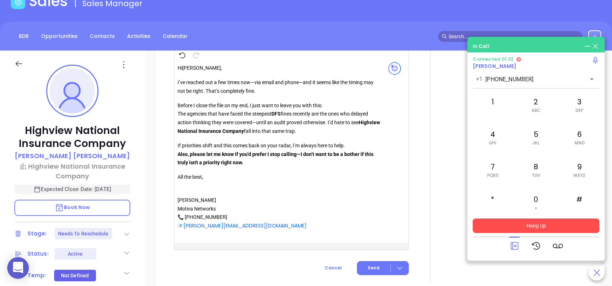
click at [562, 226] on button "Hang Up" at bounding box center [536, 225] width 127 height 14
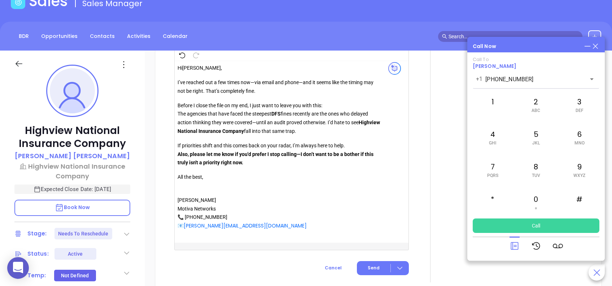
click at [597, 43] on icon at bounding box center [596, 46] width 8 height 8
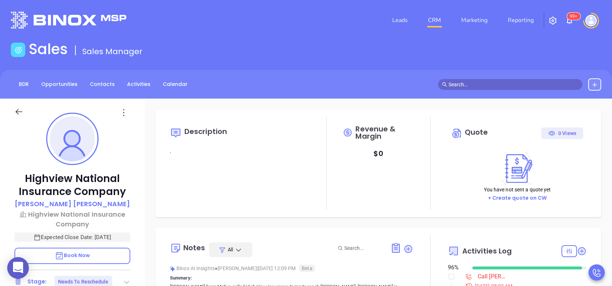
scroll to position [210, 0]
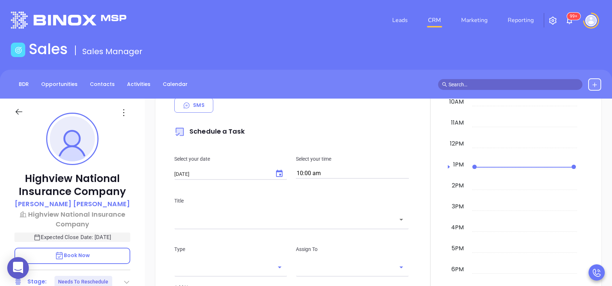
type input "[PERSON_NAME]"
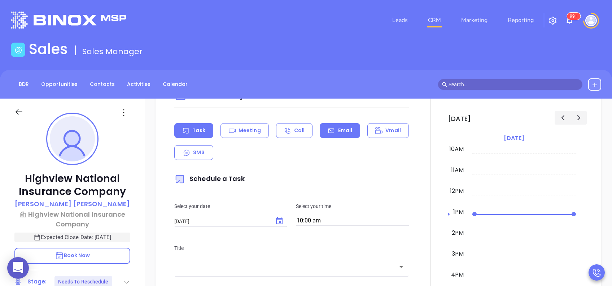
click at [349, 126] on div "Email" at bounding box center [340, 130] width 40 height 15
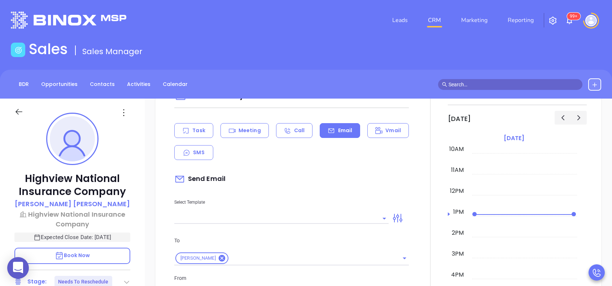
click at [248, 209] on div "Select Template" at bounding box center [281, 205] width 223 height 36
type input "[PERSON_NAME]"
click at [268, 222] on input "text" at bounding box center [276, 218] width 204 height 10
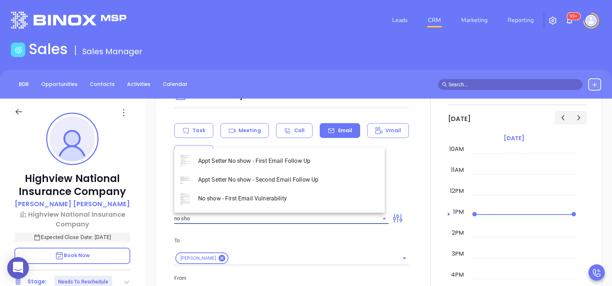
click at [315, 177] on li "Appt Setter No show - Second Email Follow Up" at bounding box center [279, 179] width 210 height 19
type input "Appt Setter No show - Second Email Follow Up"
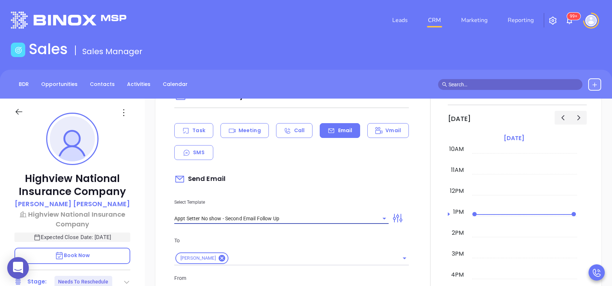
type input "Have you decided this isn’t a priority?"
type input "Appt Setter No show - Second Email Follow Up"
click at [291, 243] on p "To" at bounding box center [291, 240] width 235 height 8
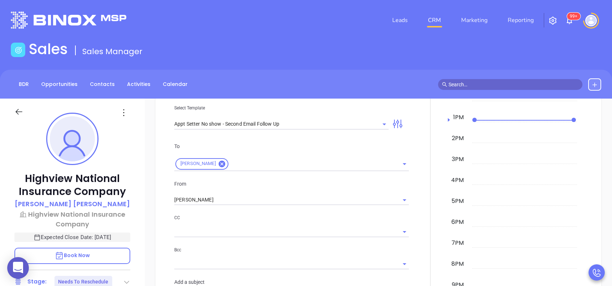
scroll to position [578, 0]
click at [218, 197] on input "[PERSON_NAME]" at bounding box center [281, 198] width 214 height 10
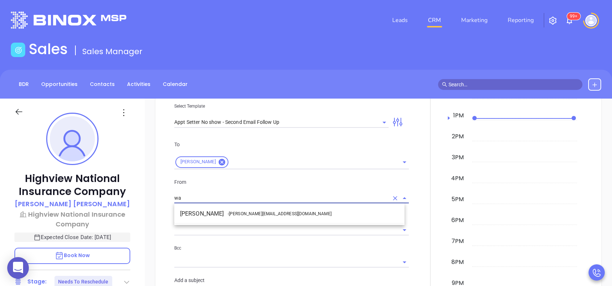
click at [225, 212] on li "Walter Contreras - walter@motiva.net" at bounding box center [289, 213] width 230 height 13
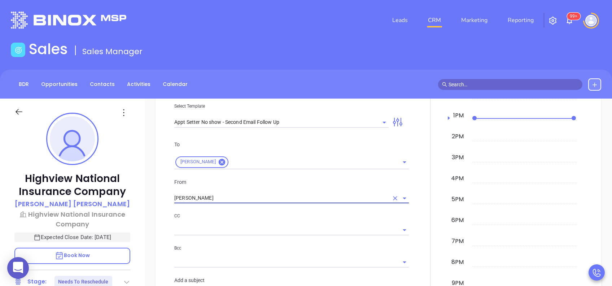
type input "[PERSON_NAME]"
click at [250, 217] on p "CC" at bounding box center [291, 216] width 235 height 8
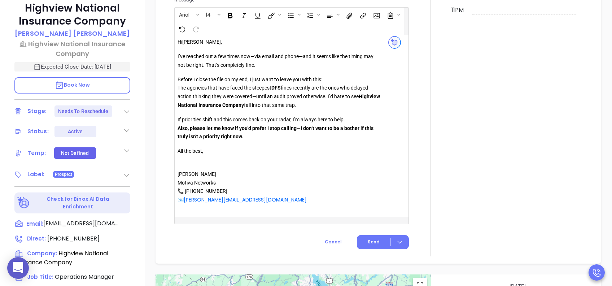
scroll to position [144, 0]
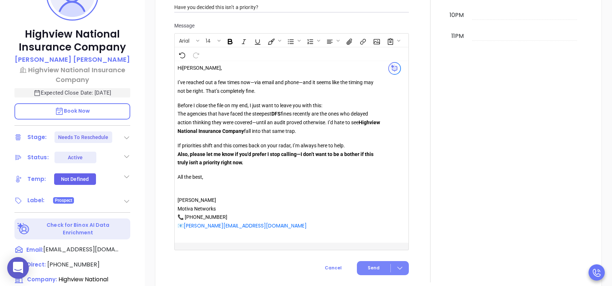
click at [373, 268] on span "Send" at bounding box center [374, 268] width 12 height 6
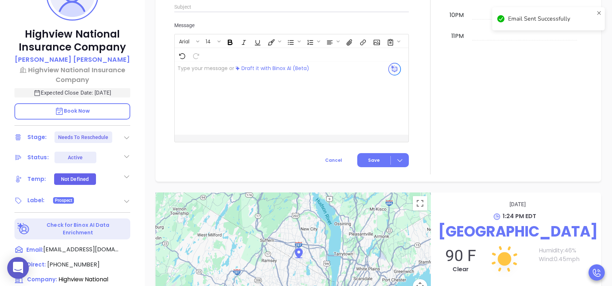
checkbox input "true"
checkbox input "false"
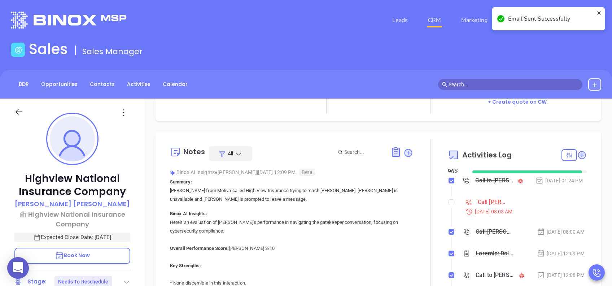
scroll to position [0, 0]
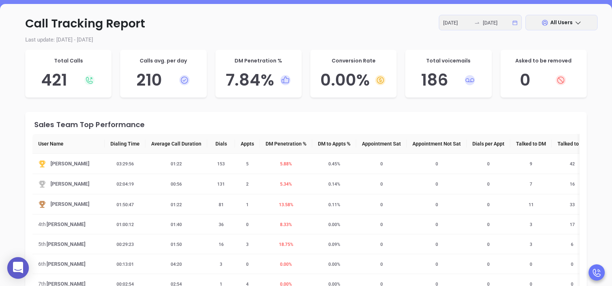
scroll to position [96, 0]
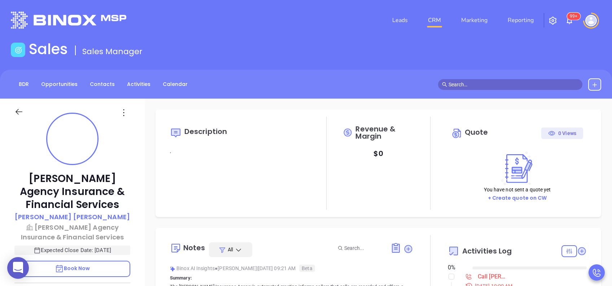
type input "[DATE]"
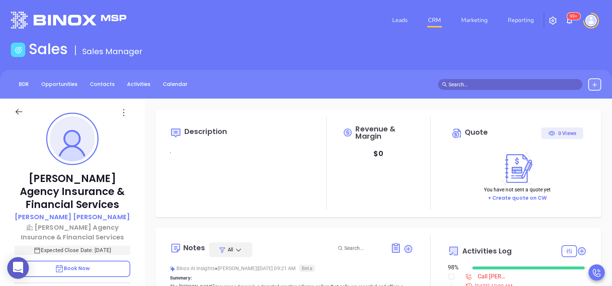
type input "[PERSON_NAME]"
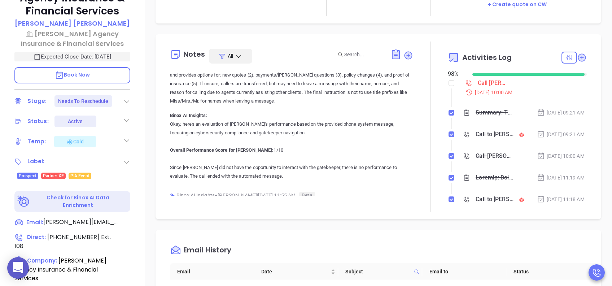
scroll to position [240, 0]
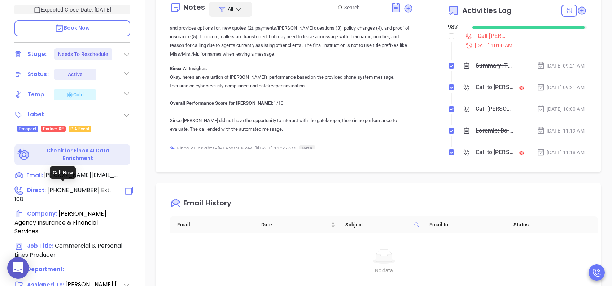
click at [71, 186] on span "[PHONE_NUMBER]" at bounding box center [73, 190] width 52 height 8
type input "[PHONE_NUMBER]"
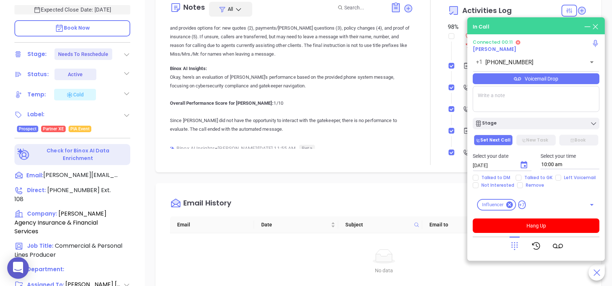
click at [513, 247] on icon at bounding box center [515, 246] width 10 height 10
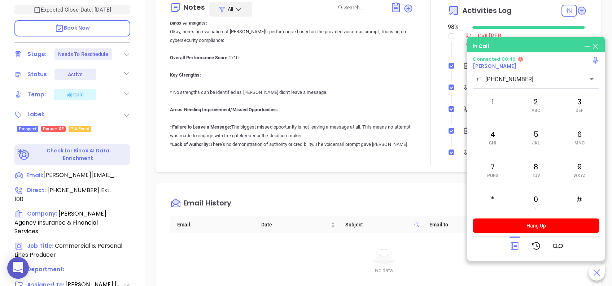
scroll to position [0, 0]
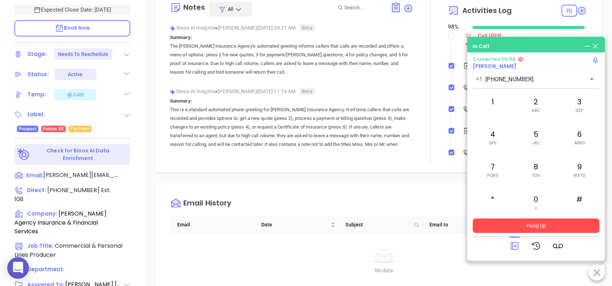
click at [540, 225] on button "Hang Up" at bounding box center [536, 225] width 127 height 14
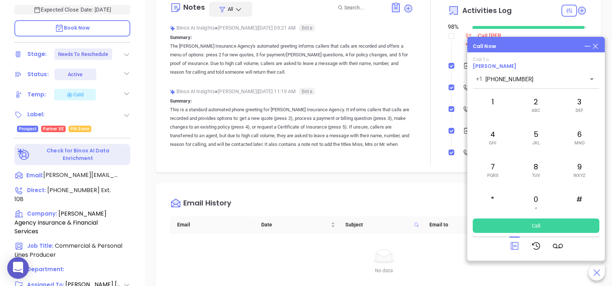
click at [595, 47] on icon at bounding box center [596, 46] width 8 height 8
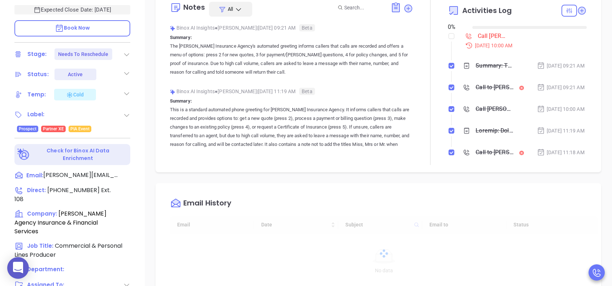
type input "[DATE]"
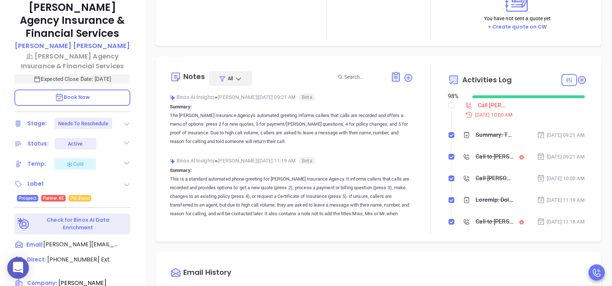
scroll to position [192, 0]
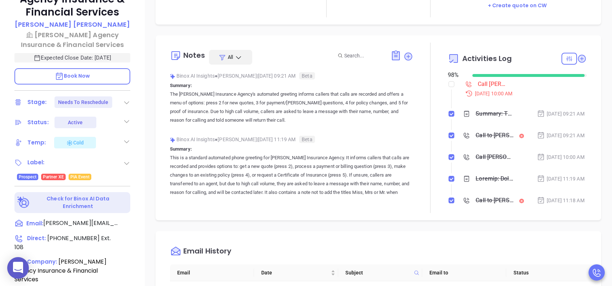
type input "[PERSON_NAME]"
click at [126, 102] on icon at bounding box center [126, 102] width 7 height 7
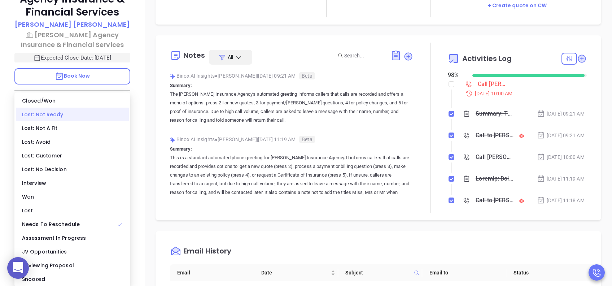
click at [76, 114] on div "Lost: Not Ready" at bounding box center [72, 115] width 113 height 14
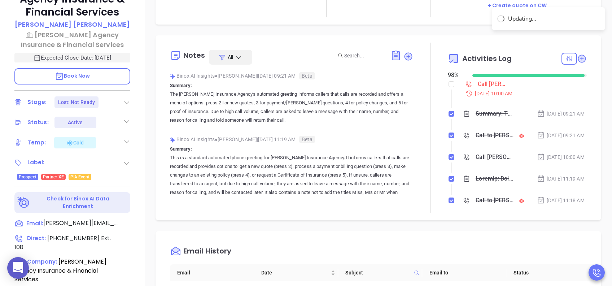
click at [149, 139] on div "Description . Revenue & Margin $ 0 Quote 0 Views You have not sent a quote yet …" at bounding box center [379, 158] width 468 height 505
checkbox input "true"
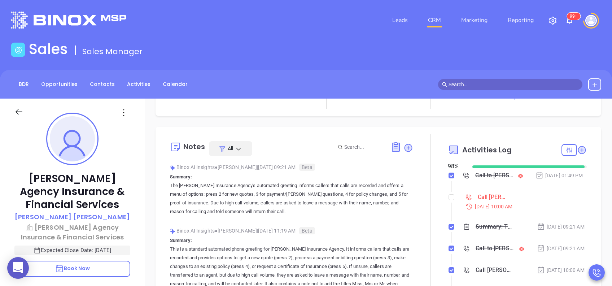
scroll to position [144, 0]
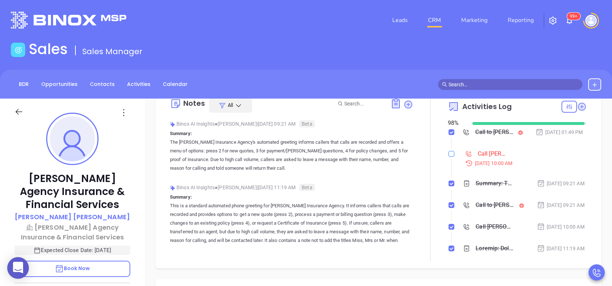
click at [449, 156] on input "checkbox" at bounding box center [452, 154] width 6 height 6
checkbox input "true"
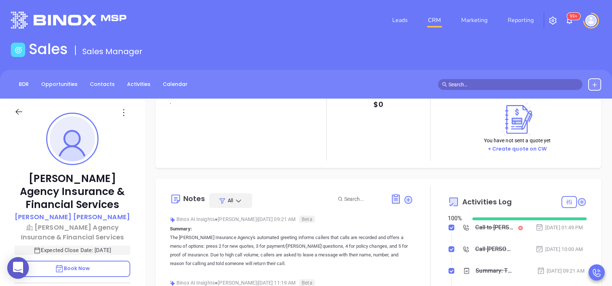
scroll to position [48, 0]
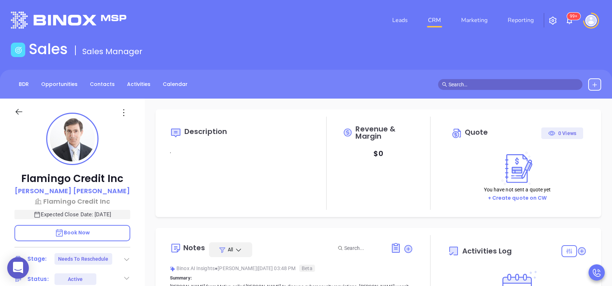
type input "[DATE]"
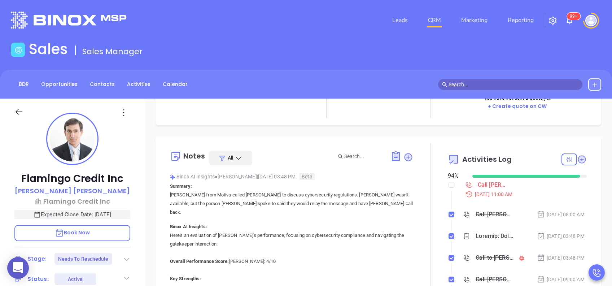
scroll to position [96, 0]
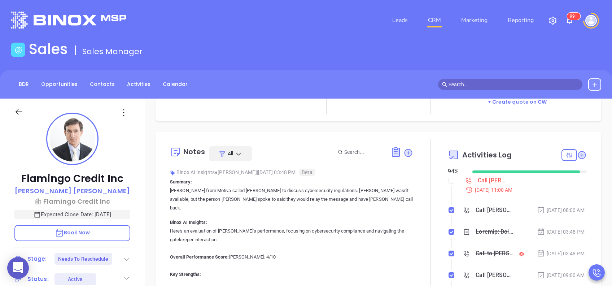
type input "[PERSON_NAME]"
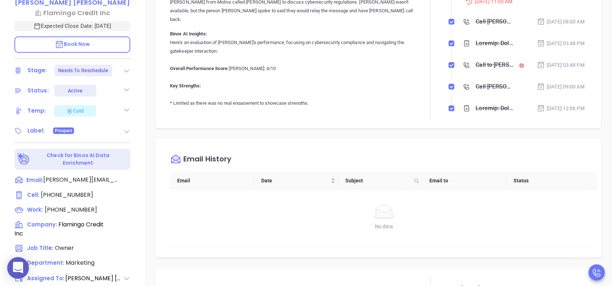
scroll to position [192, 0]
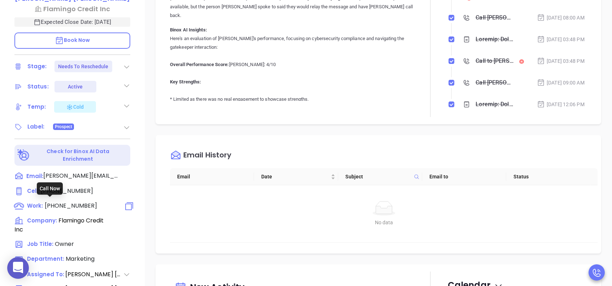
click at [69, 204] on span "[PHONE_NUMBER]" at bounding box center [71, 205] width 52 height 8
type input "[PHONE_NUMBER]"
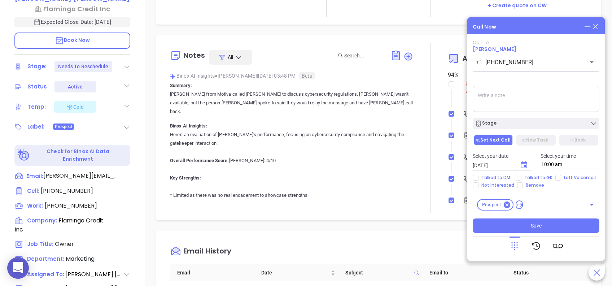
click at [596, 23] on icon at bounding box center [596, 27] width 8 height 8
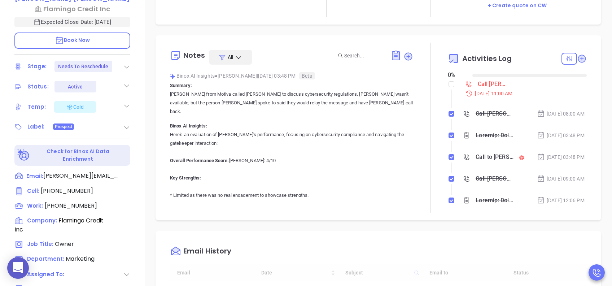
type input "[DATE]"
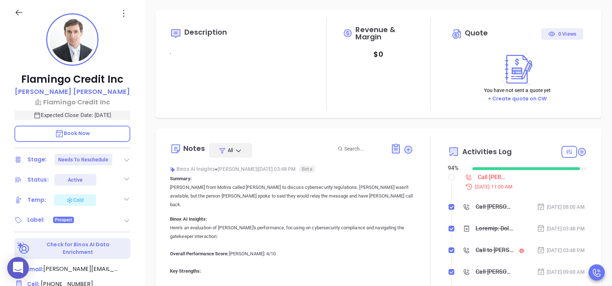
scroll to position [0, 0]
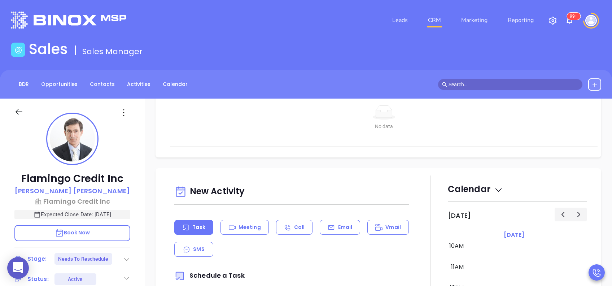
type input "[PERSON_NAME]"
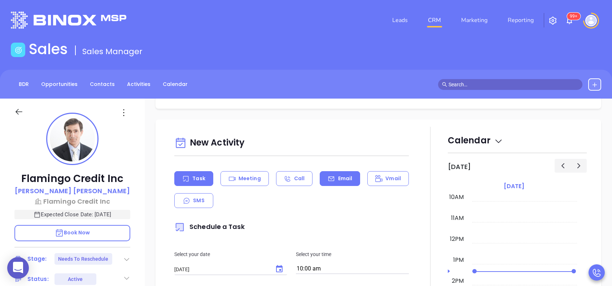
click at [340, 180] on p "Email" at bounding box center [345, 179] width 14 height 8
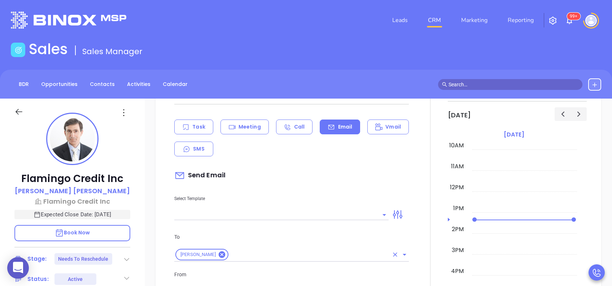
scroll to position [529, 0]
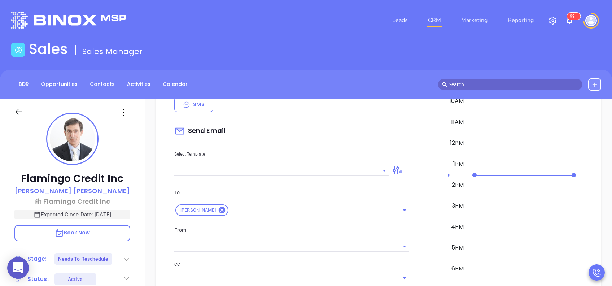
click at [324, 171] on input "text" at bounding box center [276, 170] width 204 height 10
type input "[PERSON_NAME]"
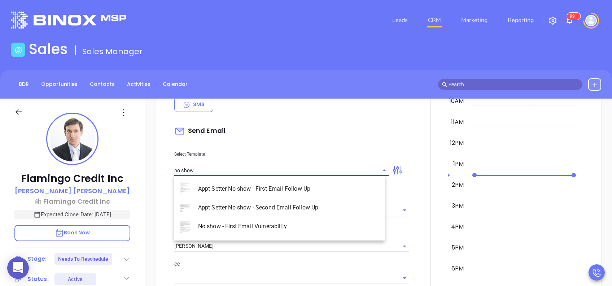
click at [289, 209] on li "Appt Setter No show - Second Email Follow Up" at bounding box center [279, 207] width 210 height 19
type input "Appt Setter No show - Second Email Follow Up"
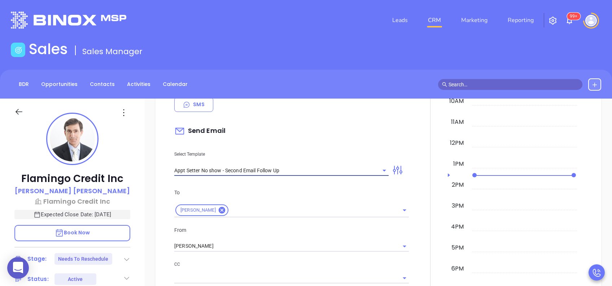
type input "Have you decided this isn’t a priority?"
type input "Appt Setter No show - Second Email Follow Up"
click at [231, 243] on input "[PERSON_NAME]" at bounding box center [281, 246] width 214 height 10
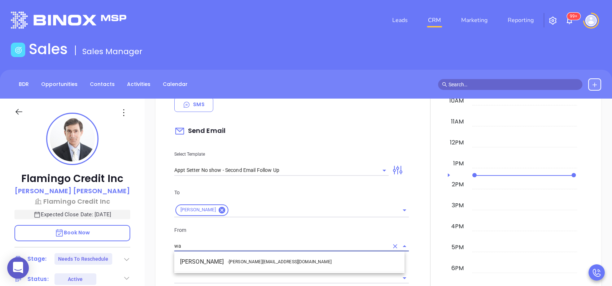
click at [248, 261] on span "- walter@motiva.net" at bounding box center [280, 261] width 104 height 6
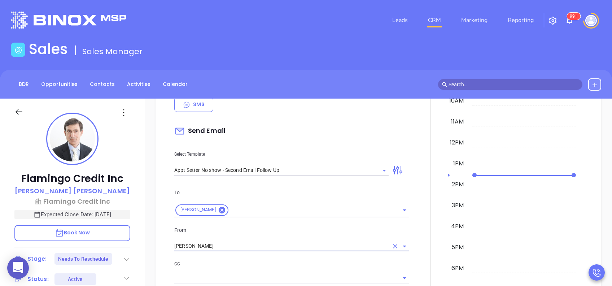
type input "[PERSON_NAME]"
click at [312, 227] on p "From" at bounding box center [291, 230] width 235 height 8
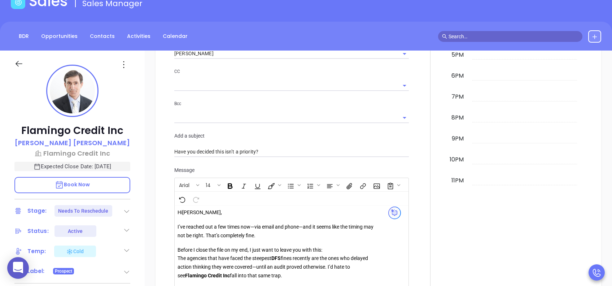
scroll to position [1011, 0]
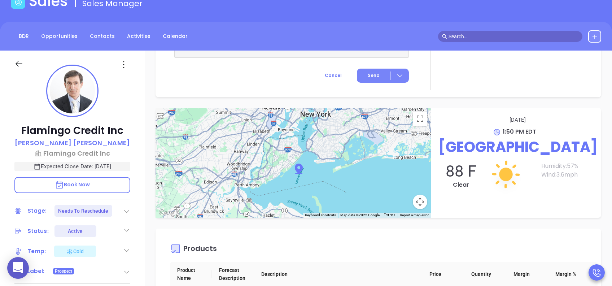
click at [375, 78] on button "Send" at bounding box center [383, 76] width 52 height 14
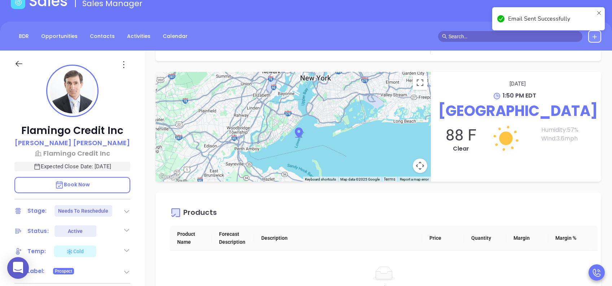
checkbox input "true"
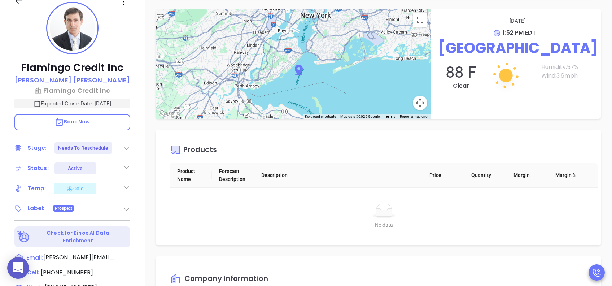
scroll to position [77, 0]
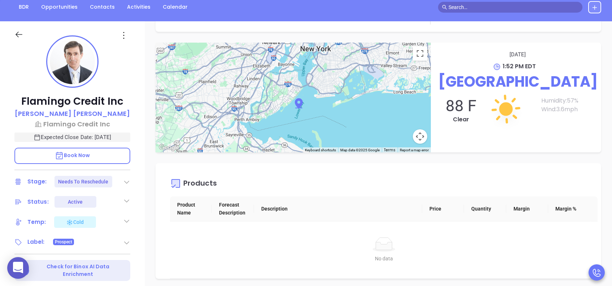
click at [123, 182] on icon at bounding box center [126, 181] width 7 height 7
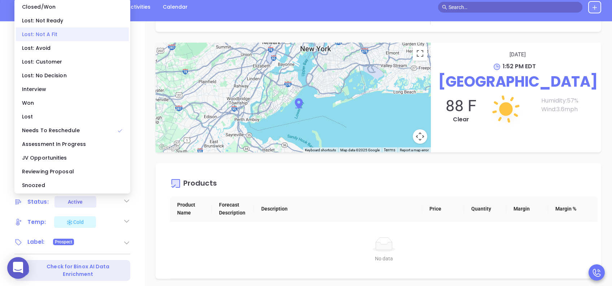
click at [43, 34] on div "Lost: Not A Fit" at bounding box center [72, 34] width 113 height 14
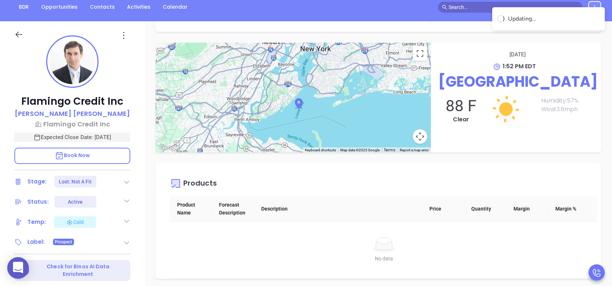
click at [125, 185] on icon at bounding box center [126, 181] width 7 height 7
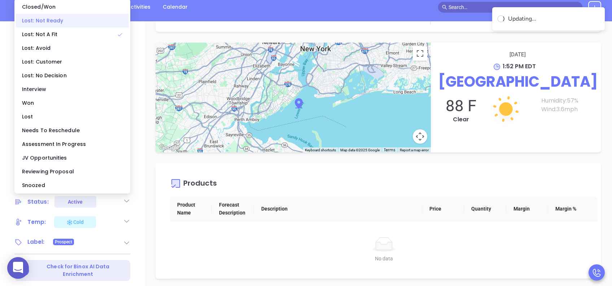
click at [71, 19] on div "Lost: Not Ready" at bounding box center [72, 21] width 113 height 14
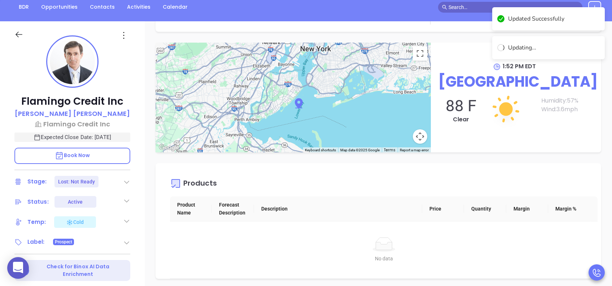
checkbox input "true"
checkbox input "false"
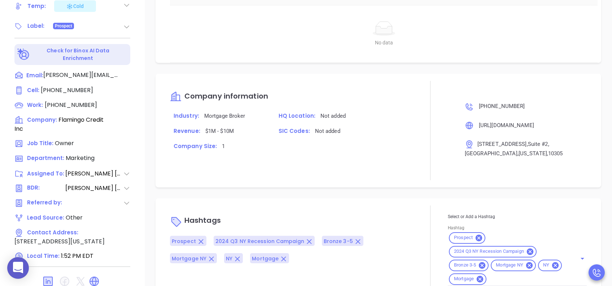
scroll to position [318, 0]
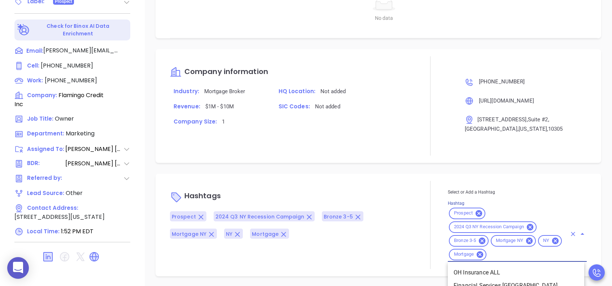
click at [494, 257] on input "Hashtag" at bounding box center [527, 254] width 79 height 9
type input "ltn"
click at [496, 284] on li "LTN" at bounding box center [516, 285] width 136 height 13
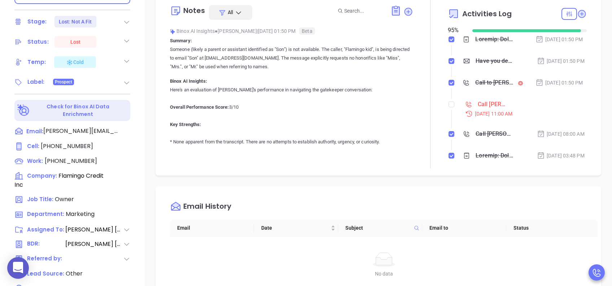
scroll to position [173, 0]
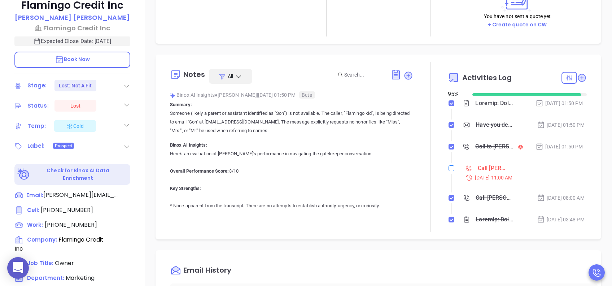
click at [449, 171] on input "checkbox" at bounding box center [452, 168] width 6 height 6
checkbox input "true"
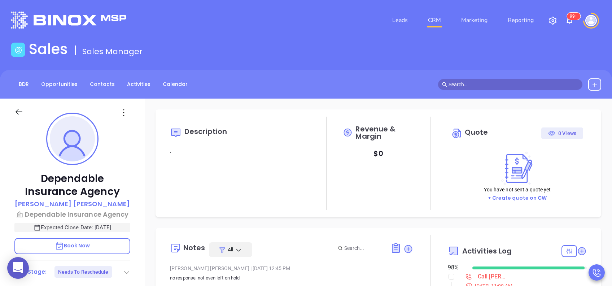
type input "[DATE]"
type input "[PERSON_NAME]"
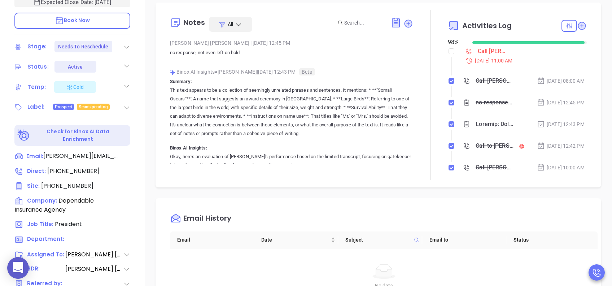
scroll to position [240, 0]
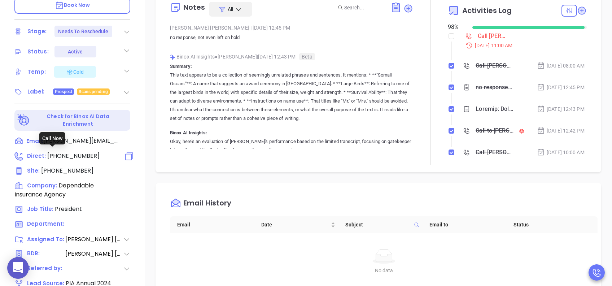
click at [75, 152] on span "[PHONE_NUMBER]" at bounding box center [73, 156] width 52 height 8
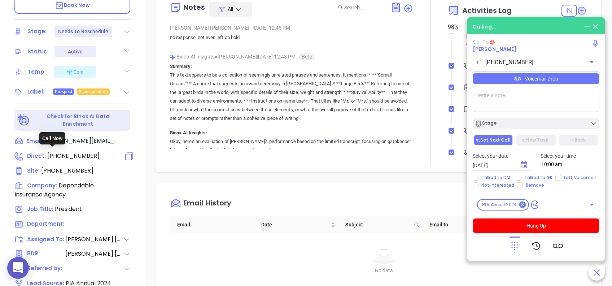
type input "[PHONE_NUMBER]"
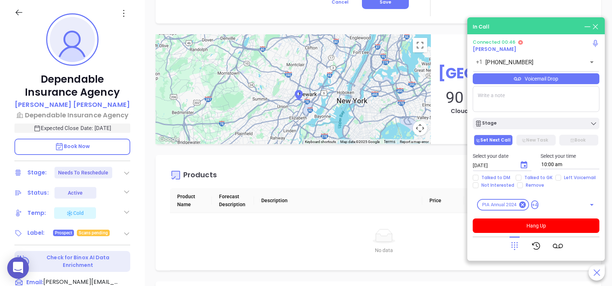
scroll to position [77, 0]
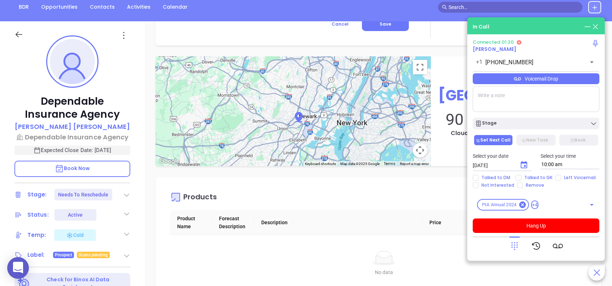
click at [84, 167] on span "Book Now" at bounding box center [72, 168] width 35 height 7
click at [499, 91] on textarea at bounding box center [536, 99] width 127 height 26
paste textarea "[DATE] 11:30 AM - 12:00 PM"
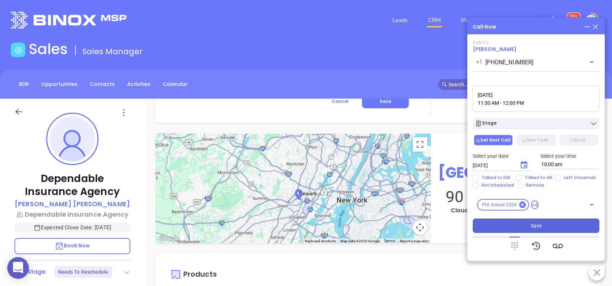
type textarea "[DATE] 11:30 AM - 12:00 PM"
click at [528, 225] on button "Save" at bounding box center [536, 225] width 127 height 14
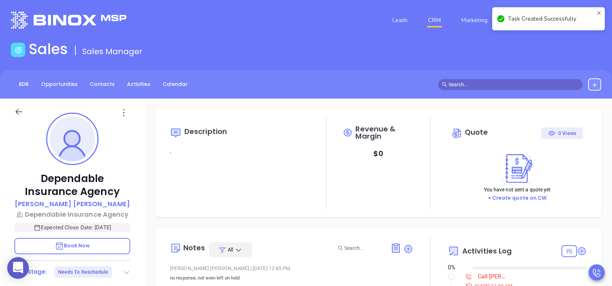
type input "[DATE]"
checkbox input "false"
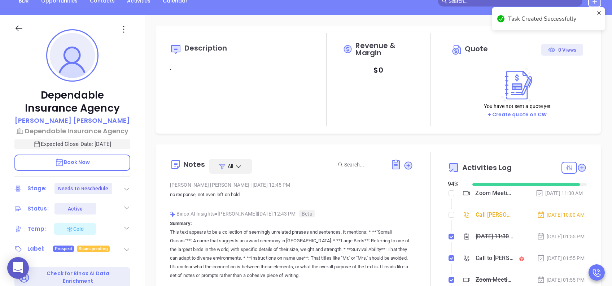
scroll to position [144, 0]
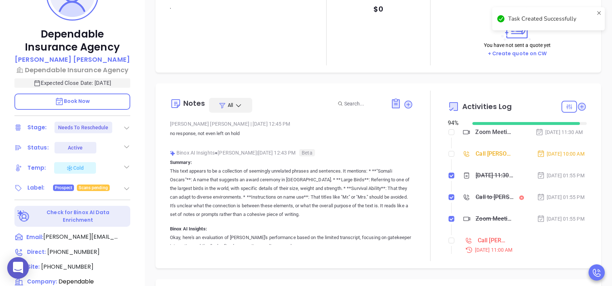
type input "[PERSON_NAME]"
click at [126, 125] on icon at bounding box center [126, 127] width 7 height 7
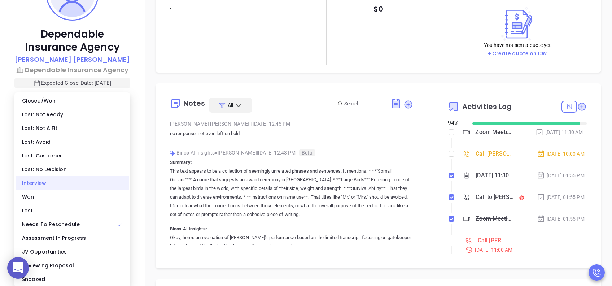
click at [71, 178] on div "Interview" at bounding box center [72, 183] width 113 height 14
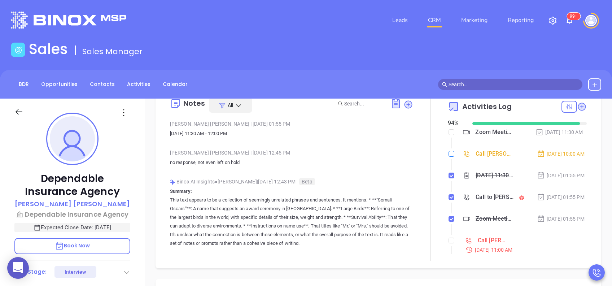
click at [449, 157] on input "checkbox" at bounding box center [452, 154] width 6 height 6
checkbox input "true"
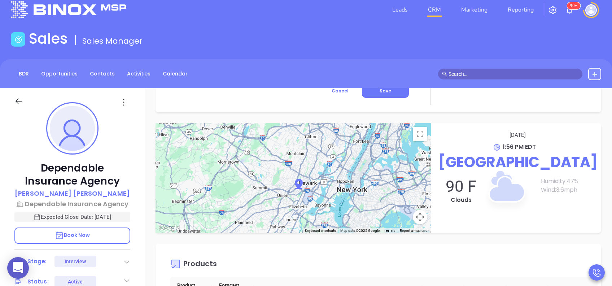
scroll to position [0, 0]
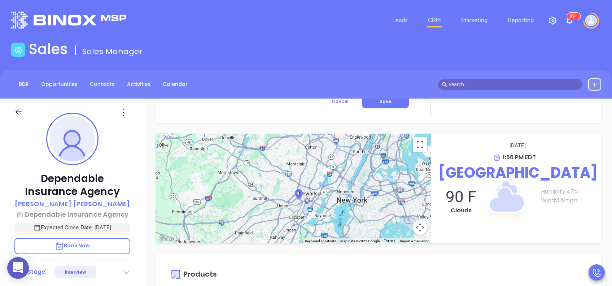
click at [525, 52] on div "Sales Sales Manager" at bounding box center [305, 50] width 599 height 20
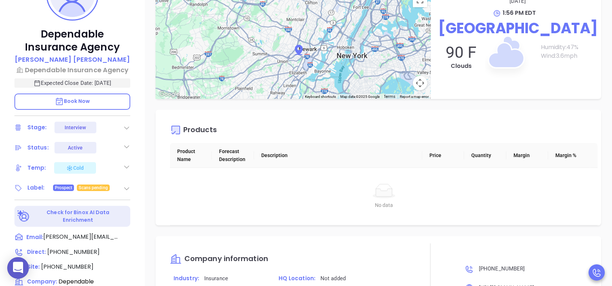
click at [124, 168] on icon at bounding box center [126, 166] width 7 height 7
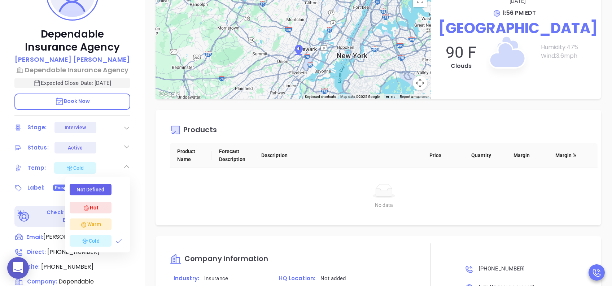
click at [86, 221] on icon at bounding box center [83, 224] width 7 height 7
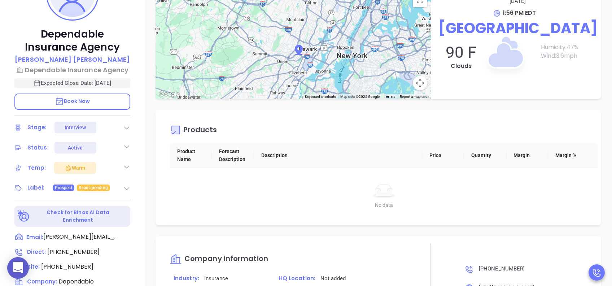
click at [152, 134] on div "Description . Revenue & Margin $ 0 Quote 0 Views You have not sent a quote yet …" at bounding box center [379, 206] width 468 height 505
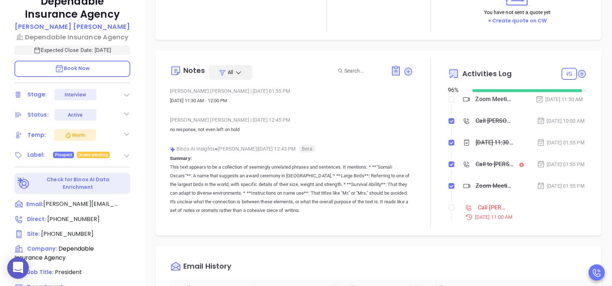
scroll to position [192, 0]
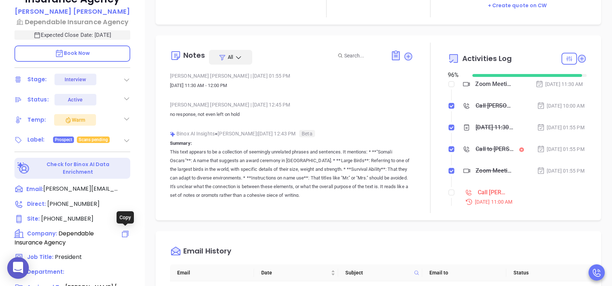
click at [125, 231] on icon at bounding box center [125, 234] width 9 height 9
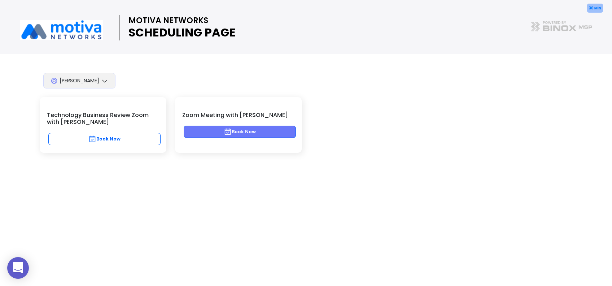
click at [255, 130] on button "Book Now" at bounding box center [240, 132] width 112 height 12
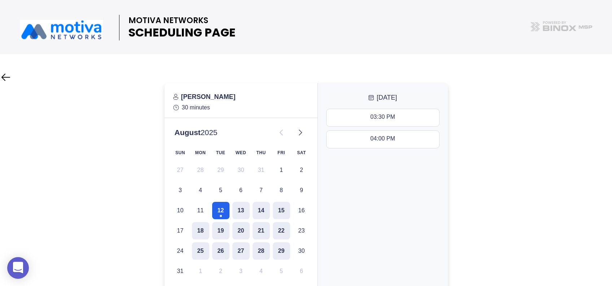
scroll to position [48, 0]
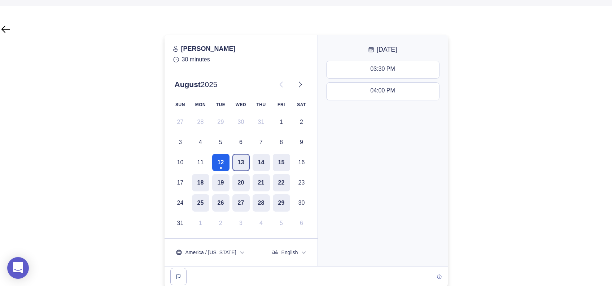
click at [241, 164] on button "13" at bounding box center [240, 162] width 17 height 17
click at [222, 163] on button "12" at bounding box center [220, 162] width 17 height 17
click at [245, 159] on button "13" at bounding box center [240, 162] width 17 height 17
click at [260, 161] on button "14" at bounding box center [261, 162] width 17 height 17
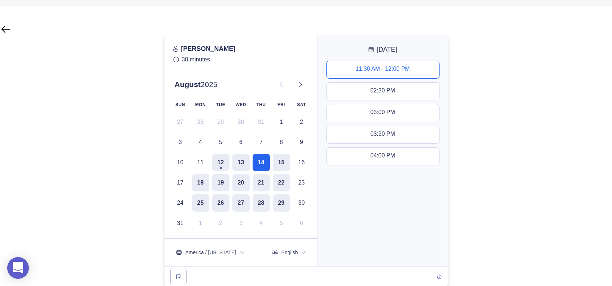
click at [373, 65] on button "11:30 AM - 12:00 PM" at bounding box center [383, 69] width 113 height 17
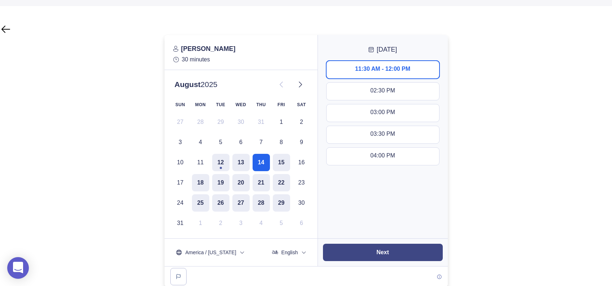
click at [0, 0] on slot "Next" at bounding box center [0, 0] width 0 height 0
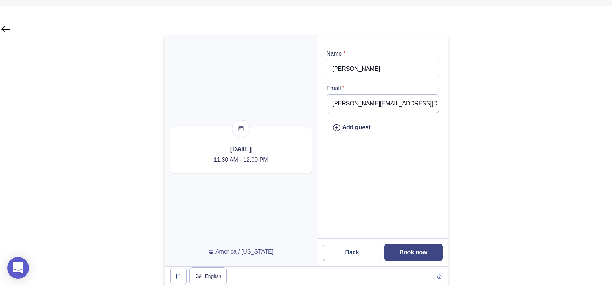
click at [417, 246] on button "Book now" at bounding box center [413, 252] width 58 height 17
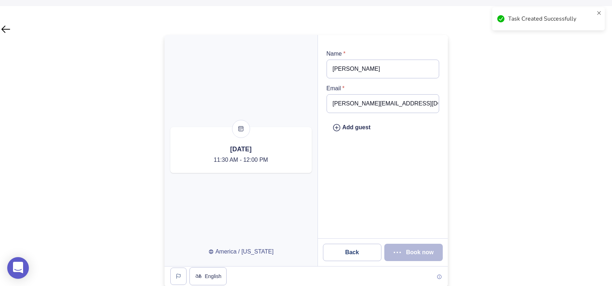
scroll to position [0, 0]
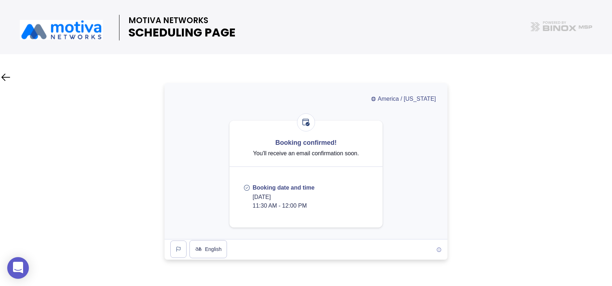
drag, startPoint x: 313, startPoint y: 205, endPoint x: 251, endPoint y: 201, distance: 63.0
click at [251, 201] on div "Booking date and time [DATE] 11:30 AM - 12:00 PM" at bounding box center [284, 197] width 74 height 26
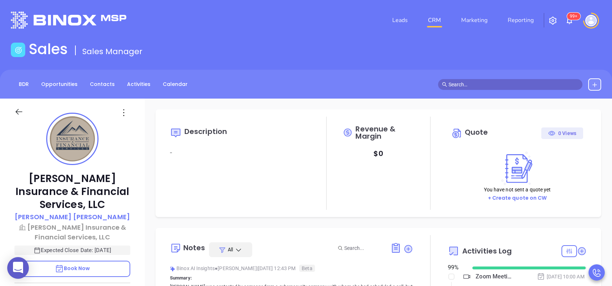
type input "[PERSON_NAME]"
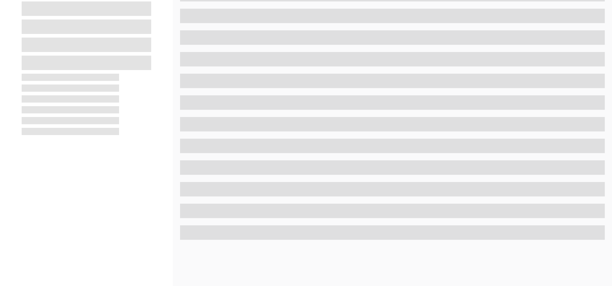
scroll to position [192, 0]
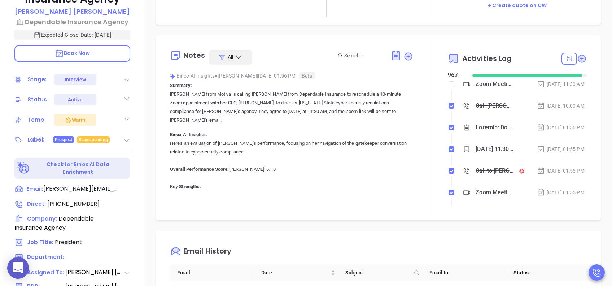
type input "[PERSON_NAME]"
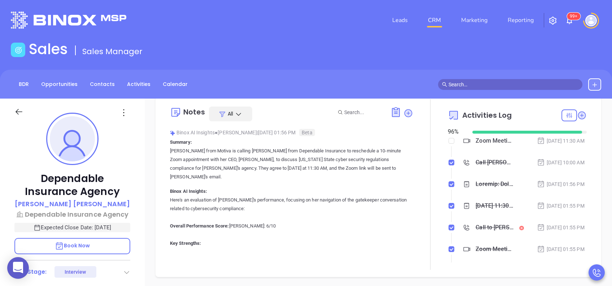
scroll to position [144, 0]
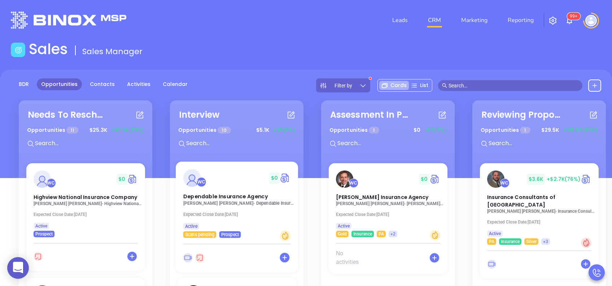
click at [228, 202] on p "[PERSON_NAME] - Dependable Insurance Agency" at bounding box center [239, 203] width 112 height 5
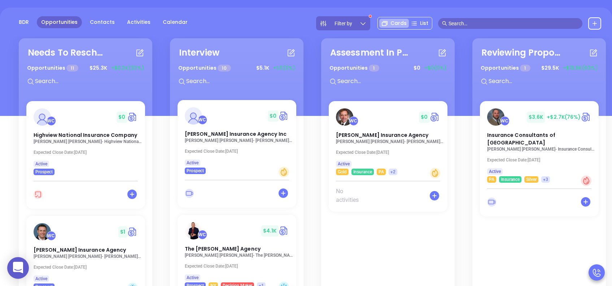
scroll to position [96, 0]
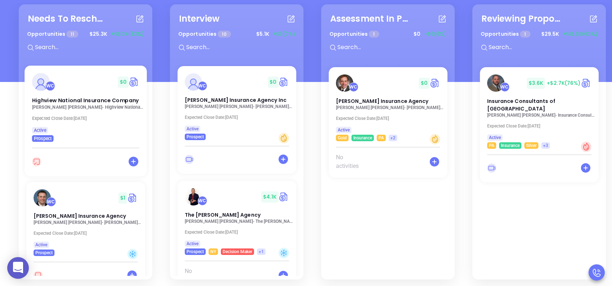
click at [50, 111] on div "WC $ 0 Highview National Insurance Company [PERSON_NAME] - Highview National In…" at bounding box center [86, 104] width 122 height 76
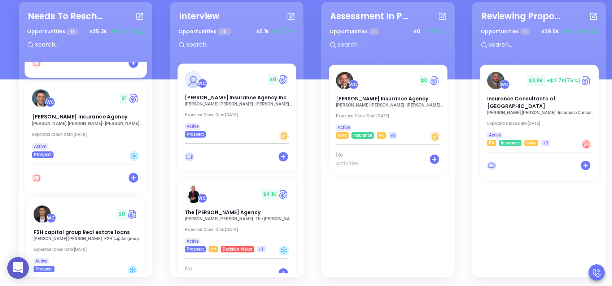
click at [50, 121] on p "[PERSON_NAME] Insurance Agency" at bounding box center [88, 123] width 112 height 5
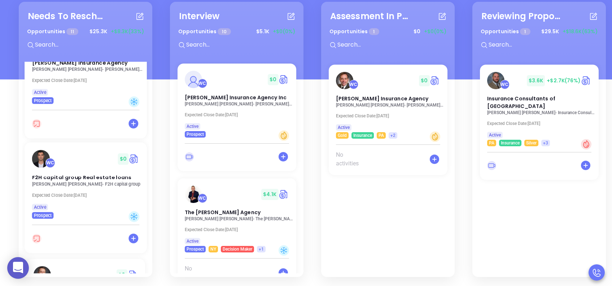
scroll to position [144, 0]
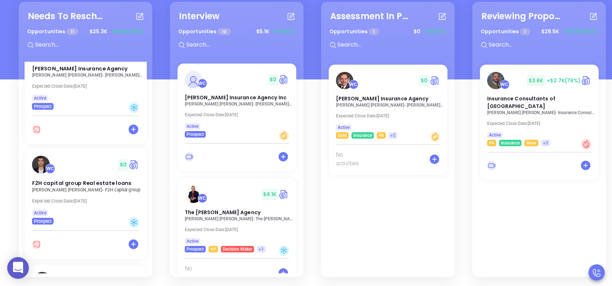
click at [52, 187] on p "[PERSON_NAME] - F2H capital group" at bounding box center [88, 189] width 112 height 5
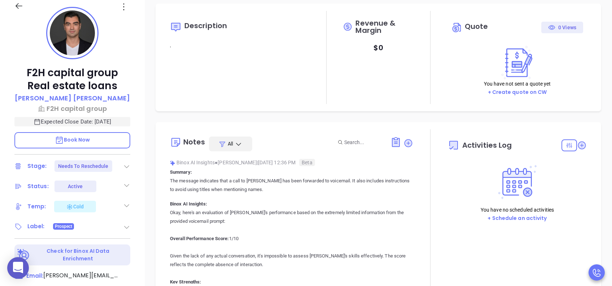
type input "[DATE]"
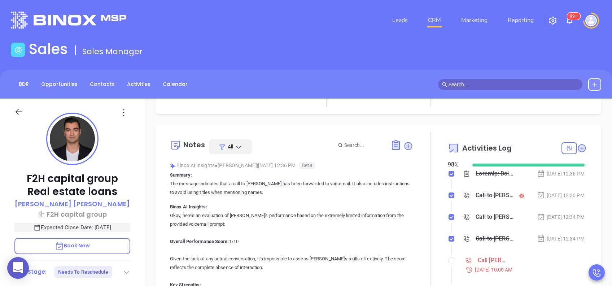
scroll to position [144, 0]
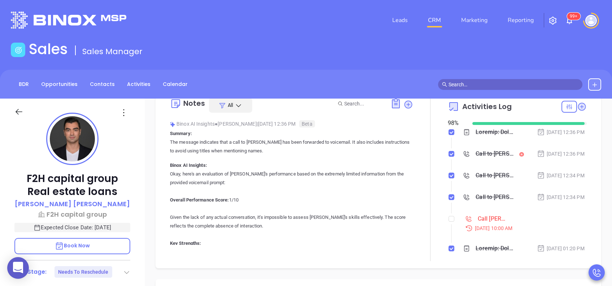
type input "[PERSON_NAME]"
click at [449, 222] on input "checkbox" at bounding box center [452, 219] width 6 height 6
checkbox input "true"
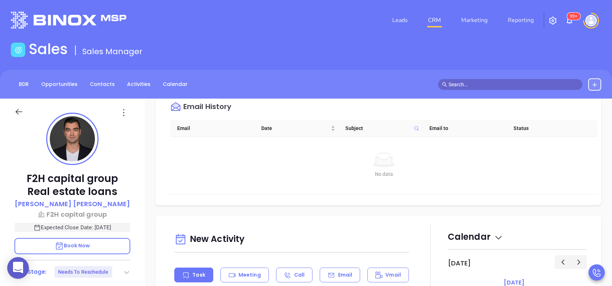
scroll to position [433, 0]
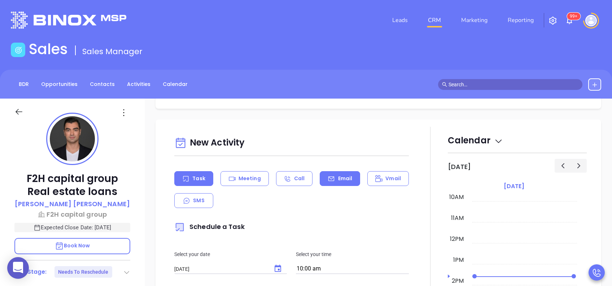
click at [338, 181] on p "Email" at bounding box center [345, 179] width 14 height 8
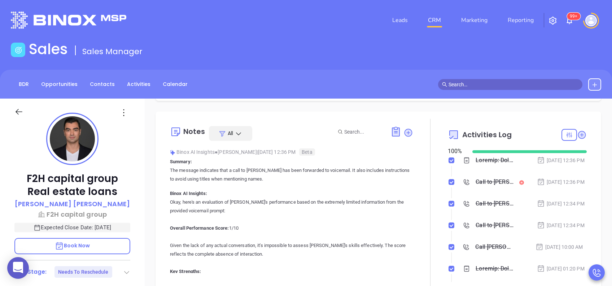
scroll to position [48, 0]
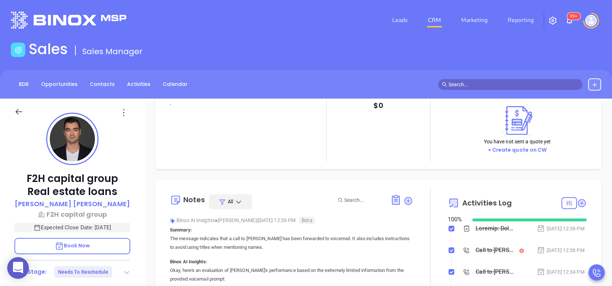
type input "[PERSON_NAME]"
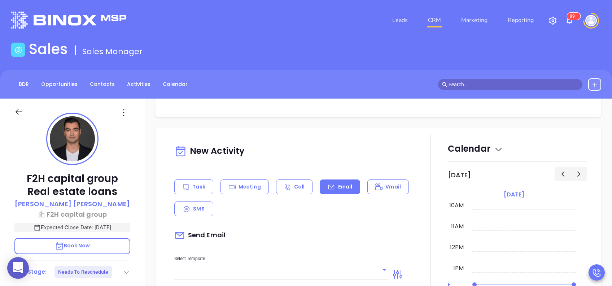
scroll to position [481, 0]
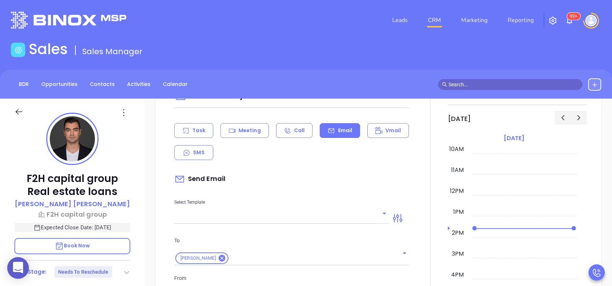
click at [274, 214] on input "text" at bounding box center [276, 218] width 204 height 10
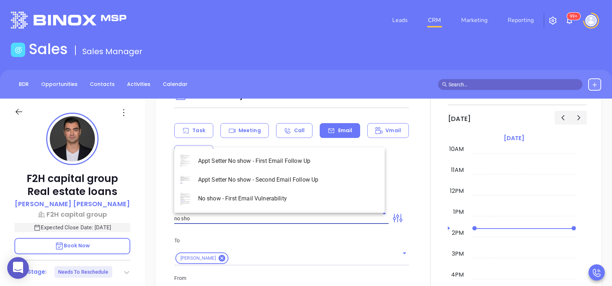
click at [263, 182] on li "Appt Setter No show - Second Email Follow Up" at bounding box center [279, 179] width 210 height 19
type input "Appt Setter No show - Second Email Follow Up"
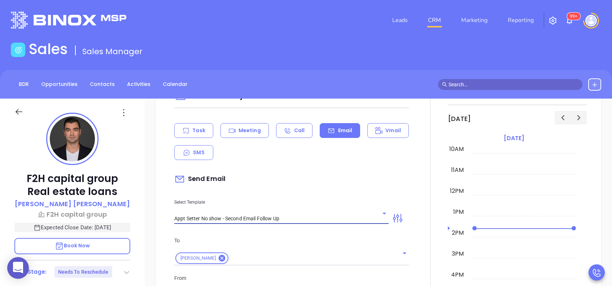
type input "Have you decided this isn’t a priority?"
type input "Appt Setter No show - Second Email Follow Up"
click at [285, 249] on div "To Farrukh Hasanov" at bounding box center [291, 250] width 243 height 29
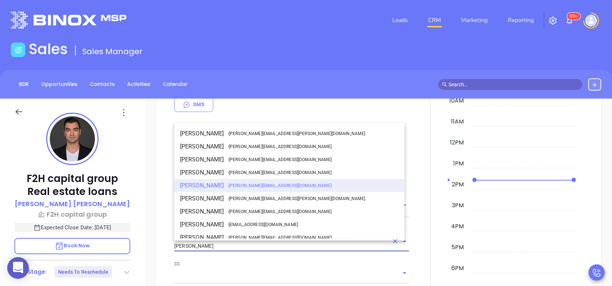
click at [225, 244] on input "[PERSON_NAME]" at bounding box center [281, 246] width 214 height 10
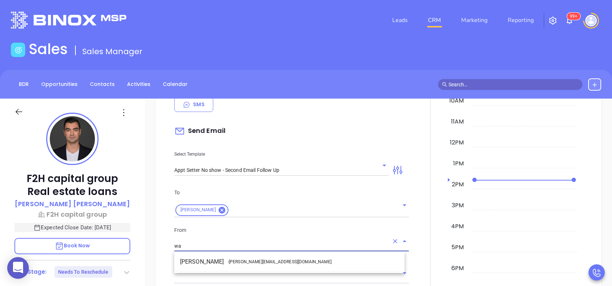
click at [248, 258] on span "- walter@motiva.net" at bounding box center [280, 261] width 104 height 6
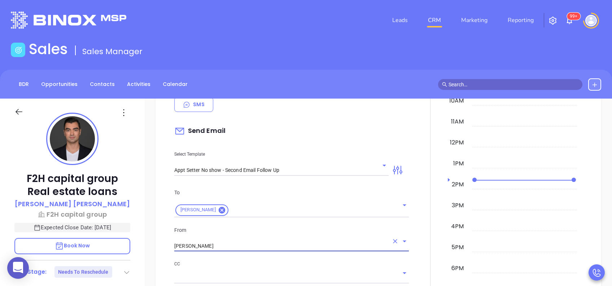
type input "Walter Contreras"
click at [313, 230] on p "From" at bounding box center [291, 230] width 235 height 8
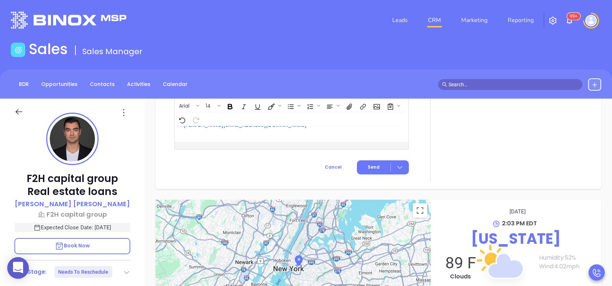
scroll to position [1011, 0]
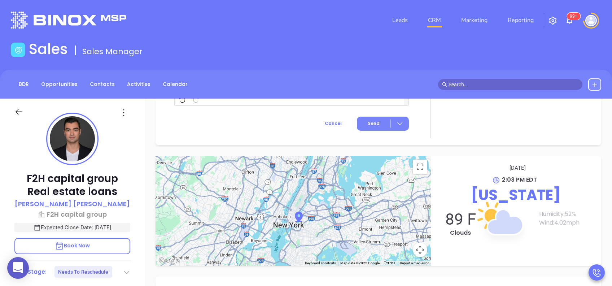
click at [373, 123] on span "Send" at bounding box center [374, 123] width 12 height 6
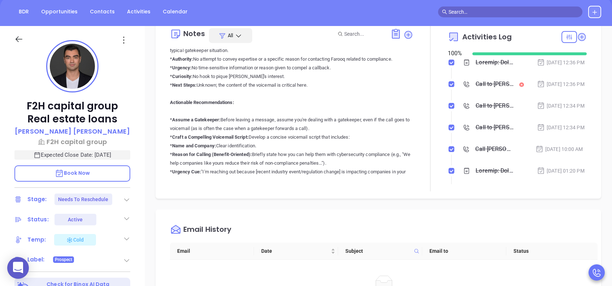
scroll to position [144, 0]
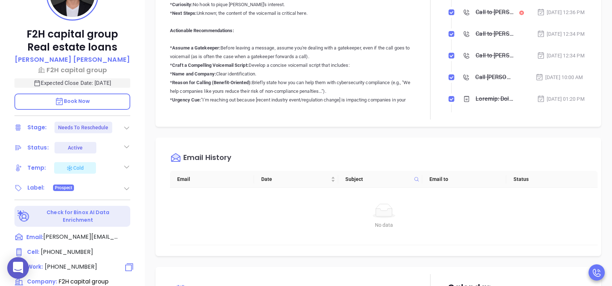
drag, startPoint x: 81, startPoint y: 266, endPoint x: 87, endPoint y: 266, distance: 6.1
click at [81, 266] on span "(646) 330-4601" at bounding box center [71, 266] width 52 height 8
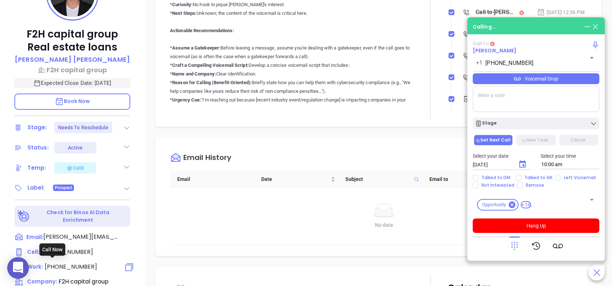
type input "(646) 330-4601"
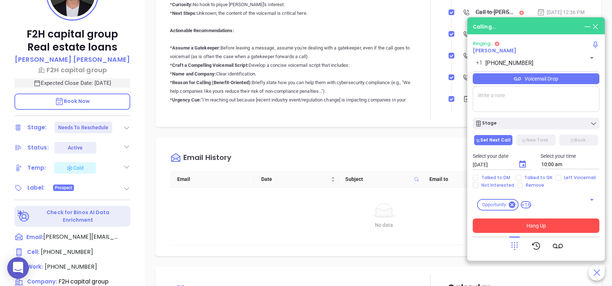
click at [518, 225] on button "Hang Up" at bounding box center [536, 225] width 127 height 14
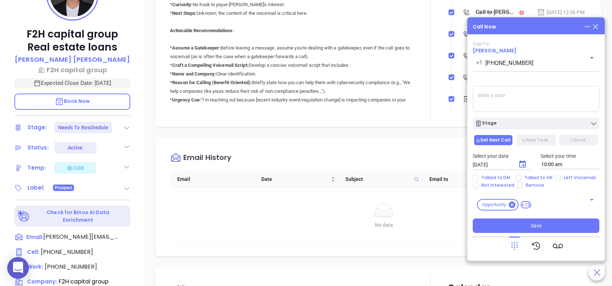
click at [521, 166] on icon "Choose date, selected date is Aug 13, 2025" at bounding box center [522, 164] width 9 height 9
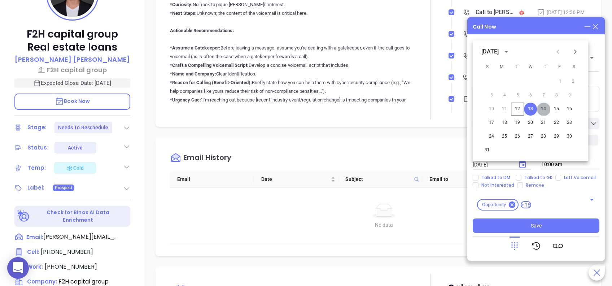
click at [543, 112] on button "14" at bounding box center [543, 109] width 13 height 13
type input "[DATE]"
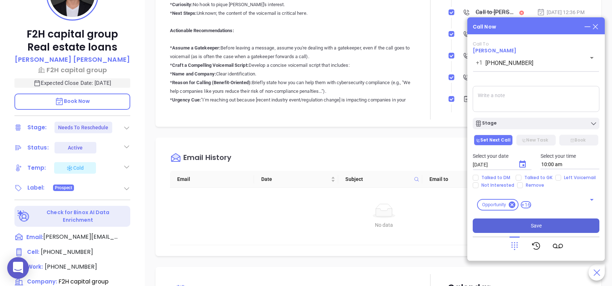
click at [523, 222] on button "Save" at bounding box center [536, 225] width 127 height 14
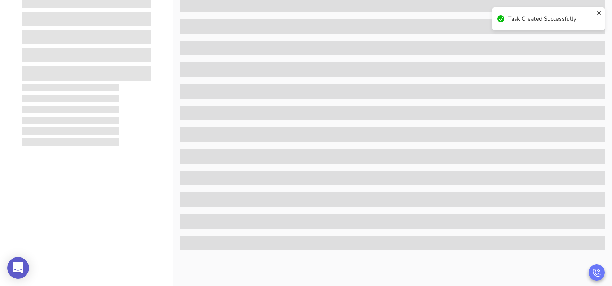
scroll to position [0, 0]
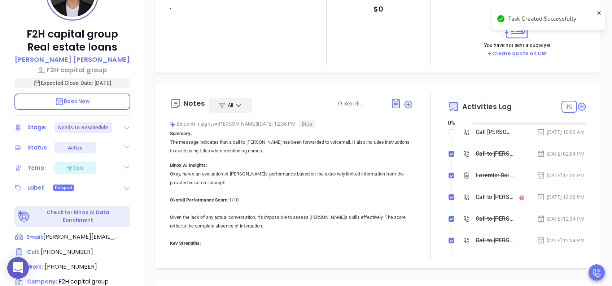
type input "[DATE]"
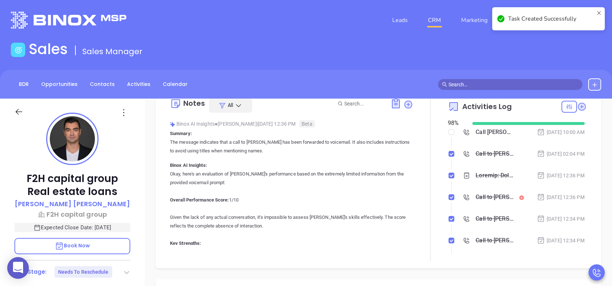
type input "[PERSON_NAME]"
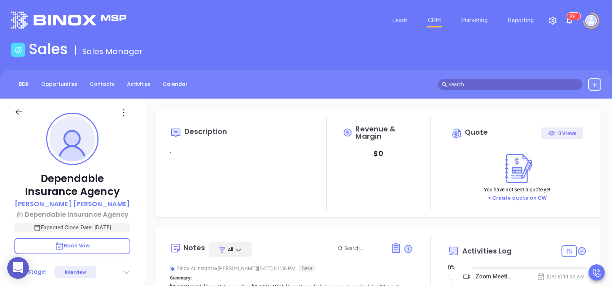
type input "[DATE]"
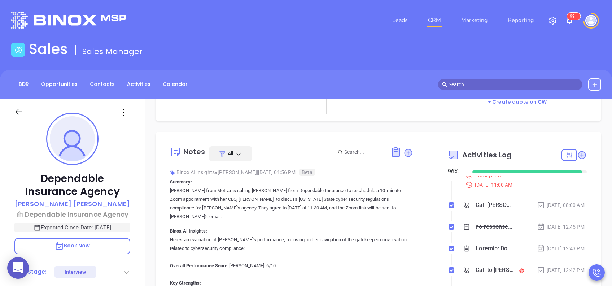
scroll to position [144, 0]
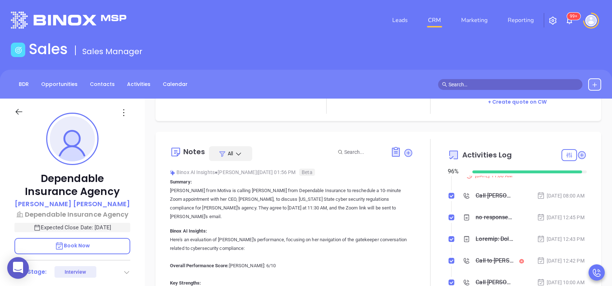
type input "[PERSON_NAME]"
click at [449, 169] on input "checkbox" at bounding box center [452, 166] width 6 height 6
checkbox input "true"
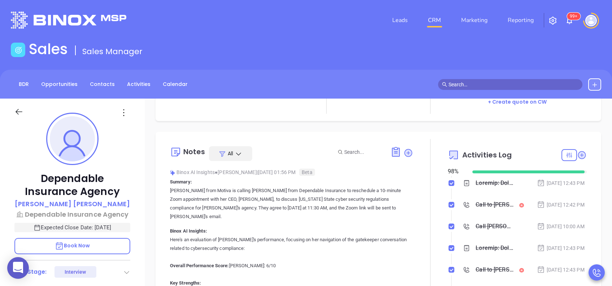
scroll to position [0, 0]
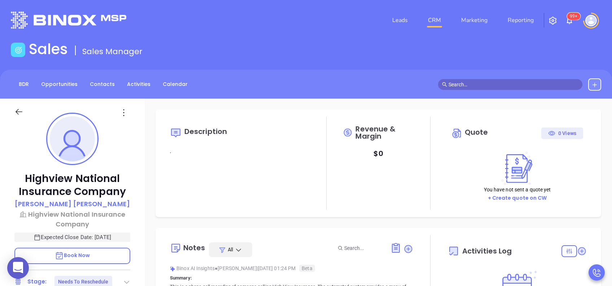
type input "[DATE]"
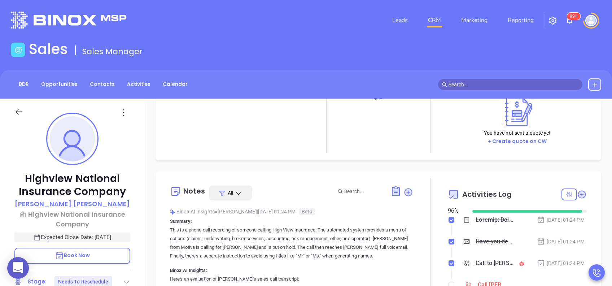
scroll to position [144, 0]
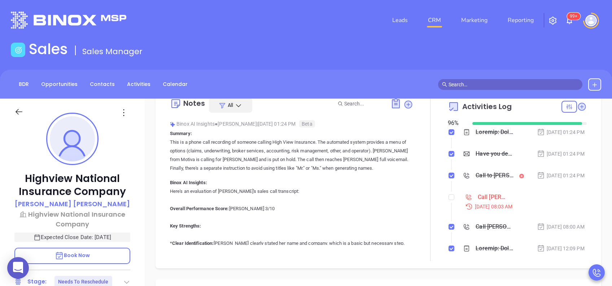
type input "[PERSON_NAME]"
click at [449, 200] on input "checkbox" at bounding box center [452, 197] width 6 height 6
checkbox input "true"
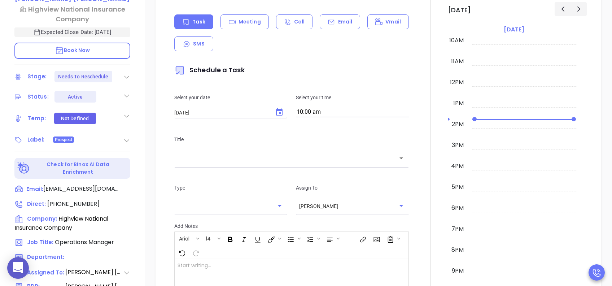
scroll to position [240, 0]
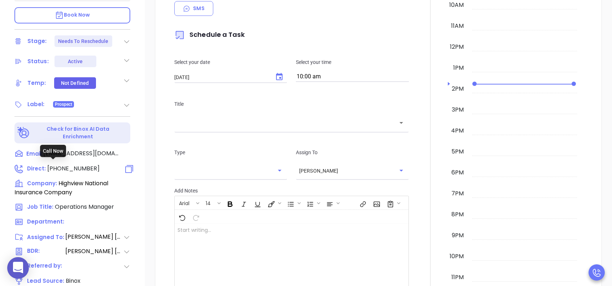
click at [84, 164] on span "[PHONE_NUMBER]" at bounding box center [73, 168] width 52 height 8
type input "[PHONE_NUMBER]"
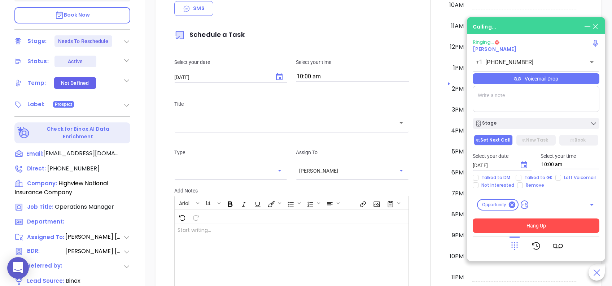
click at [556, 226] on button "Hang Up" at bounding box center [536, 225] width 127 height 14
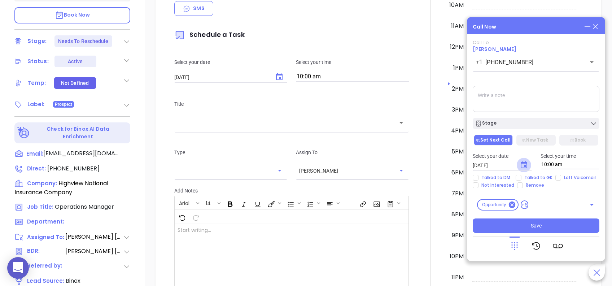
click at [523, 164] on icon "Choose date, selected date is Aug 13, 2025" at bounding box center [524, 165] width 9 height 9
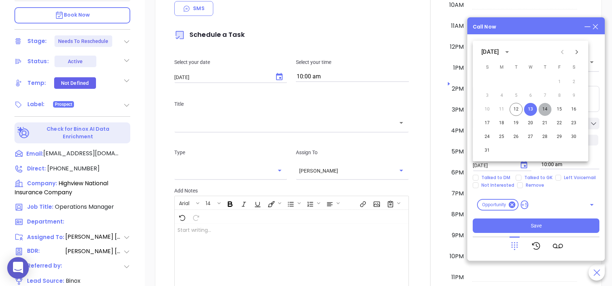
click at [544, 108] on button "14" at bounding box center [545, 109] width 13 height 13
type input "[DATE]"
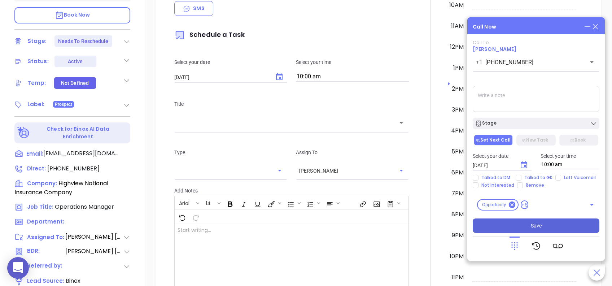
click at [531, 222] on button "Save" at bounding box center [536, 225] width 127 height 14
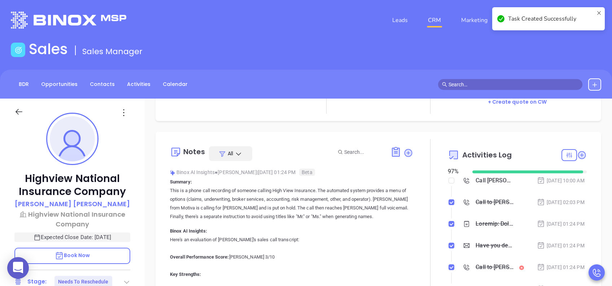
scroll to position [144, 0]
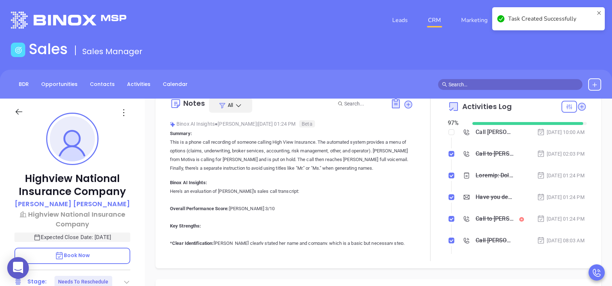
type input "[PERSON_NAME]"
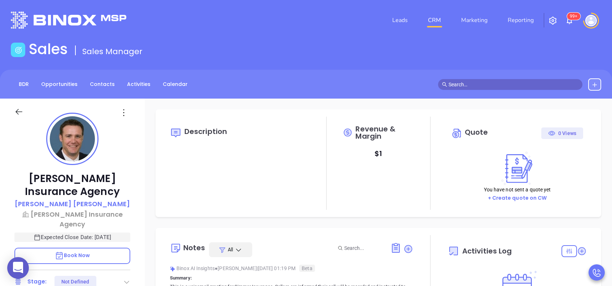
type input "10:00 am"
type input "[DATE]"
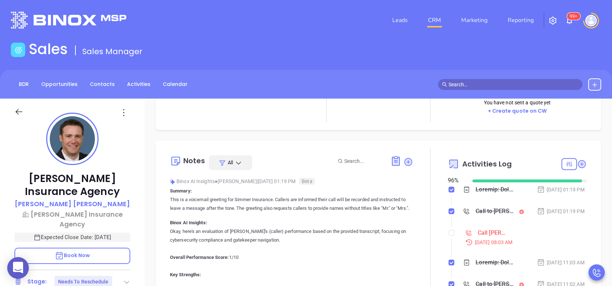
scroll to position [96, 0]
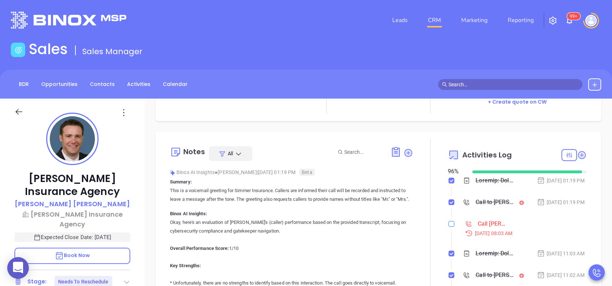
type input "[PERSON_NAME]"
click at [449, 227] on input "checkbox" at bounding box center [452, 224] width 6 height 6
checkbox input "true"
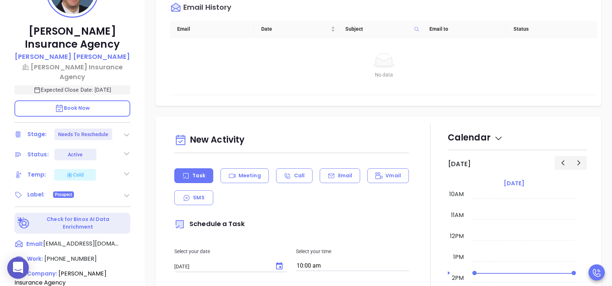
scroll to position [240, 0]
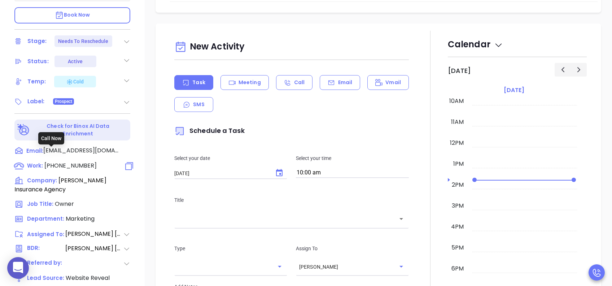
click at [78, 161] on span "(301) 386-0900" at bounding box center [70, 165] width 52 height 8
type input "(301) 386-0900"
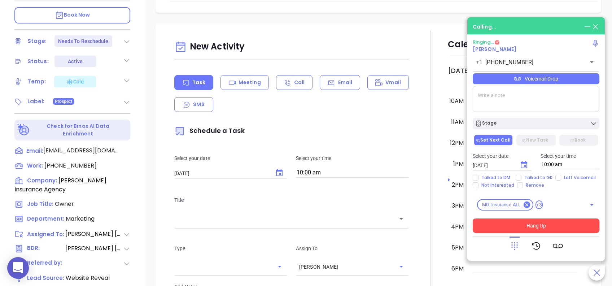
click at [504, 222] on button "Hang Up" at bounding box center [536, 225] width 127 height 14
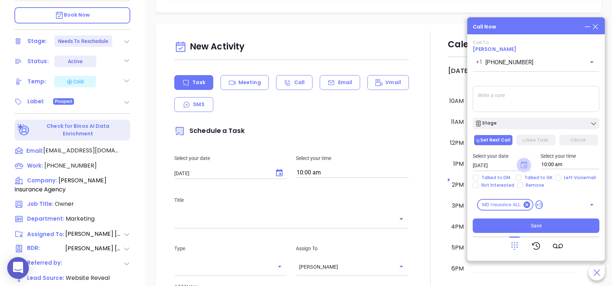
click at [525, 165] on icon "Choose date, selected date is Aug 13, 2025" at bounding box center [524, 164] width 6 height 7
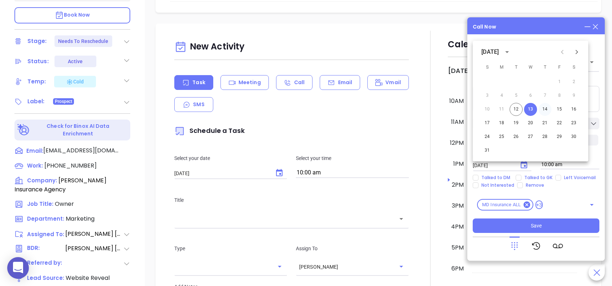
click at [543, 108] on button "14" at bounding box center [545, 109] width 13 height 13
type input "08/14/2025"
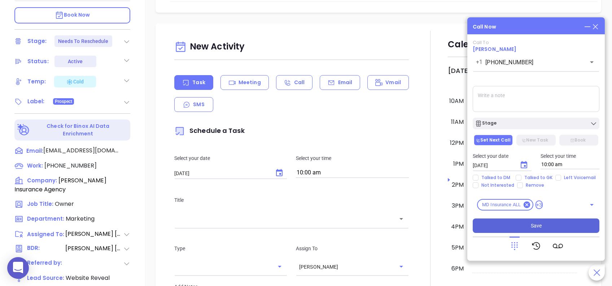
click at [548, 225] on button "Save" at bounding box center [536, 225] width 127 height 14
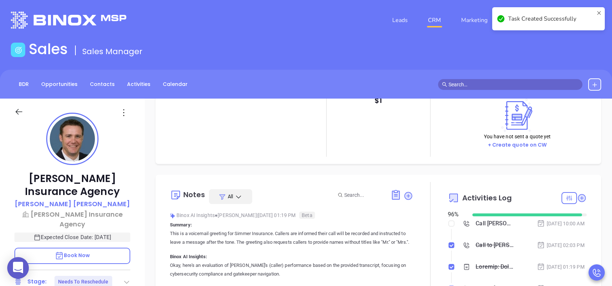
scroll to position [96, 0]
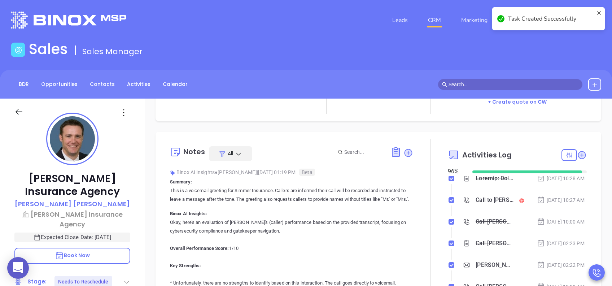
type input "[PERSON_NAME]"
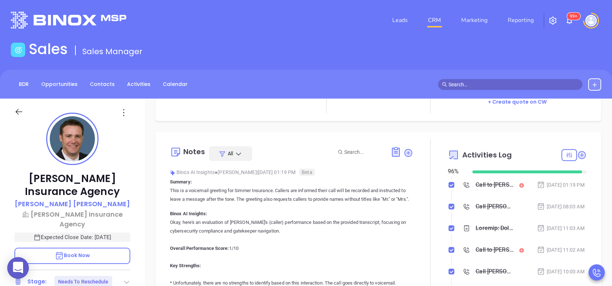
scroll to position [0, 0]
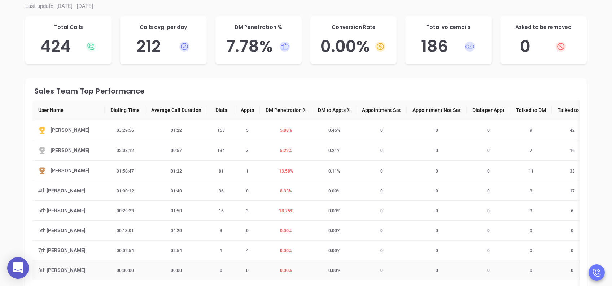
scroll to position [80, 0]
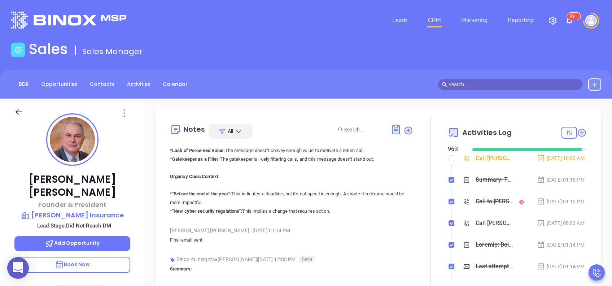
scroll to position [578, 0]
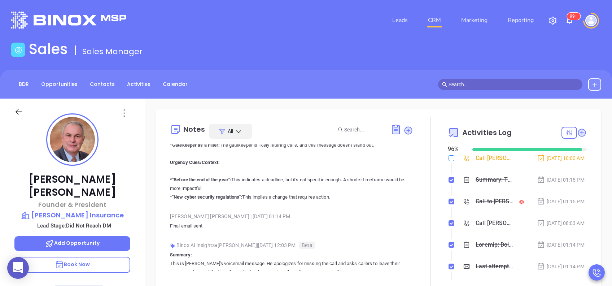
click at [449, 158] on input "checkbox" at bounding box center [452, 158] width 6 height 6
checkbox input "true"
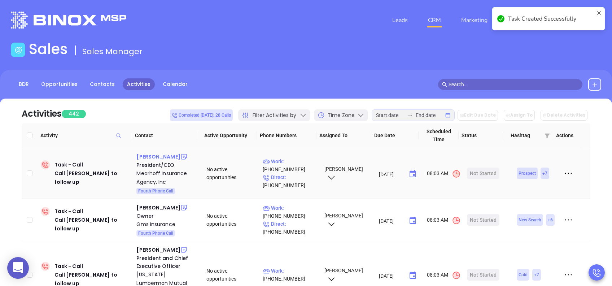
click at [166, 159] on div "[PERSON_NAME]" at bounding box center [158, 156] width 44 height 9
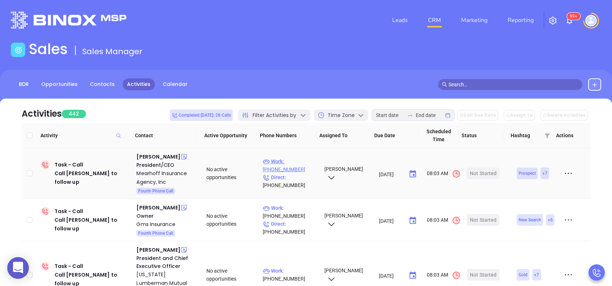
click at [296, 161] on p "Work : (610) 390-4716" at bounding box center [290, 165] width 55 height 16
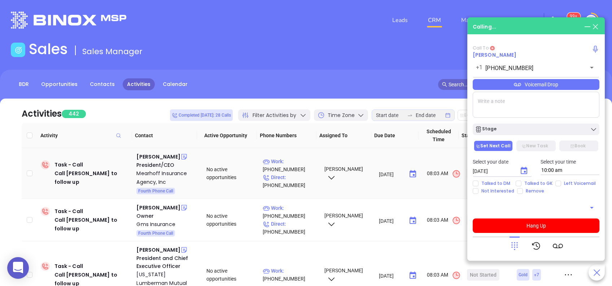
type input "(610) 390-4716"
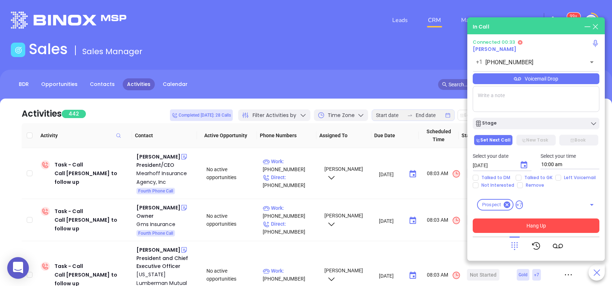
click at [545, 226] on button "Hang Up" at bounding box center [536, 225] width 127 height 14
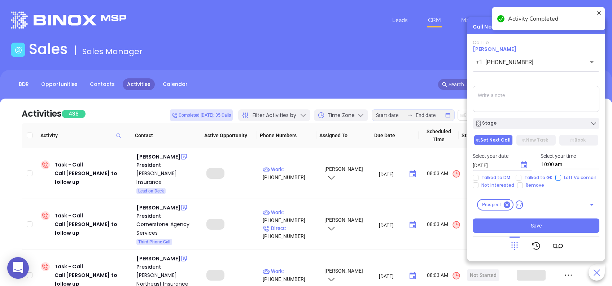
click at [556, 179] on input "Left Voicemail" at bounding box center [559, 178] width 6 height 6
checkbox input "true"
click at [538, 222] on span "Save" at bounding box center [536, 226] width 11 height 8
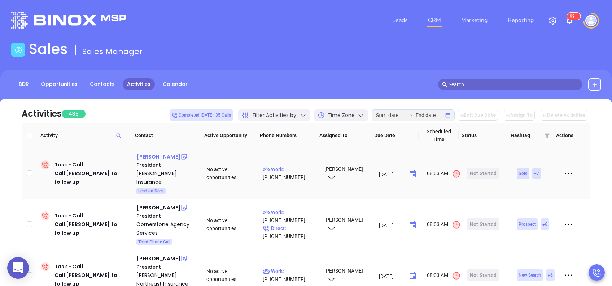
click at [164, 154] on div "Robert Wallace" at bounding box center [158, 156] width 44 height 9
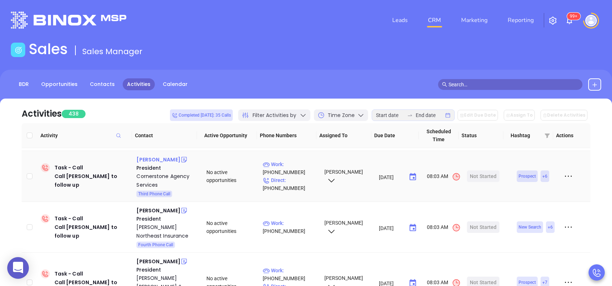
click at [155, 155] on div "Fred Milbert" at bounding box center [158, 159] width 44 height 9
click at [297, 160] on p "Work : (717) 898-5982" at bounding box center [290, 168] width 55 height 16
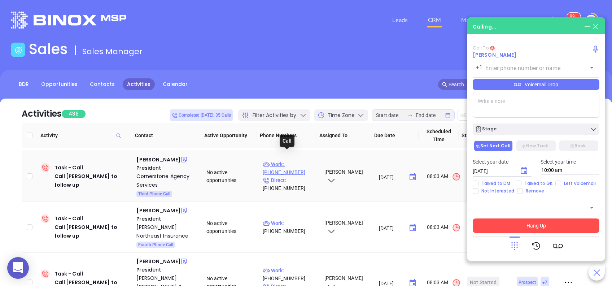
type input "(717) 898-5982"
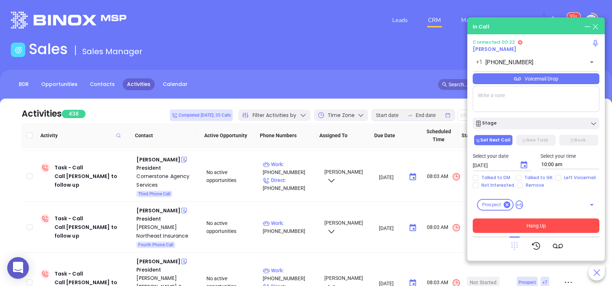
click at [517, 248] on icon at bounding box center [515, 246] width 6 height 8
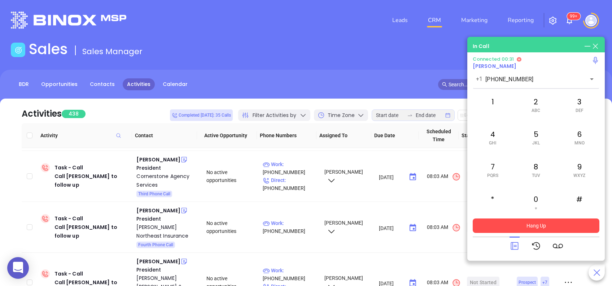
click at [537, 225] on button "Hang Up" at bounding box center [536, 225] width 127 height 14
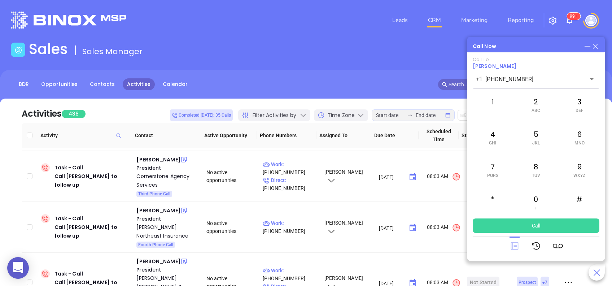
click at [514, 245] on icon at bounding box center [515, 246] width 8 height 8
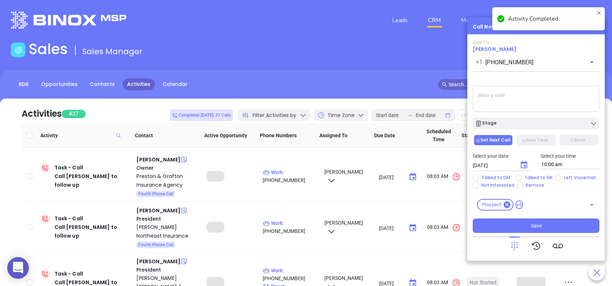
click at [516, 248] on icon at bounding box center [515, 246] width 10 height 10
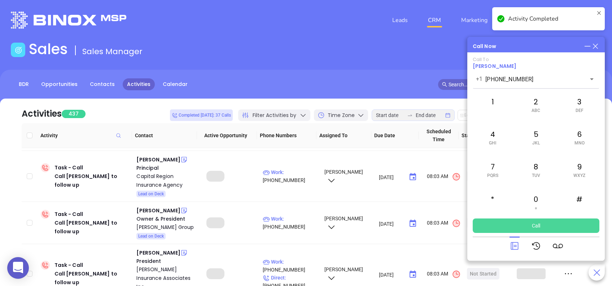
click at [540, 226] on button "Call" at bounding box center [536, 225] width 127 height 14
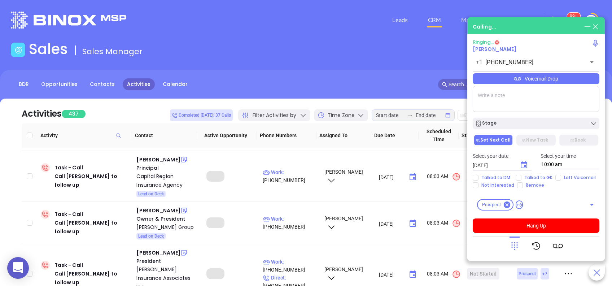
click at [517, 248] on icon at bounding box center [515, 246] width 10 height 10
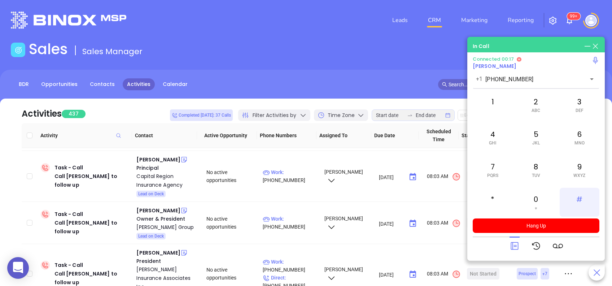
click at [581, 196] on div "#" at bounding box center [580, 202] width 40 height 29
click at [581, 104] on div "3 DEF" at bounding box center [580, 104] width 40 height 29
click at [496, 177] on span "PQRS" at bounding box center [492, 175] width 11 height 5
click at [579, 99] on div "3 DEF" at bounding box center [580, 104] width 40 height 29
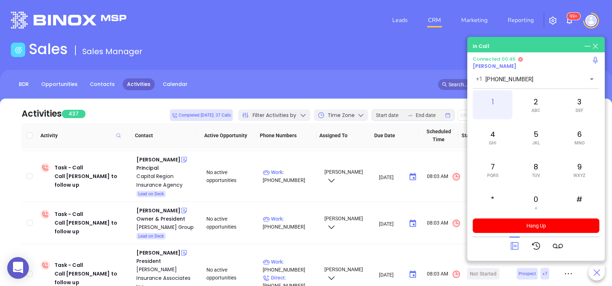
click at [493, 104] on div "1" at bounding box center [493, 104] width 40 height 29
click at [518, 243] on icon at bounding box center [515, 246] width 10 height 10
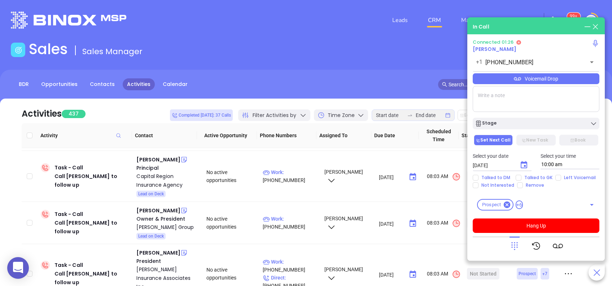
click at [530, 80] on div "Voicemail Drop" at bounding box center [536, 78] width 127 height 11
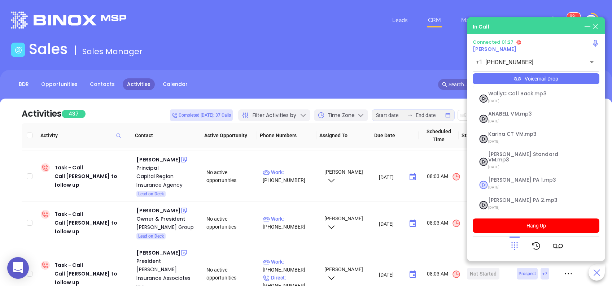
click at [519, 177] on span "Vicky PA 1.mp3" at bounding box center [527, 179] width 78 height 5
checkbox input "true"
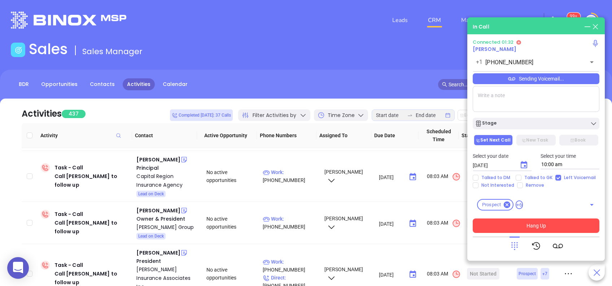
click at [548, 232] on button "Hang Up" at bounding box center [536, 225] width 127 height 14
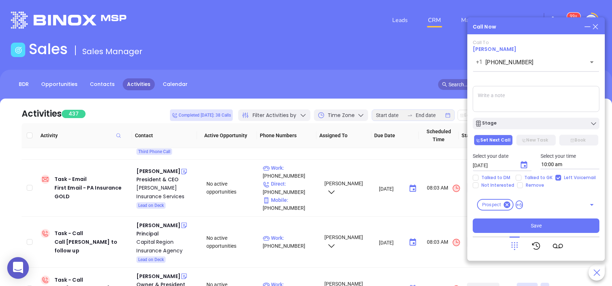
click at [563, 109] on textarea at bounding box center [536, 99] width 127 height 26
type textarea "Third email sent"
click at [525, 166] on icon "Choose date, selected date is Aug 13, 2025" at bounding box center [524, 164] width 6 height 7
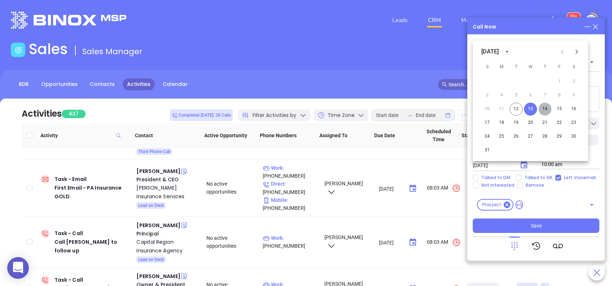
click at [548, 108] on button "14" at bounding box center [545, 109] width 13 height 13
type input "08/14/2025"
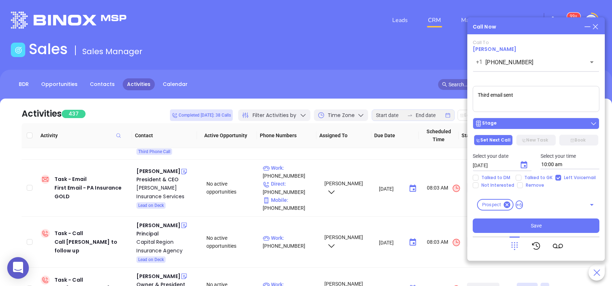
click at [542, 120] on div "Stage" at bounding box center [536, 123] width 122 height 7
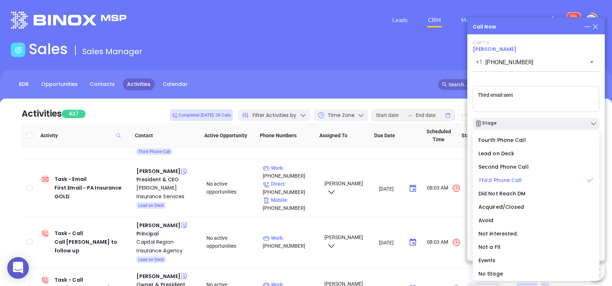
click at [505, 178] on span "Third Phone Call" at bounding box center [501, 180] width 44 height 7
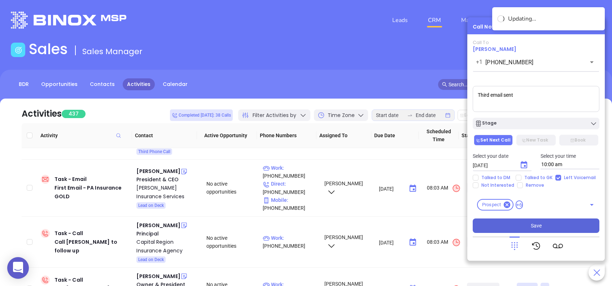
click at [548, 222] on button "Save" at bounding box center [536, 225] width 127 height 14
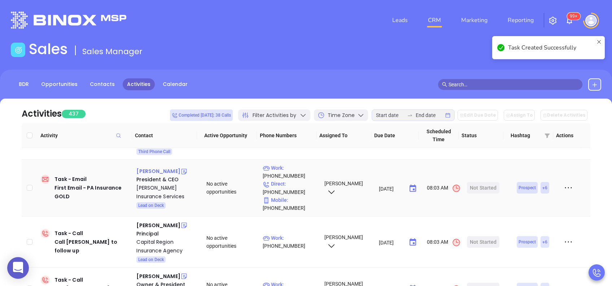
click at [165, 167] on div "Sarah M. Brown" at bounding box center [158, 171] width 44 height 9
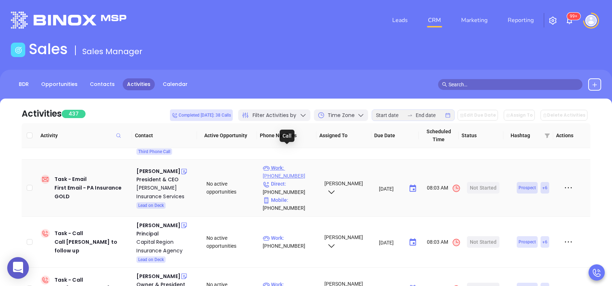
click at [300, 164] on p "Work : (717) 235-6891" at bounding box center [290, 172] width 55 height 16
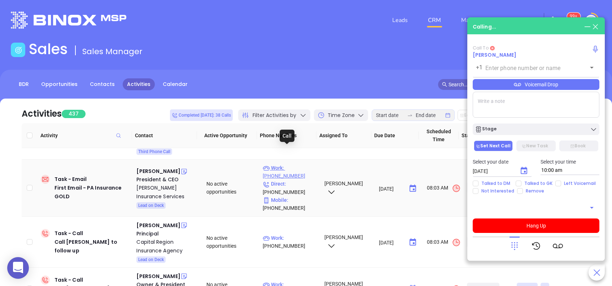
type input "(717) 235-6891"
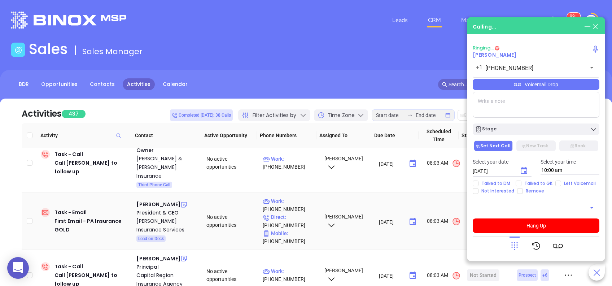
scroll to position [0, 0]
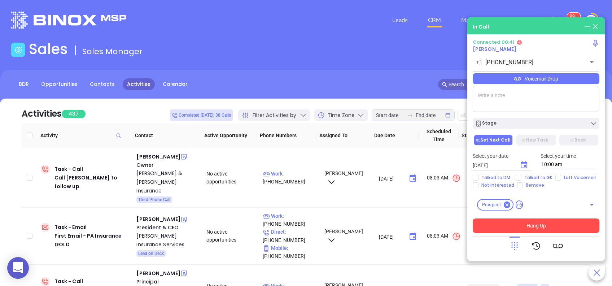
click at [539, 221] on button "Hang Up" at bounding box center [536, 225] width 127 height 14
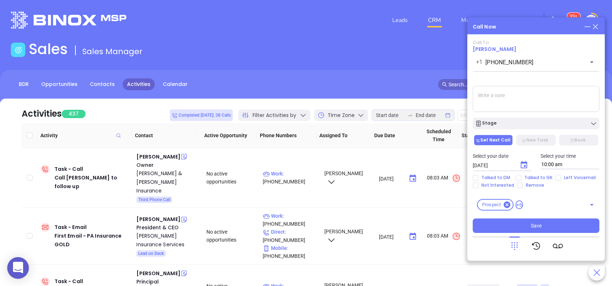
click at [526, 164] on icon "Choose date, selected date is Aug 13, 2025" at bounding box center [524, 165] width 9 height 9
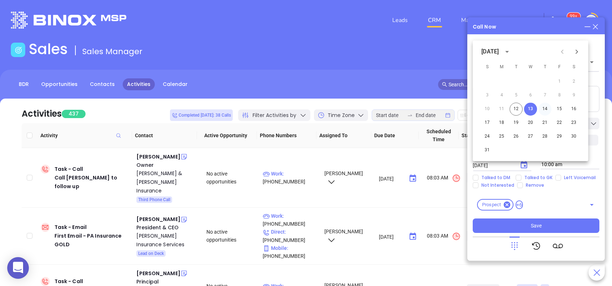
click at [547, 111] on button "14" at bounding box center [545, 109] width 13 height 13
type input "08/14/2025"
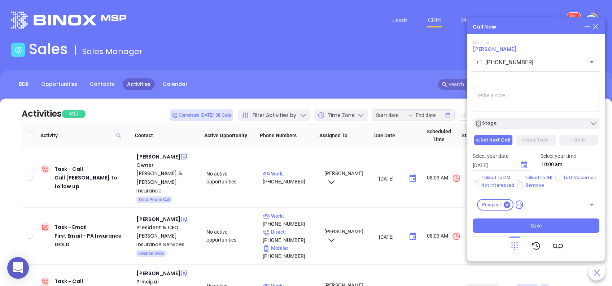
click at [520, 105] on textarea at bounding box center [536, 99] width 127 height 26
click at [556, 175] on input "Left Voicemail" at bounding box center [559, 178] width 6 height 6
checkbox input "true"
click at [528, 225] on button "Save" at bounding box center [536, 225] width 127 height 14
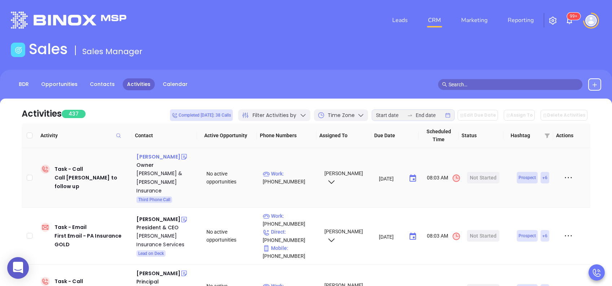
click at [164, 159] on div "Candice Schaffer" at bounding box center [158, 156] width 44 height 9
click at [298, 170] on p "Work : (724) 861-0300" at bounding box center [290, 178] width 55 height 16
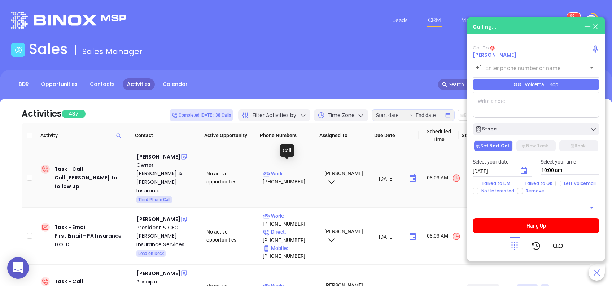
type input "(724) 861-0300"
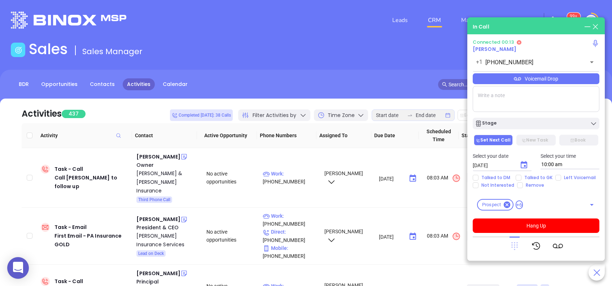
click at [514, 247] on icon at bounding box center [515, 246] width 6 height 8
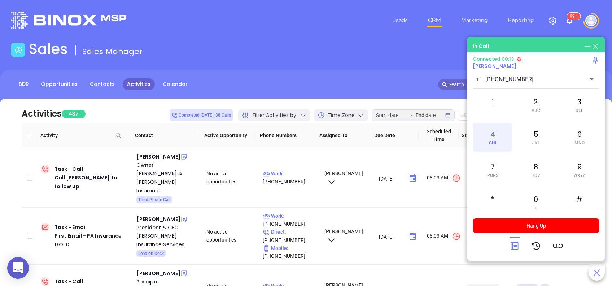
click at [499, 128] on div "4 GHI" at bounding box center [493, 137] width 40 height 29
click at [540, 106] on div "2 ABC" at bounding box center [536, 104] width 40 height 29
click at [578, 133] on div "6 MNO" at bounding box center [580, 137] width 40 height 29
click at [516, 244] on icon at bounding box center [515, 246] width 10 height 10
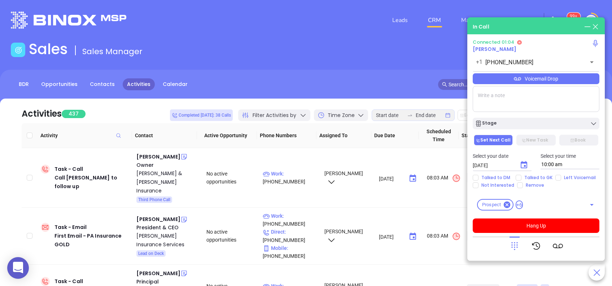
click at [527, 81] on div "Voicemail Drop" at bounding box center [536, 78] width 127 height 11
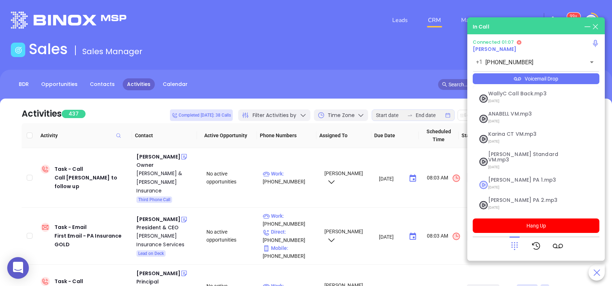
click at [510, 183] on span "07/18/2025" at bounding box center [527, 187] width 78 height 9
checkbox input "true"
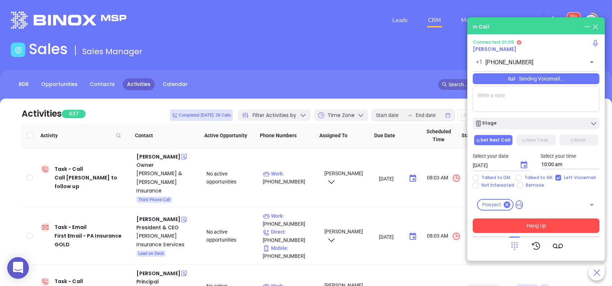
click at [525, 220] on button "Hang Up" at bounding box center [536, 225] width 127 height 14
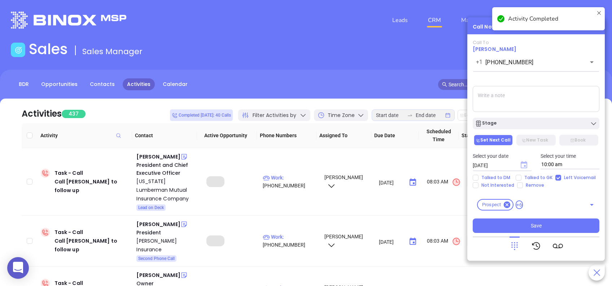
click at [526, 168] on icon "Choose date, selected date is Aug 13, 2025" at bounding box center [524, 164] width 6 height 7
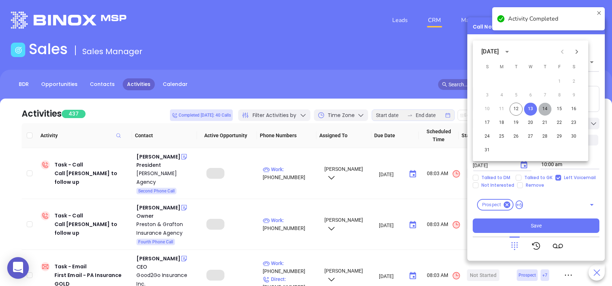
click at [548, 108] on button "14" at bounding box center [545, 109] width 13 height 13
type input "08/14/2025"
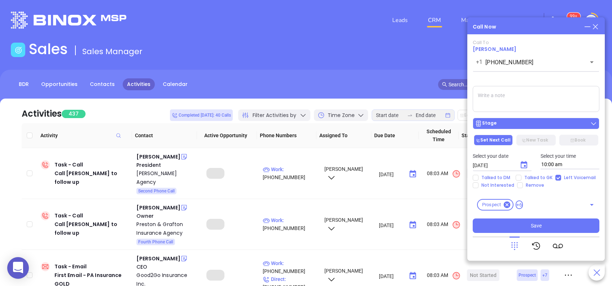
click at [543, 126] on div "Stage" at bounding box center [536, 123] width 122 height 7
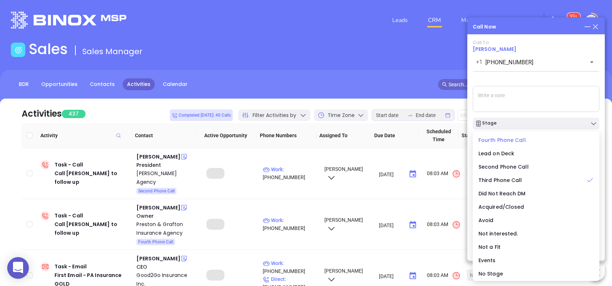
click at [529, 140] on div "Fourth Phone Call" at bounding box center [536, 140] width 115 height 8
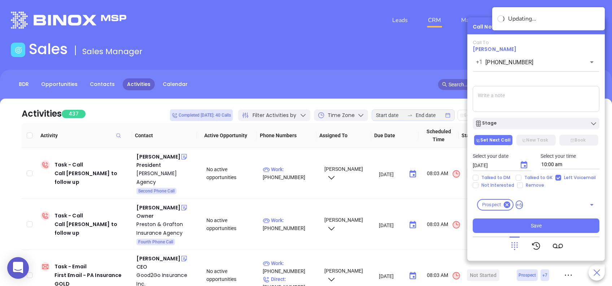
click at [512, 104] on textarea at bounding box center [536, 99] width 127 height 26
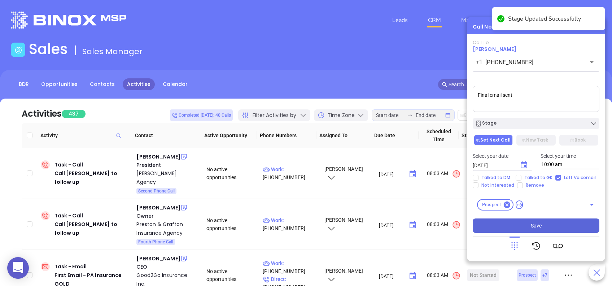
type textarea "Final email sent"
click at [518, 222] on button "Save" at bounding box center [536, 225] width 127 height 14
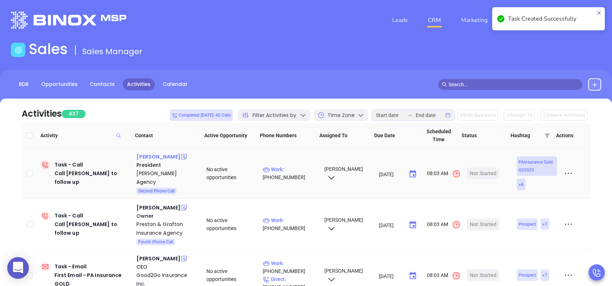
click at [168, 157] on div "Cindy Stillwell" at bounding box center [158, 156] width 44 height 9
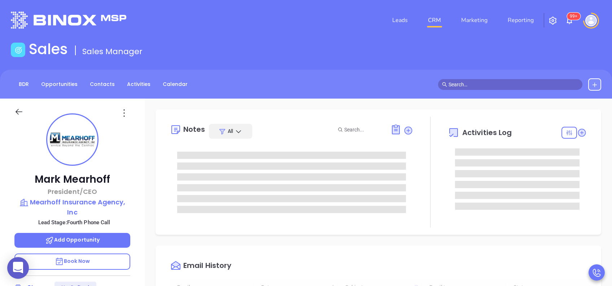
type input "[DATE]"
type input "[PERSON_NAME]"
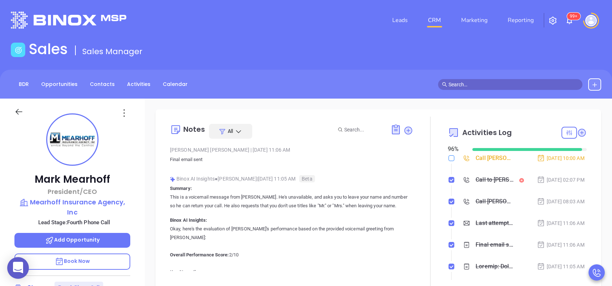
click at [449, 158] on input "checkbox" at bounding box center [452, 158] width 6 height 6
checkbox input "true"
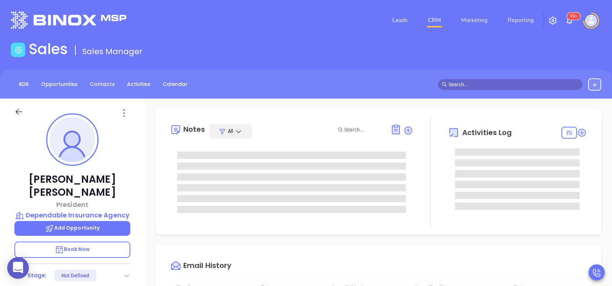
type input "[DATE]"
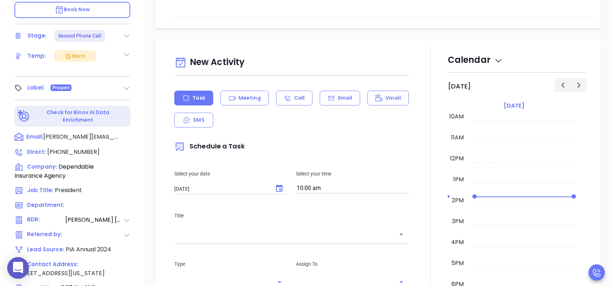
scroll to position [240, 0]
type input "[PERSON_NAME]"
click at [127, 84] on icon at bounding box center [126, 87] width 7 height 7
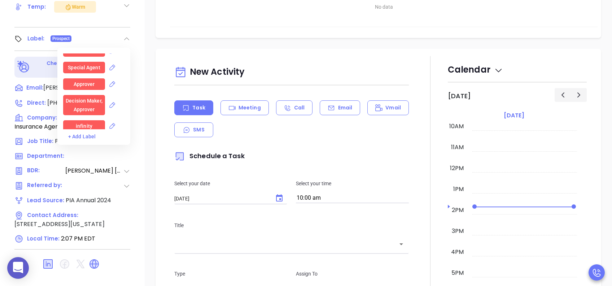
scroll to position [674, 0]
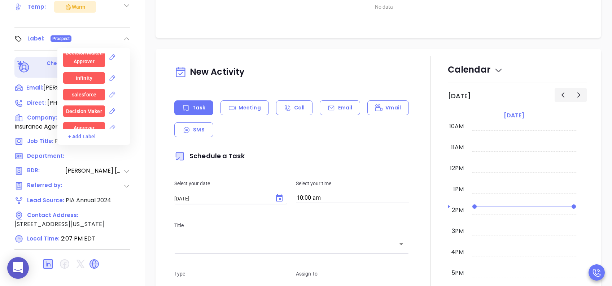
click at [87, 105] on div "Decision Maker" at bounding box center [84, 111] width 36 height 12
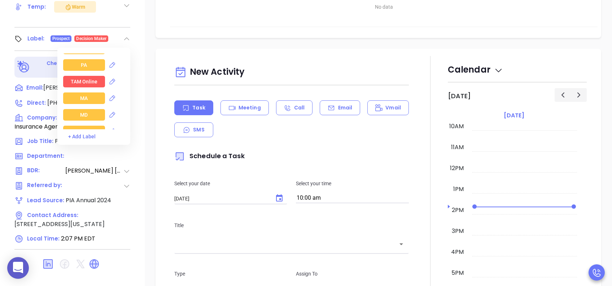
scroll to position [818, 0]
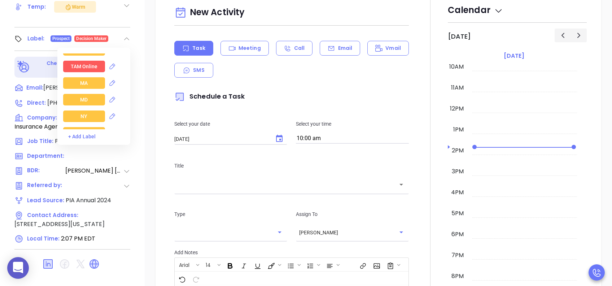
click at [87, 110] on div "NY" at bounding box center [84, 116] width 42 height 12
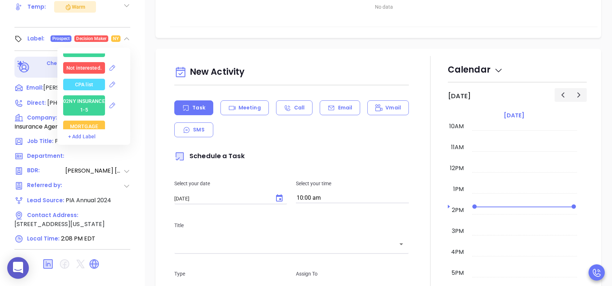
scroll to position [1348, 0]
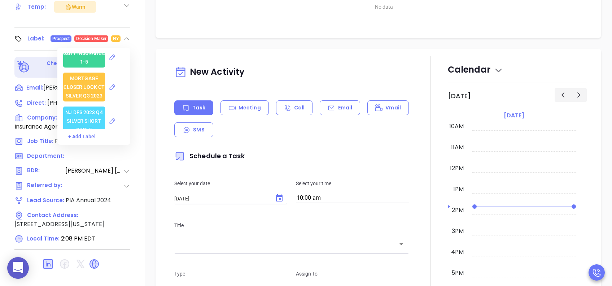
click at [83, 49] on div "02NY INSURANCE 1-5" at bounding box center [84, 57] width 42 height 20
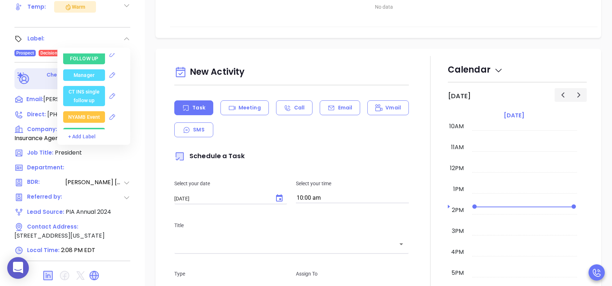
scroll to position [1492, 0]
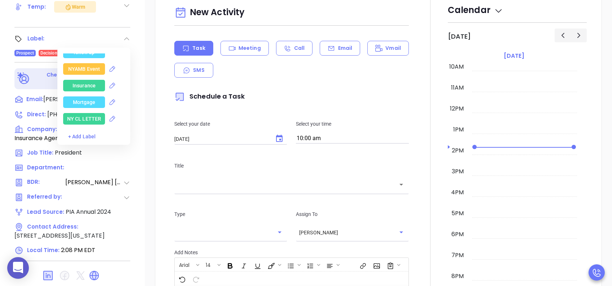
click at [93, 81] on div "Insurance" at bounding box center [84, 86] width 23 height 12
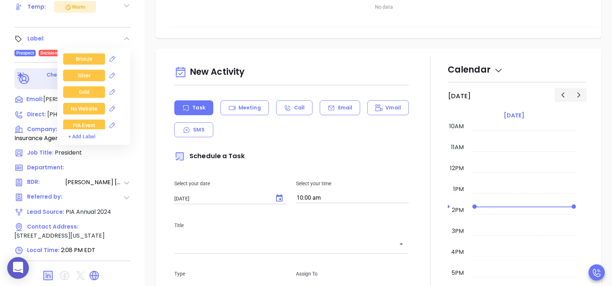
scroll to position [1637, 0]
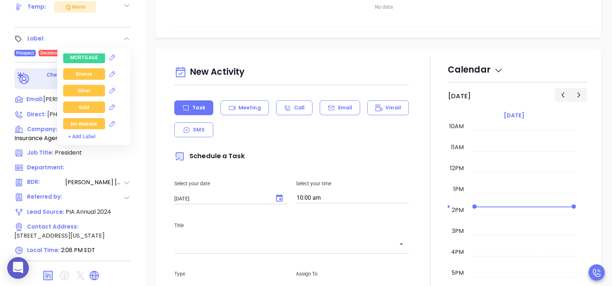
click at [90, 68] on div "Bronze" at bounding box center [84, 74] width 17 height 12
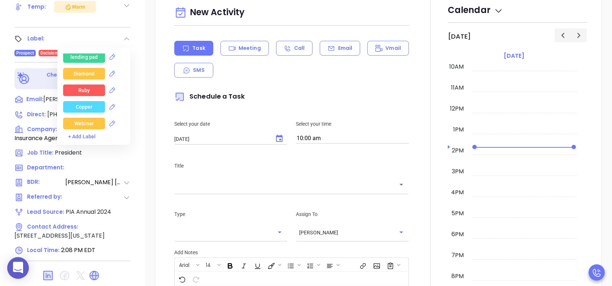
scroll to position [1996, 0]
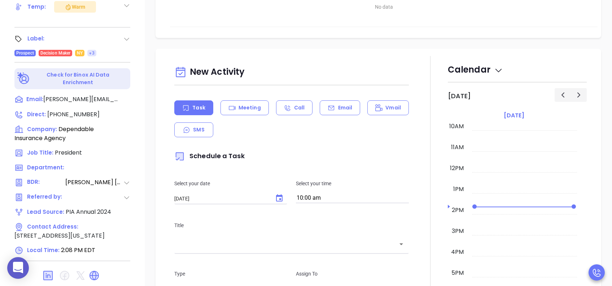
click at [149, 97] on div "New Activity Task Meeting Call Email Vmail SMS Schedule a Task Select your date…" at bounding box center [379, 257] width 468 height 416
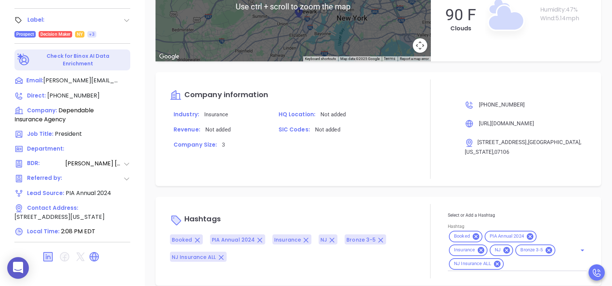
scroll to position [318, 0]
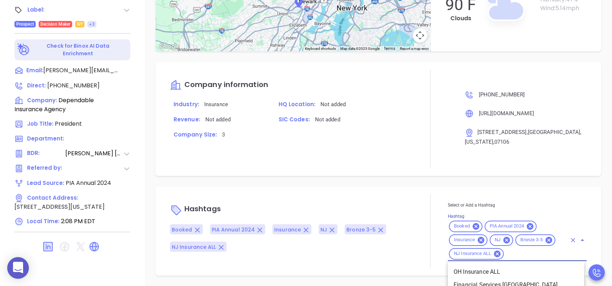
click at [537, 256] on input "Hashtag" at bounding box center [536, 253] width 62 height 9
type input "opp"
click at [503, 272] on li "Opportunity" at bounding box center [516, 271] width 136 height 13
click at [413, 256] on div at bounding box center [430, 231] width 35 height 74
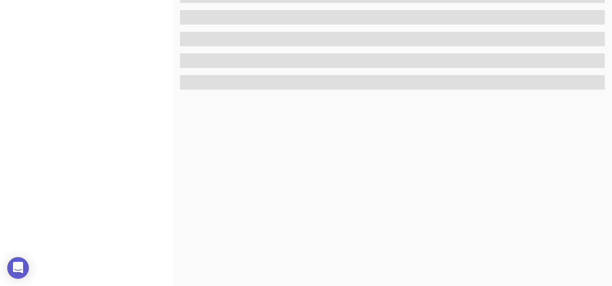
scroll to position [318, 0]
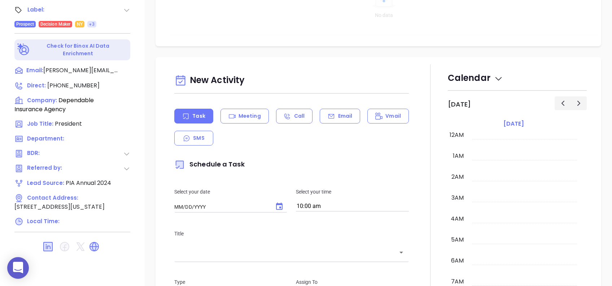
type input "[DATE]"
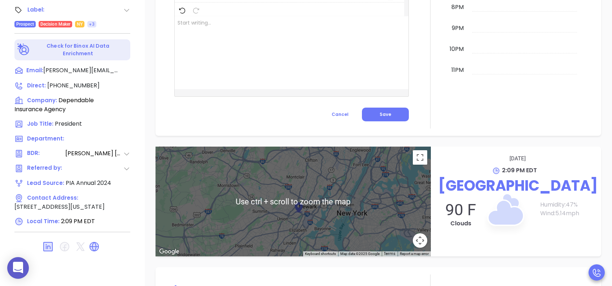
type input "[PERSON_NAME]"
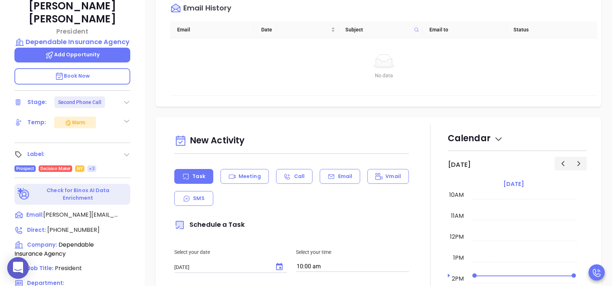
scroll to position [360, 0]
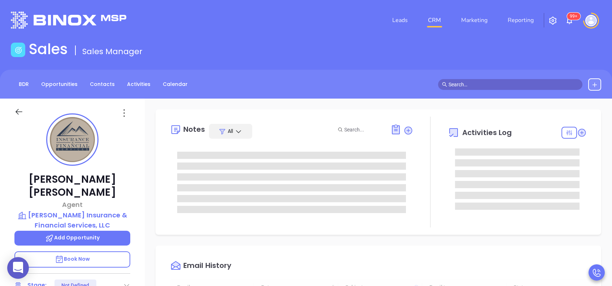
type input "[DATE]"
type input "[PERSON_NAME]"
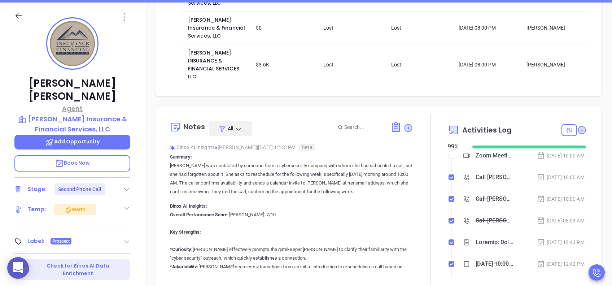
scroll to position [144, 0]
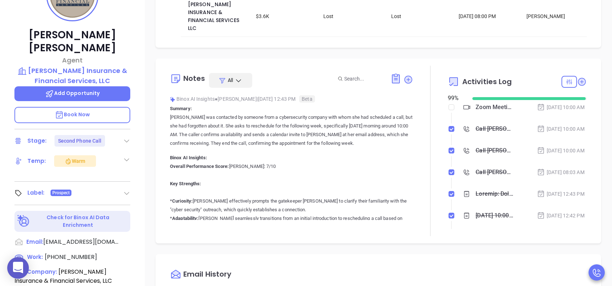
click at [127, 190] on icon at bounding box center [126, 193] width 7 height 7
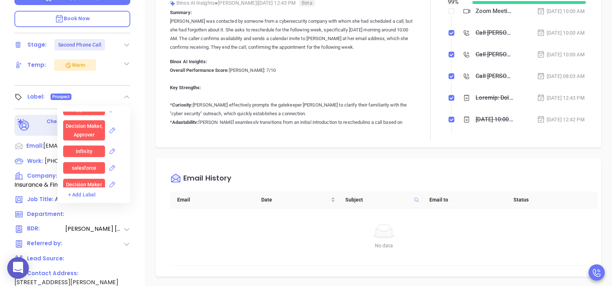
scroll to position [674, 0]
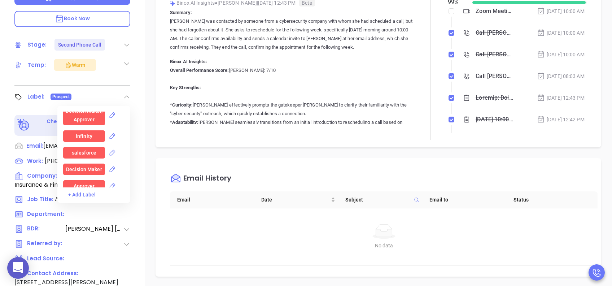
click at [91, 164] on div "Decision Maker" at bounding box center [84, 170] width 36 height 12
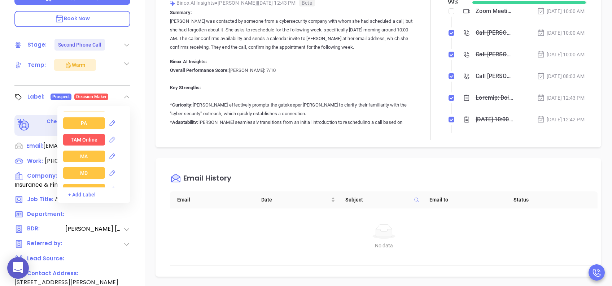
scroll to position [818, 0]
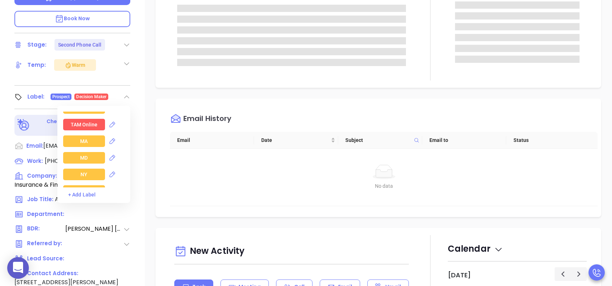
click at [81, 169] on div "NY" at bounding box center [84, 175] width 7 height 12
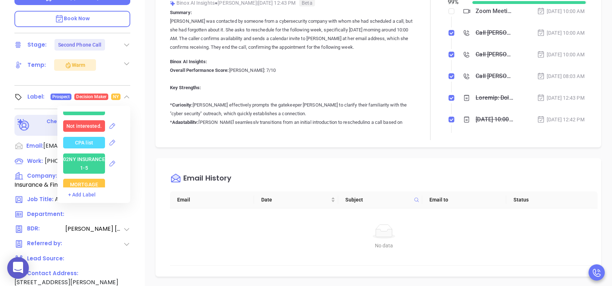
scroll to position [1348, 0]
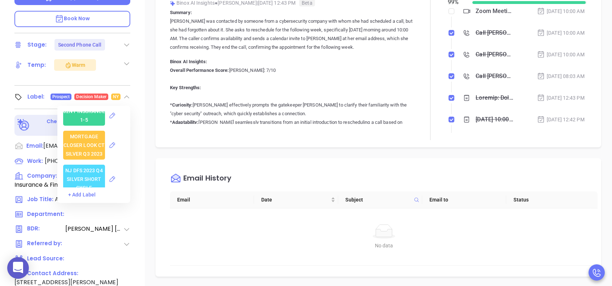
click at [91, 114] on div "02NY INSURANCE 1-5" at bounding box center [84, 115] width 42 height 20
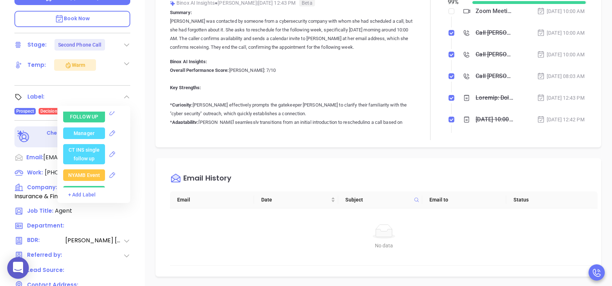
scroll to position [0, 0]
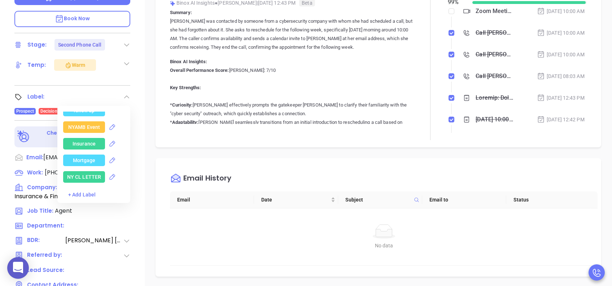
click at [91, 139] on div "Insurance" at bounding box center [84, 144] width 23 height 12
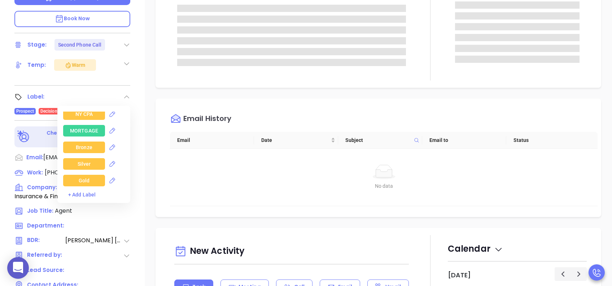
scroll to position [1637, 0]
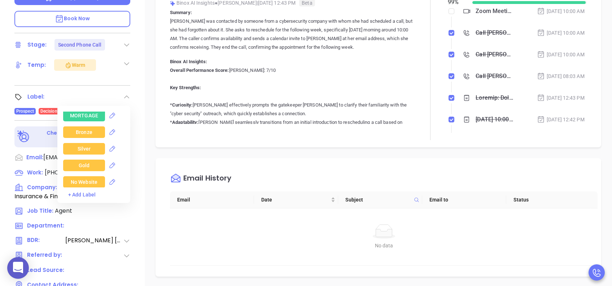
click at [90, 130] on div "Bronze" at bounding box center [84, 132] width 17 height 12
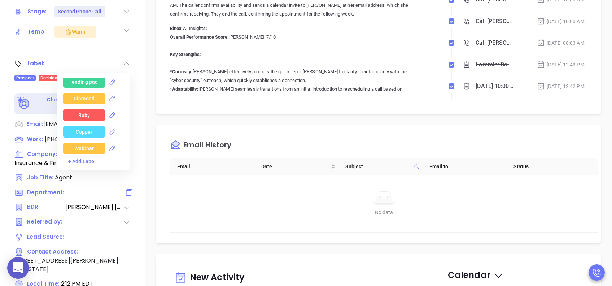
scroll to position [289, 0]
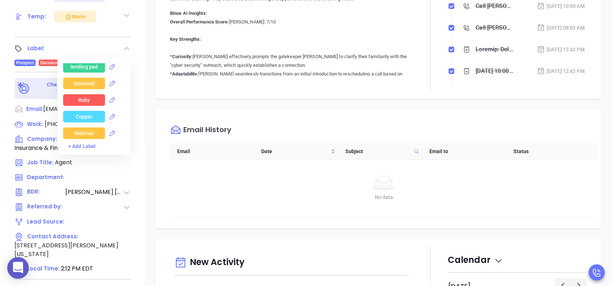
click at [150, 136] on div "Opportunities New Opportunity Opp Name Revenue Status Stage Expected Close Date…" at bounding box center [379, 62] width 468 height 505
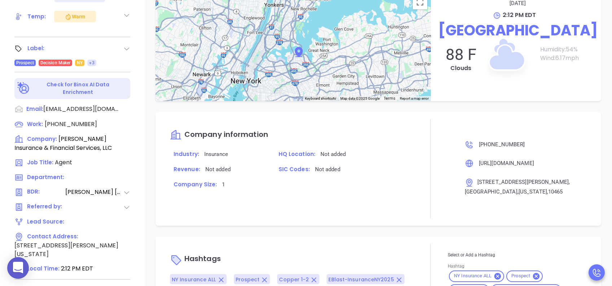
scroll to position [867, 0]
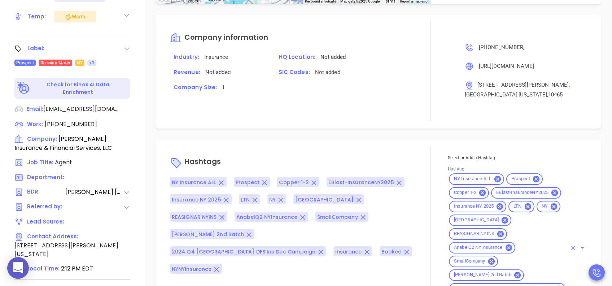
type input "opp"
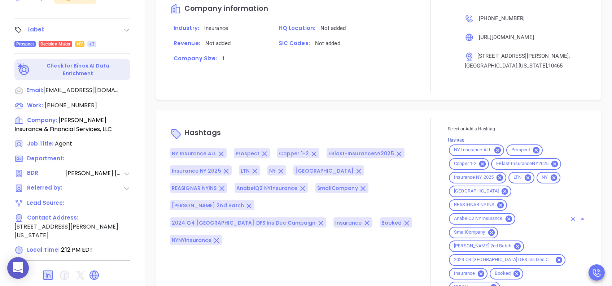
scroll to position [318, 0]
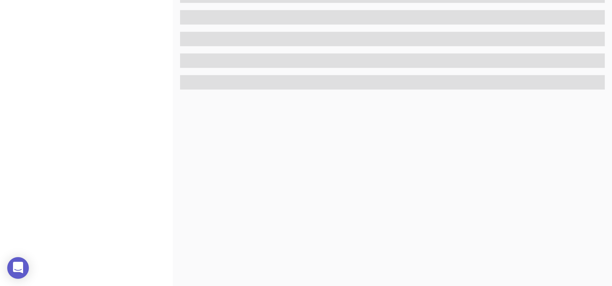
scroll to position [318, 0]
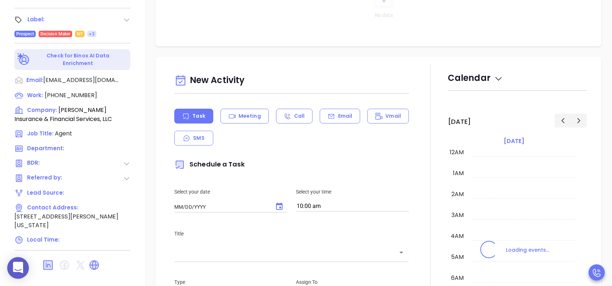
type input "[DATE]"
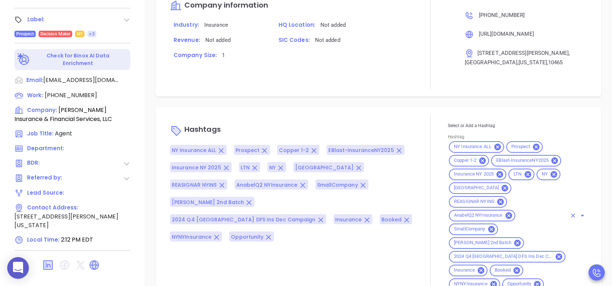
scroll to position [624, 0]
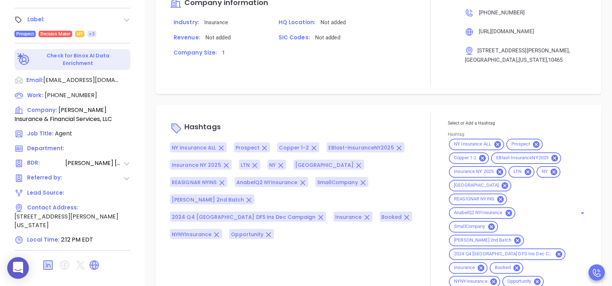
type input "[PERSON_NAME]"
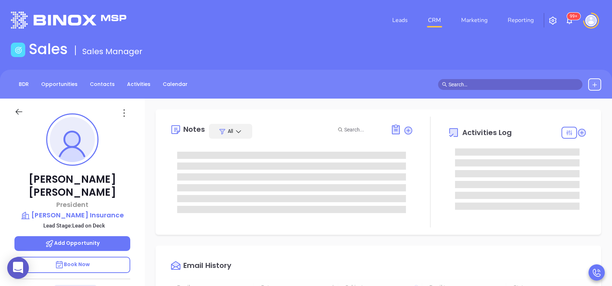
type input "08/13/2025"
type input "Vicky Mendoza"
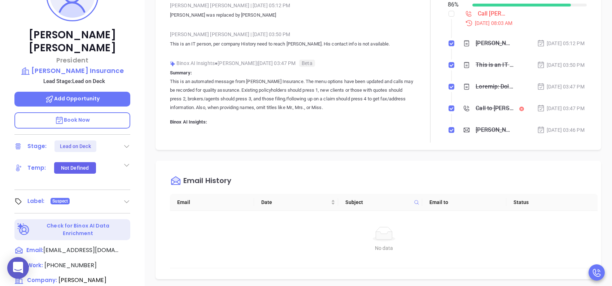
scroll to position [192, 0]
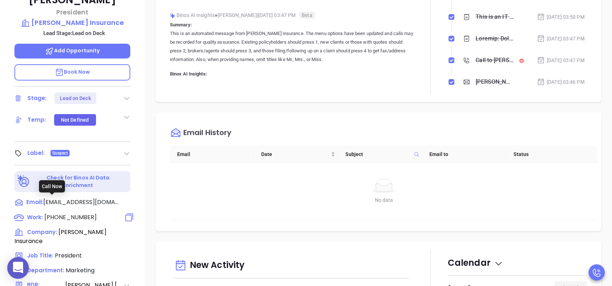
click at [86, 213] on span "(800) 345-8290" at bounding box center [70, 217] width 52 height 8
type input "(800) 345-8290"
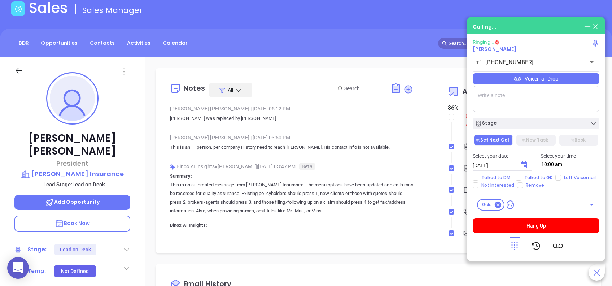
scroll to position [0, 0]
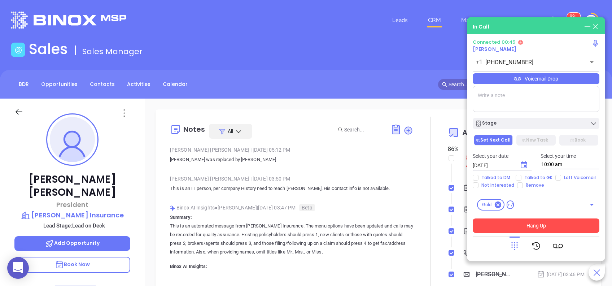
click at [514, 227] on button "Hang Up" at bounding box center [536, 225] width 127 height 14
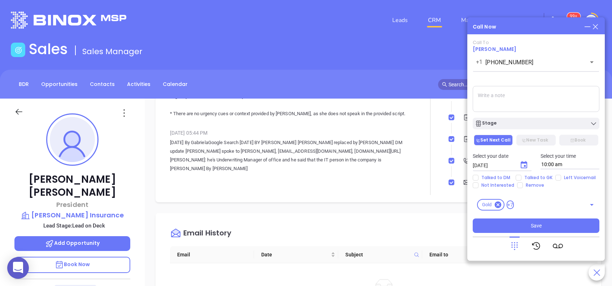
scroll to position [96, 0]
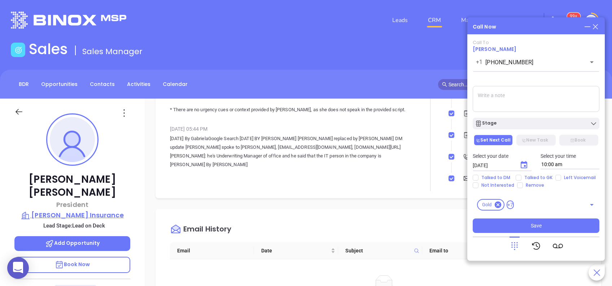
click at [98, 210] on p "J.C. Taylor Insurance" at bounding box center [72, 215] width 116 height 10
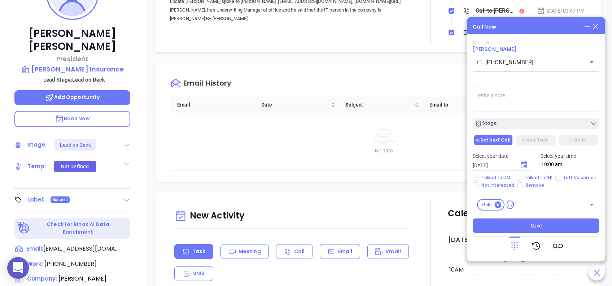
scroll to position [192, 0]
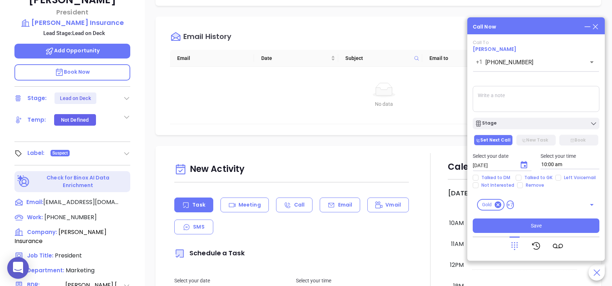
click at [523, 165] on icon "Choose date, selected date is Aug 13, 2025" at bounding box center [524, 165] width 9 height 9
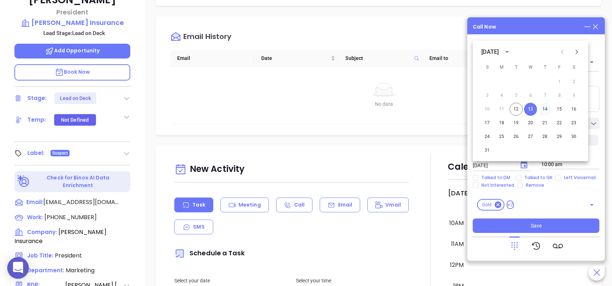
click at [546, 108] on button "14" at bounding box center [545, 109] width 13 height 13
type input "08/14/2025"
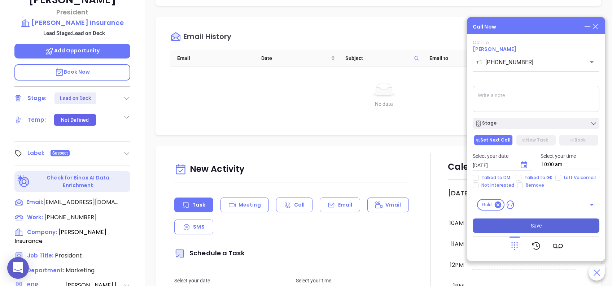
click at [547, 226] on button "Save" at bounding box center [536, 225] width 127 height 14
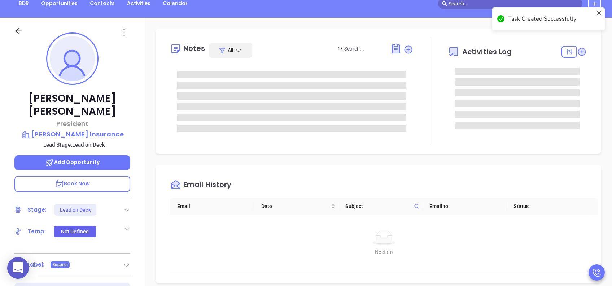
scroll to position [0, 0]
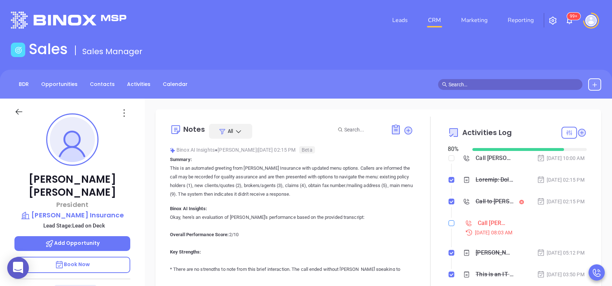
click at [449, 226] on input "checkbox" at bounding box center [452, 223] width 6 height 6
checkbox input "true"
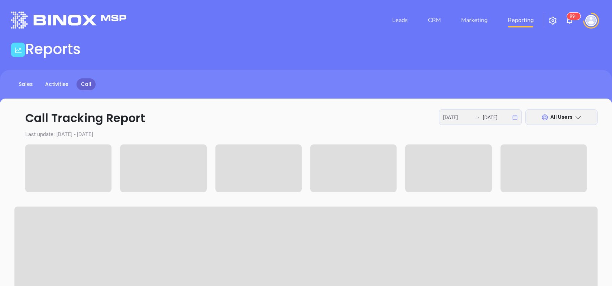
scroll to position [78, 0]
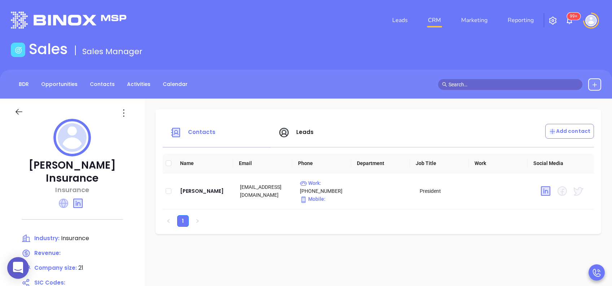
click at [60, 167] on div "[PERSON_NAME] Insurance Insurance Industry: Insurance Revenue: Company size: 21…" at bounding box center [72, 252] width 145 height 307
click at [62, 199] on icon at bounding box center [63, 203] width 9 height 9
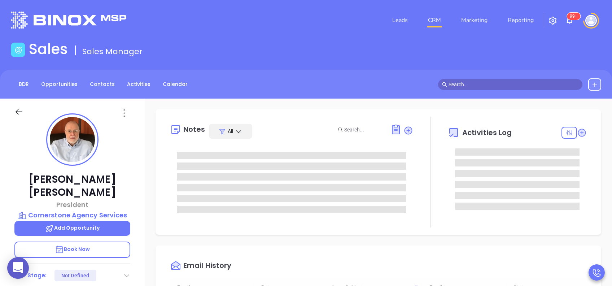
type input "[DATE]"
type input "[PERSON_NAME]"
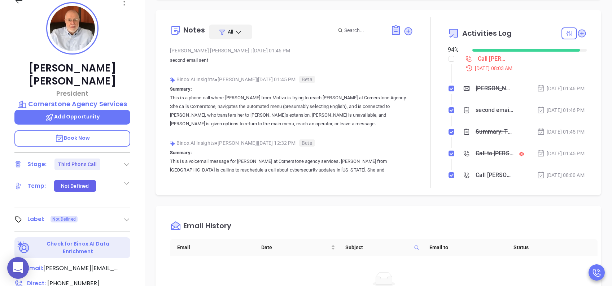
scroll to position [96, 0]
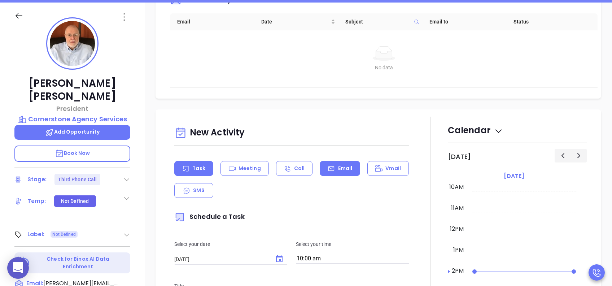
click at [334, 170] on div "Email" at bounding box center [340, 168] width 40 height 15
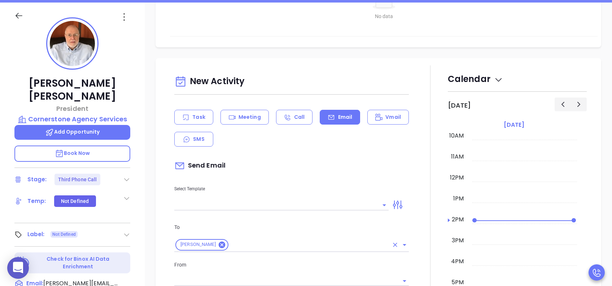
scroll to position [433, 0]
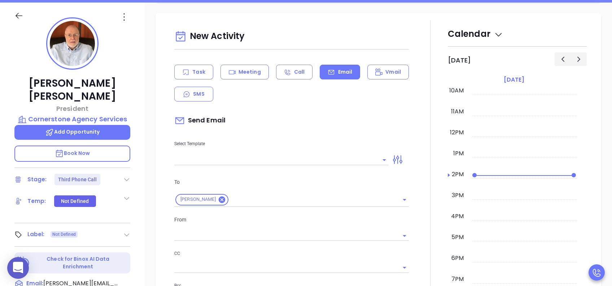
click at [340, 158] on input "text" at bounding box center [276, 160] width 204 height 10
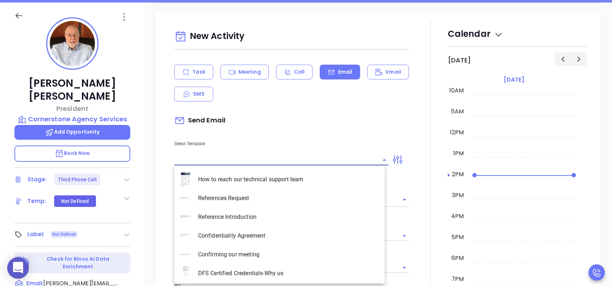
type input "[PERSON_NAME]"
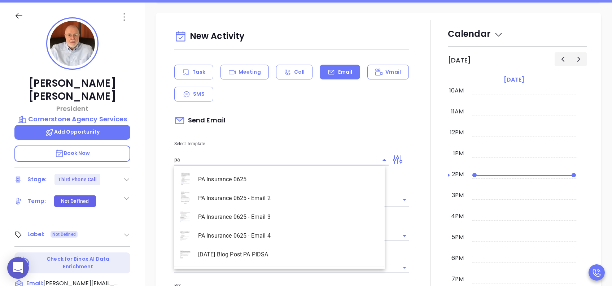
click at [271, 221] on li "PA Insurance 0625 - Email 3" at bounding box center [279, 217] width 210 height 19
type input "PA Insurance 0625 - Email 3"
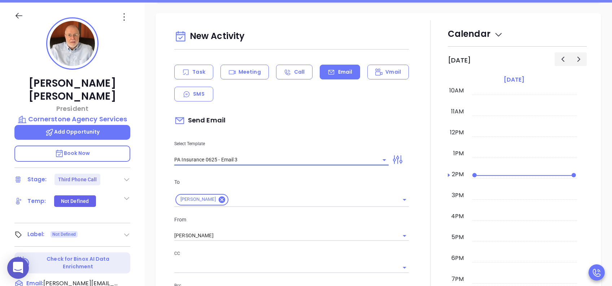
type input "What one PA agency discovered (and why it mattered)"
type input "PA Insurance 0625 - Email 3"
click at [243, 234] on input "[PERSON_NAME]" at bounding box center [281, 235] width 214 height 10
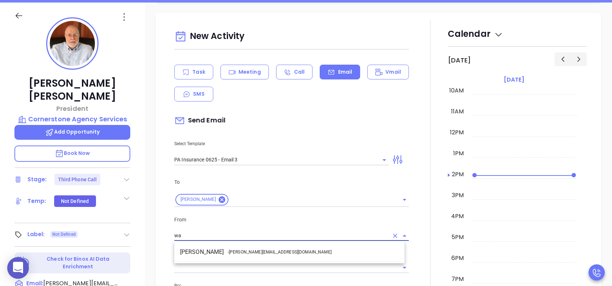
drag, startPoint x: 254, startPoint y: 247, endPoint x: 260, endPoint y: 247, distance: 6.1
click at [254, 247] on li "Walter Contreras - [EMAIL_ADDRESS][DOMAIN_NAME]" at bounding box center [289, 251] width 230 height 13
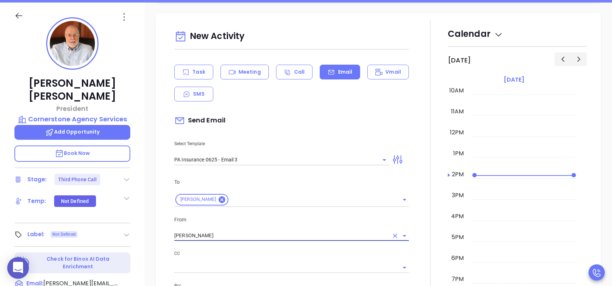
type input "[PERSON_NAME]"
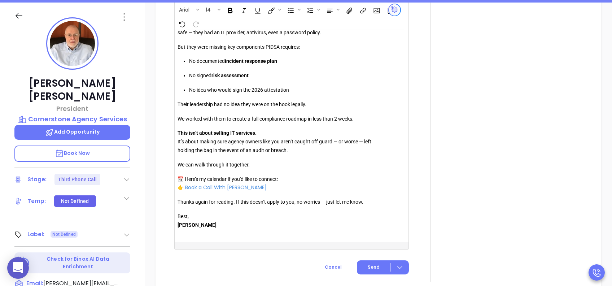
scroll to position [962, 0]
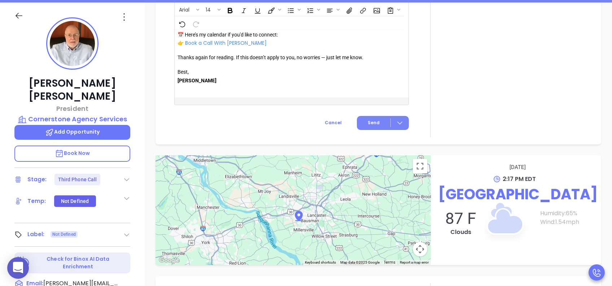
click at [368, 122] on span "Send" at bounding box center [374, 122] width 12 height 6
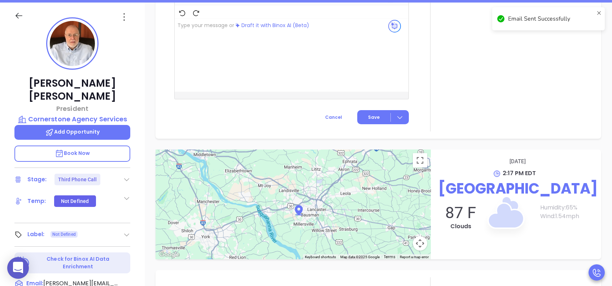
scroll to position [743, 0]
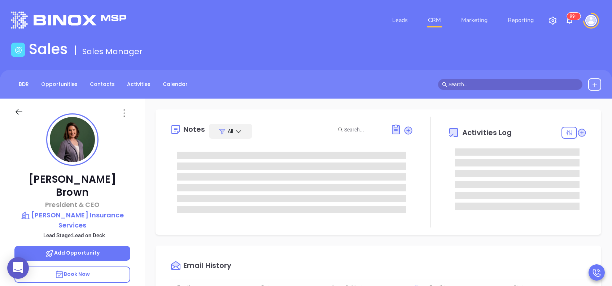
type input "[DATE]"
type input "[PERSON_NAME]"
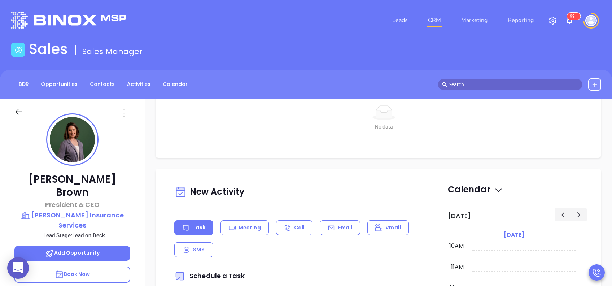
scroll to position [192, 0]
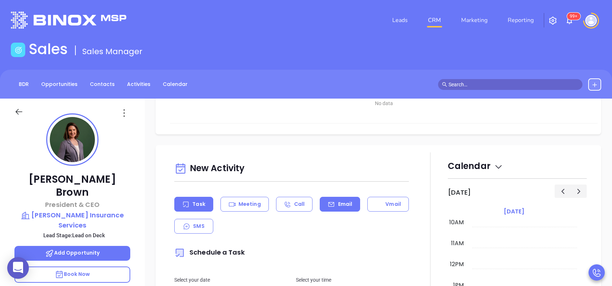
click at [339, 203] on p "Email" at bounding box center [345, 204] width 14 height 8
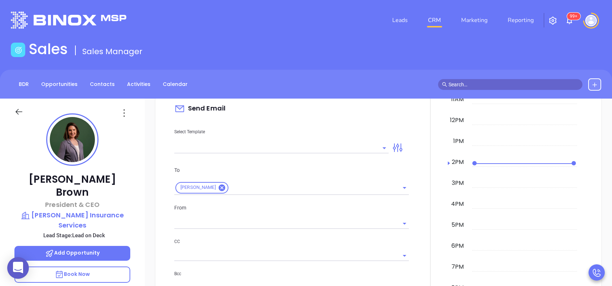
scroll to position [337, 0]
type input "[PERSON_NAME]"
click at [295, 146] on input "text" at bounding box center [276, 147] width 204 height 10
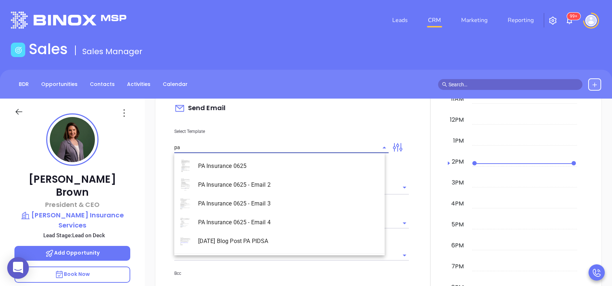
click at [285, 159] on li "PA Insurance 0625" at bounding box center [279, 166] width 210 height 19
type input "PA Insurance 0625"
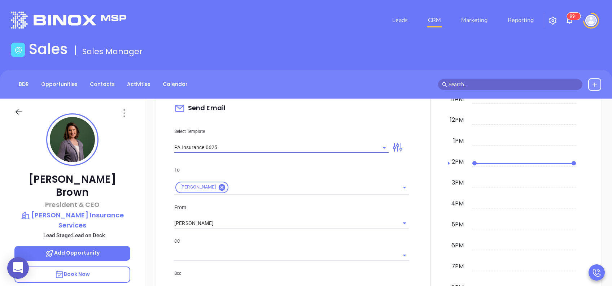
type input "Sarah M., PA’s New Cybersecurity Law: Are You Prepared?"
type input "PA Insurance 0625"
click at [227, 227] on input "[PERSON_NAME]" at bounding box center [281, 223] width 214 height 10
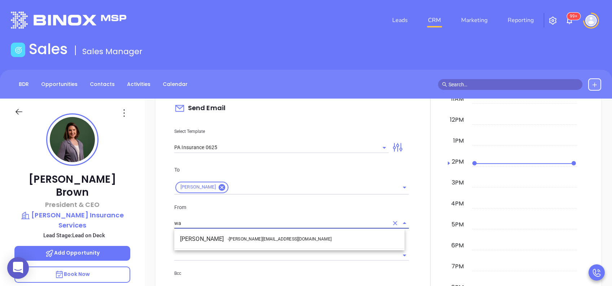
click at [220, 240] on li "Walter Contreras - walter@motiva.net" at bounding box center [289, 238] width 230 height 13
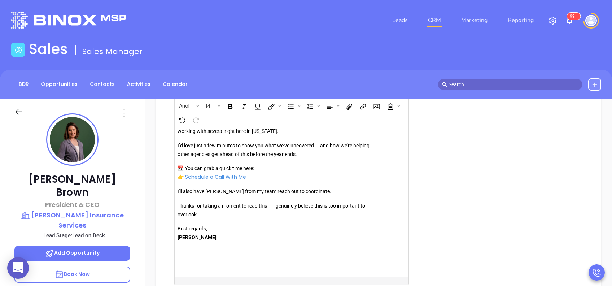
scroll to position [818, 0]
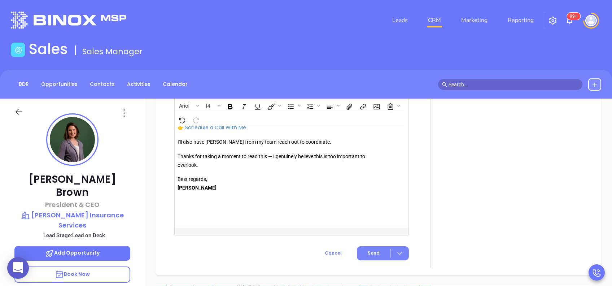
type input "Walter Contreras"
click at [370, 249] on button "Send" at bounding box center [383, 253] width 52 height 14
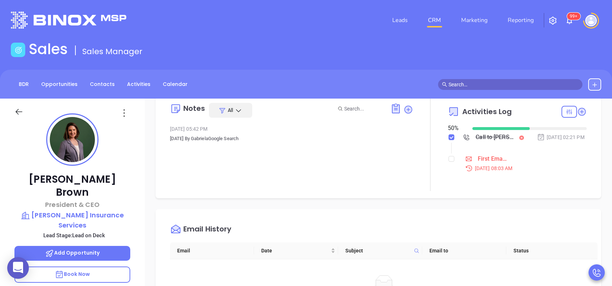
scroll to position [0, 0]
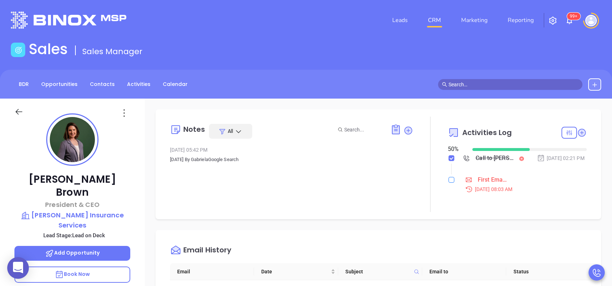
click at [449, 183] on input "checkbox" at bounding box center [452, 180] width 6 height 6
checkbox input "true"
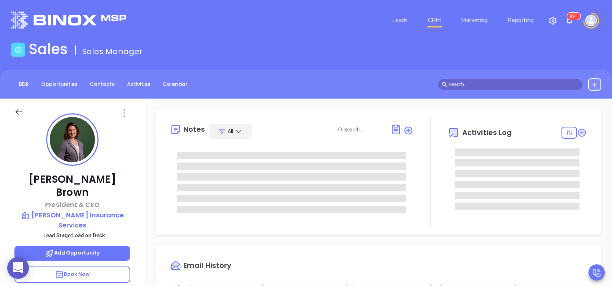
type input "[DATE]"
type input "[PERSON_NAME]"
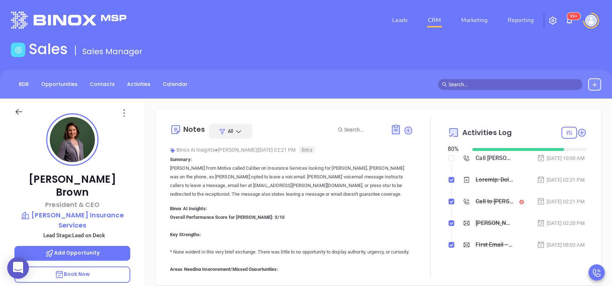
scroll to position [0, 0]
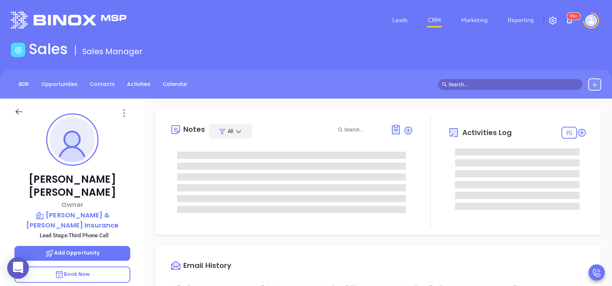
type input "[DATE]"
type input "[PERSON_NAME]"
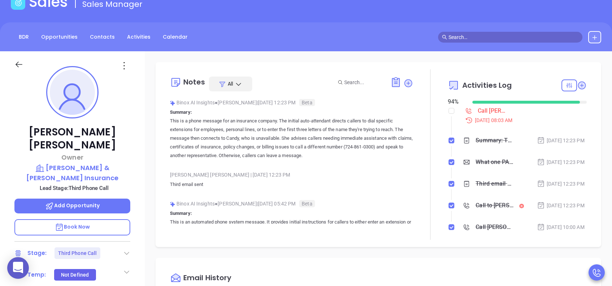
scroll to position [0, 0]
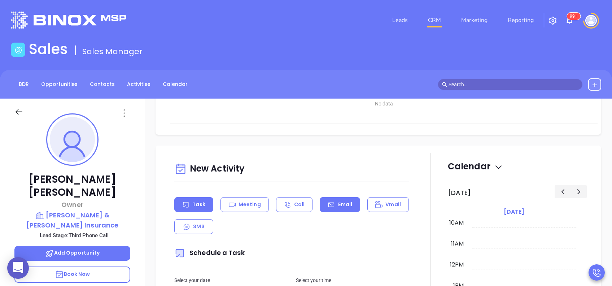
click at [343, 202] on p "Email" at bounding box center [345, 205] width 14 height 8
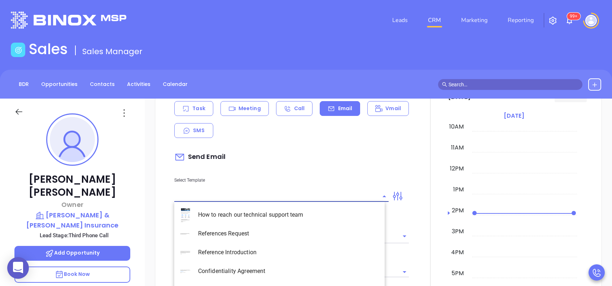
click at [345, 194] on input "text" at bounding box center [276, 196] width 204 height 10
type input "[PERSON_NAME]"
click at [257, 272] on li "PA Insurance 0625 - Email 4" at bounding box center [279, 271] width 210 height 19
type input "PA Insurance 0625 - Email 4"
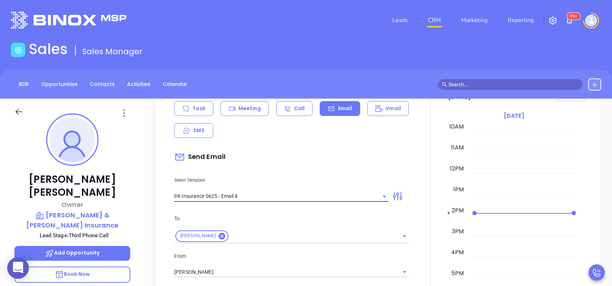
type input "Last attempt—are you still considering this?"
type input "PA Insurance 0625 - Email 4"
click at [256, 271] on input "[PERSON_NAME]" at bounding box center [281, 272] width 214 height 10
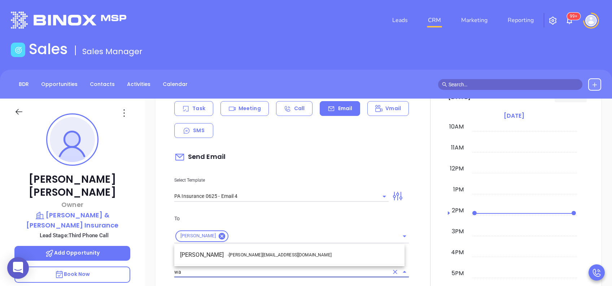
click at [271, 249] on li "Walter Contreras - walter@motiva.net" at bounding box center [289, 254] width 230 height 13
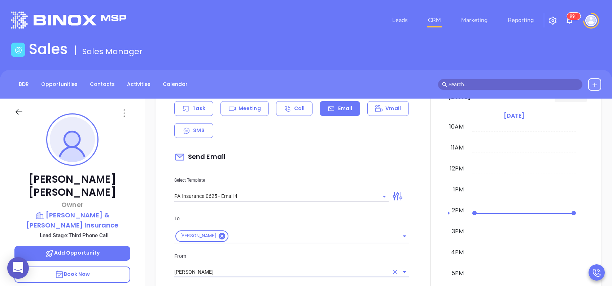
type input "[PERSON_NAME]"
click at [289, 257] on p "From" at bounding box center [291, 256] width 235 height 8
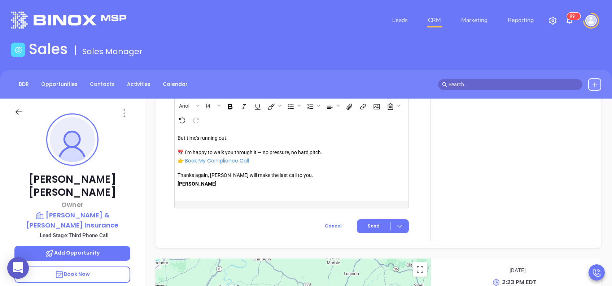
scroll to position [827, 0]
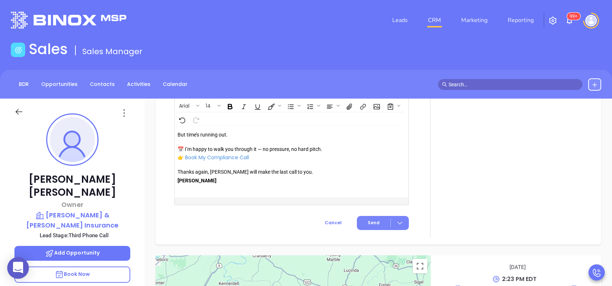
click at [371, 216] on button "Send" at bounding box center [383, 223] width 52 height 14
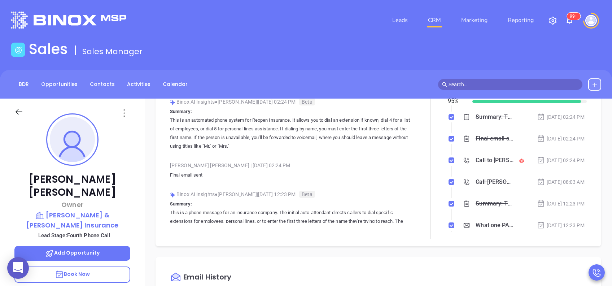
scroll to position [0, 0]
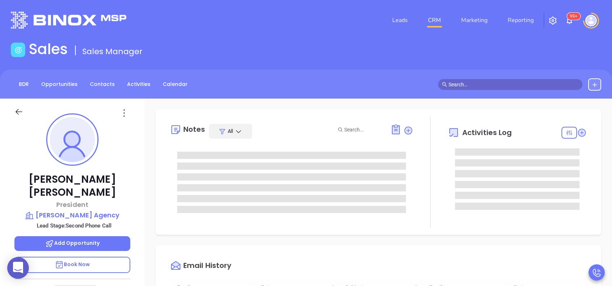
scroll to position [210, 0]
type input "[PERSON_NAME]"
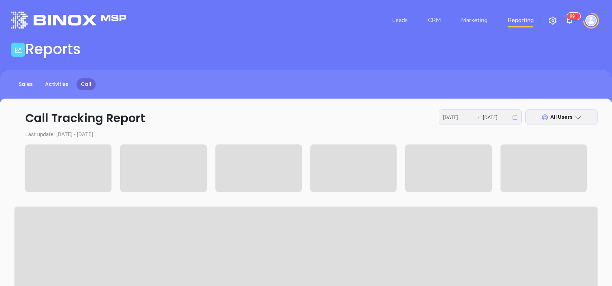
scroll to position [78, 0]
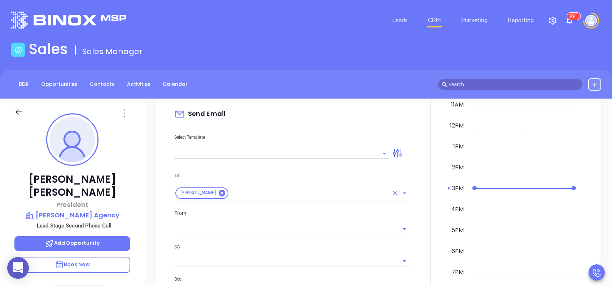
scroll to position [433, 0]
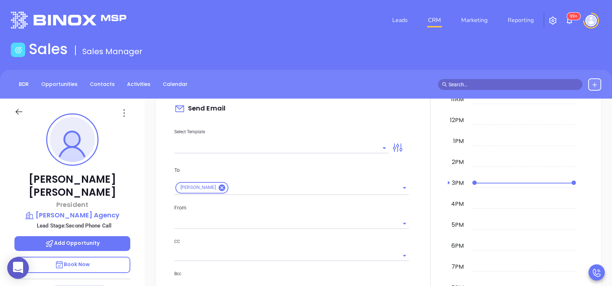
click at [344, 140] on div "Select Template" at bounding box center [281, 135] width 223 height 36
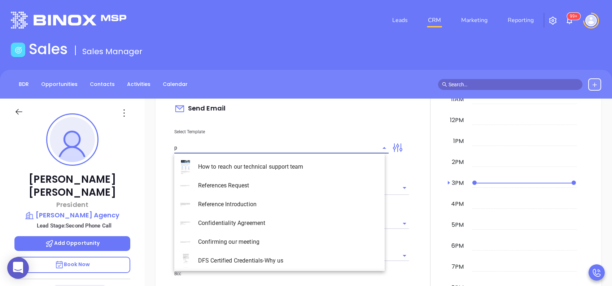
type input "pa"
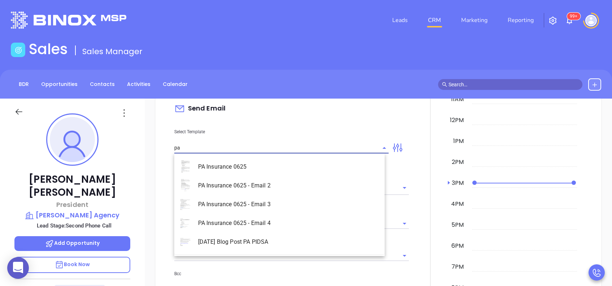
type input "[PERSON_NAME]"
click at [289, 182] on li "PA Insurance 0625 - Email 2" at bounding box center [279, 185] width 210 height 19
type input "PA Insurance 0625 - Email 2"
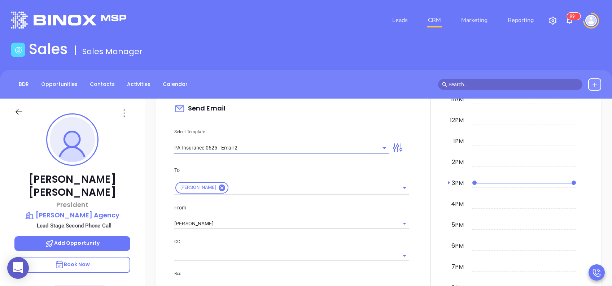
type input "[PERSON_NAME] You’re not alone — most PA agencies haven’t done this yet"
type input "PA Insurance 0625 - Email 2"
click at [245, 216] on div "From [PERSON_NAME]" at bounding box center [291, 217] width 243 height 26
click at [239, 223] on input "[PERSON_NAME]" at bounding box center [281, 223] width 214 height 10
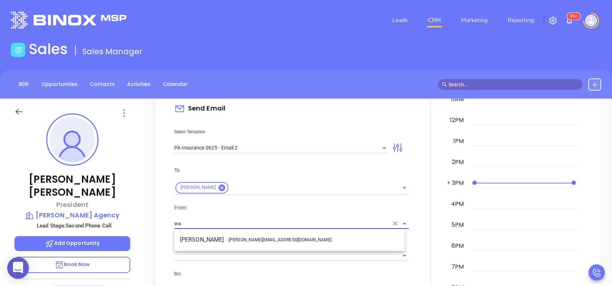
drag, startPoint x: 240, startPoint y: 236, endPoint x: 321, endPoint y: 217, distance: 82.6
click at [243, 237] on span "- [PERSON_NAME][EMAIL_ADDRESS][DOMAIN_NAME]" at bounding box center [280, 239] width 104 height 6
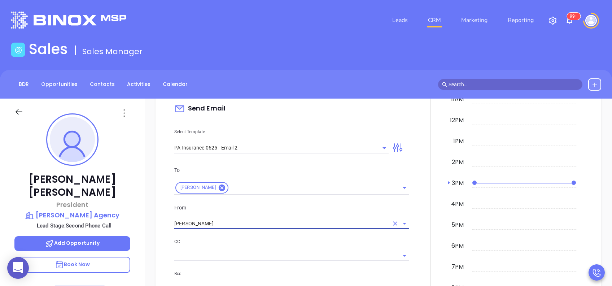
type input "[PERSON_NAME]"
click at [348, 201] on div "To [PERSON_NAME] From [PERSON_NAME] CC Bcc Add a subject [PERSON_NAME] You’re n…" at bounding box center [291, 246] width 243 height 179
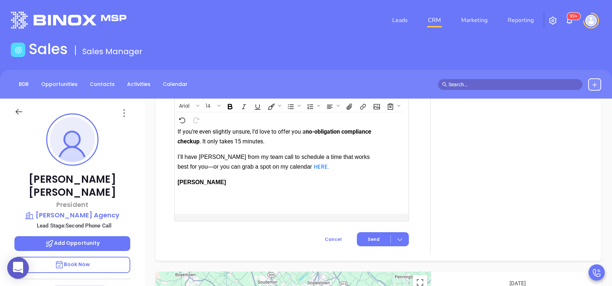
scroll to position [883, 0]
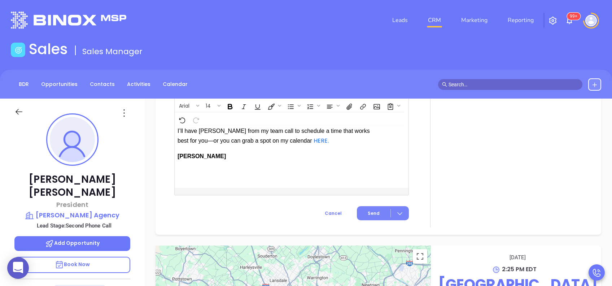
click at [375, 215] on button "Send" at bounding box center [383, 213] width 52 height 14
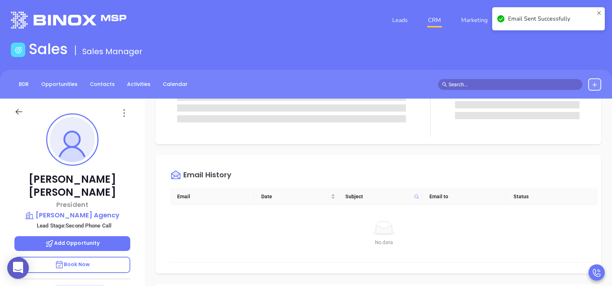
scroll to position [0, 0]
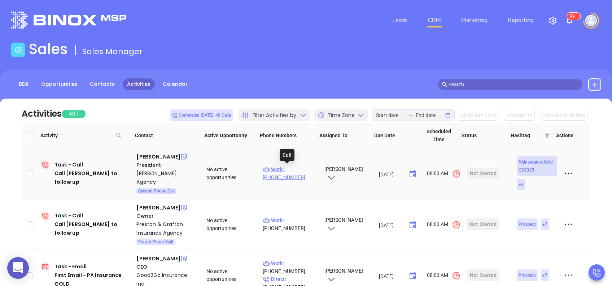
click at [294, 168] on p "Work : [PHONE_NUMBER]" at bounding box center [290, 173] width 55 height 16
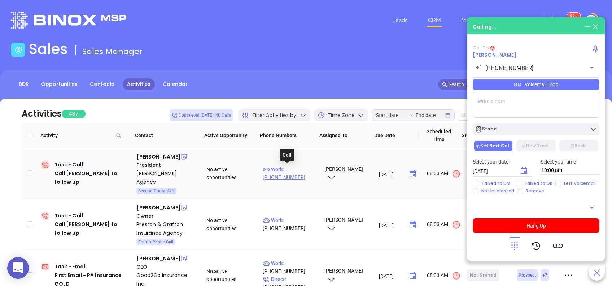
type input "[PHONE_NUMBER]"
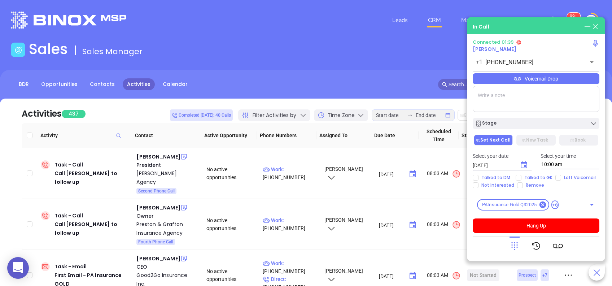
click at [548, 82] on div "Voicemail Drop" at bounding box center [536, 78] width 127 height 11
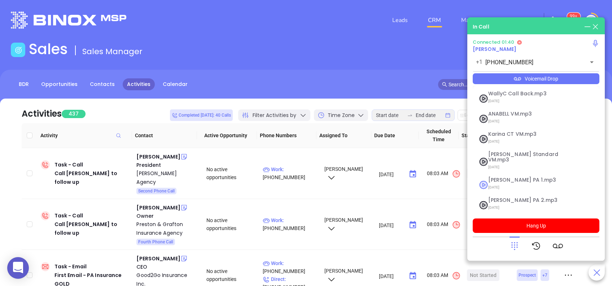
click at [514, 177] on span "Vicky PA 1.mp3" at bounding box center [527, 179] width 78 height 5
checkbox input "true"
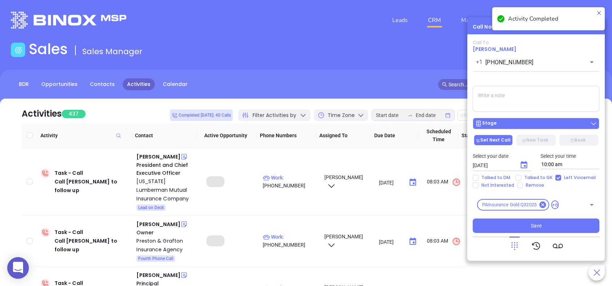
click at [521, 128] on button "Stage" at bounding box center [536, 124] width 127 height 12
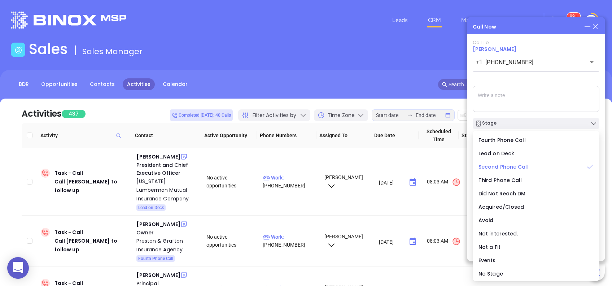
click at [486, 165] on span "Second Phone Call" at bounding box center [504, 166] width 50 height 7
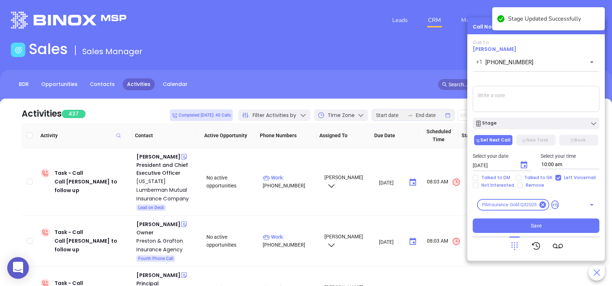
click at [520, 92] on textarea at bounding box center [536, 99] width 127 height 26
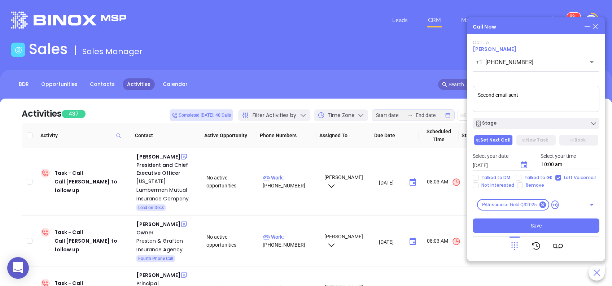
type textarea "Second email sent"
click at [520, 169] on button "Choose date, selected date is Aug 13, 2025" at bounding box center [524, 165] width 14 height 14
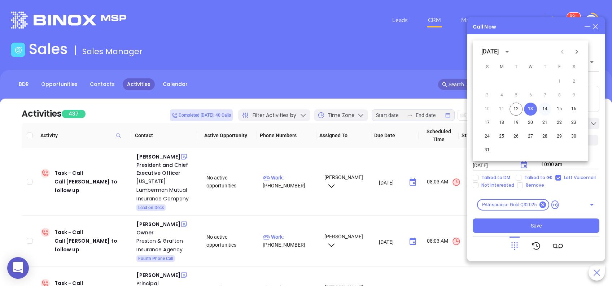
click at [549, 111] on button "14" at bounding box center [545, 109] width 13 height 13
type input "08/14/2025"
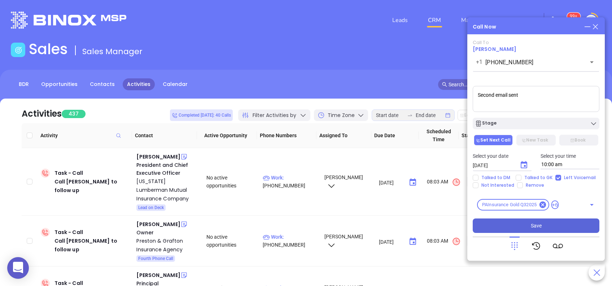
click at [514, 232] on button "Save" at bounding box center [536, 225] width 127 height 14
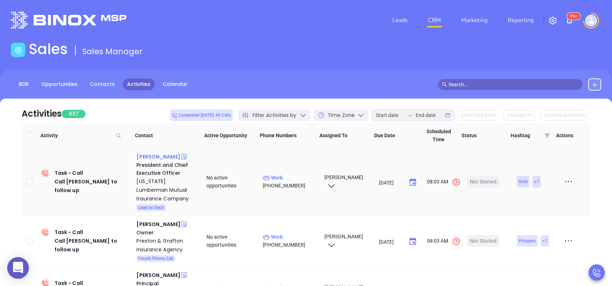
click at [147, 156] on div "John Smith" at bounding box center [158, 156] width 44 height 9
click at [300, 178] on p "Work : (800) 752-1895" at bounding box center [290, 182] width 55 height 16
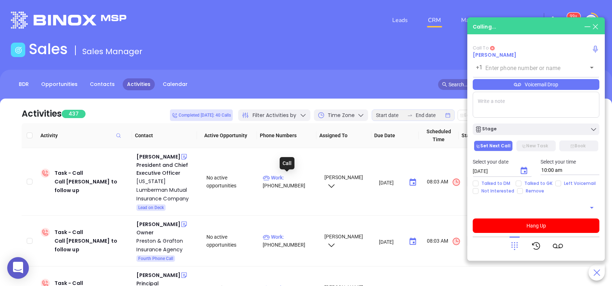
type input "(800) 752-1895"
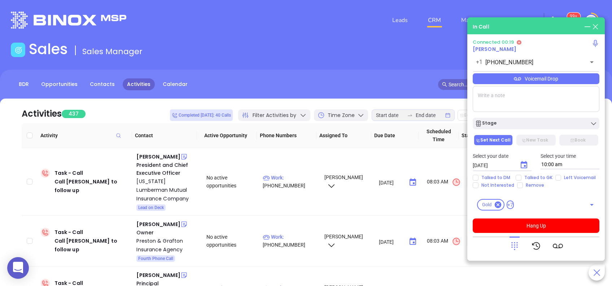
click at [513, 247] on icon at bounding box center [515, 246] width 10 height 10
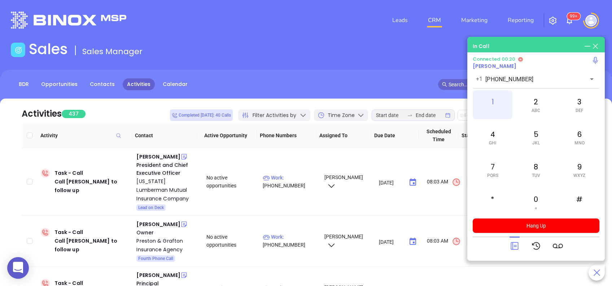
click at [494, 102] on div "1" at bounding box center [493, 104] width 40 height 29
click at [490, 170] on div "7 PQRS" at bounding box center [493, 169] width 40 height 29
click at [581, 138] on div "6 MNO" at bounding box center [580, 137] width 40 height 29
click at [496, 138] on div "4 GHI" at bounding box center [493, 137] width 40 height 29
click at [496, 195] on div "*" at bounding box center [493, 202] width 40 height 29
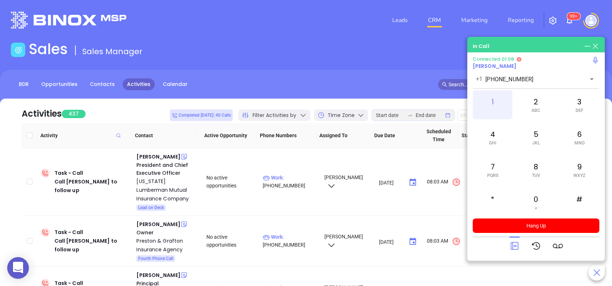
click at [489, 102] on div "1" at bounding box center [493, 104] width 40 height 29
click at [514, 246] on icon at bounding box center [515, 246] width 10 height 10
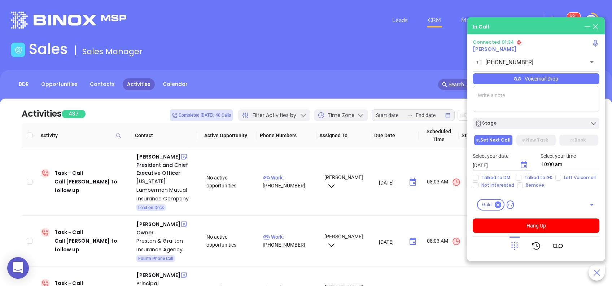
click at [521, 81] on div "Voicemail Drop" at bounding box center [536, 78] width 127 height 11
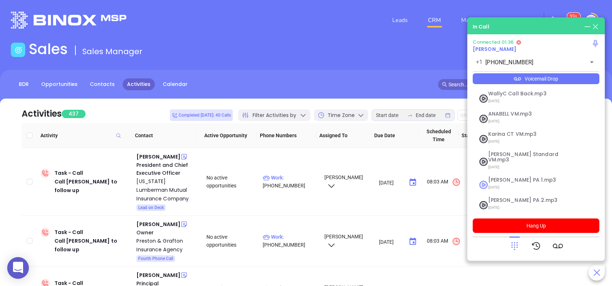
click at [513, 177] on span "Vicky PA 1.mp3" at bounding box center [527, 179] width 78 height 5
checkbox input "true"
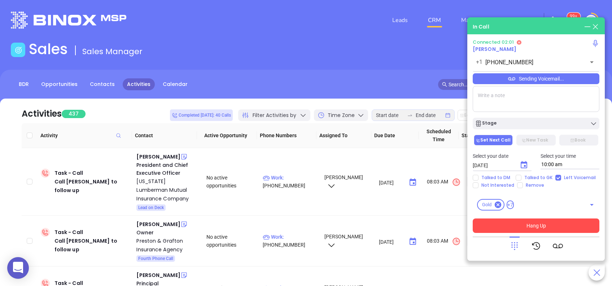
click at [537, 227] on button "Hang Up" at bounding box center [536, 225] width 127 height 14
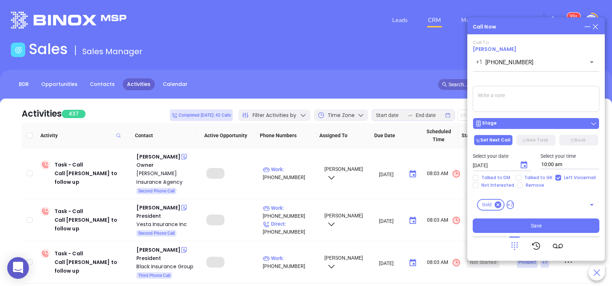
click at [537, 120] on div "Stage" at bounding box center [536, 123] width 122 height 7
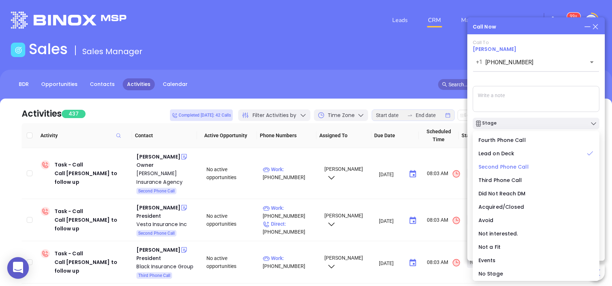
click at [517, 164] on span "Second Phone Call" at bounding box center [504, 166] width 50 height 7
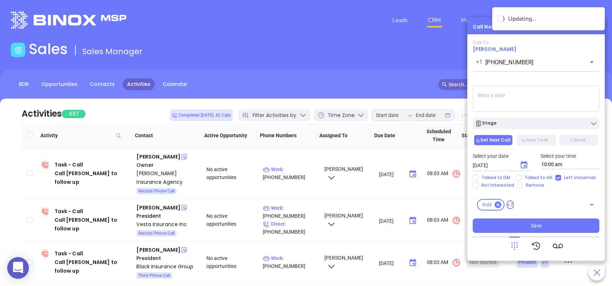
click at [526, 101] on textarea at bounding box center [536, 99] width 127 height 26
type textarea "Second email sent"
click at [525, 165] on icon "Choose date, selected date is Aug 13, 2025" at bounding box center [524, 164] width 6 height 7
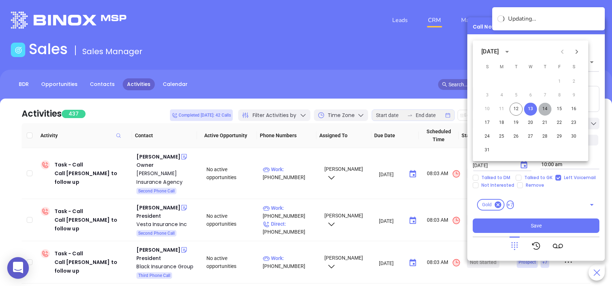
click at [548, 108] on button "14" at bounding box center [545, 109] width 13 height 13
type input "08/14/2025"
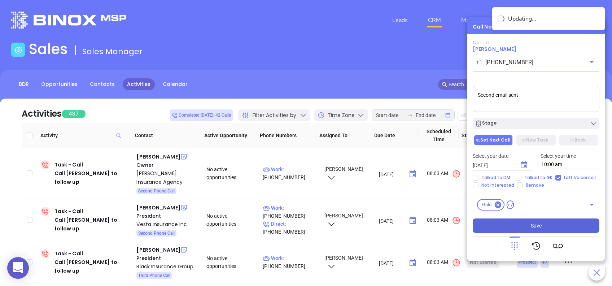
drag, startPoint x: 531, startPoint y: 225, endPoint x: 510, endPoint y: 215, distance: 23.7
click at [531, 225] on span "Save" at bounding box center [536, 226] width 11 height 8
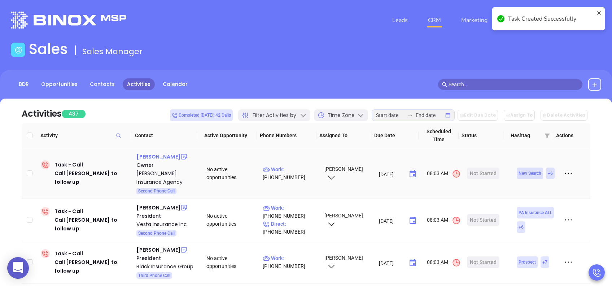
click at [148, 157] on div "Jim Bradley Jr" at bounding box center [158, 156] width 44 height 9
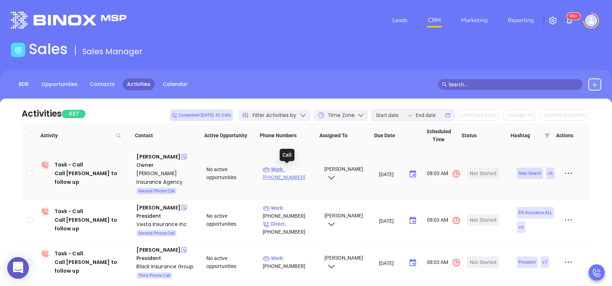
click at [296, 170] on p "Work : (610) 325-4811" at bounding box center [290, 173] width 55 height 16
type input "[PHONE_NUMBER]"
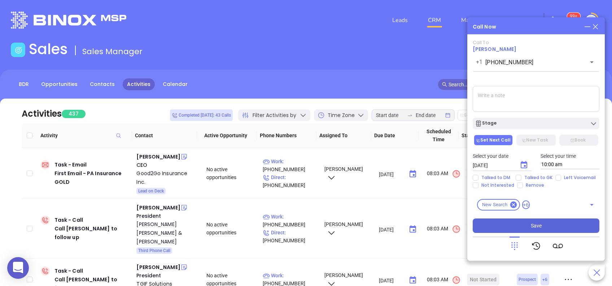
click at [530, 118] on div "Stage" at bounding box center [536, 121] width 135 height 15
click at [533, 123] on div "Stage" at bounding box center [536, 123] width 122 height 7
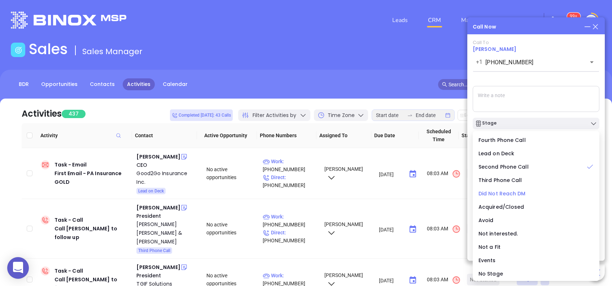
click at [514, 192] on span "Did Not Reach DM" at bounding box center [502, 193] width 47 height 7
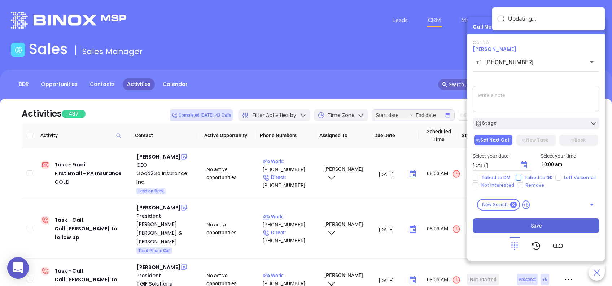
click at [535, 177] on span "Talked to GK" at bounding box center [539, 178] width 34 height 6
click at [522, 177] on input "Talked to GK" at bounding box center [519, 178] width 6 height 6
checkbox input "true"
click at [544, 224] on button "Save" at bounding box center [536, 225] width 127 height 14
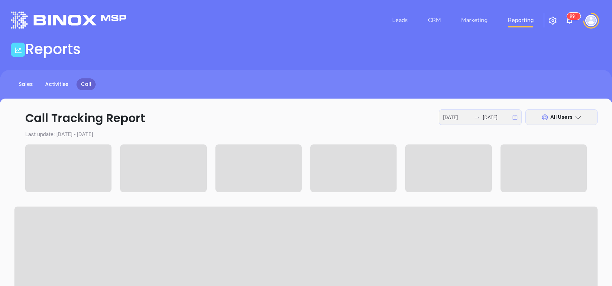
scroll to position [78, 0]
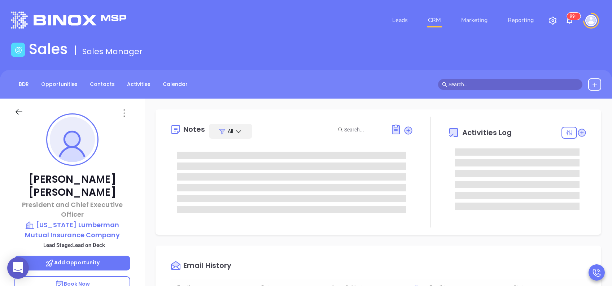
type input "[PERSON_NAME]"
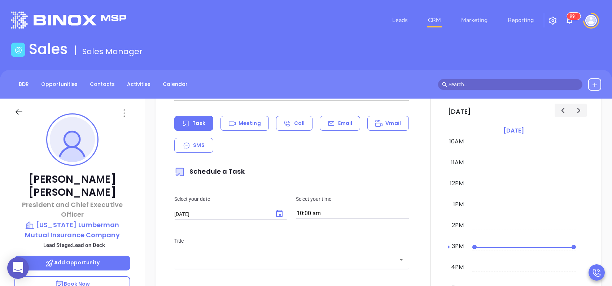
scroll to position [385, 0]
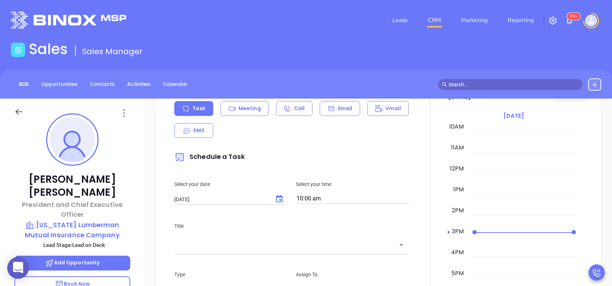
drag, startPoint x: 337, startPoint y: 104, endPoint x: 349, endPoint y: 139, distance: 37.3
click at [337, 104] on div "Email" at bounding box center [340, 108] width 40 height 15
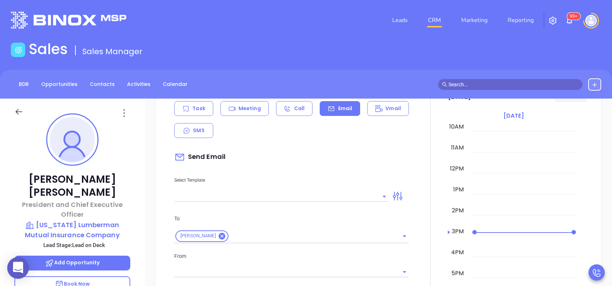
click at [307, 198] on input "text" at bounding box center [276, 196] width 204 height 10
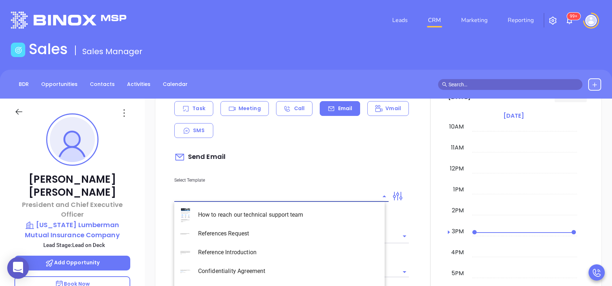
type input "[PERSON_NAME]"
click at [263, 231] on li "PA Insurance 0625 - Email 2" at bounding box center [279, 233] width 210 height 19
type input "PA Insurance 0625 - Email 2"
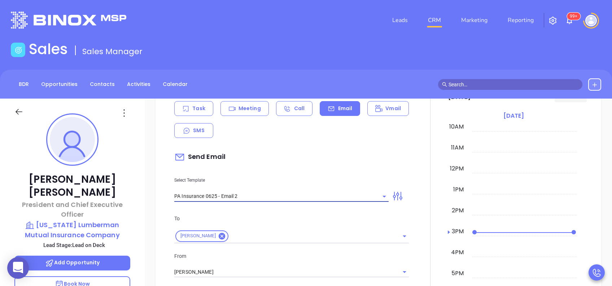
type input "John You’re not alone — most PA agencies haven’t done this yet"
type input "PA Insurance 0625 - Email 2"
click at [205, 268] on input "[PERSON_NAME]" at bounding box center [281, 272] width 214 height 10
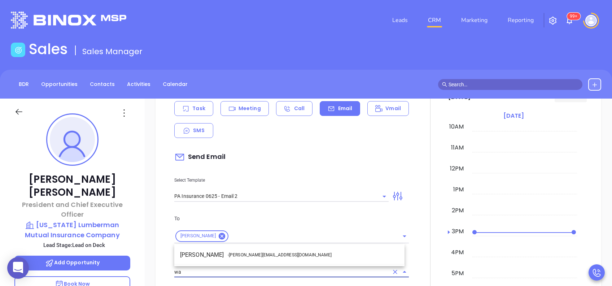
click at [248, 256] on span "- walter@motiva.net" at bounding box center [280, 255] width 104 height 6
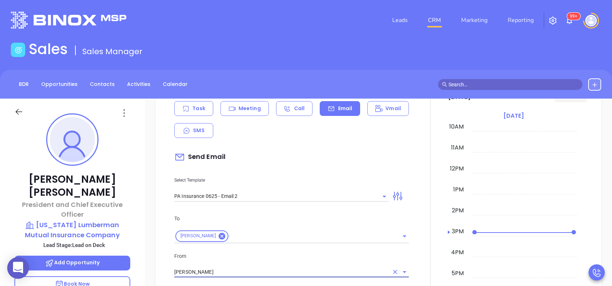
type input "Walter Contreras"
click at [268, 253] on p "From" at bounding box center [291, 256] width 235 height 8
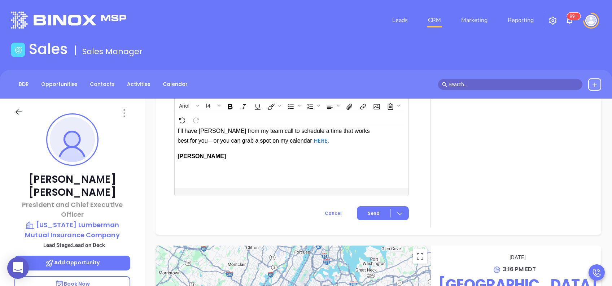
scroll to position [897, 0]
click at [379, 206] on button "Send" at bounding box center [383, 213] width 52 height 14
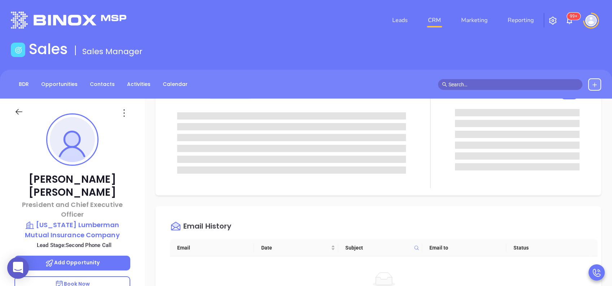
scroll to position [0, 0]
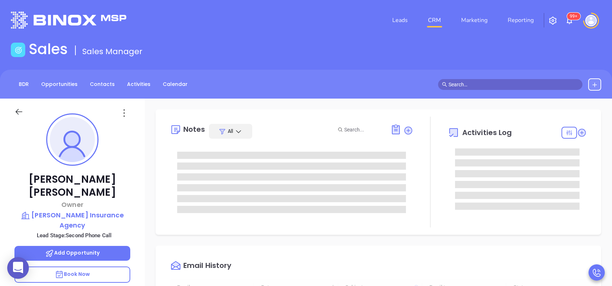
type input "[DATE]"
type input "[PERSON_NAME]"
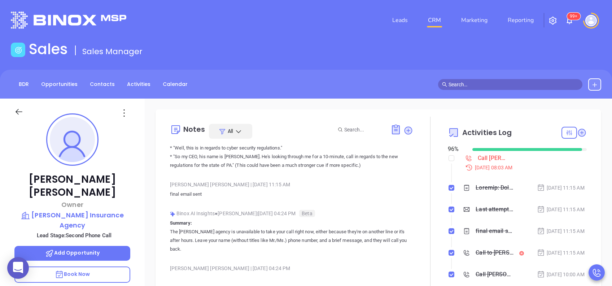
scroll to position [529, 0]
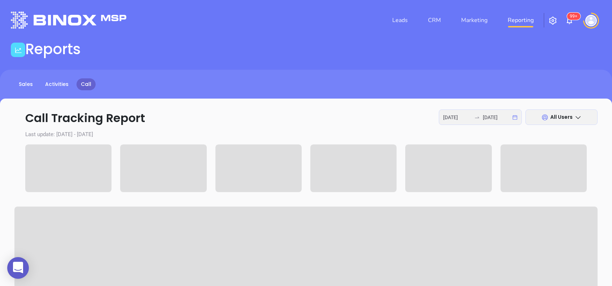
scroll to position [78, 0]
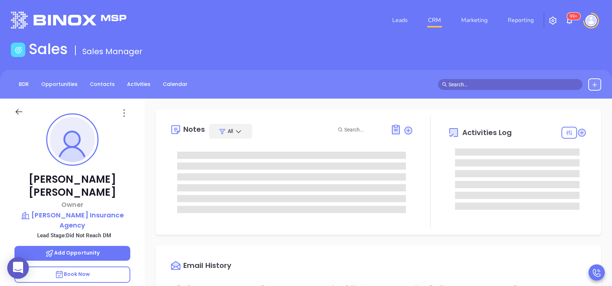
scroll to position [210, 0]
type input "[PERSON_NAME]"
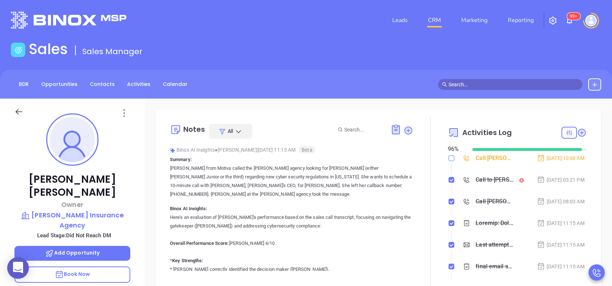
click at [449, 156] on input "checkbox" at bounding box center [452, 158] width 6 height 6
checkbox input "true"
